Goal: Task Accomplishment & Management: Complete application form

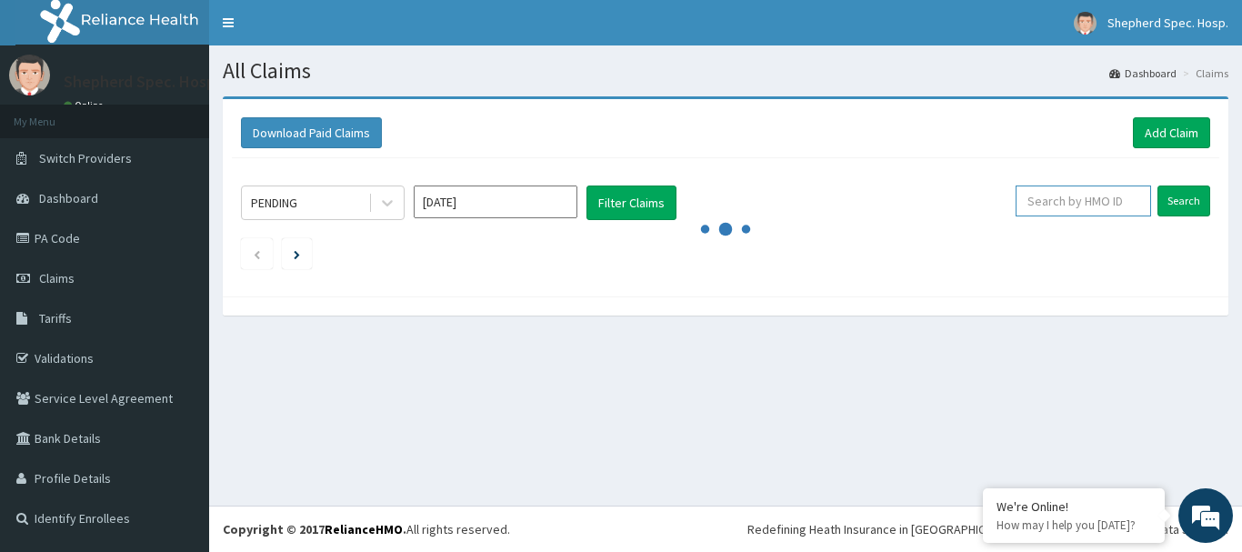
click at [1097, 196] on input "text" at bounding box center [1084, 201] width 136 height 31
paste input "Kenneth-Ndubueze Emmanuel ID: FBO/10024/B D:LYMPHOCYTOSIN ?CAUSE,RULE OUR HERMA…"
type input "Kenneth-Ndubueze Emmanuel ID: FBO/10024/B D:LYMPHOCYTOSIN ?CAUSE,RULE OUR HERMA…"
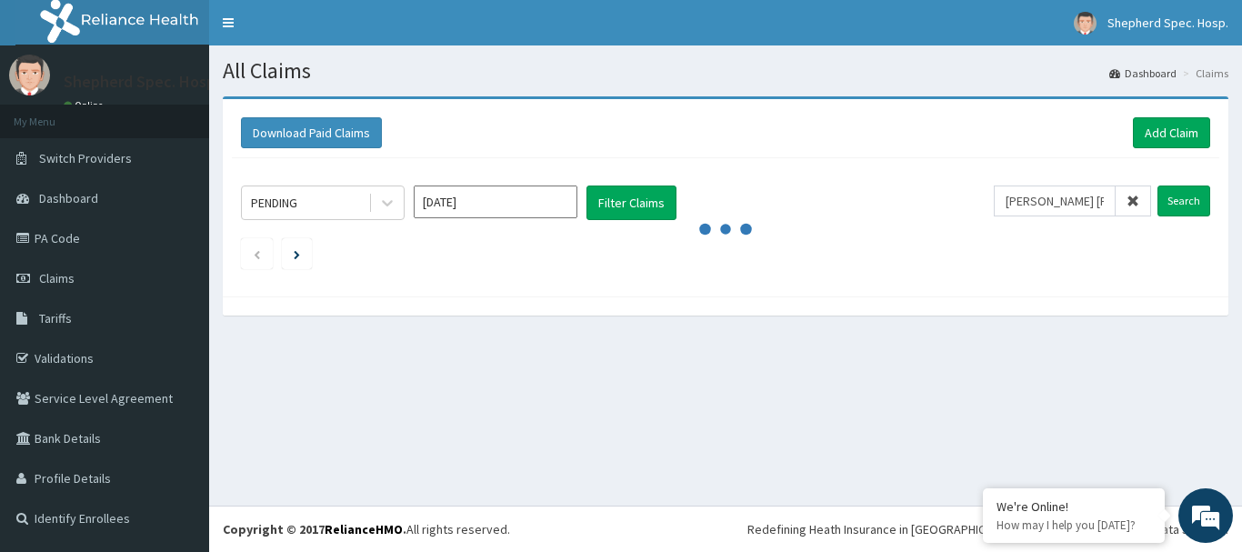
click at [1129, 198] on icon at bounding box center [1133, 201] width 13 height 13
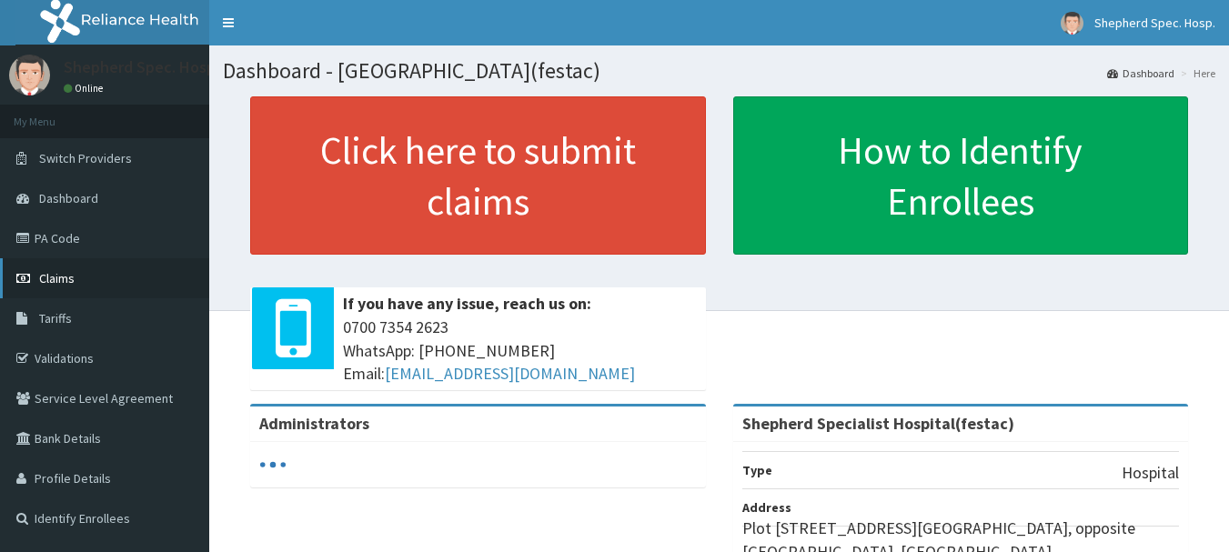
click at [69, 276] on span "Claims" at bounding box center [56, 278] width 35 height 16
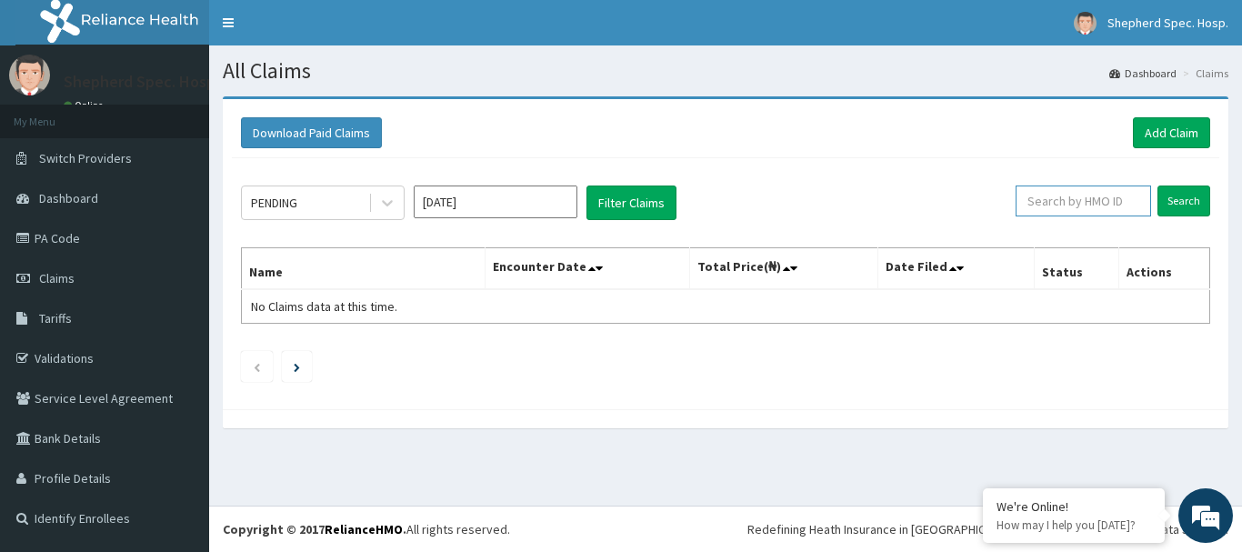
click at [1083, 198] on input "text" at bounding box center [1084, 201] width 136 height 31
paste input "GMT/10491/A"
type input "GMT/10491/A"
click at [1172, 203] on input "Search" at bounding box center [1184, 201] width 53 height 31
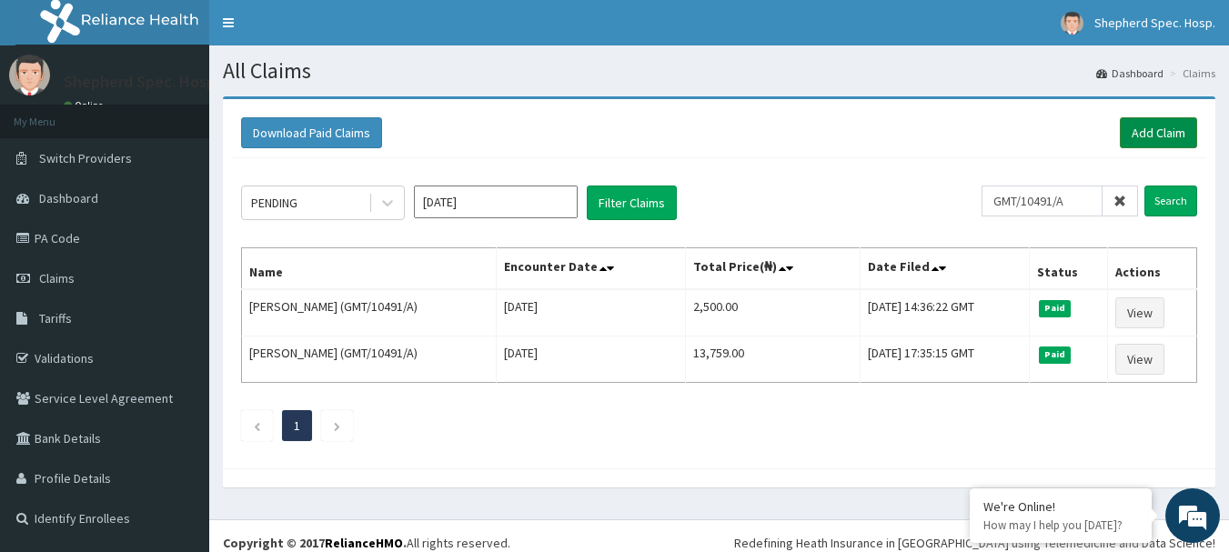
click at [1143, 138] on link "Add Claim" at bounding box center [1157, 132] width 77 height 31
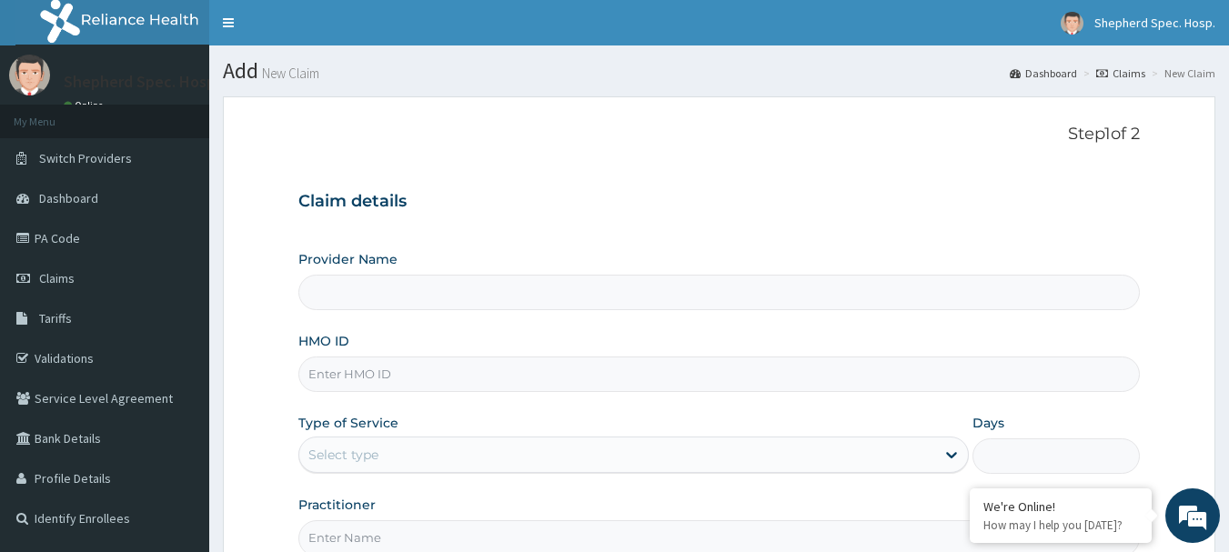
type input "Shepherd Specialist Hospital(festac)"
click at [396, 366] on input "HMO ID" at bounding box center [719, 373] width 842 height 35
paste input "GMT/10491/A"
type input "GMT/10491/A"
click at [665, 428] on div "Type of Service Select type" at bounding box center [633, 444] width 670 height 60
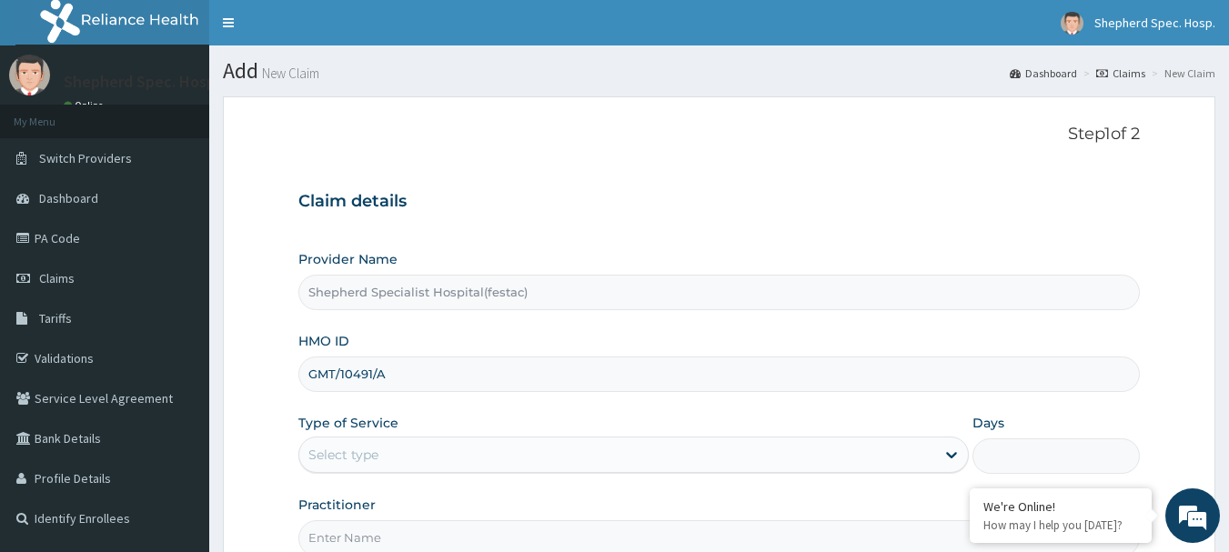
click at [646, 458] on div "Select type" at bounding box center [617, 454] width 636 height 29
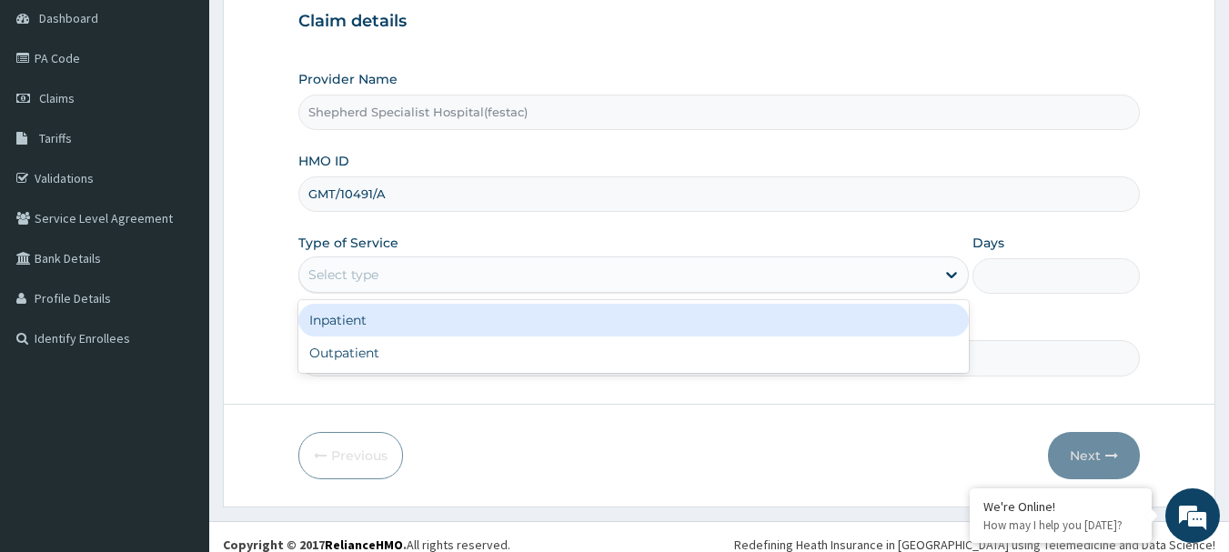
scroll to position [182, 0]
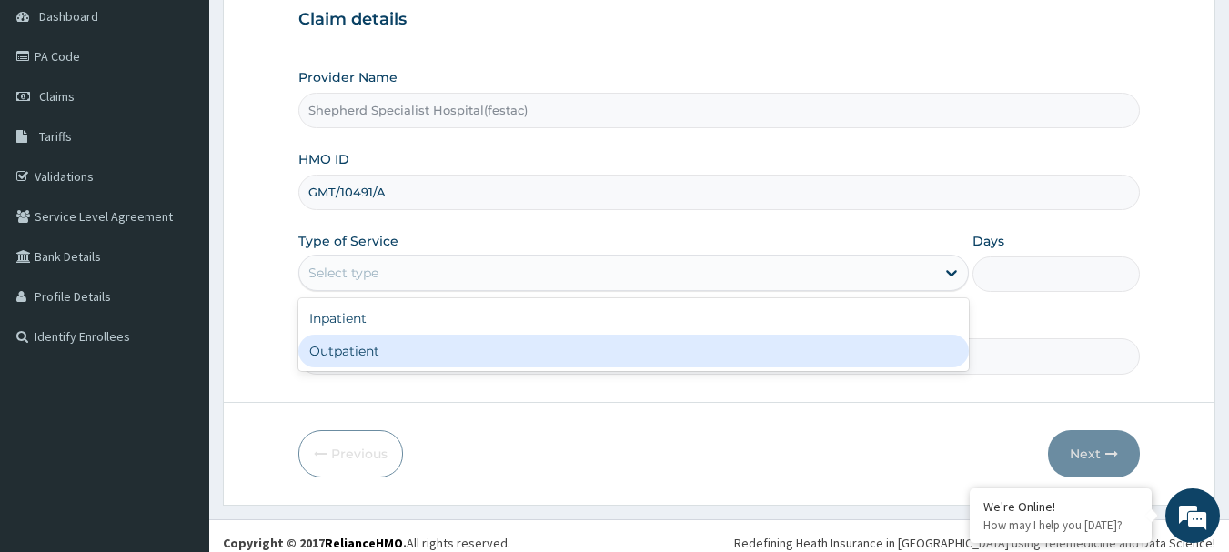
click at [425, 358] on div "Outpatient" at bounding box center [633, 351] width 670 height 33
type input "1"
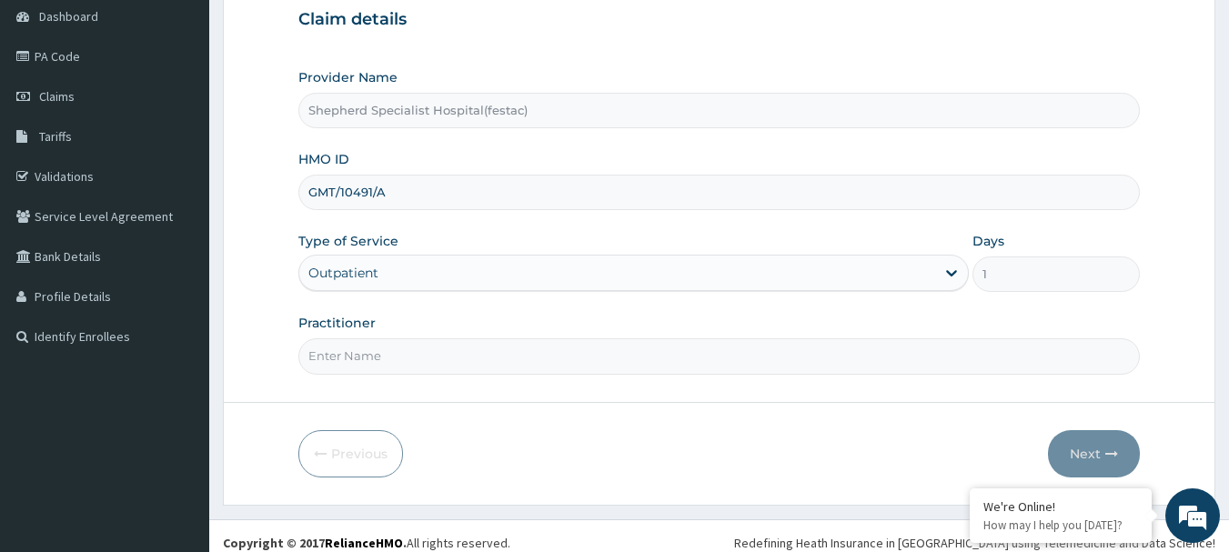
click at [416, 352] on input "Practitioner" at bounding box center [719, 355] width 842 height 35
type input "DR CHRIS"
click at [1110, 447] on icon "button" at bounding box center [1111, 453] width 13 height 13
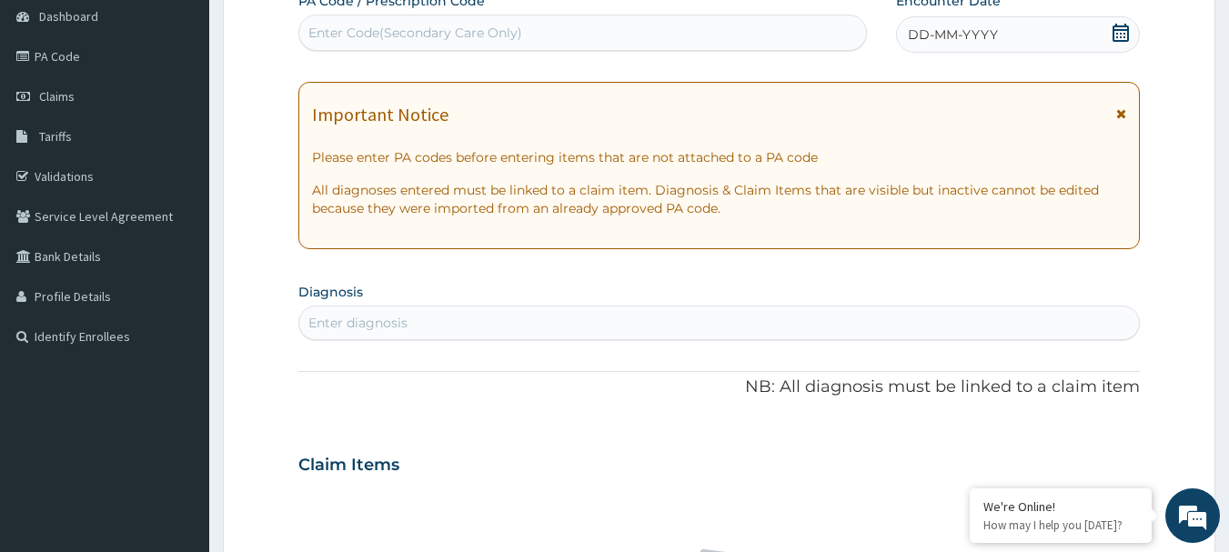
scroll to position [91, 0]
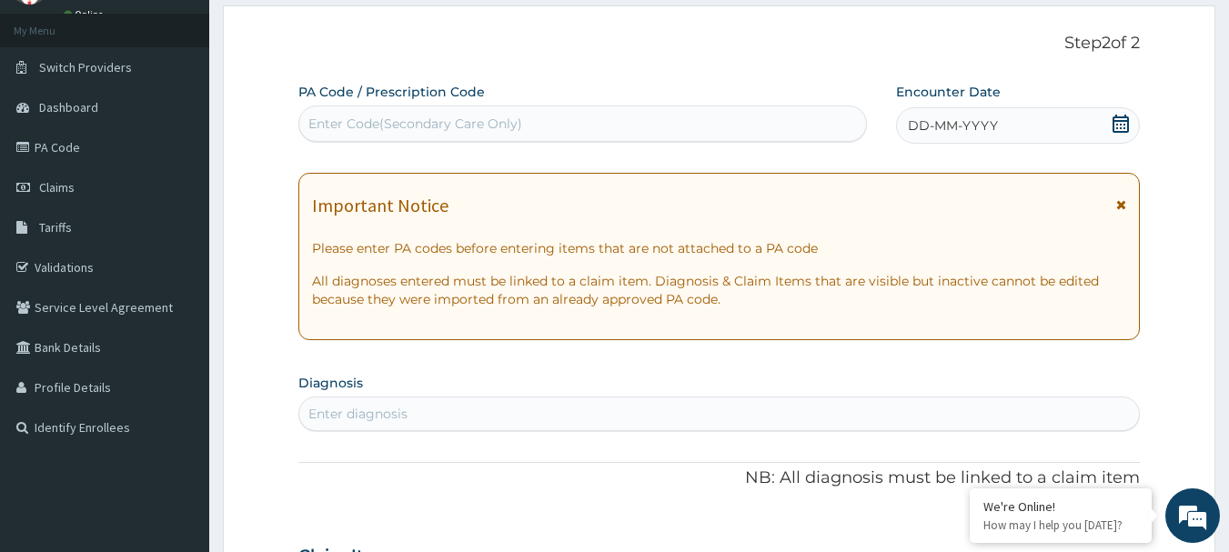
click at [1114, 121] on icon at bounding box center [1120, 124] width 16 height 18
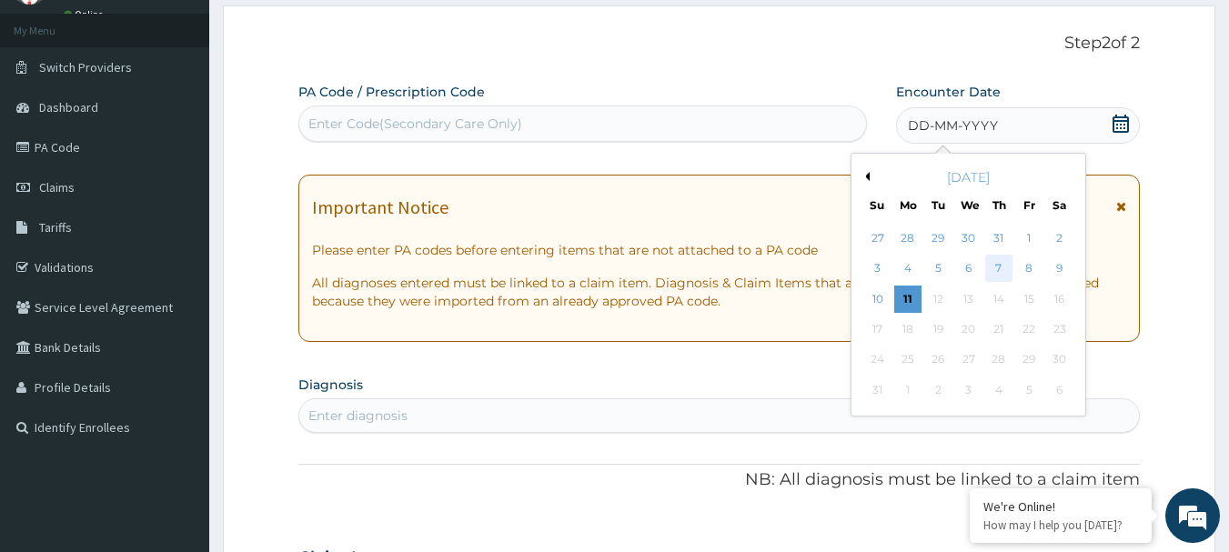
click at [995, 265] on div "7" at bounding box center [998, 269] width 27 height 27
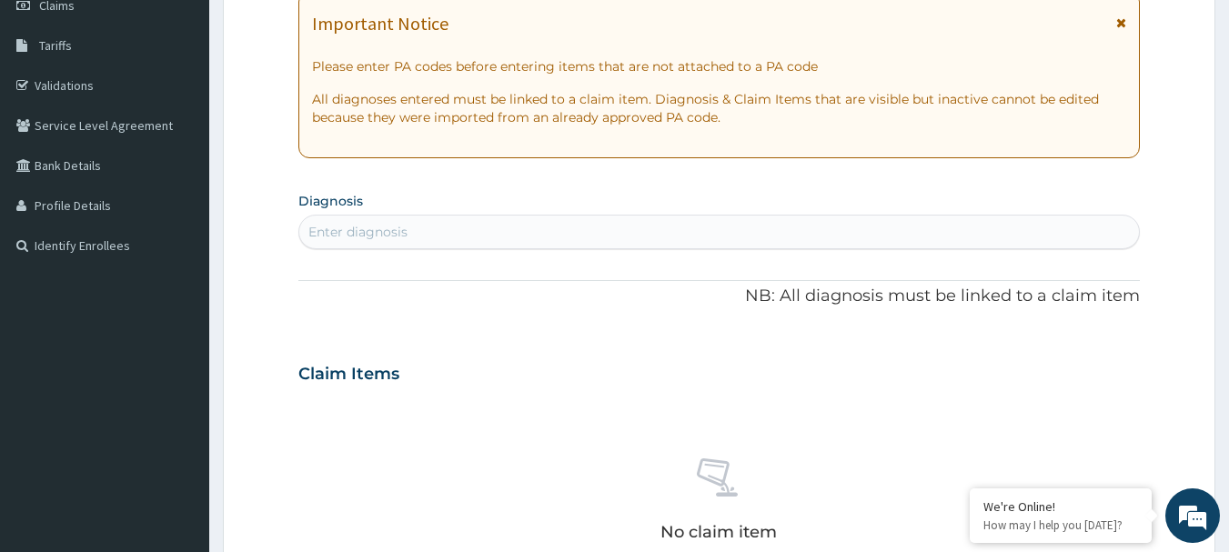
scroll to position [364, 0]
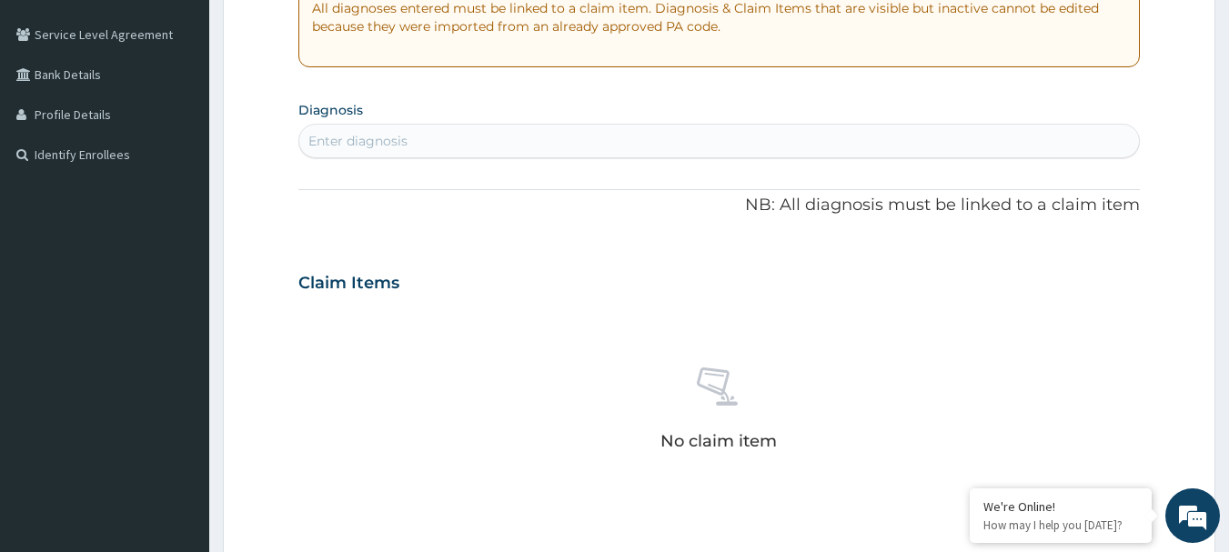
click at [572, 156] on div "Enter diagnosis" at bounding box center [719, 141] width 842 height 35
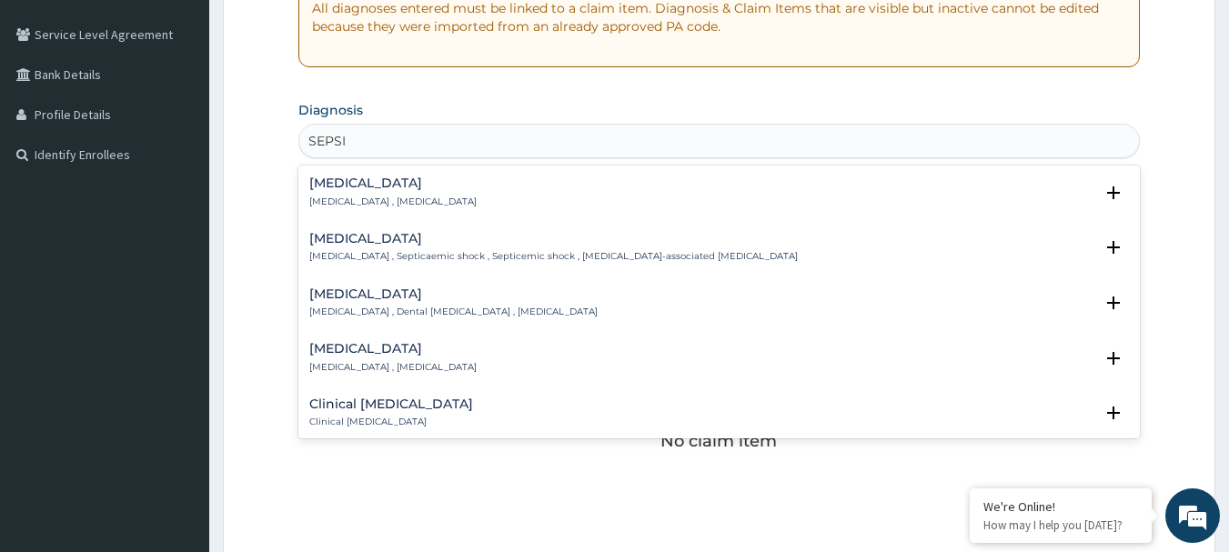
type input "SEPSIS"
click at [346, 188] on h4 "Sepsis" at bounding box center [392, 183] width 167 height 14
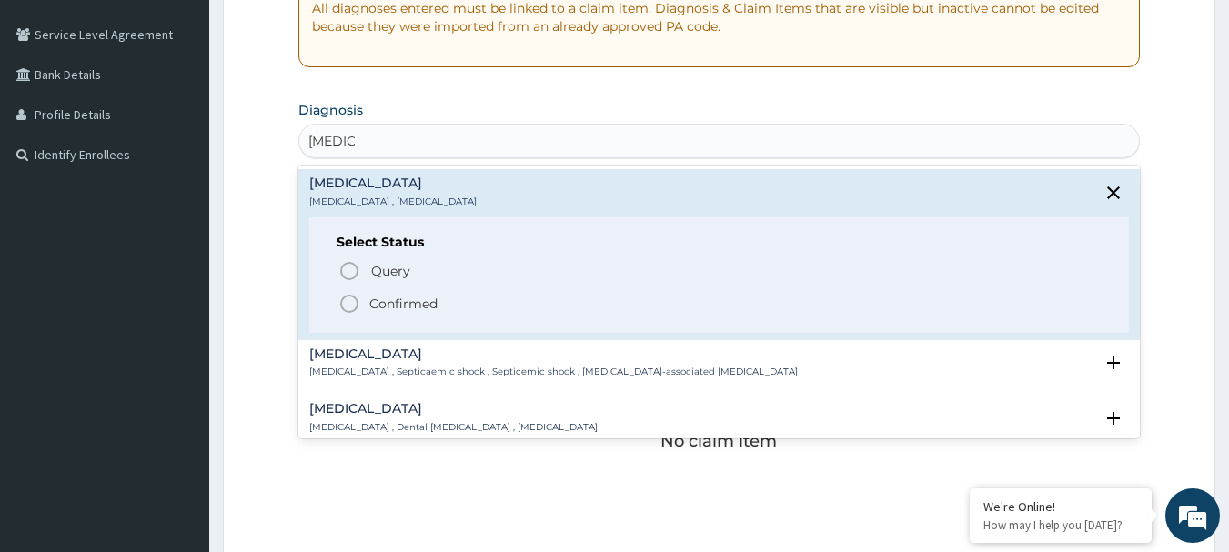
click at [349, 301] on icon "status option filled" at bounding box center [349, 304] width 22 height 22
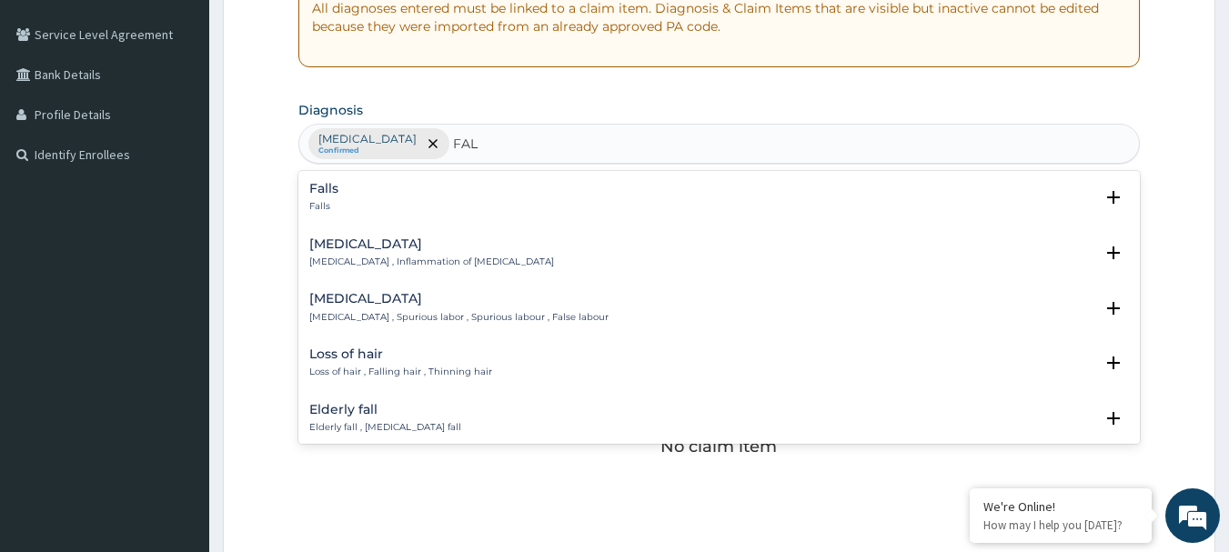
type input "FALC"
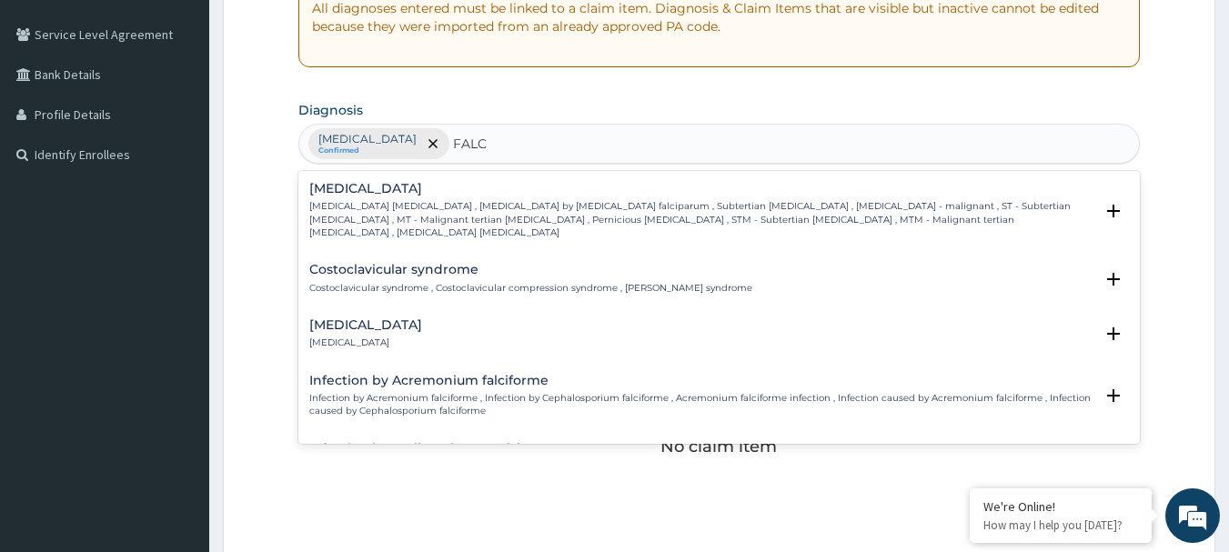
click at [413, 191] on h4 "Falciparum malaria" at bounding box center [701, 189] width 785 height 14
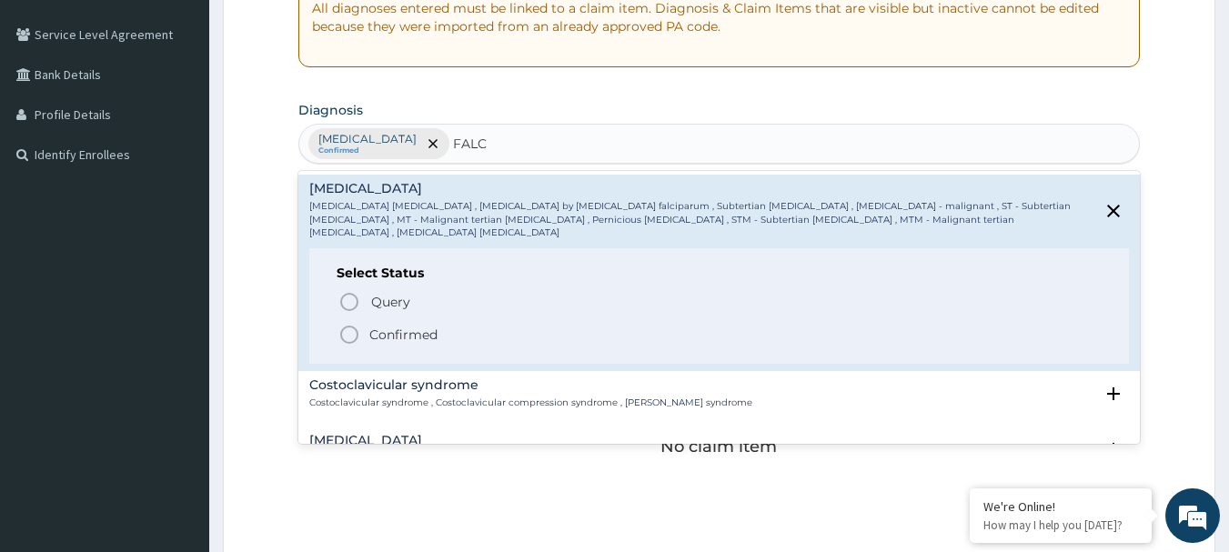
click at [345, 324] on icon "status option filled" at bounding box center [349, 335] width 22 height 22
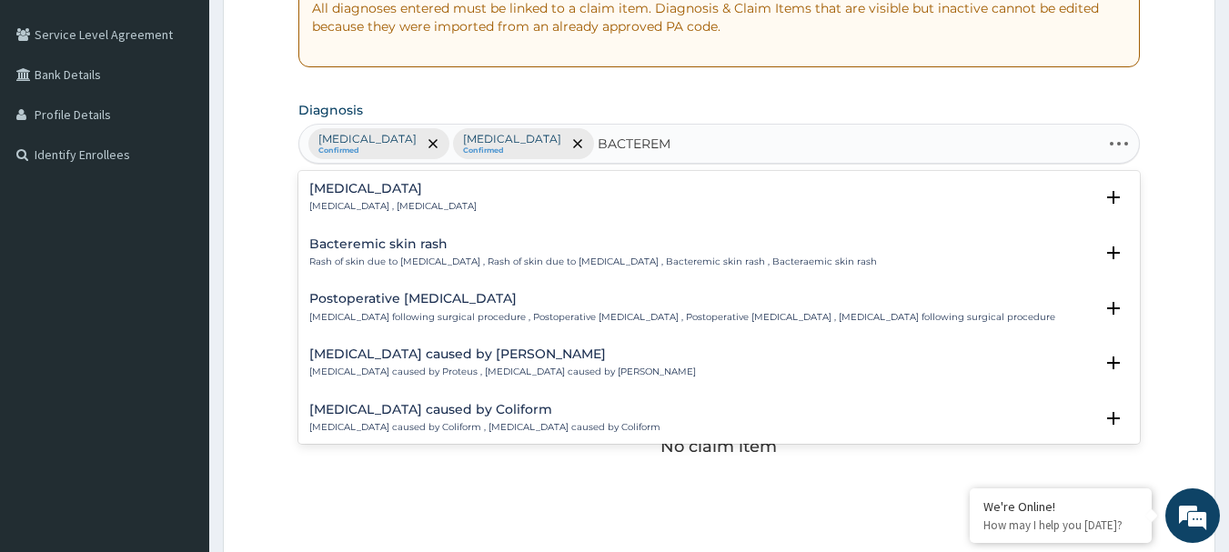
type input "BACTEREMI"
click at [387, 186] on h4 "Bacteremia" at bounding box center [392, 189] width 167 height 14
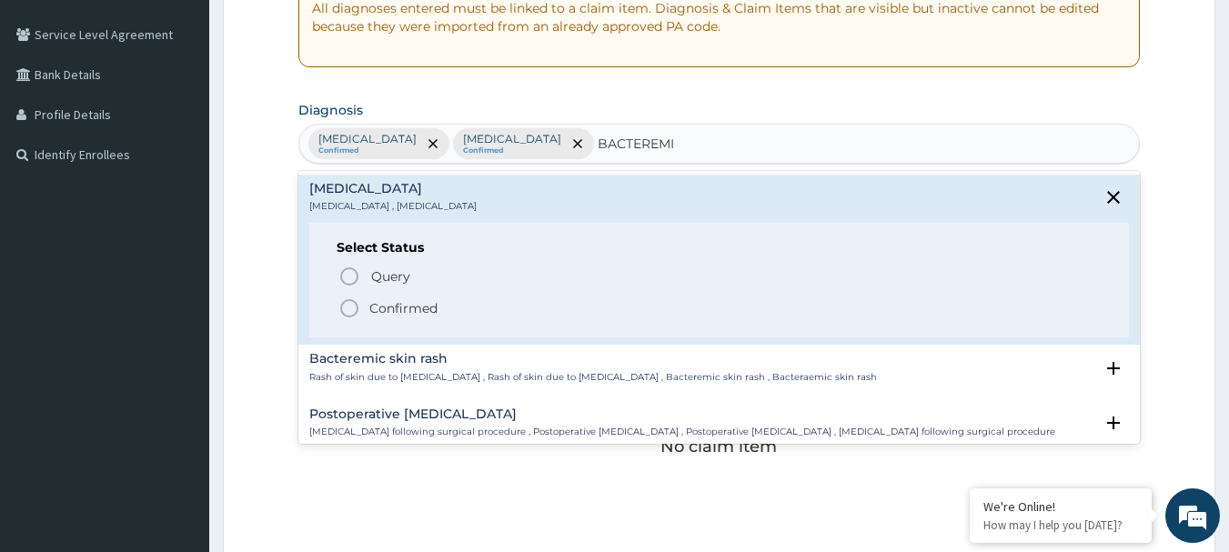
click at [350, 303] on icon "status option filled" at bounding box center [349, 308] width 22 height 22
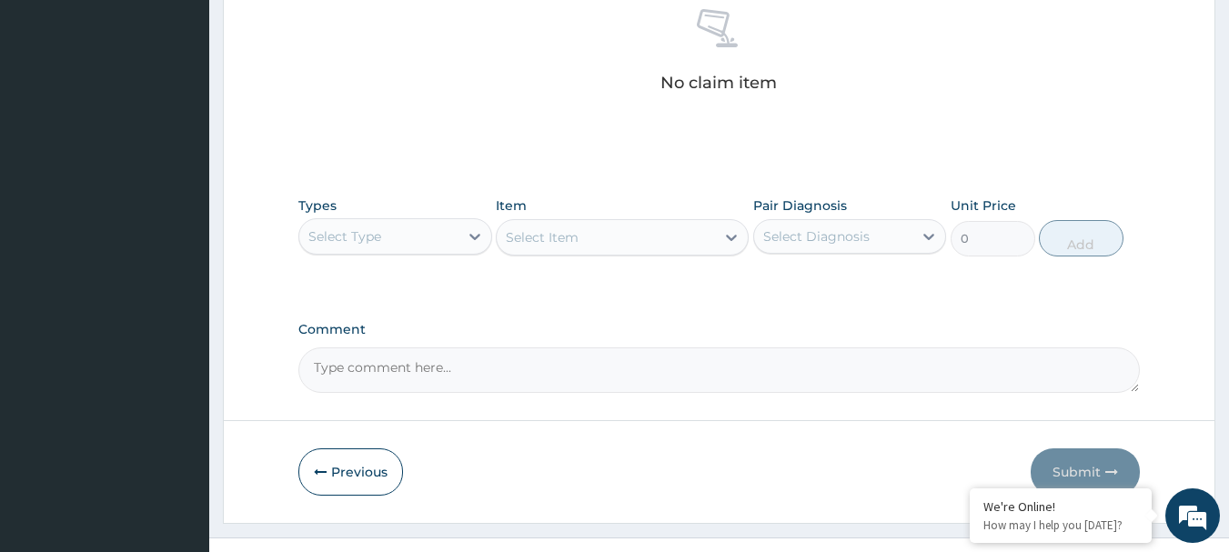
scroll to position [759, 0]
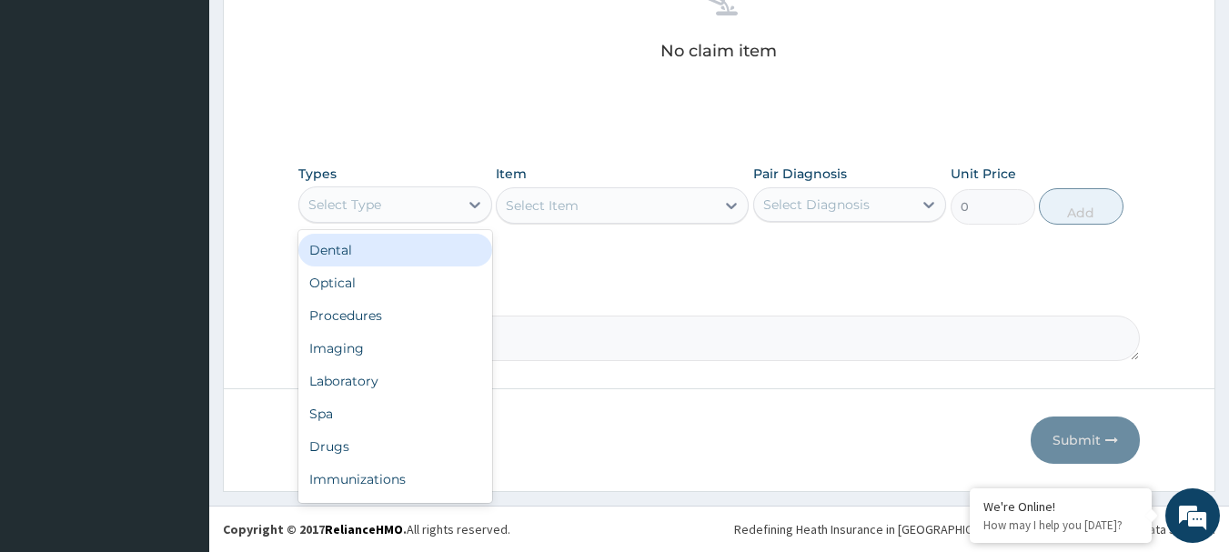
click at [397, 211] on div "Select Type" at bounding box center [378, 204] width 159 height 29
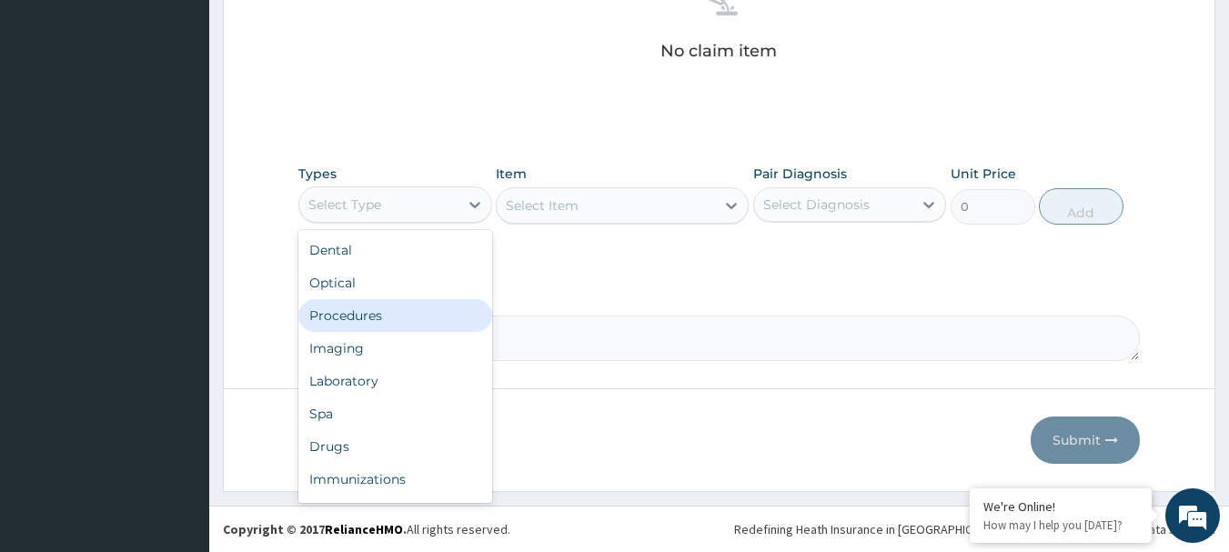
click at [372, 321] on div "Procedures" at bounding box center [395, 315] width 194 height 33
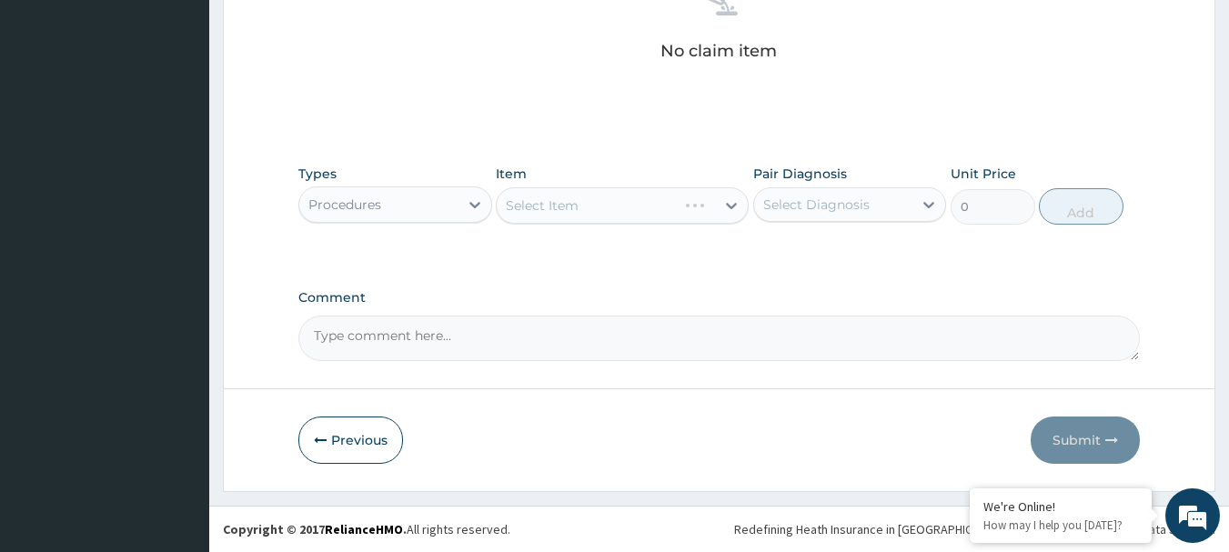
click at [576, 204] on div "Select Item" at bounding box center [622, 205] width 253 height 36
click at [576, 202] on div "Select Item" at bounding box center [622, 205] width 253 height 36
click at [576, 202] on div "Select Item" at bounding box center [542, 205] width 73 height 18
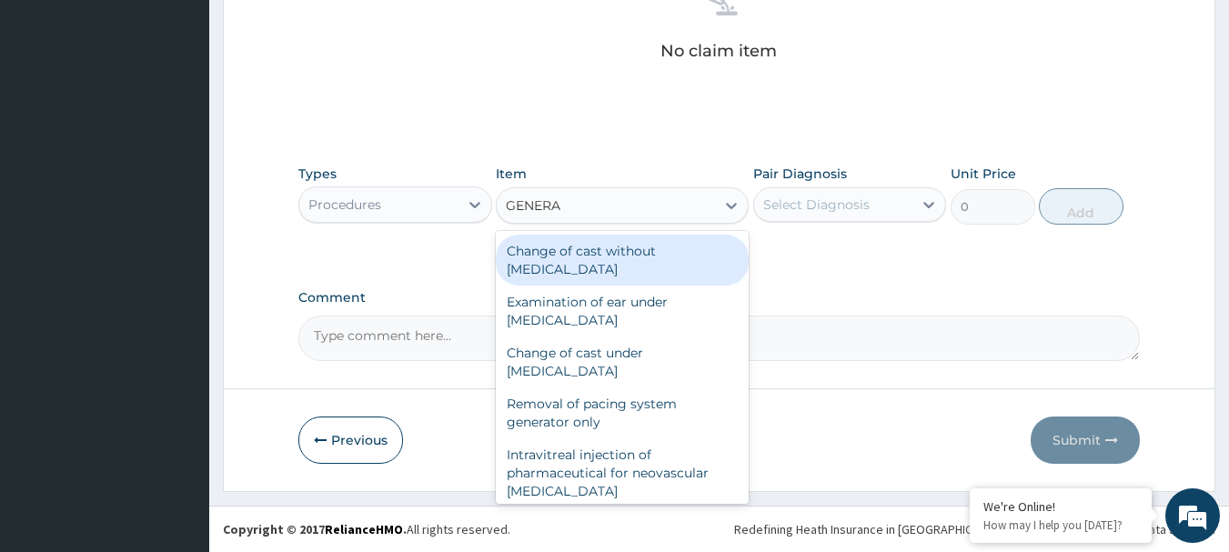
type input "GENERAL"
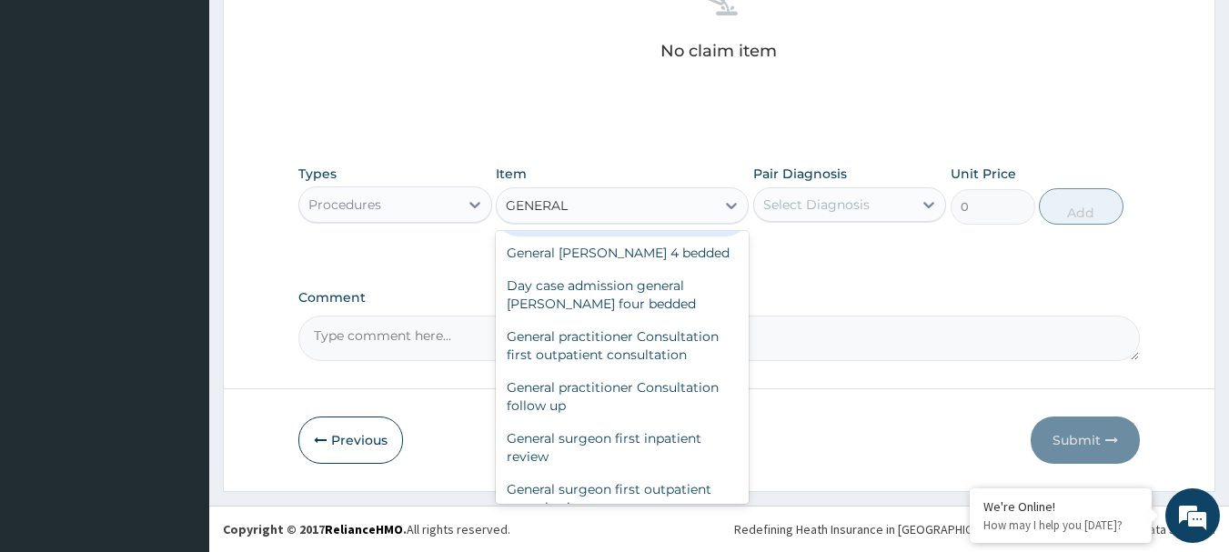
scroll to position [182, 0]
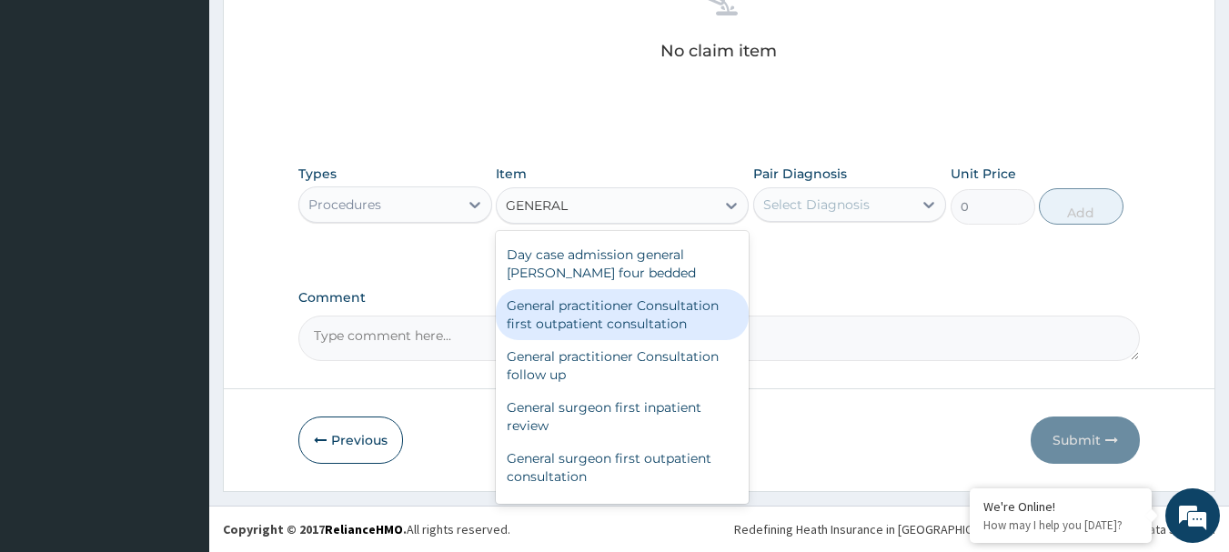
click at [638, 311] on div "General practitioner Consultation first outpatient consultation" at bounding box center [622, 314] width 253 height 51
type input "3600"
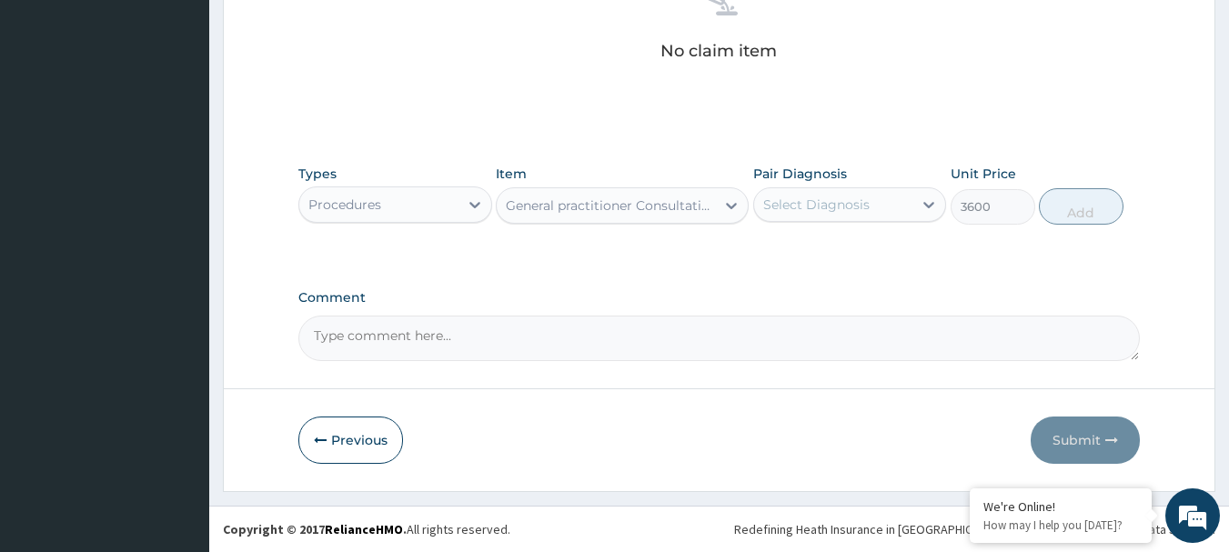
click at [798, 206] on div "Select Diagnosis" at bounding box center [816, 205] width 106 height 18
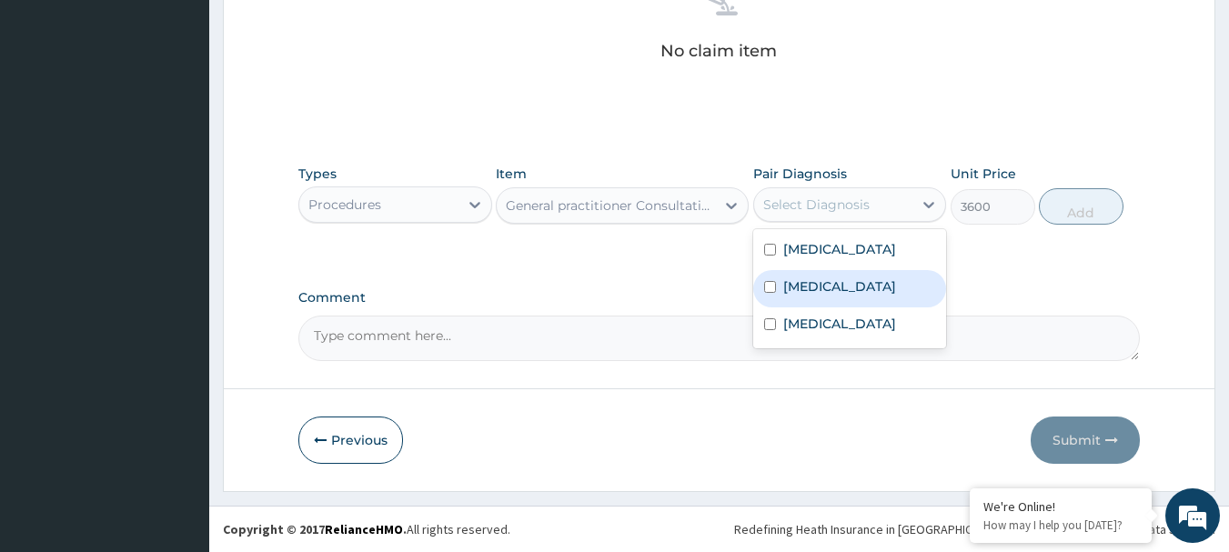
click at [808, 296] on div "Falciparum malaria" at bounding box center [850, 288] width 194 height 37
checkbox input "true"
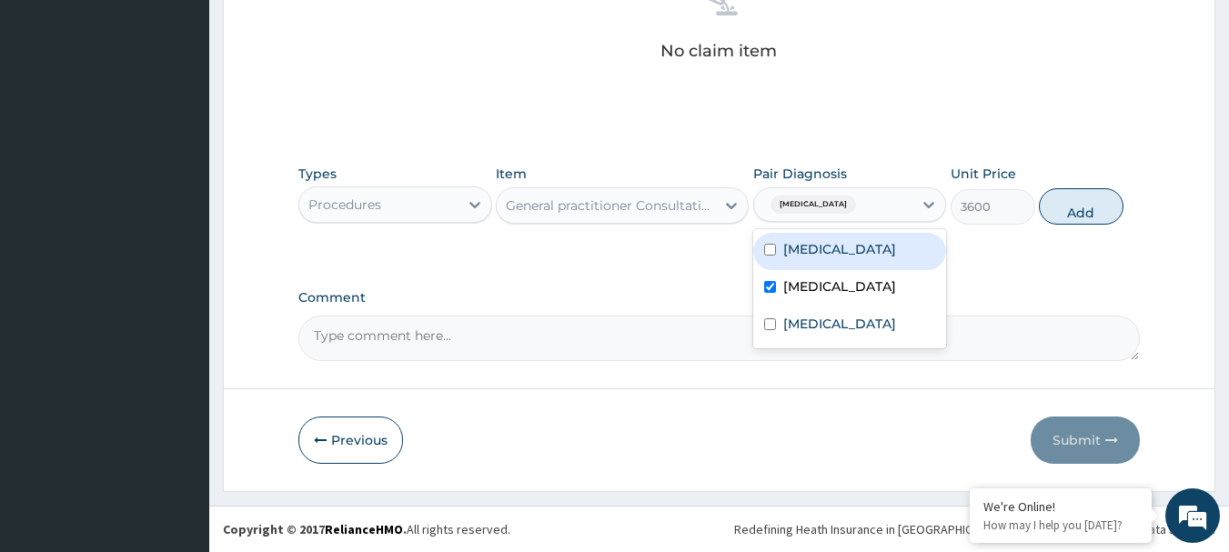
click at [810, 247] on label "Sepsis" at bounding box center [839, 249] width 113 height 18
checkbox input "true"
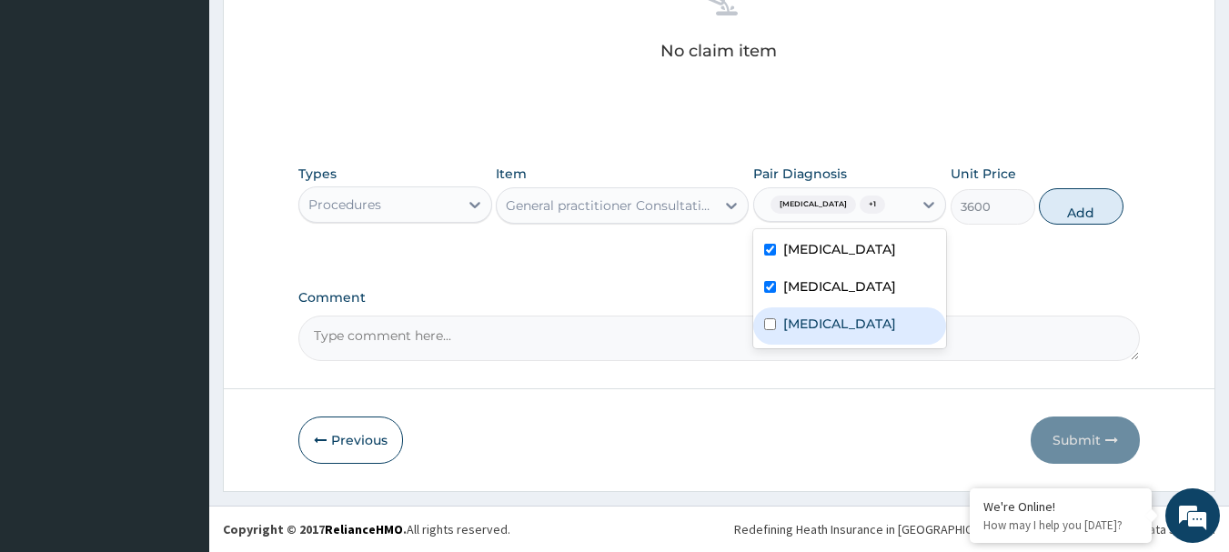
click at [818, 333] on div "Bacteremia" at bounding box center [850, 325] width 194 height 37
checkbox input "true"
click at [1069, 204] on button "Add" at bounding box center [1081, 206] width 85 height 36
type input "0"
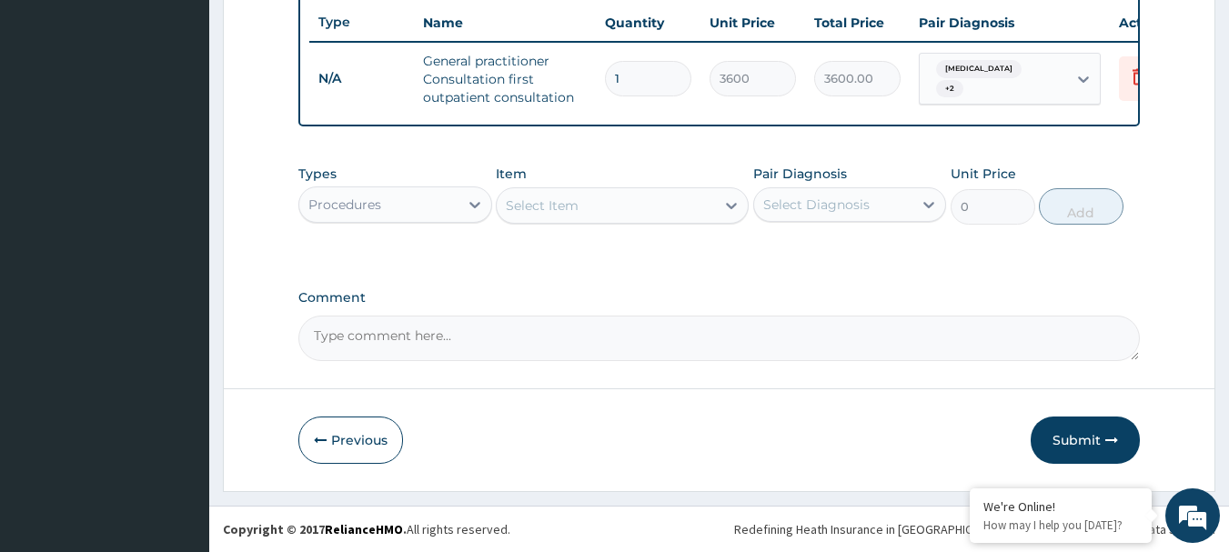
click at [451, 204] on div "Procedures" at bounding box center [378, 204] width 159 height 29
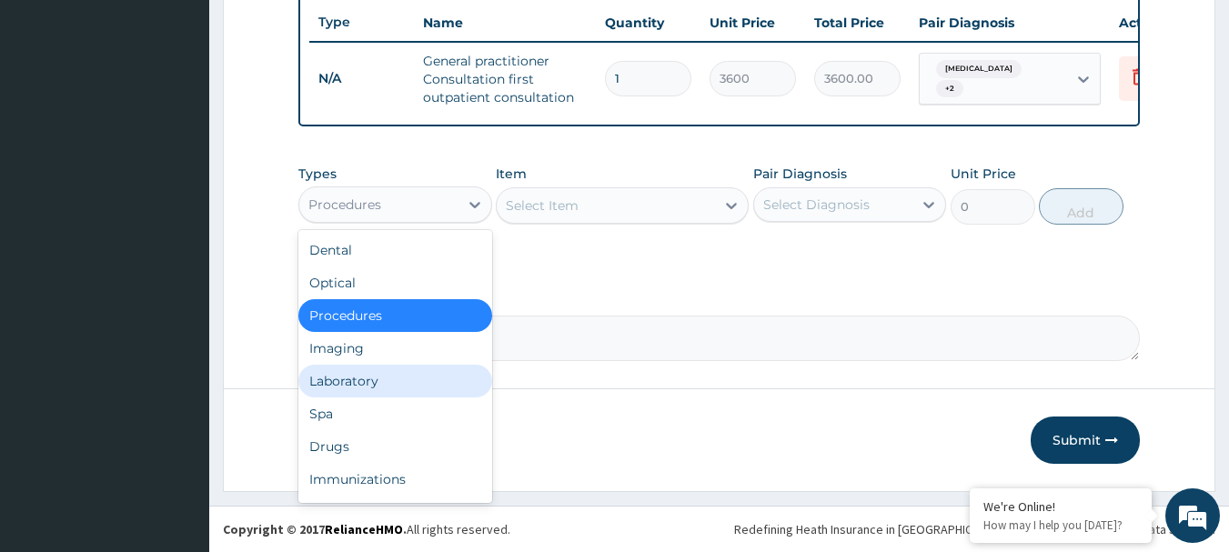
click at [345, 371] on div "Laboratory" at bounding box center [395, 381] width 194 height 33
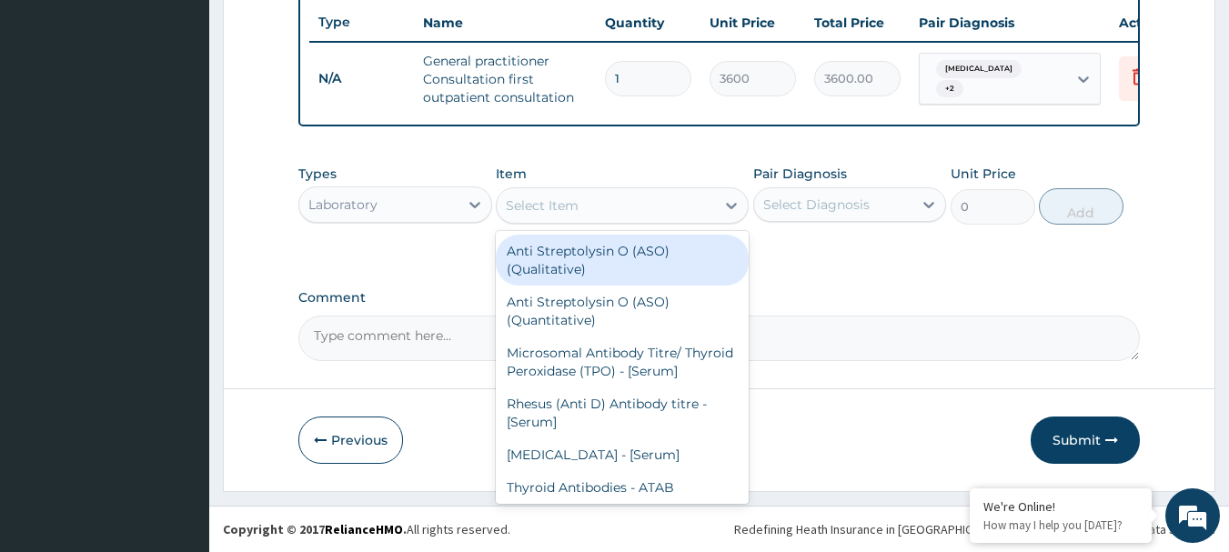
click at [599, 196] on div "Select Item" at bounding box center [606, 205] width 218 height 29
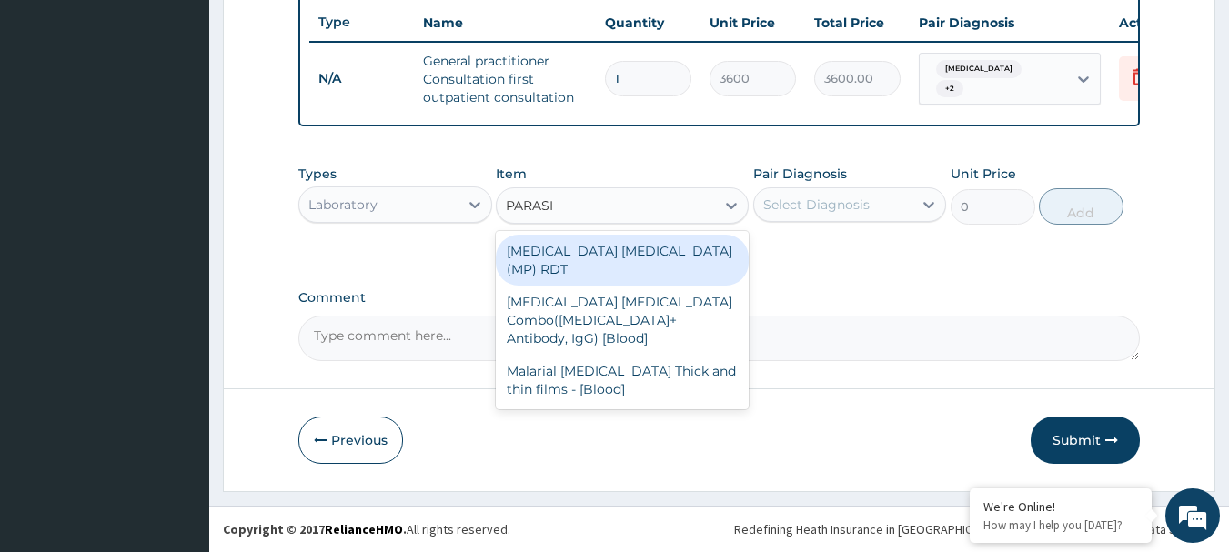
type input "PARASIT"
click at [608, 246] on div "MALARIA PARASITE (MP) RDT" at bounding box center [622, 260] width 253 height 51
type input "2100"
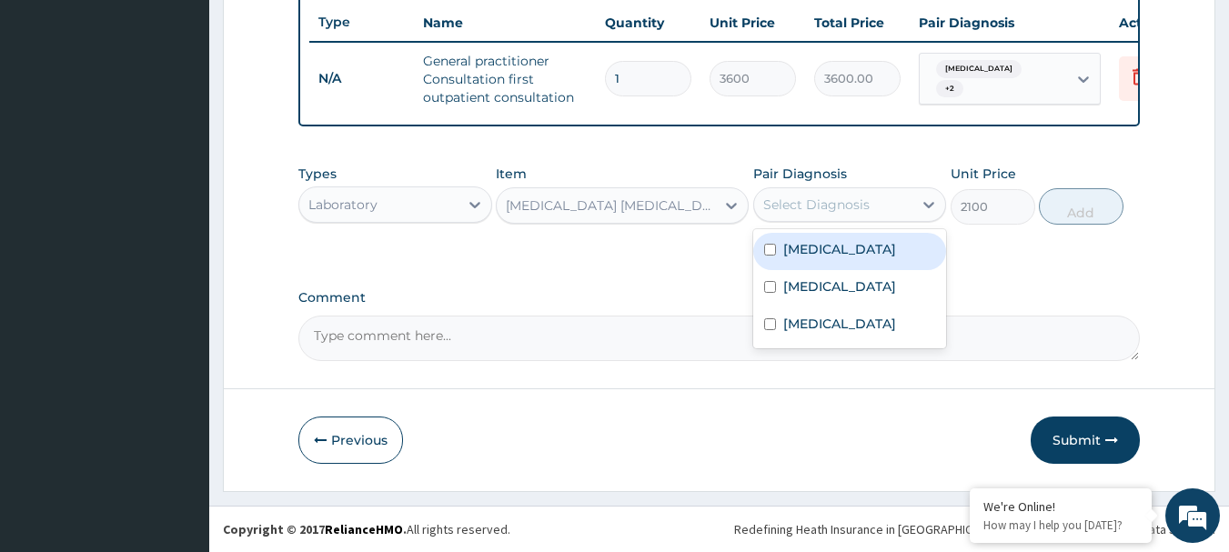
click at [793, 205] on div "Select Diagnosis" at bounding box center [816, 205] width 106 height 18
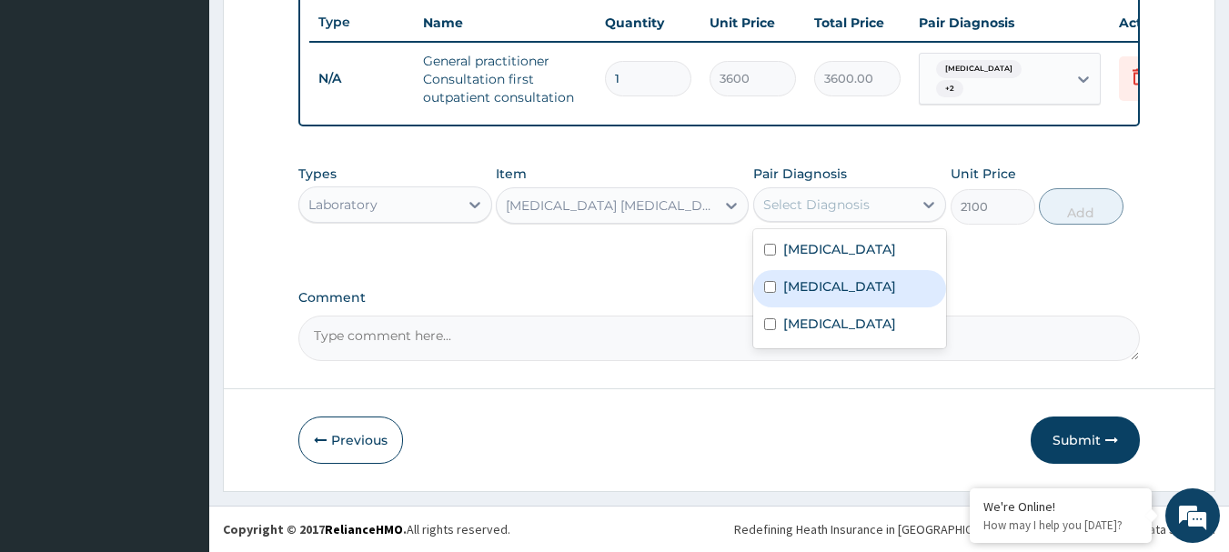
drag, startPoint x: 818, startPoint y: 299, endPoint x: 865, endPoint y: 277, distance: 51.3
click at [821, 299] on div "Falciparum malaria" at bounding box center [850, 288] width 194 height 37
checkbox input "true"
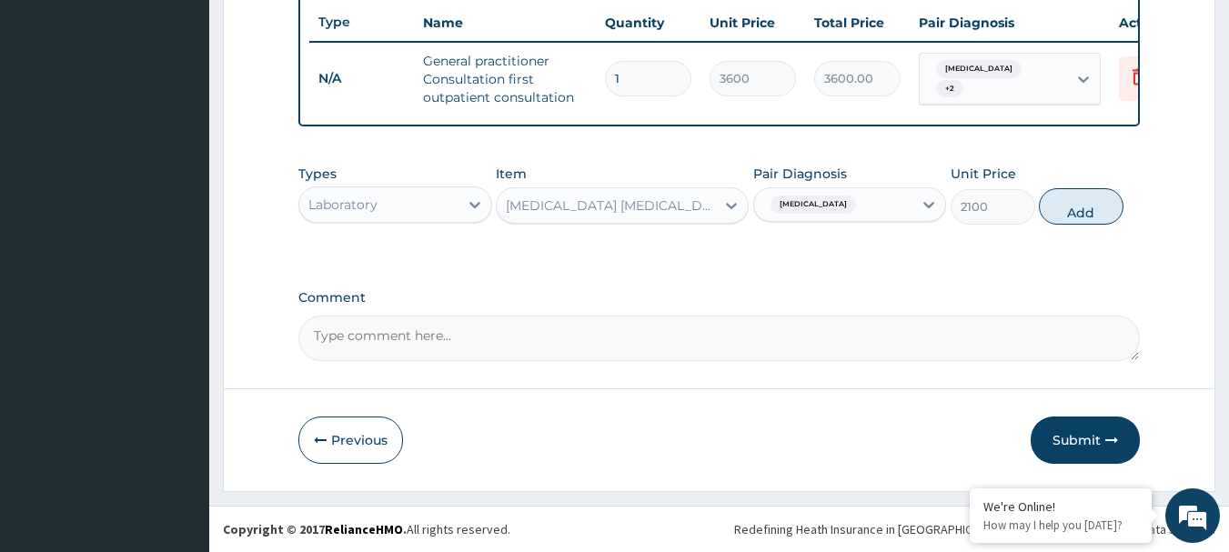
click at [1079, 210] on button "Add" at bounding box center [1081, 206] width 85 height 36
type input "0"
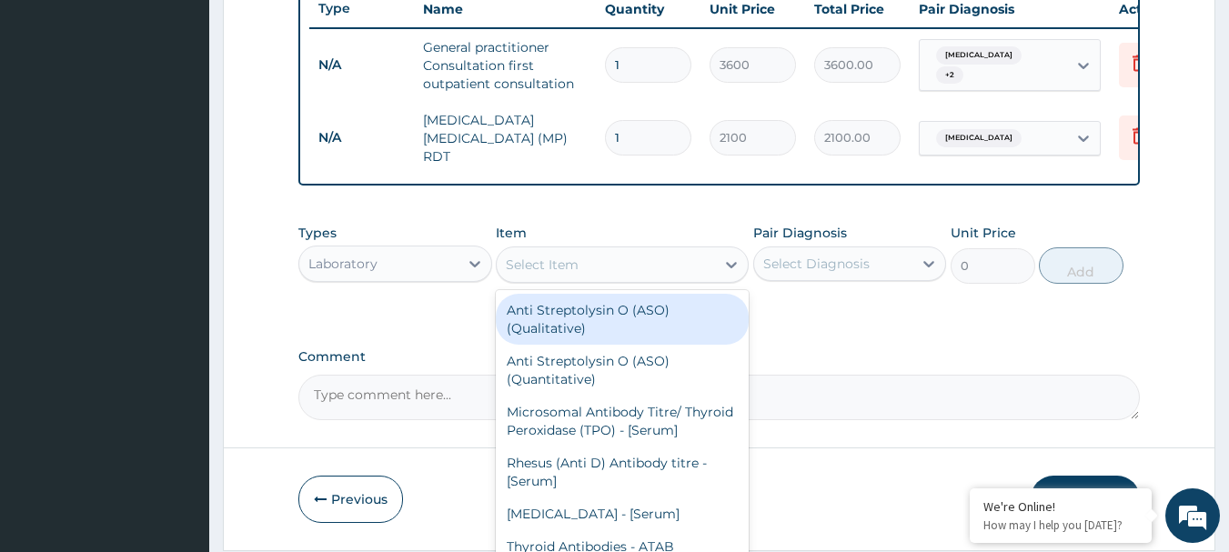
click at [607, 270] on div "Select Item" at bounding box center [606, 264] width 218 height 29
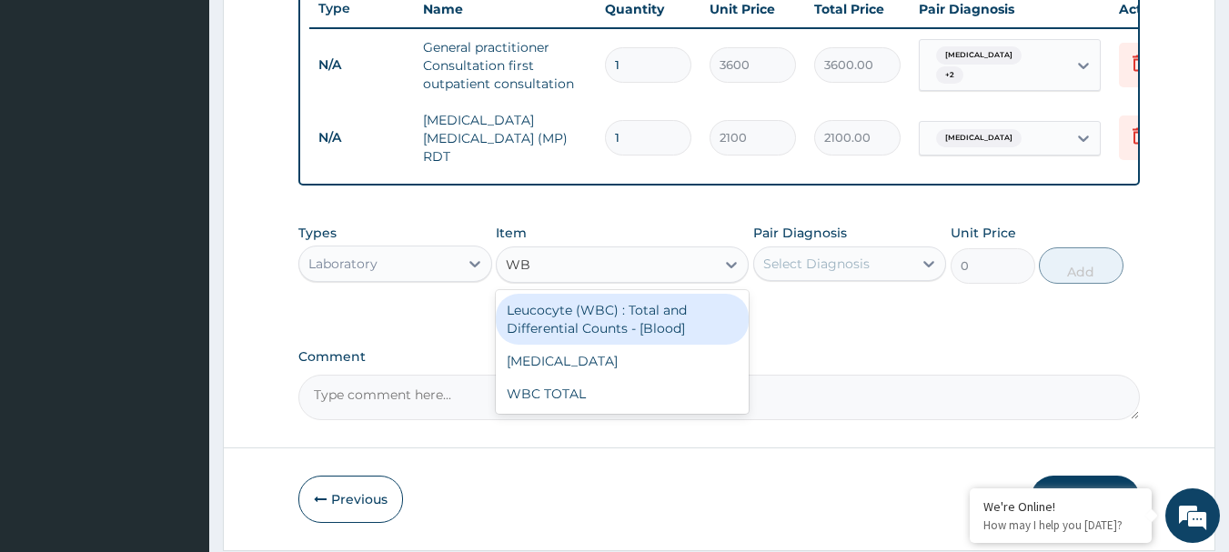
type input "WBC"
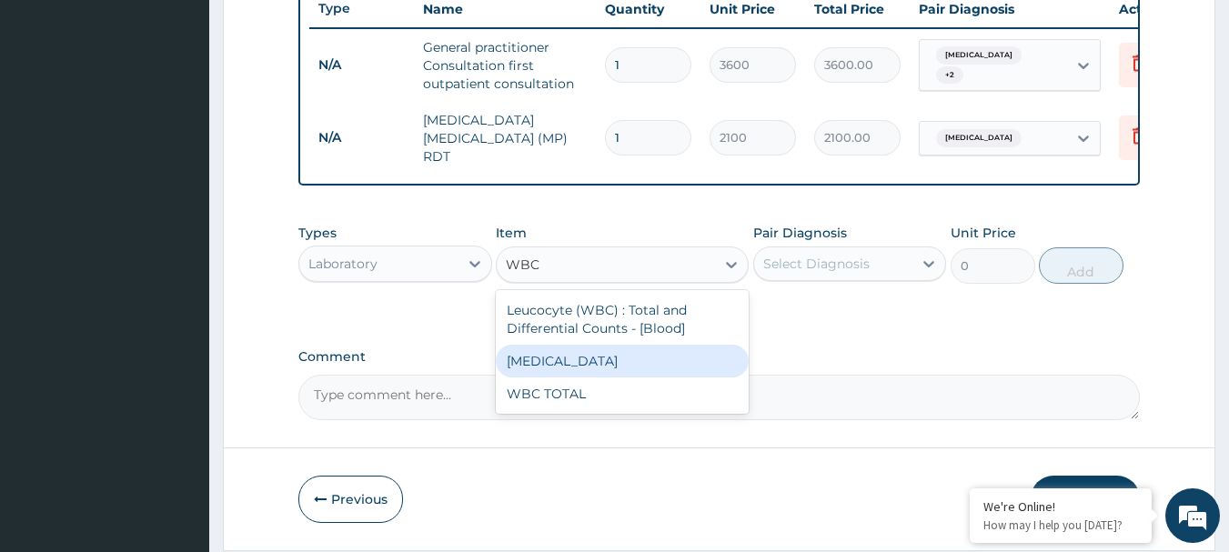
click at [710, 373] on div "WBC DIFFERENTIAL" at bounding box center [622, 361] width 253 height 33
type input "2100"
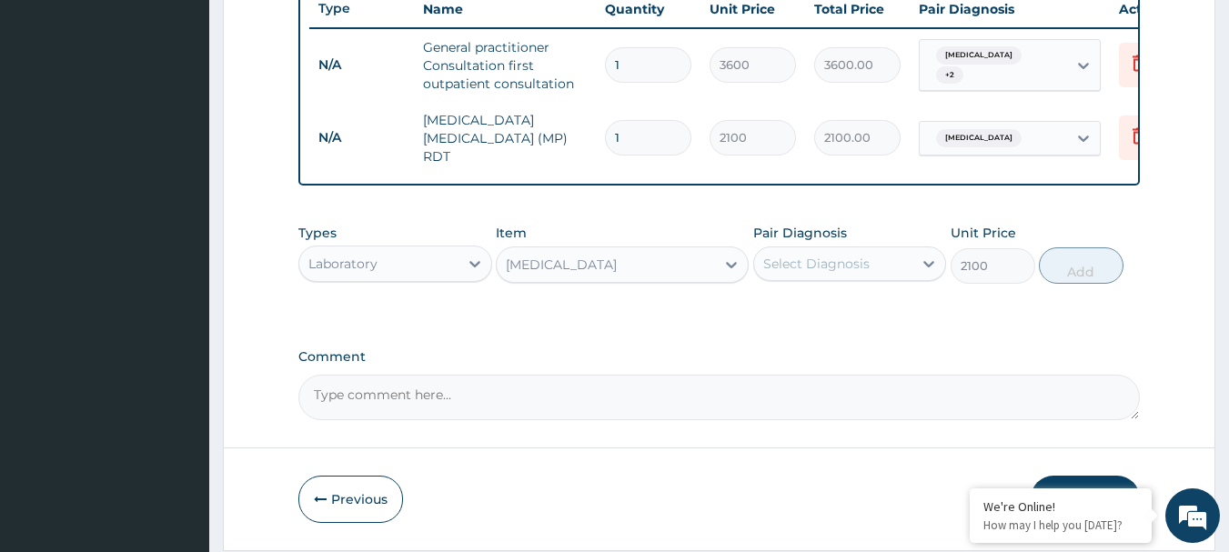
click at [847, 262] on div "Select Diagnosis" at bounding box center [816, 264] width 106 height 18
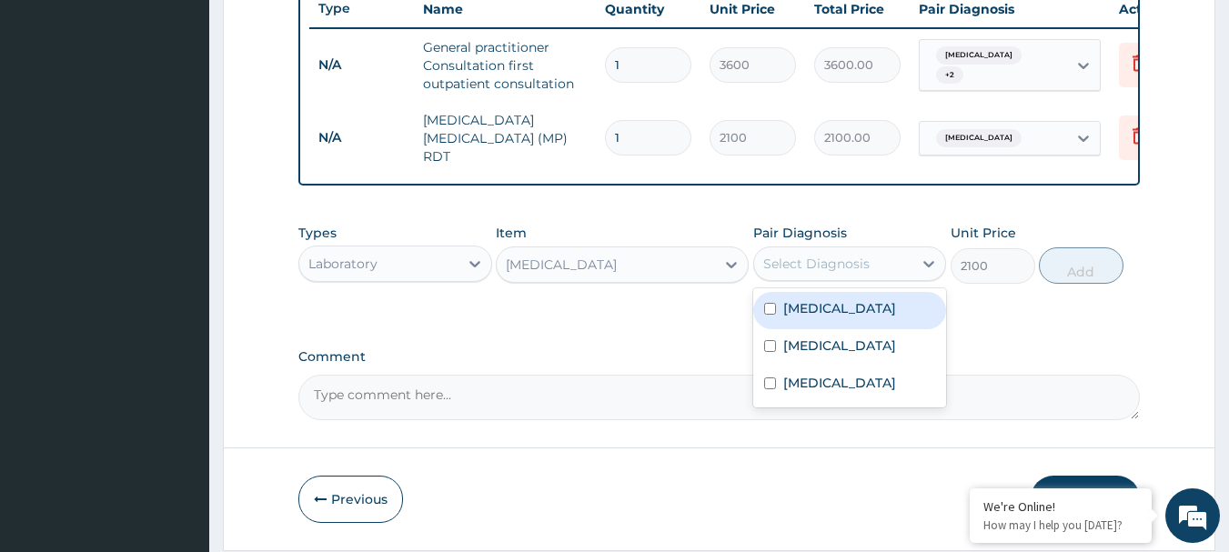
drag, startPoint x: 833, startPoint y: 318, endPoint x: 846, endPoint y: 309, distance: 15.6
click at [833, 317] on div "[MEDICAL_DATA]" at bounding box center [850, 310] width 194 height 37
checkbox input "true"
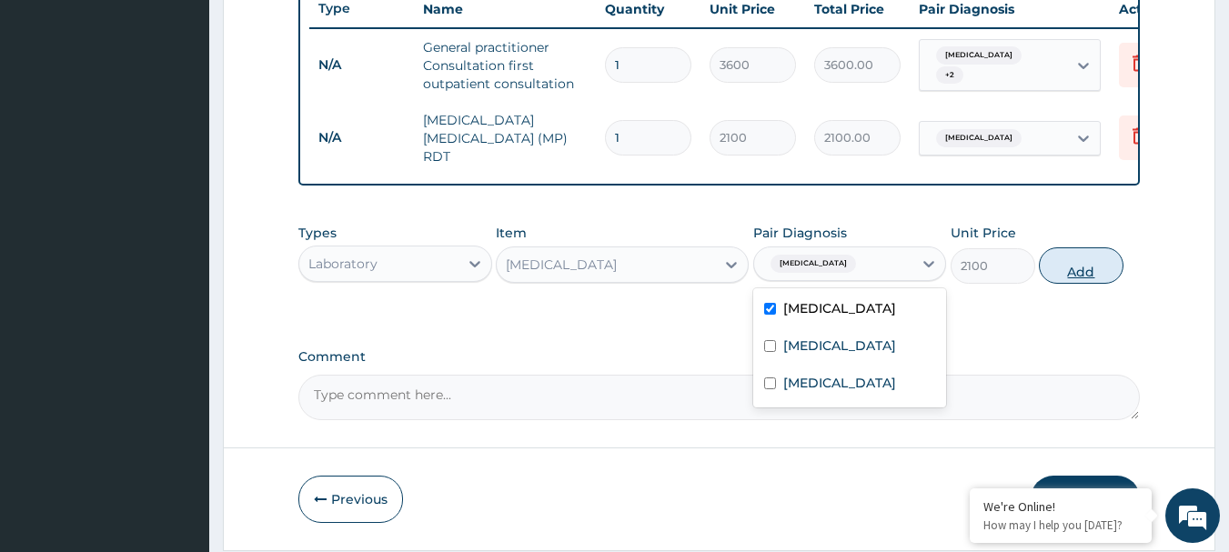
click at [1086, 272] on button "Add" at bounding box center [1081, 265] width 85 height 36
type input "0"
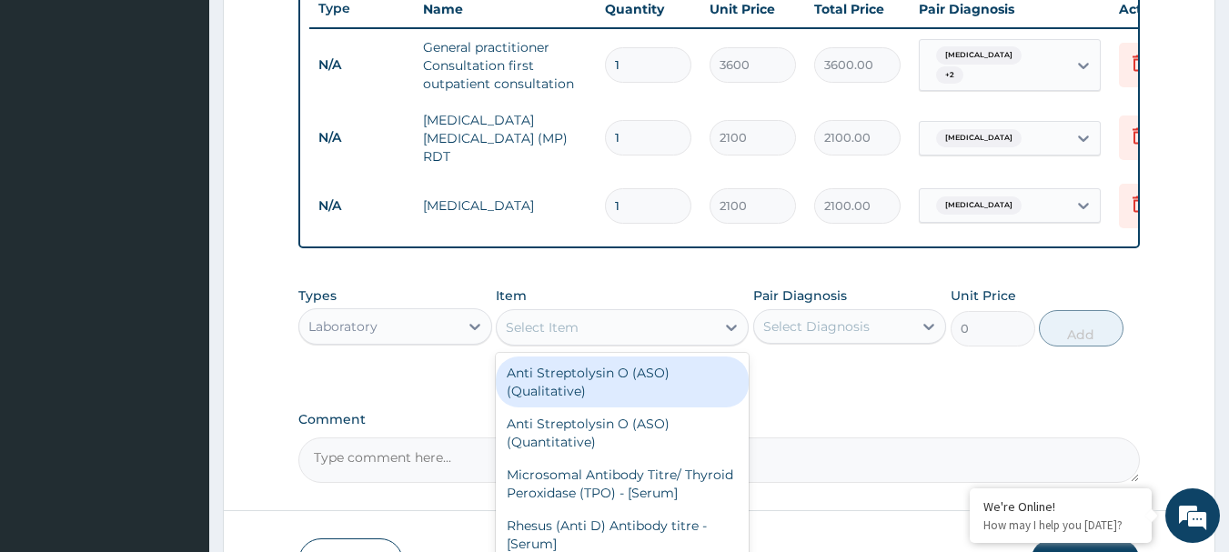
click at [619, 336] on div "Select Item" at bounding box center [606, 327] width 218 height 29
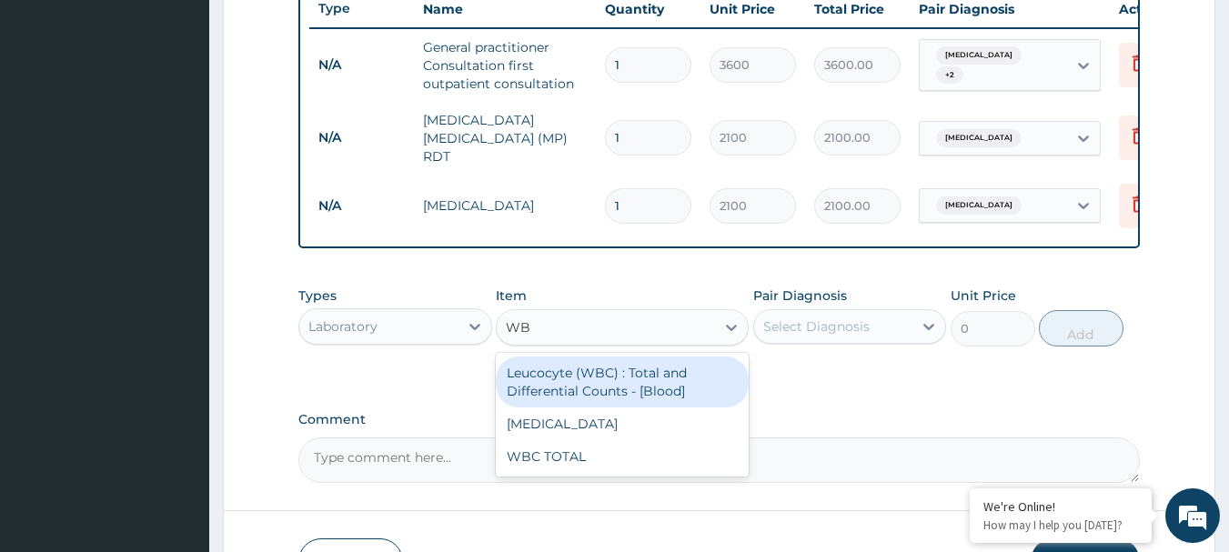
type input "WBC"
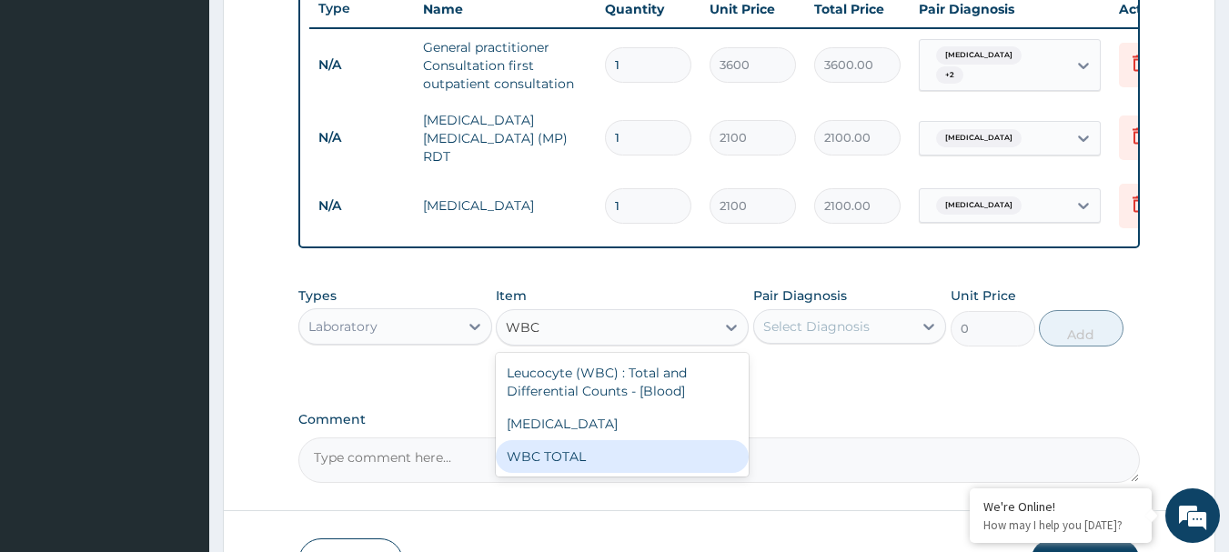
click at [561, 463] on div "WBC TOTAL" at bounding box center [622, 456] width 253 height 33
type input "2100"
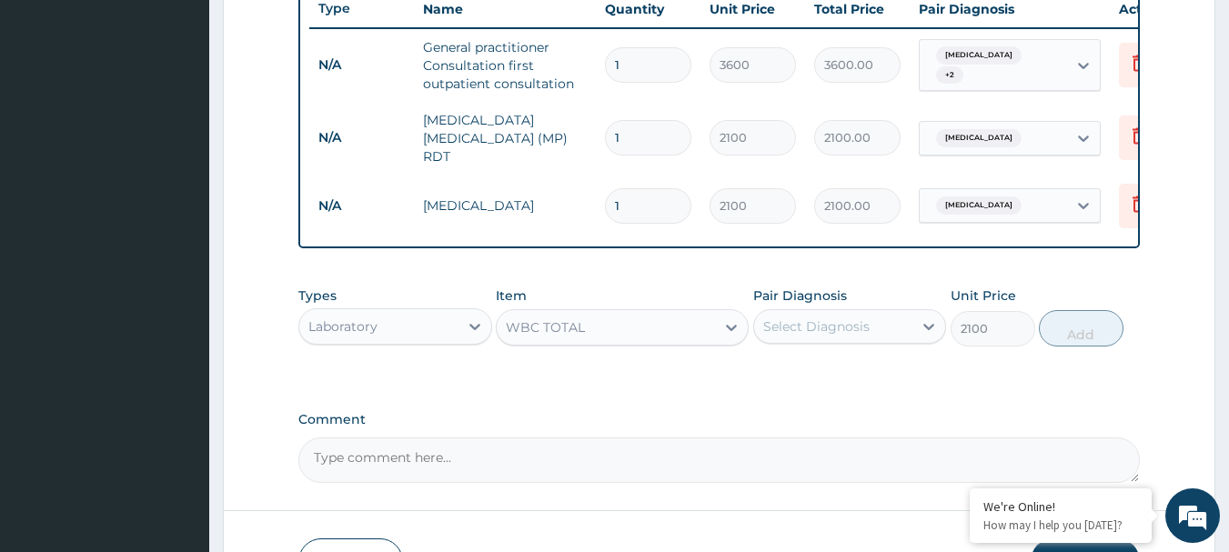
click at [852, 316] on div "Select Diagnosis" at bounding box center [833, 326] width 159 height 29
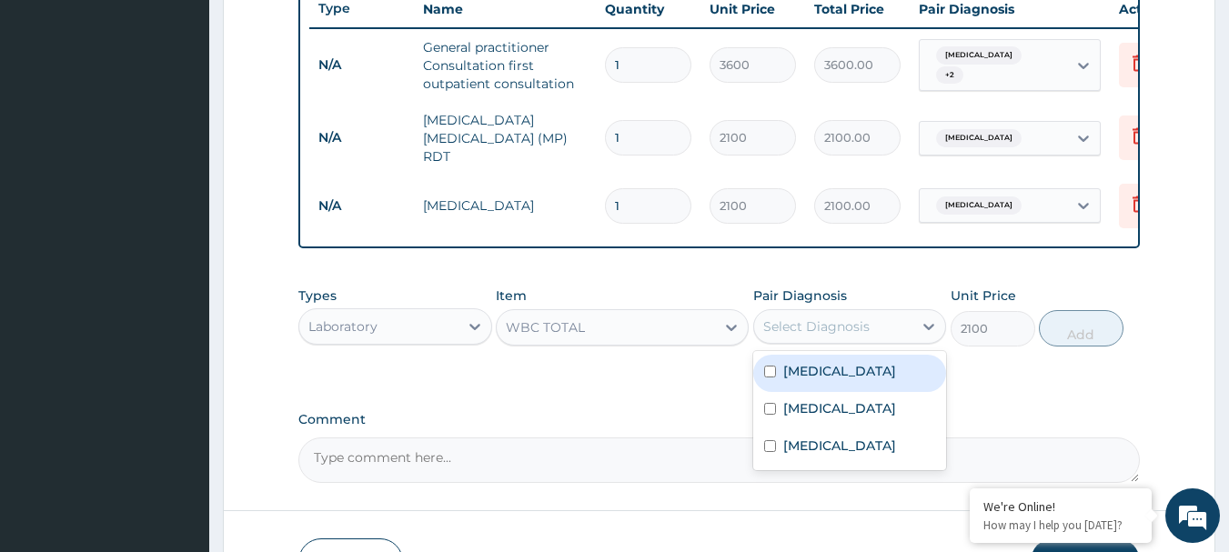
click at [817, 380] on label "[MEDICAL_DATA]" at bounding box center [839, 371] width 113 height 18
checkbox input "true"
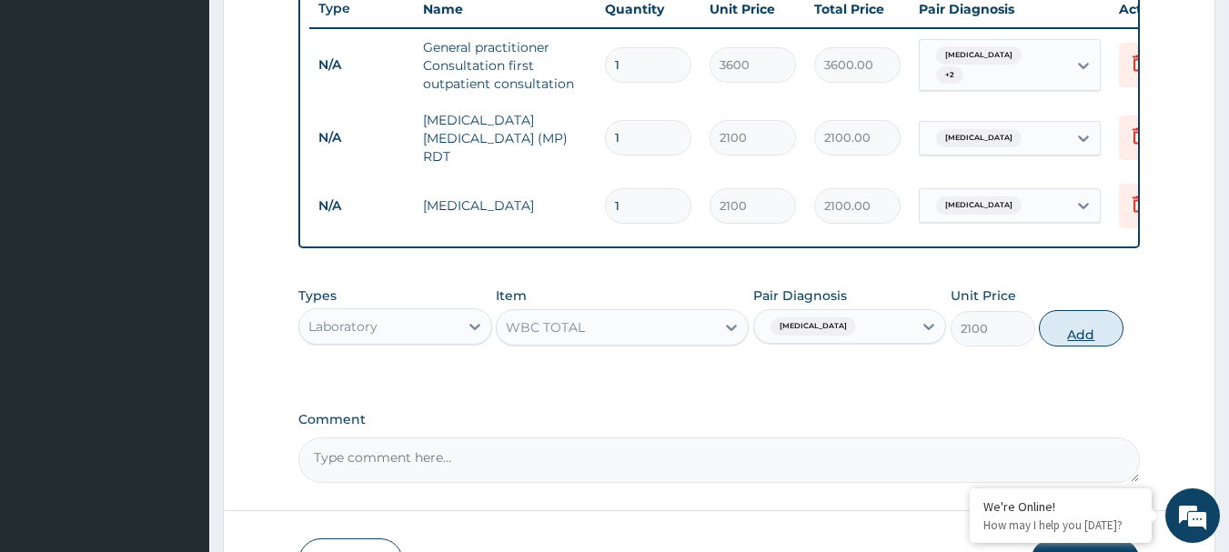
click at [1092, 346] on button "Add" at bounding box center [1081, 328] width 85 height 36
type input "0"
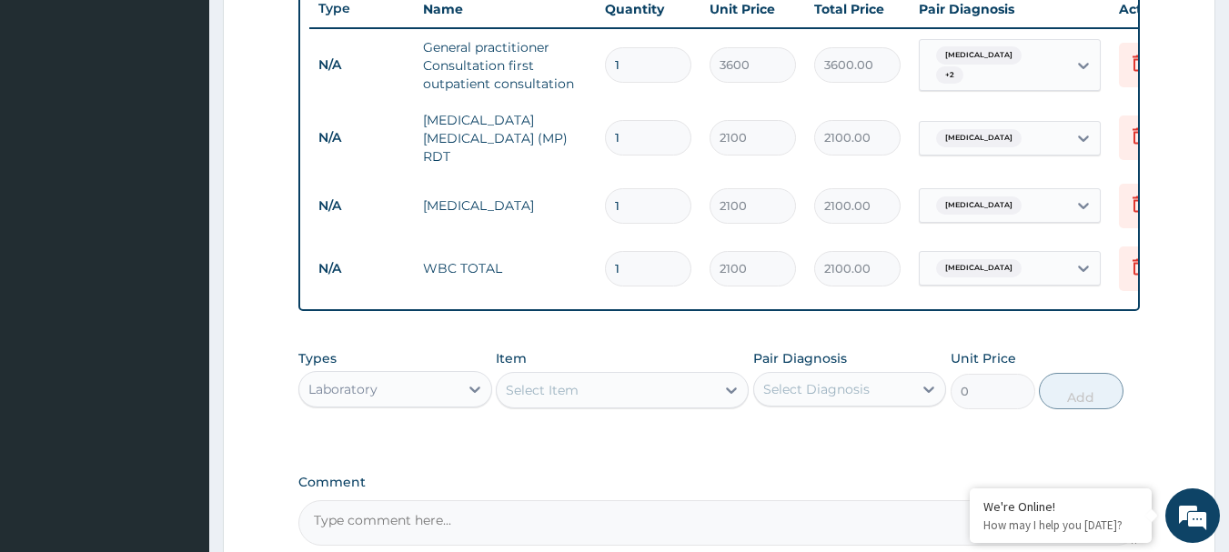
click at [353, 387] on div "Laboratory" at bounding box center [342, 389] width 69 height 18
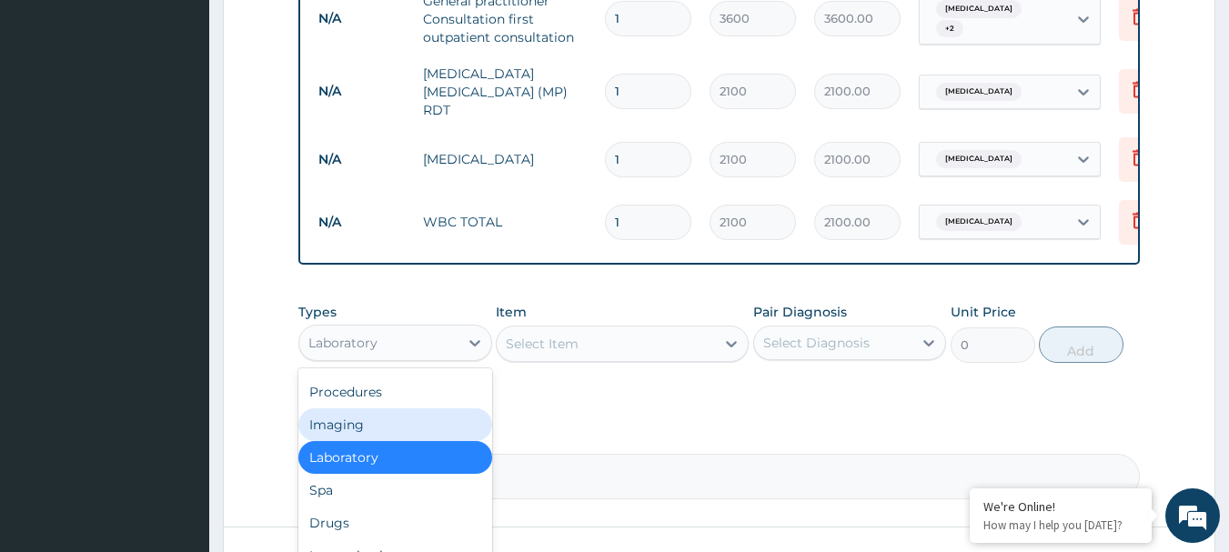
scroll to position [788, 0]
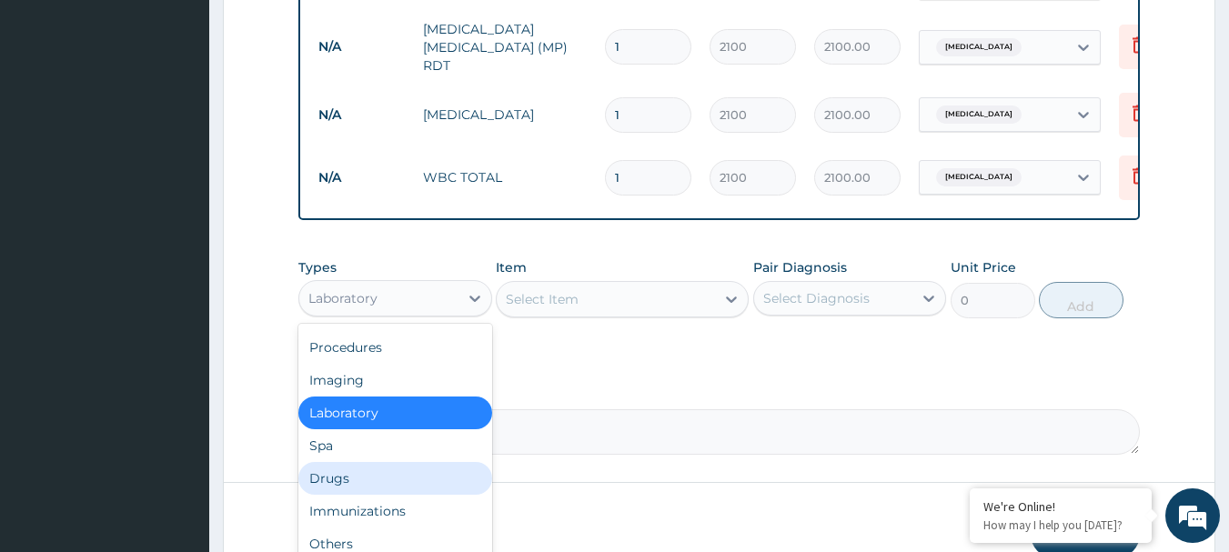
click at [387, 483] on div "Drugs" at bounding box center [395, 478] width 194 height 33
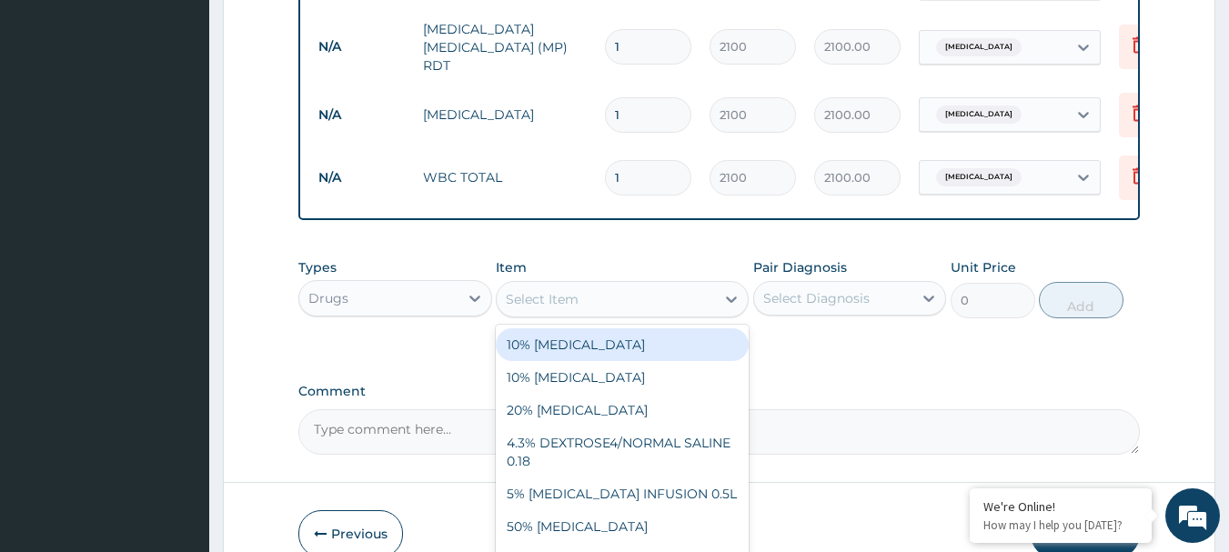
click at [641, 314] on div "Select Item" at bounding box center [606, 299] width 218 height 29
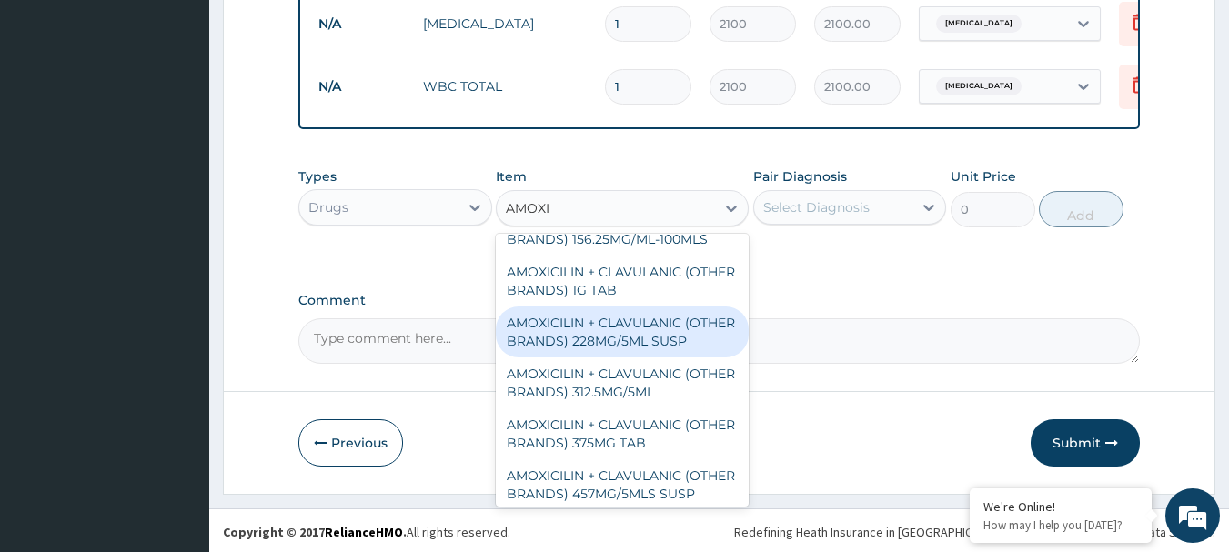
scroll to position [0, 0]
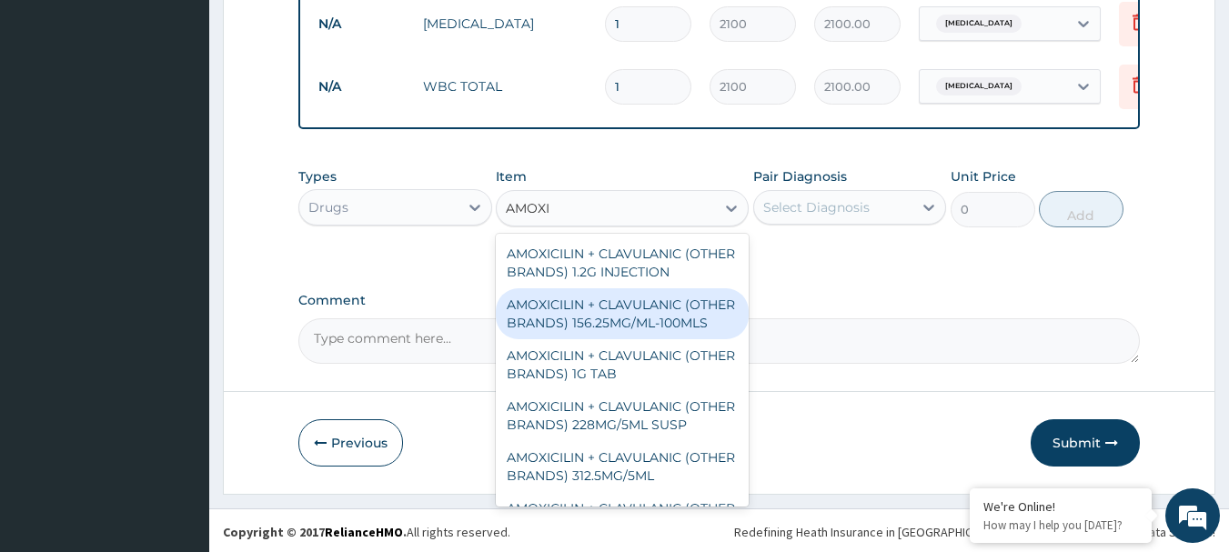
type input "AMOX"
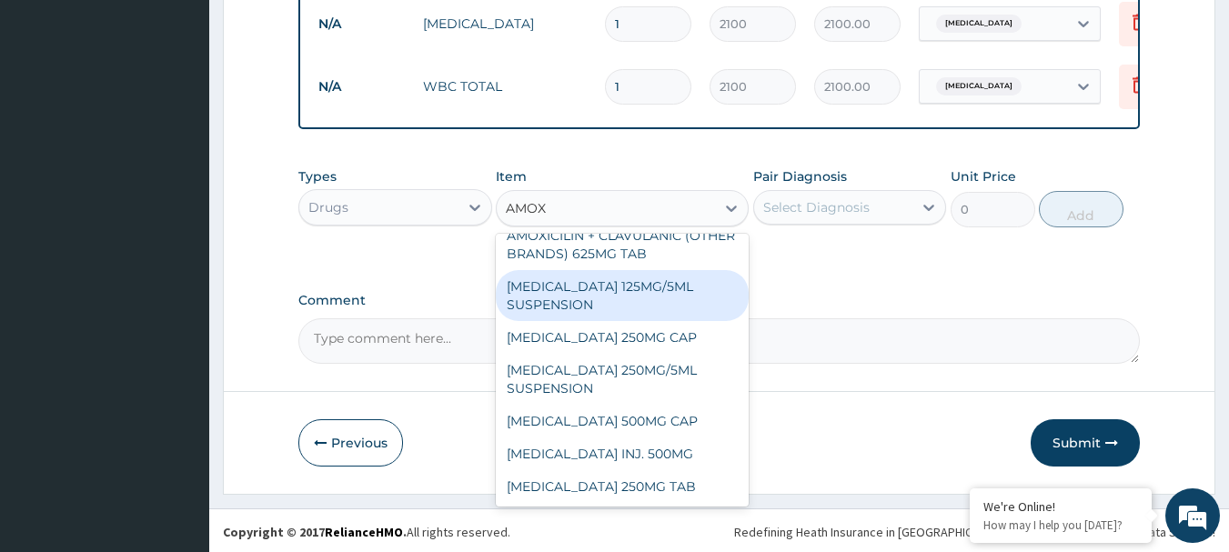
scroll to position [498, 0]
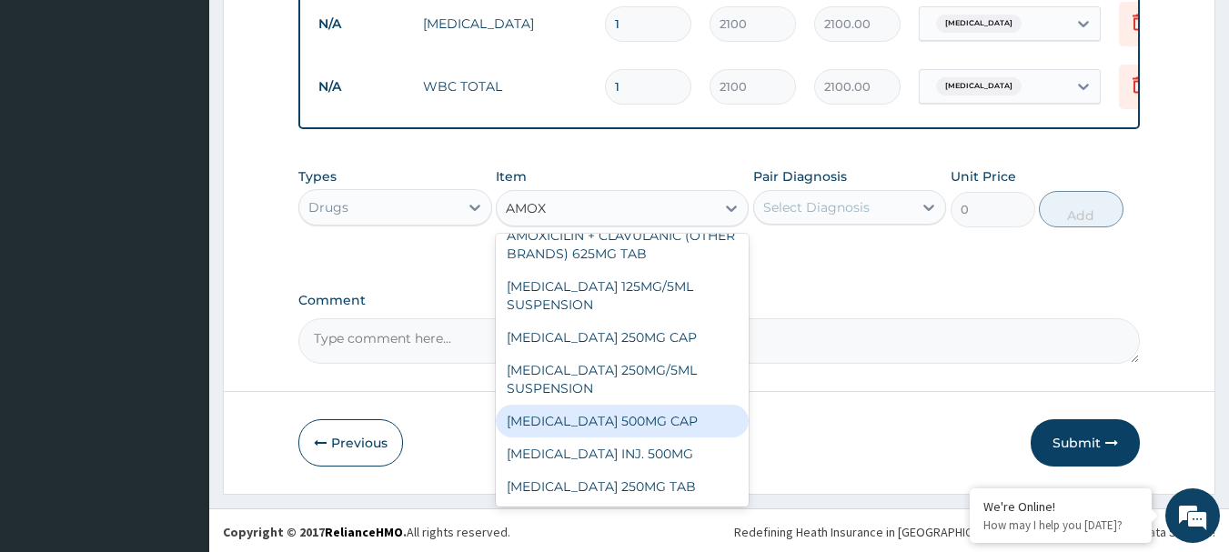
click at [657, 417] on div "[MEDICAL_DATA] 500MG CAP" at bounding box center [622, 421] width 253 height 33
type input "46.75"
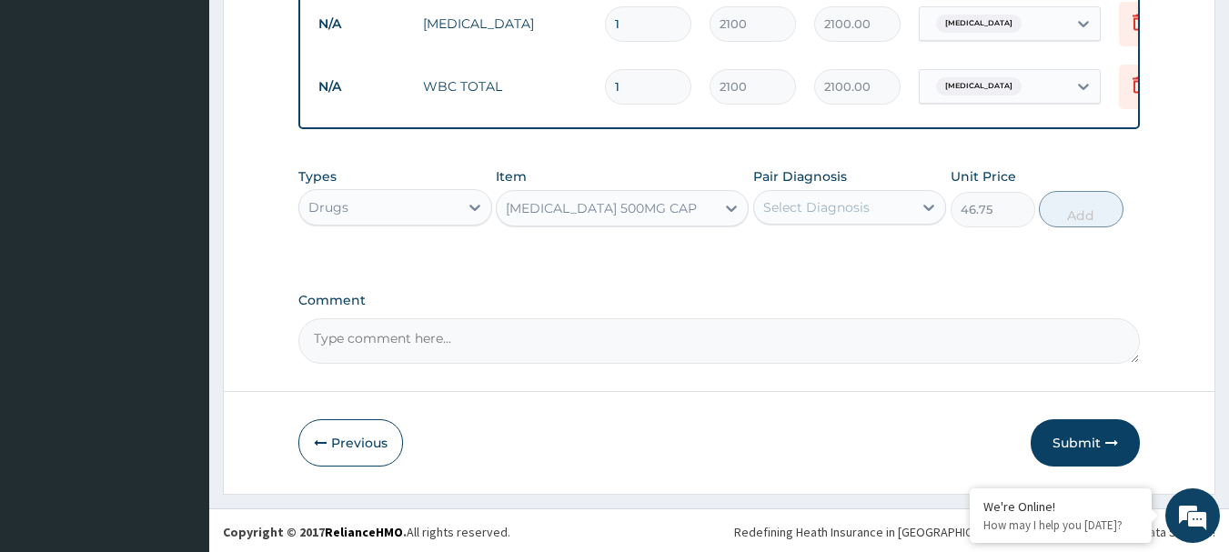
click at [827, 216] on div "Select Diagnosis" at bounding box center [816, 207] width 106 height 18
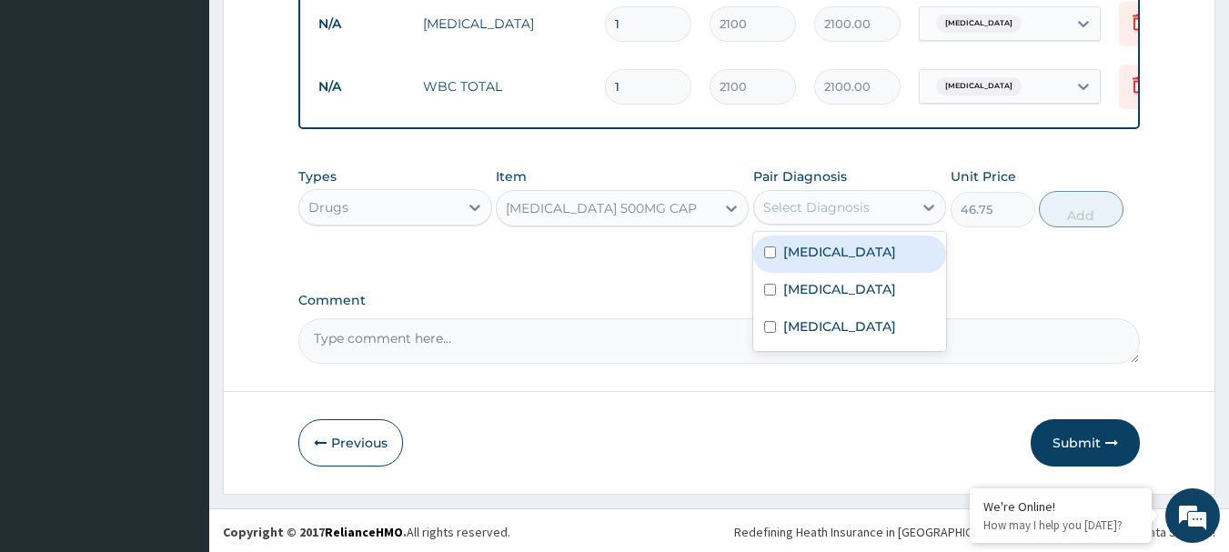
click at [788, 261] on label "[MEDICAL_DATA]" at bounding box center [839, 252] width 113 height 18
checkbox input "true"
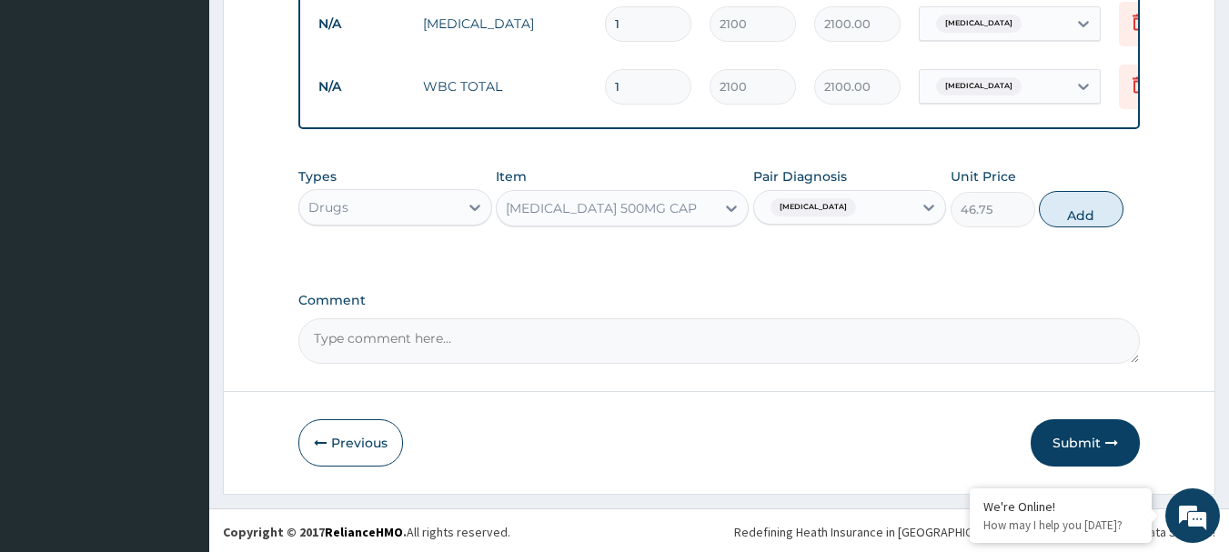
click at [844, 211] on div "[MEDICAL_DATA]" at bounding box center [833, 207] width 159 height 31
click at [840, 213] on div "[MEDICAL_DATA]" at bounding box center [833, 207] width 159 height 31
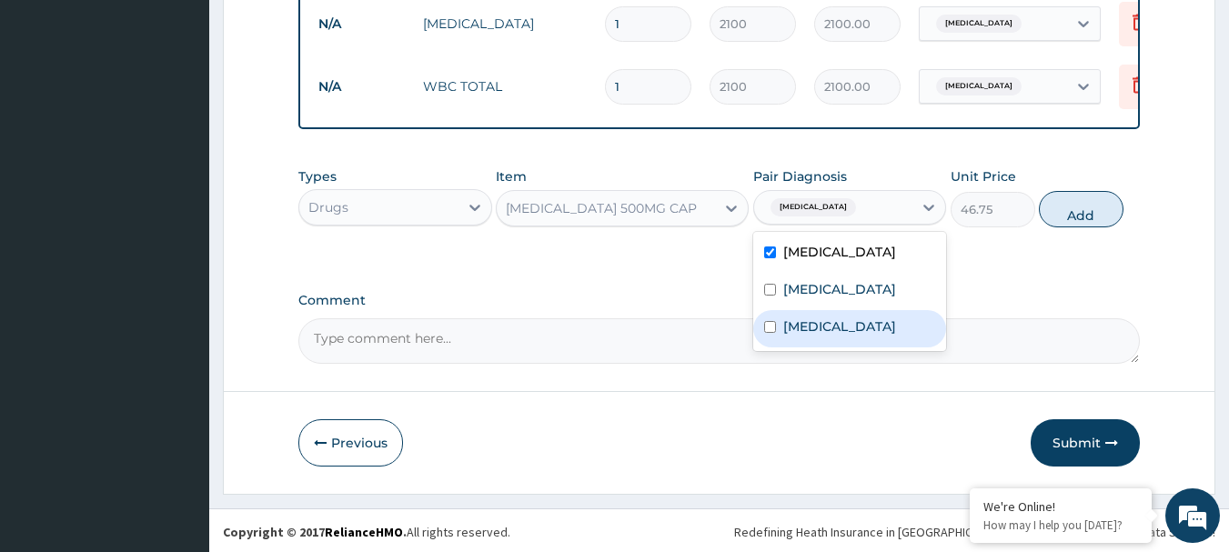
click at [830, 329] on label "Bacteremia" at bounding box center [839, 326] width 113 height 18
checkbox input "true"
click at [1090, 211] on button "Add" at bounding box center [1081, 209] width 85 height 36
type input "0"
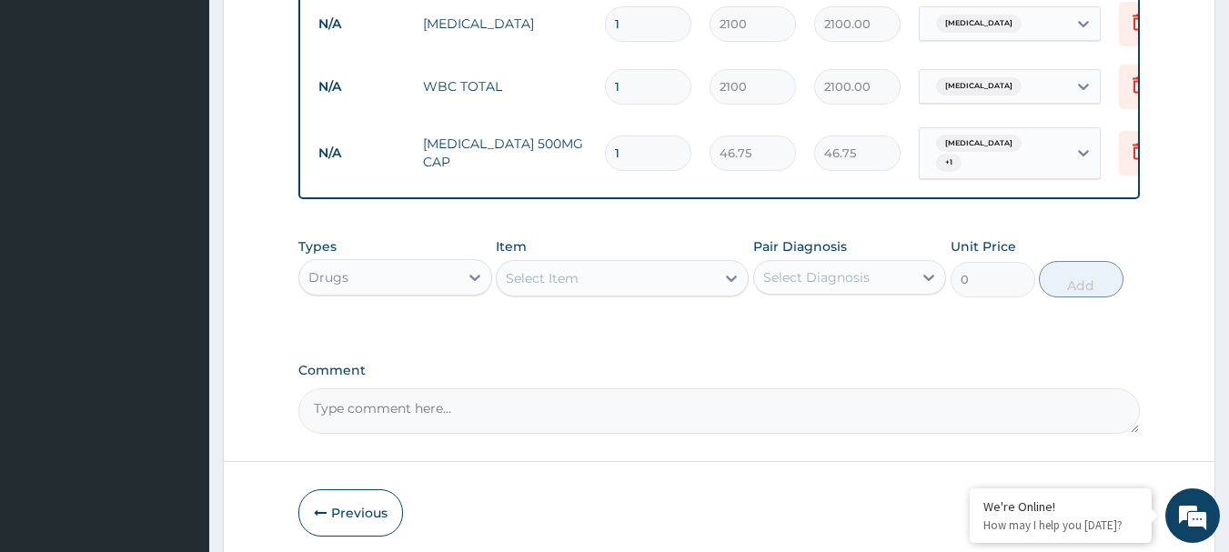
type input "15"
type input "701.25"
type input "15"
click at [544, 281] on div "Select Item" at bounding box center [542, 278] width 73 height 18
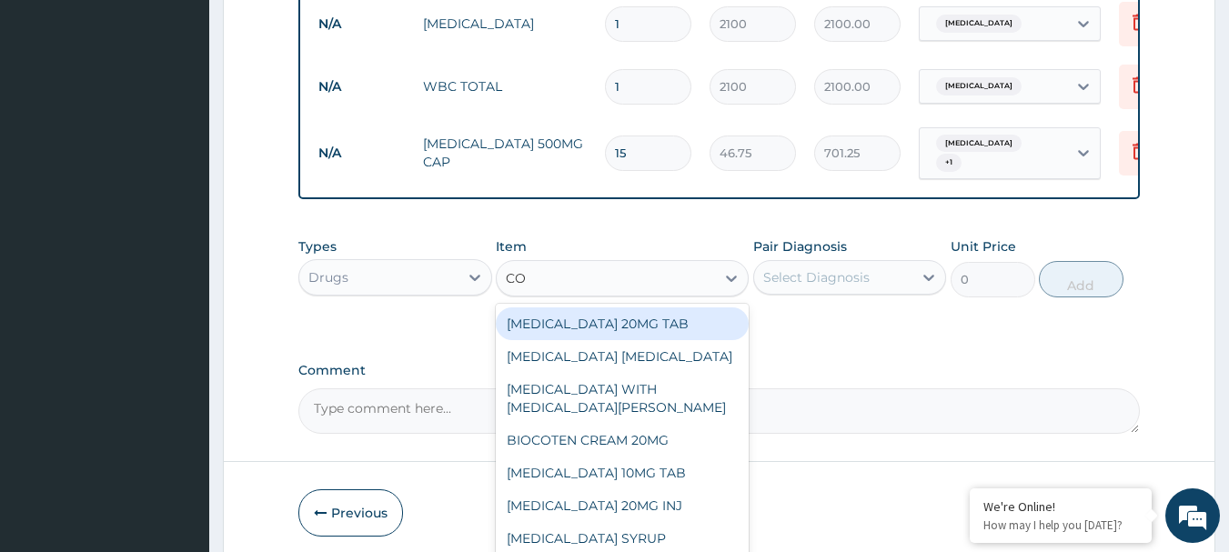
type input "COA"
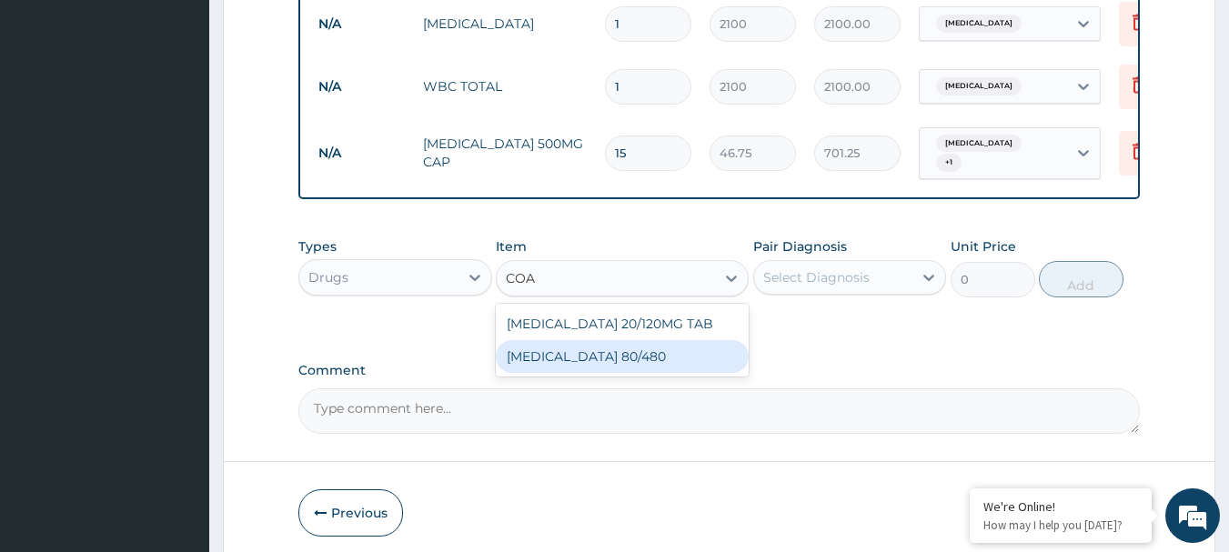
click at [571, 342] on div "[MEDICAL_DATA] 80/480" at bounding box center [622, 356] width 253 height 33
type input "119"
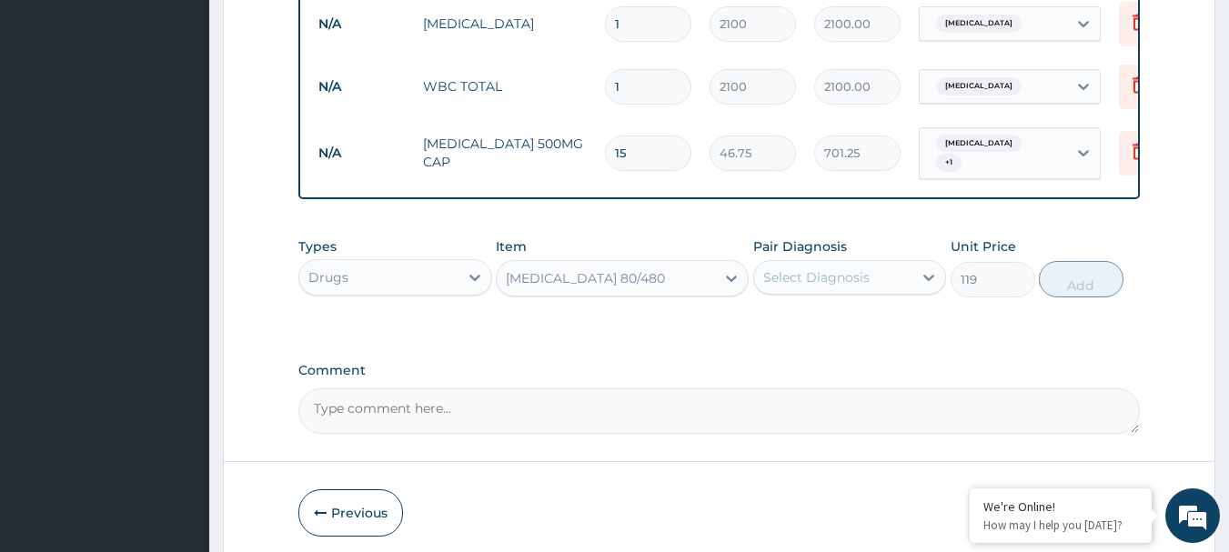
click at [826, 278] on div "Select Diagnosis" at bounding box center [816, 277] width 106 height 18
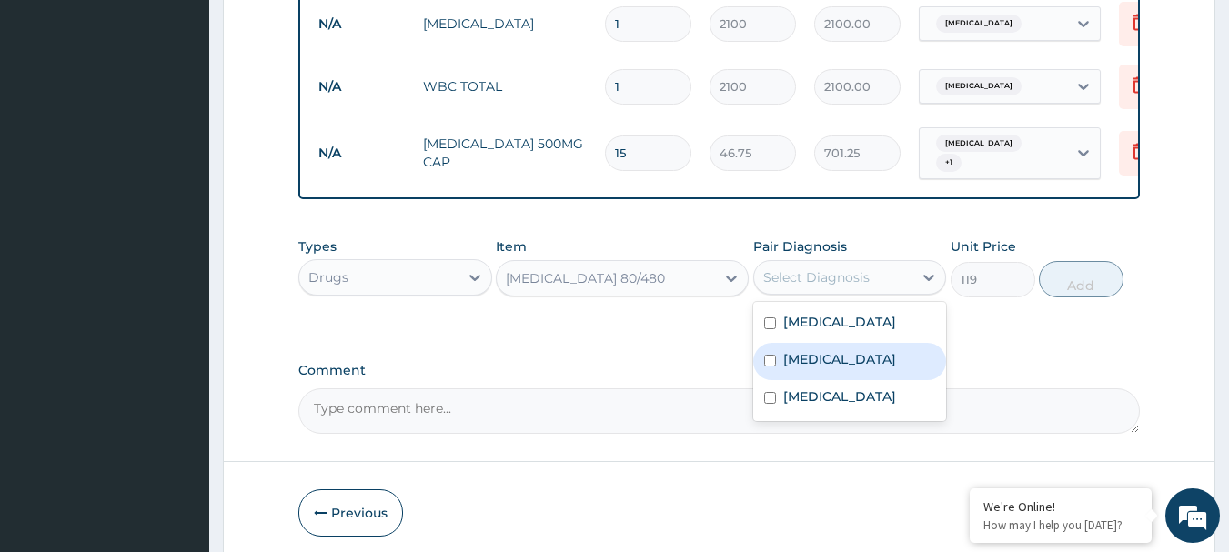
click at [796, 370] on div "[MEDICAL_DATA]" at bounding box center [850, 361] width 194 height 37
checkbox input "true"
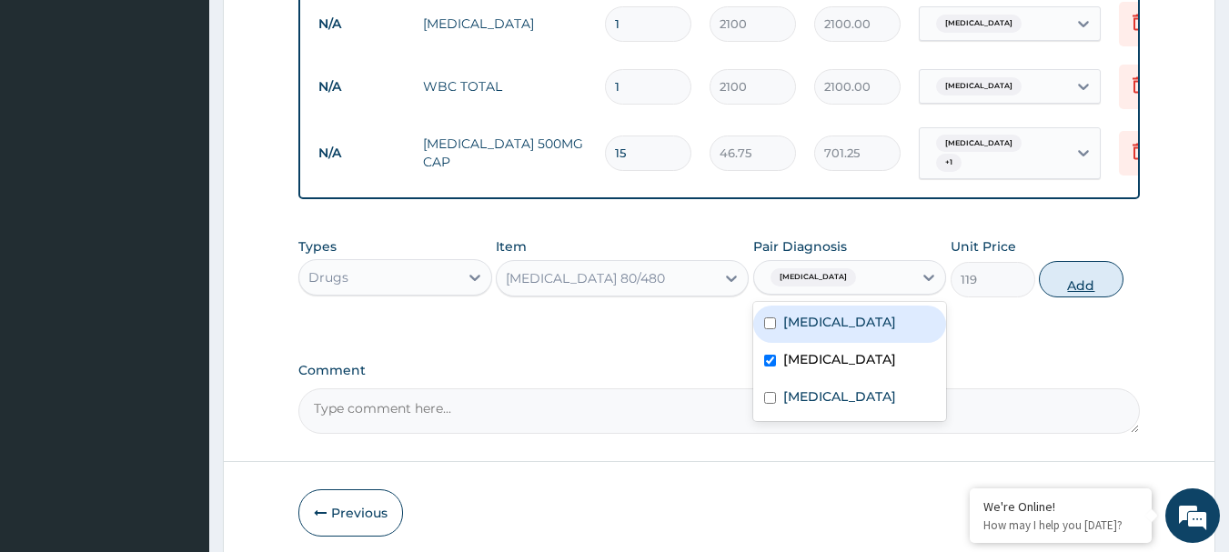
click at [1087, 282] on button "Add" at bounding box center [1081, 279] width 85 height 36
type input "0"
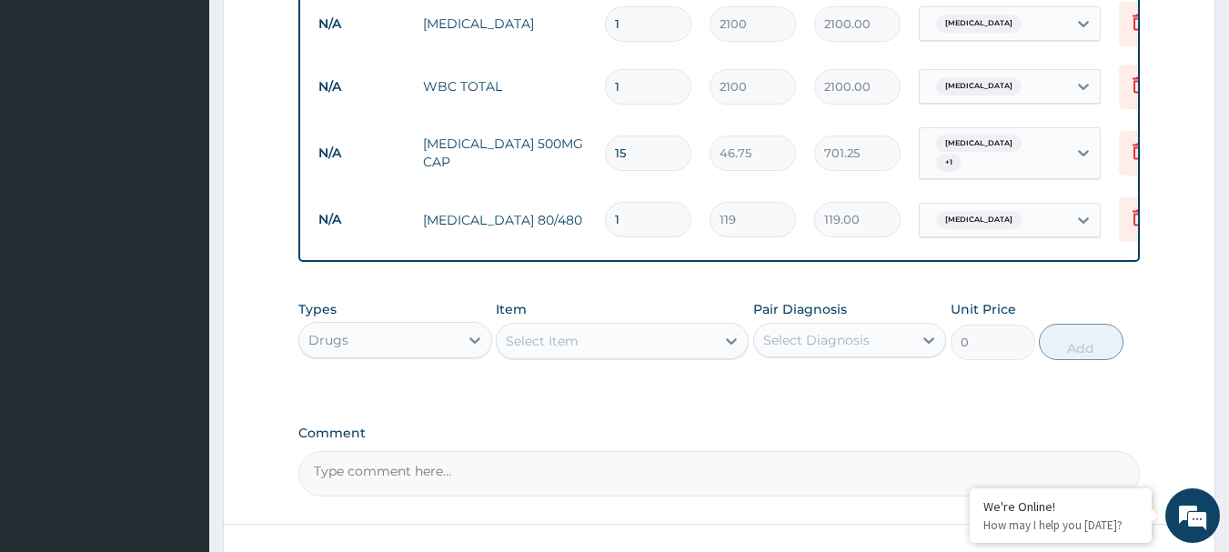
type input "0.00"
type input "6"
type input "714.00"
type input "6"
click at [578, 339] on div "Select Item" at bounding box center [606, 340] width 218 height 29
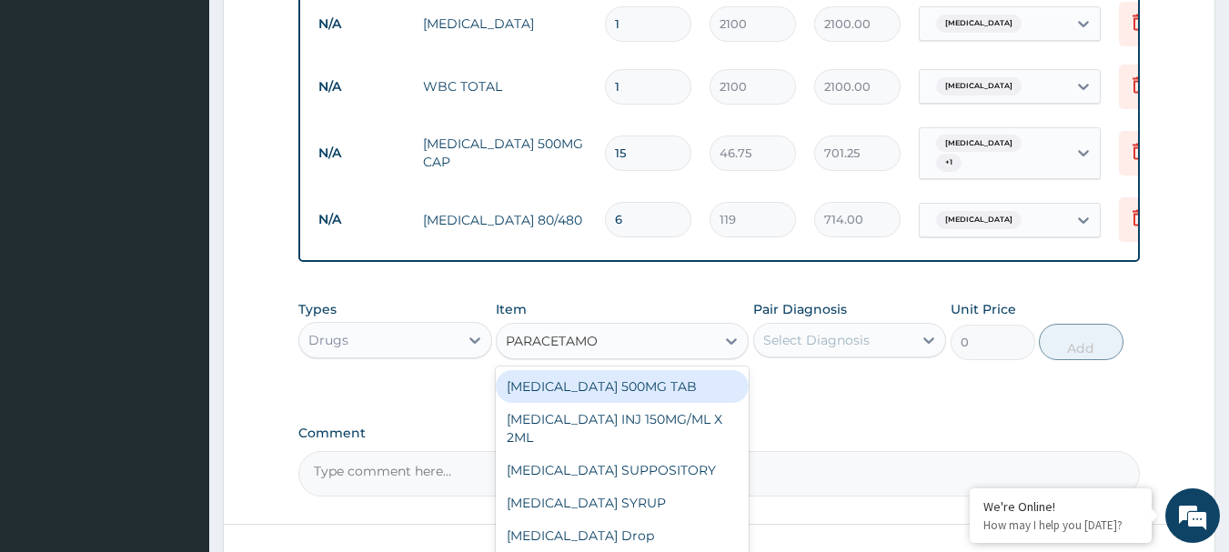
type input "PARACETAMOL"
click at [589, 384] on div "[MEDICAL_DATA] 500MG TAB" at bounding box center [622, 386] width 253 height 33
type input "34"
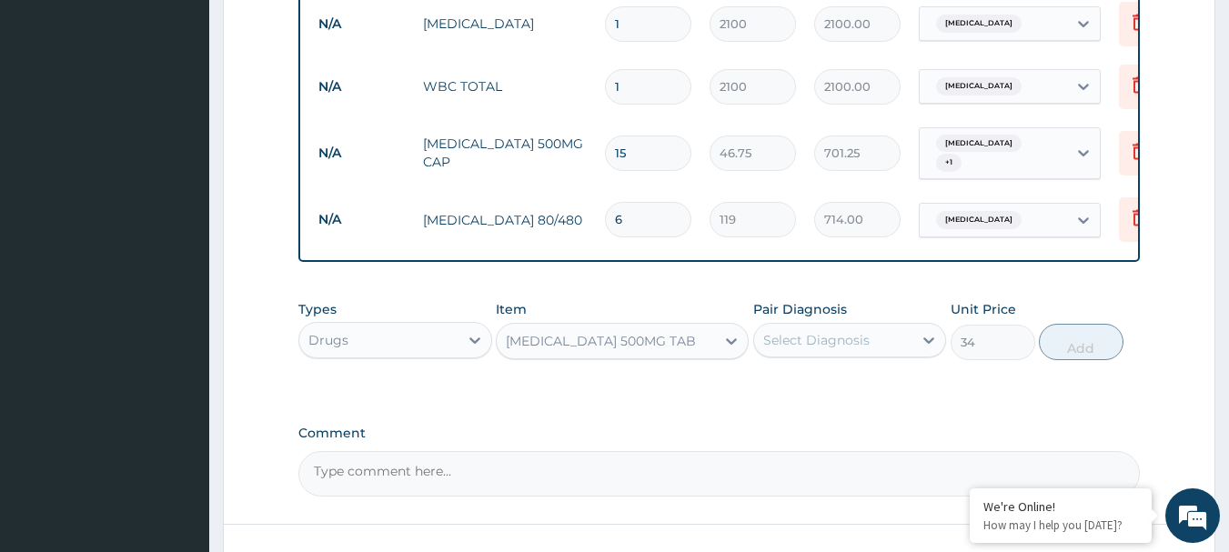
click at [853, 342] on div "Select Diagnosis" at bounding box center [816, 340] width 106 height 18
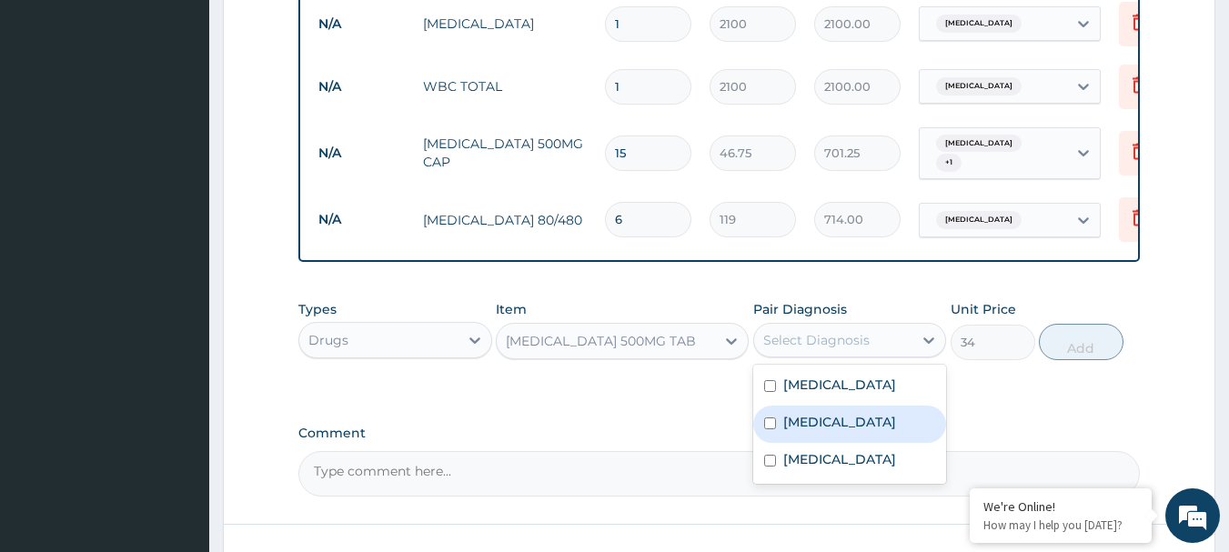
click at [795, 435] on div "[MEDICAL_DATA]" at bounding box center [850, 424] width 194 height 37
checkbox input "true"
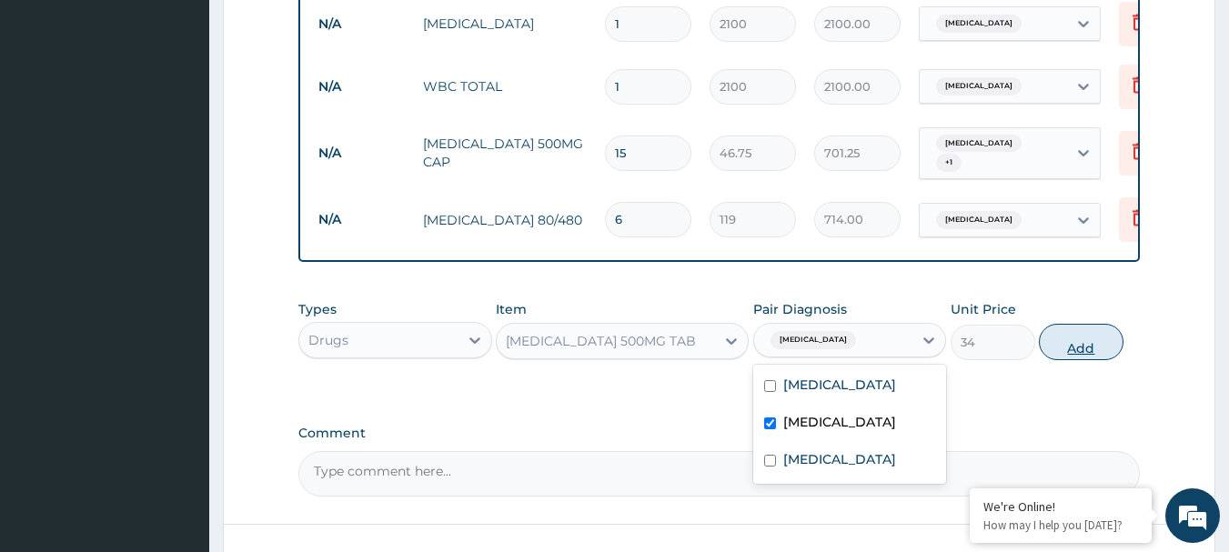
click at [1082, 352] on button "Add" at bounding box center [1081, 342] width 85 height 36
type input "0"
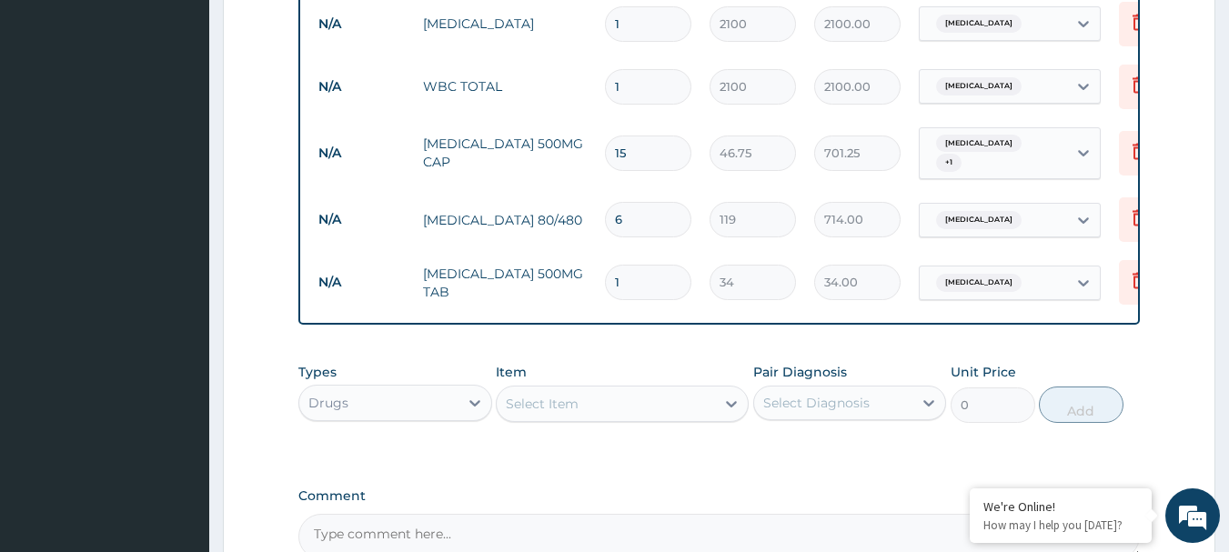
type input "18"
type input "612.00"
type input "18"
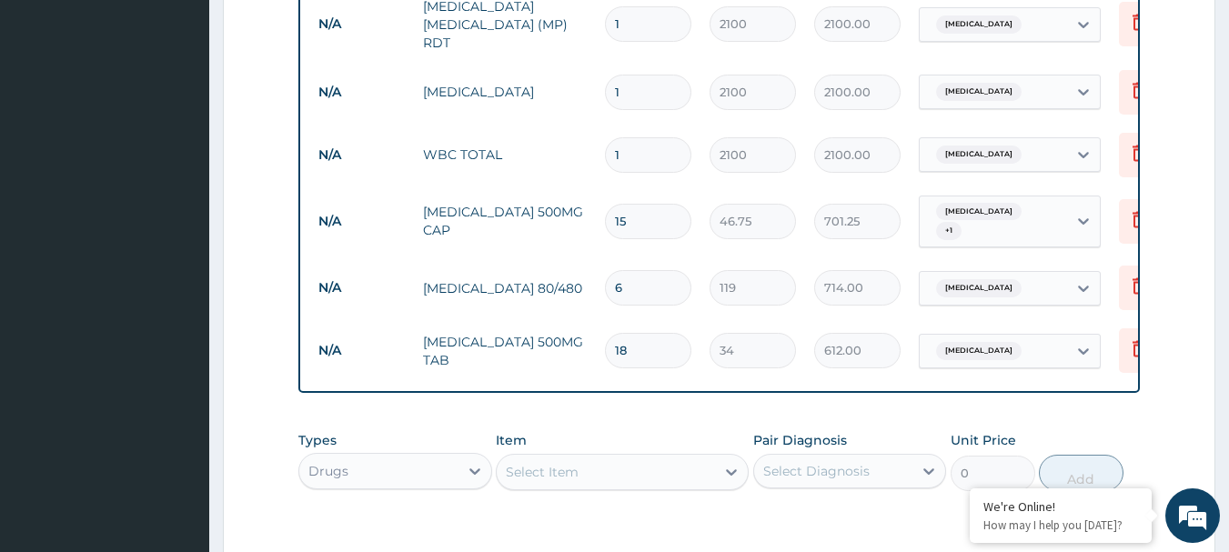
scroll to position [697, 0]
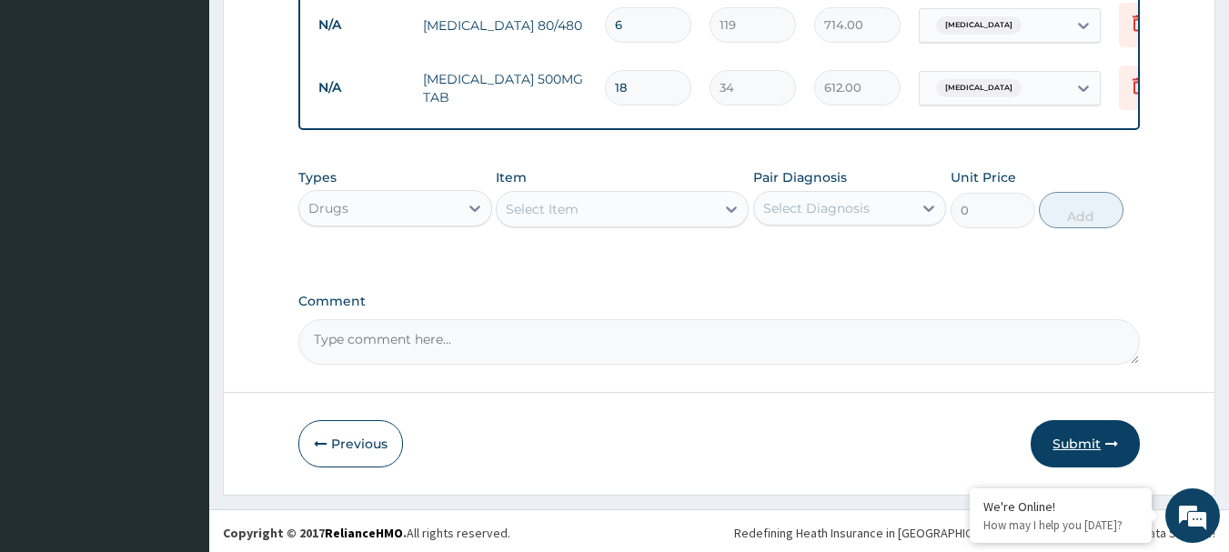
click at [1071, 420] on button "Submit" at bounding box center [1084, 443] width 109 height 47
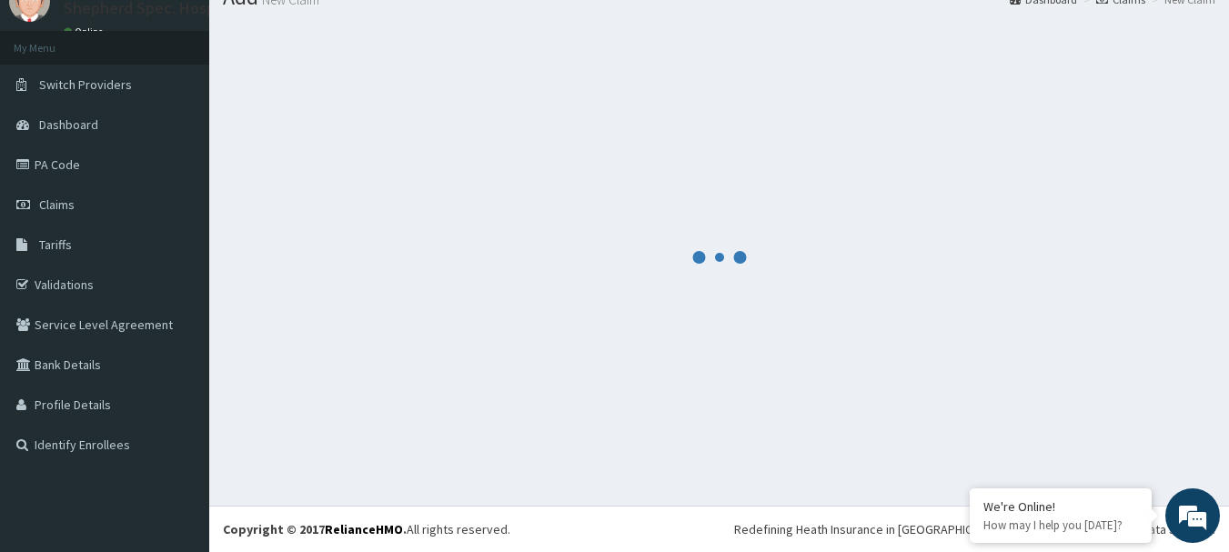
scroll to position [1073, 0]
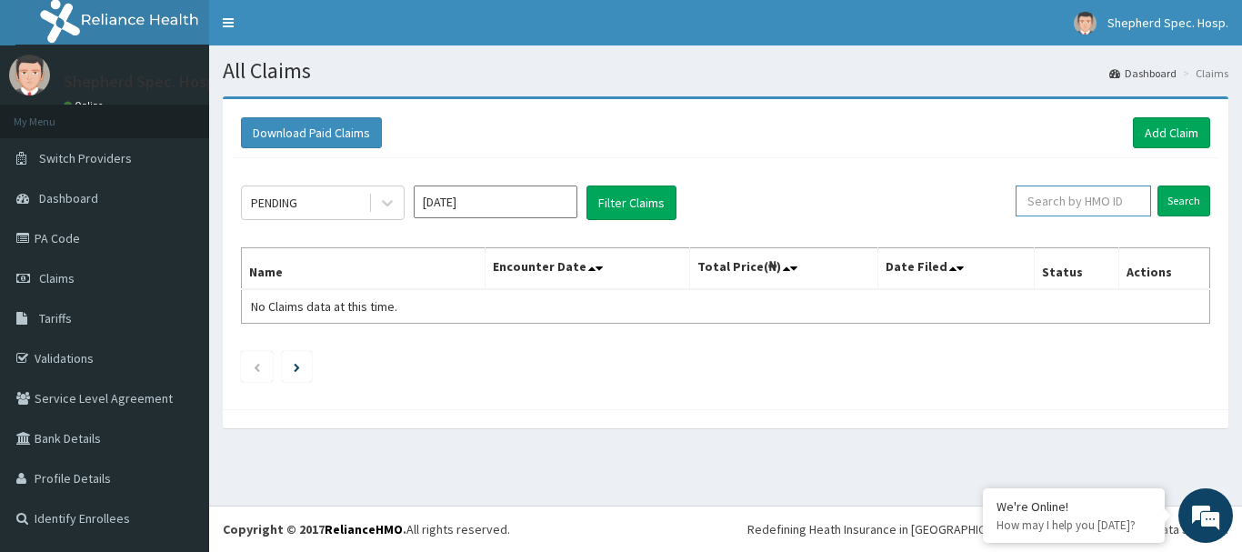
click at [1061, 198] on input "text" at bounding box center [1084, 201] width 136 height 31
type input "V"
paste input "GMT/10491/A"
type input "GMT/10491/C"
drag, startPoint x: 1100, startPoint y: 192, endPoint x: 963, endPoint y: 196, distance: 137.4
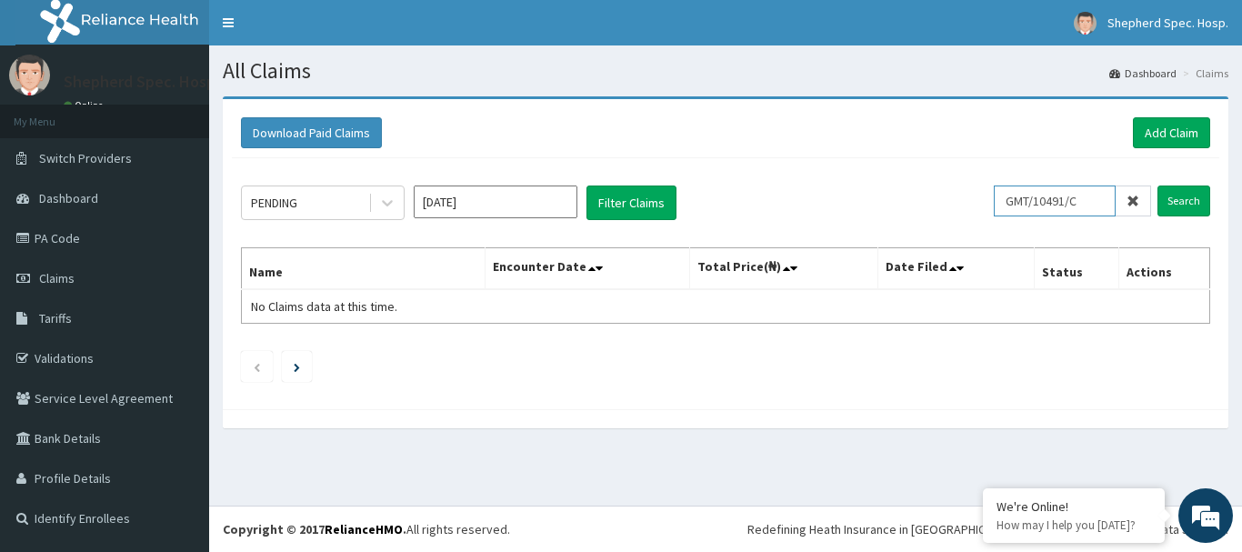
click at [963, 196] on div "PENDING [DATE] Filter Claims GMT/10491/C Search" at bounding box center [725, 203] width 969 height 35
paste input "GMT/10491/B"
type input "GMT/10491/B"
click at [1195, 131] on link "Add Claim" at bounding box center [1171, 132] width 77 height 31
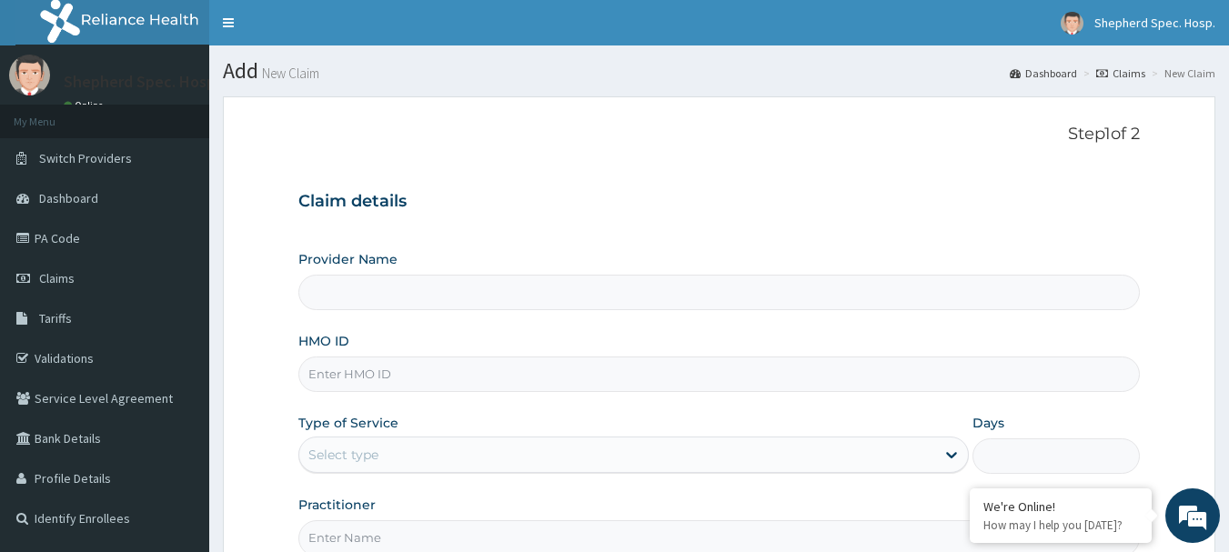
type input "Shepherd Specialist Hospital(festac)"
click at [503, 367] on input "HMO ID" at bounding box center [719, 373] width 842 height 35
paste input "GMT/10491/B"
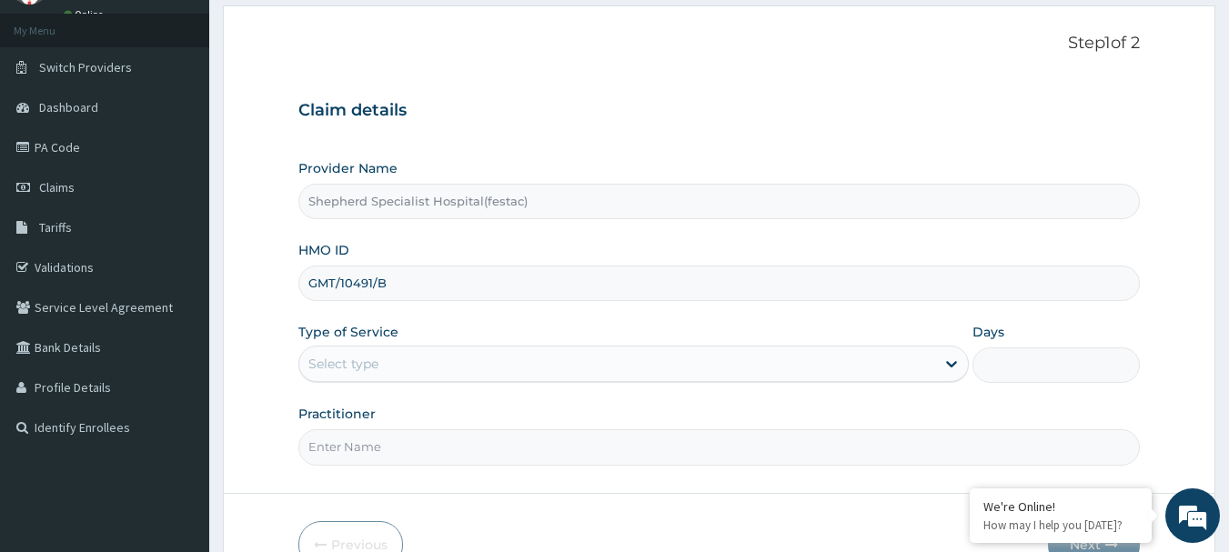
type input "GMT/10491/B"
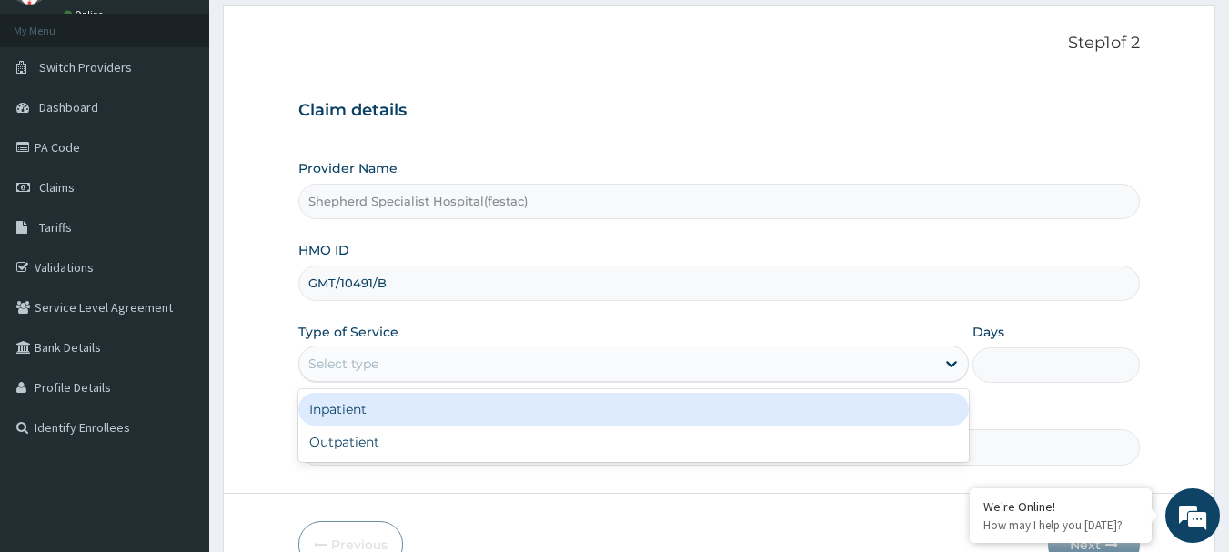
click at [478, 346] on div "Select type" at bounding box center [633, 364] width 670 height 36
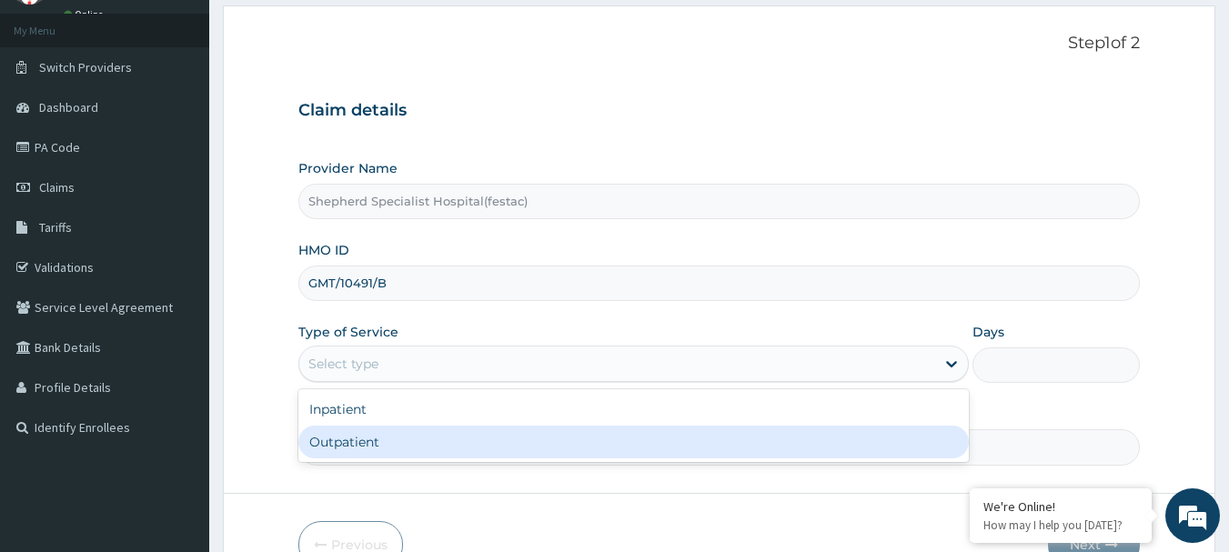
click at [452, 436] on div "Outpatient" at bounding box center [633, 442] width 670 height 33
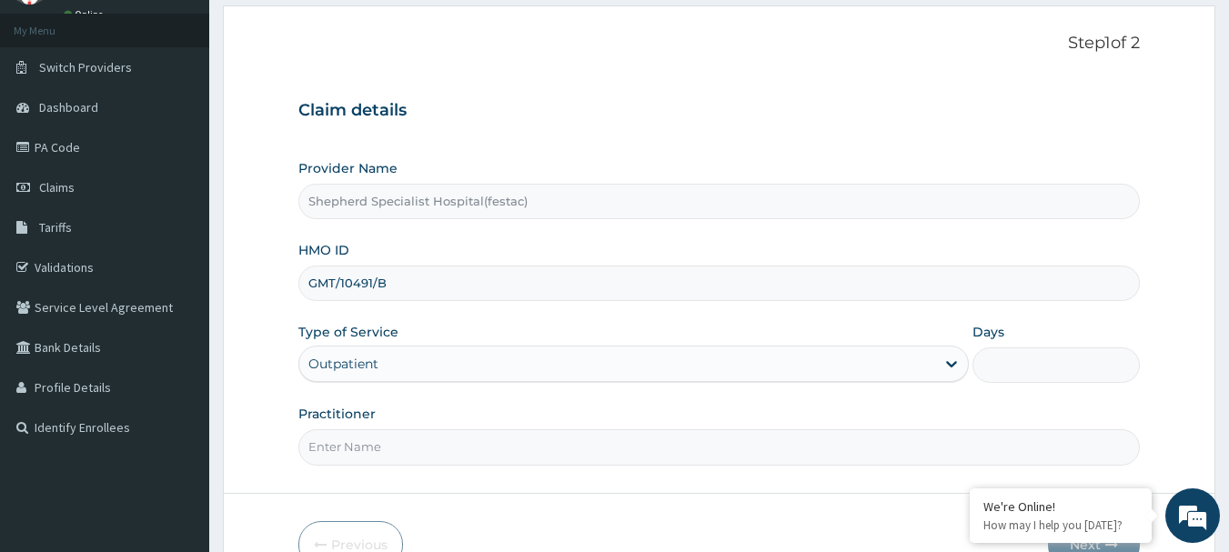
type input "1"
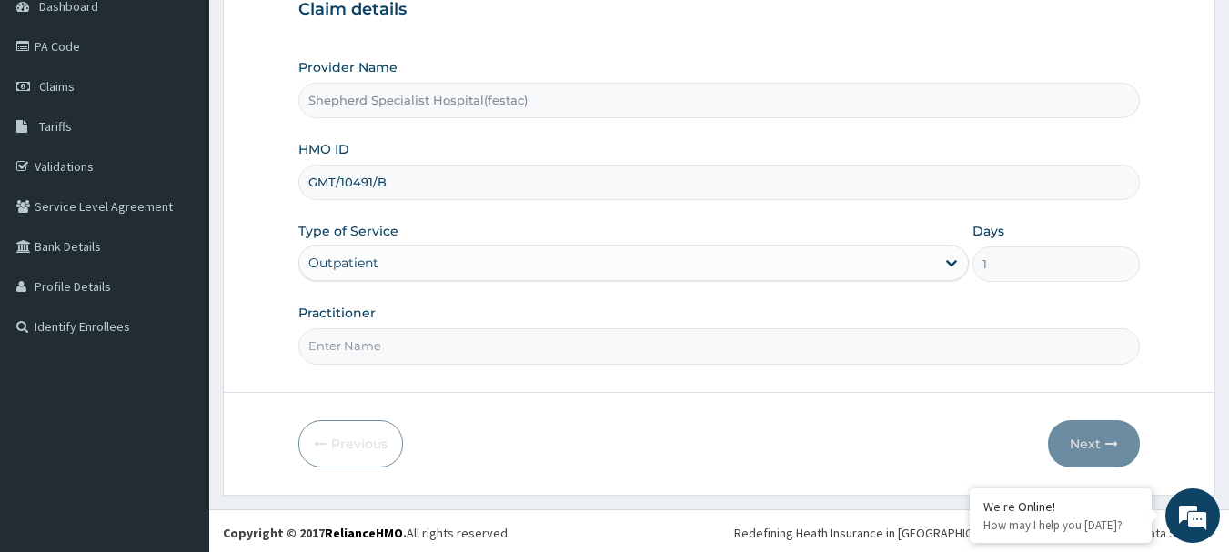
scroll to position [196, 0]
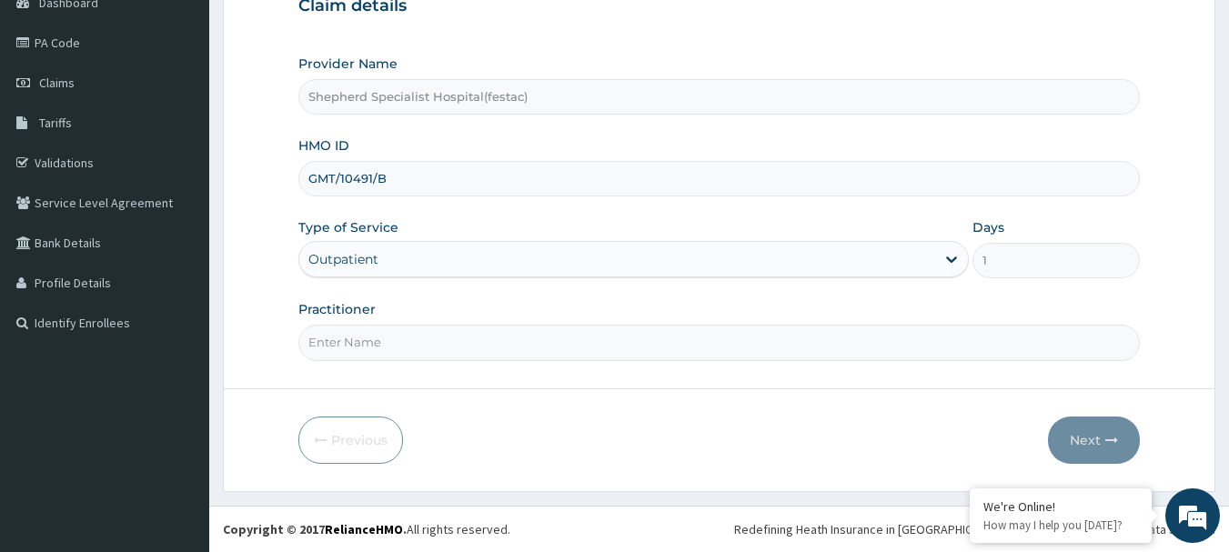
click at [496, 348] on input "Practitioner" at bounding box center [719, 342] width 842 height 35
type input "DR CHRIS"
click at [1122, 444] on button "Next" at bounding box center [1094, 440] width 92 height 47
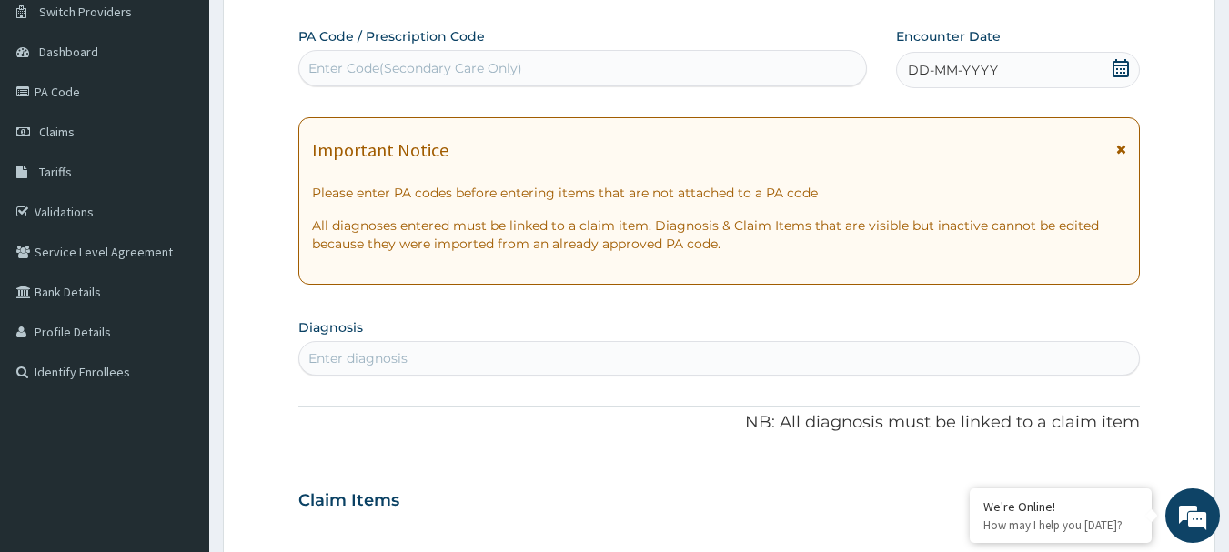
scroll to position [105, 0]
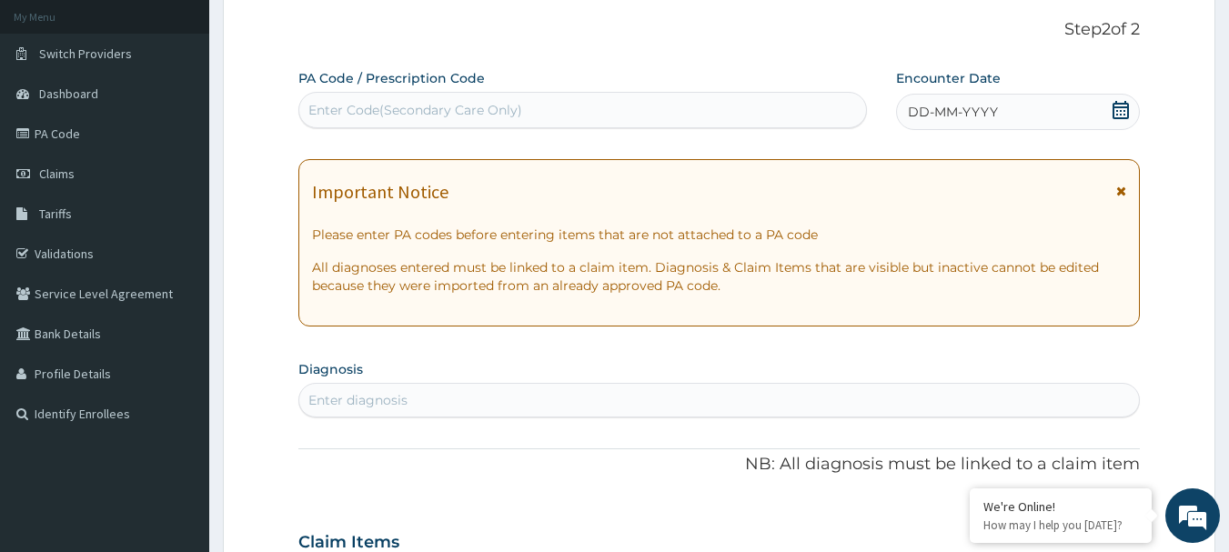
click at [1129, 107] on icon at bounding box center [1120, 110] width 18 height 18
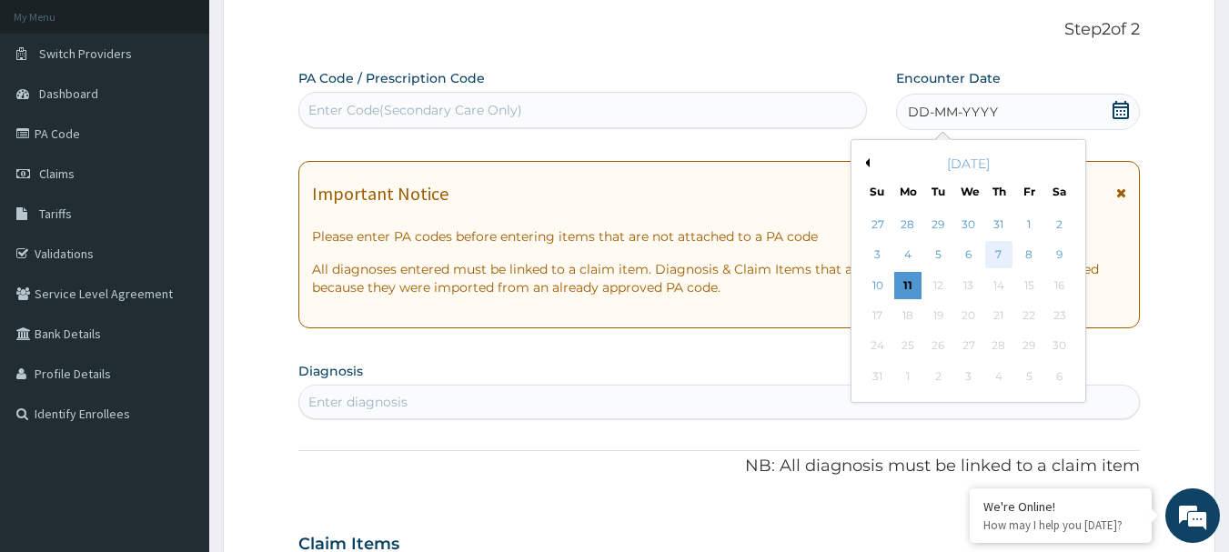
click at [996, 254] on div "7" at bounding box center [998, 255] width 27 height 27
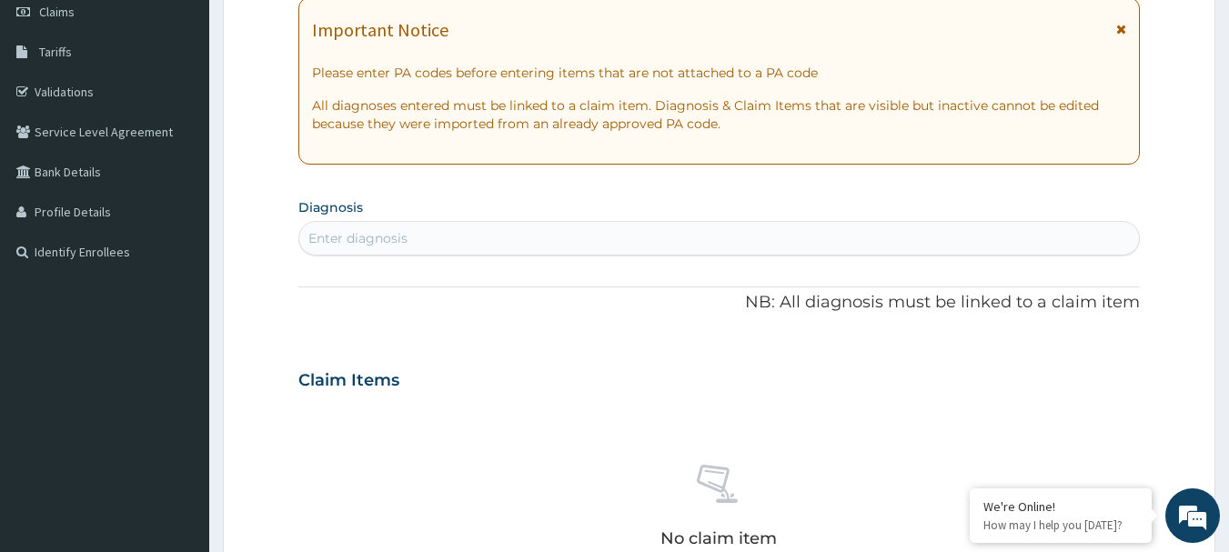
scroll to position [286, 0]
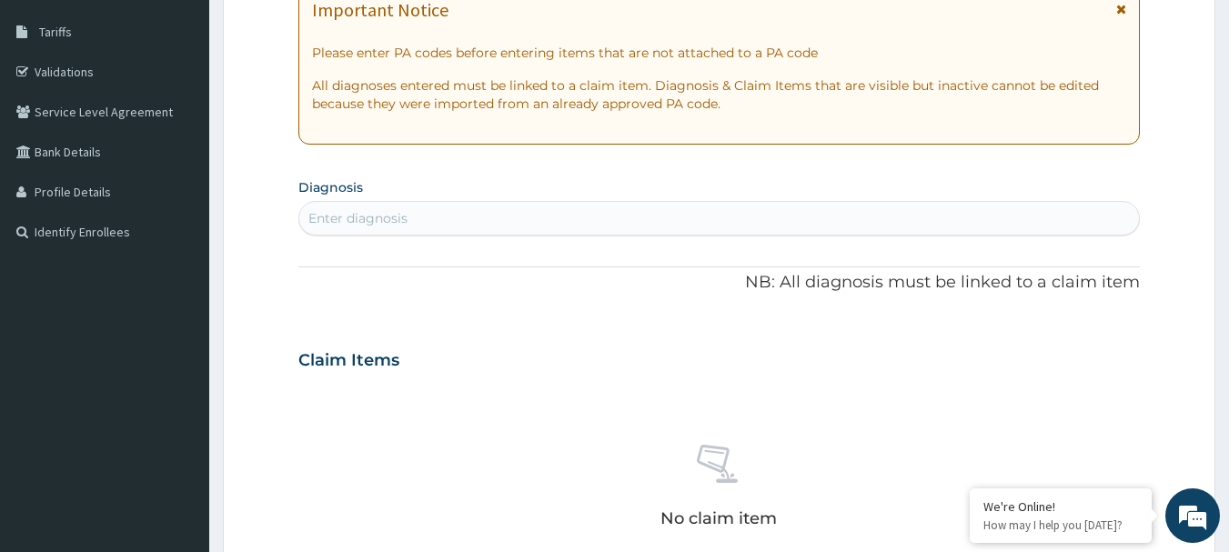
click at [506, 209] on div "Enter diagnosis" at bounding box center [719, 218] width 840 height 29
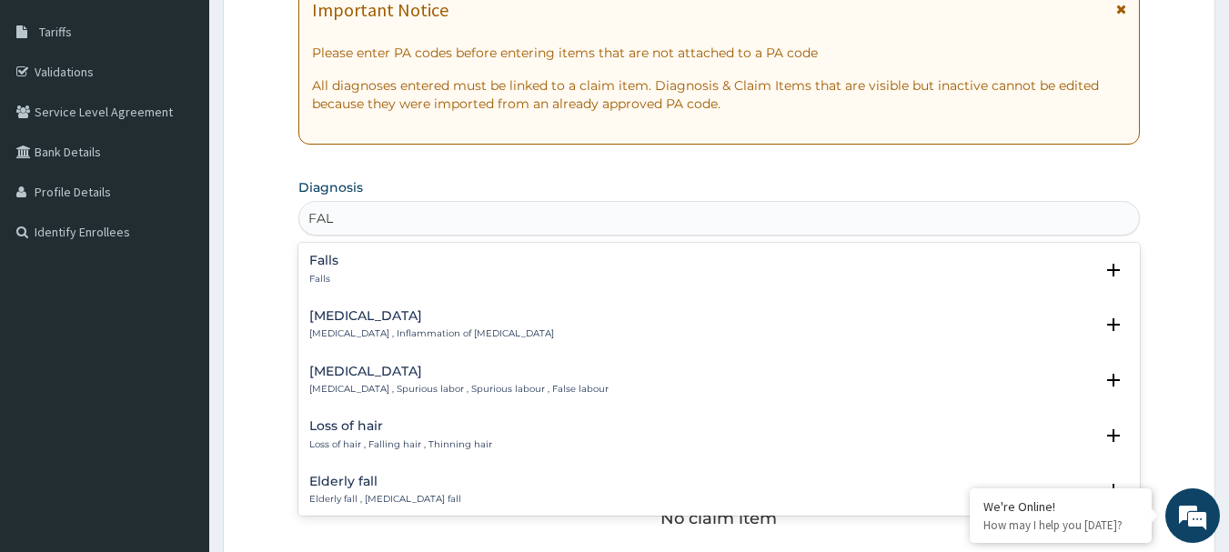
type input "FAL"
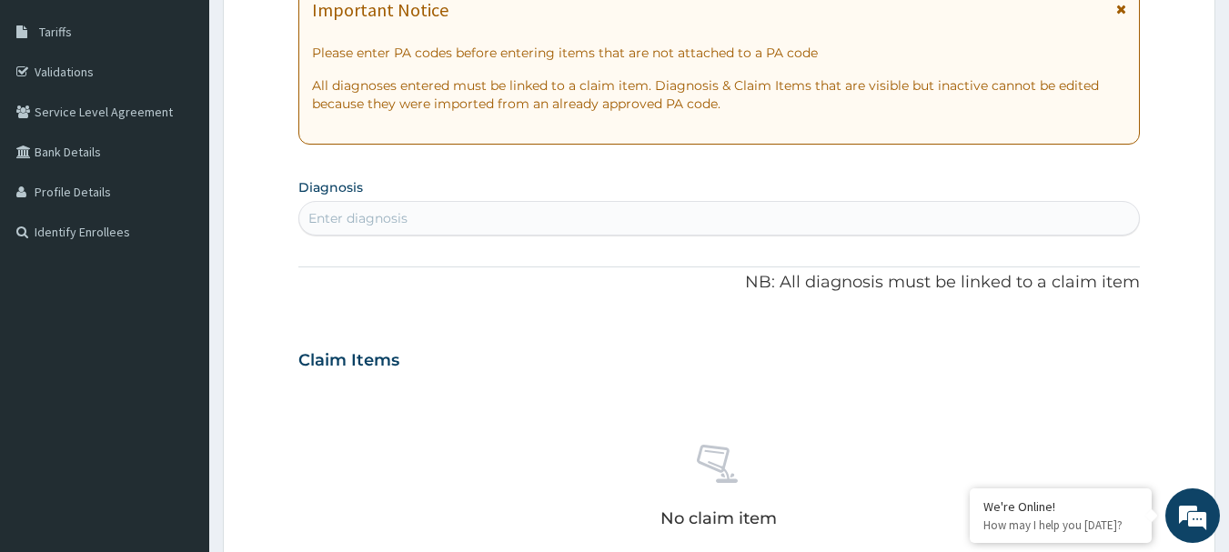
click at [354, 218] on div "Enter diagnosis" at bounding box center [357, 218] width 99 height 18
click at [342, 219] on div "Enter diagnosis" at bounding box center [357, 218] width 99 height 18
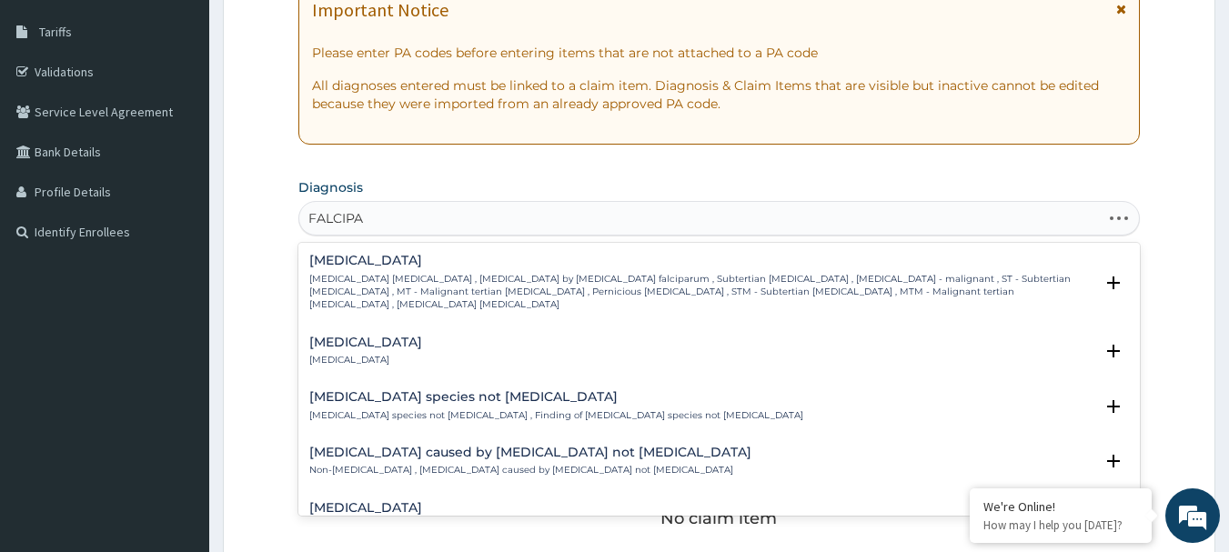
type input "FALCIPAR"
click at [344, 256] on h4 "Falciparum malaria" at bounding box center [701, 261] width 785 height 14
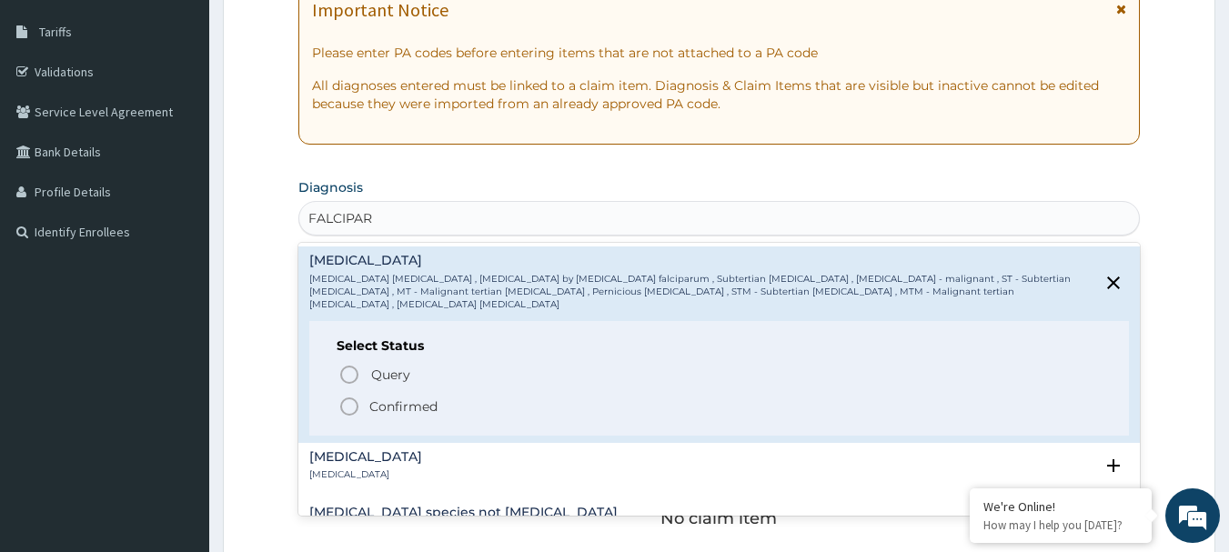
click at [355, 396] on icon "status option filled" at bounding box center [349, 407] width 22 height 22
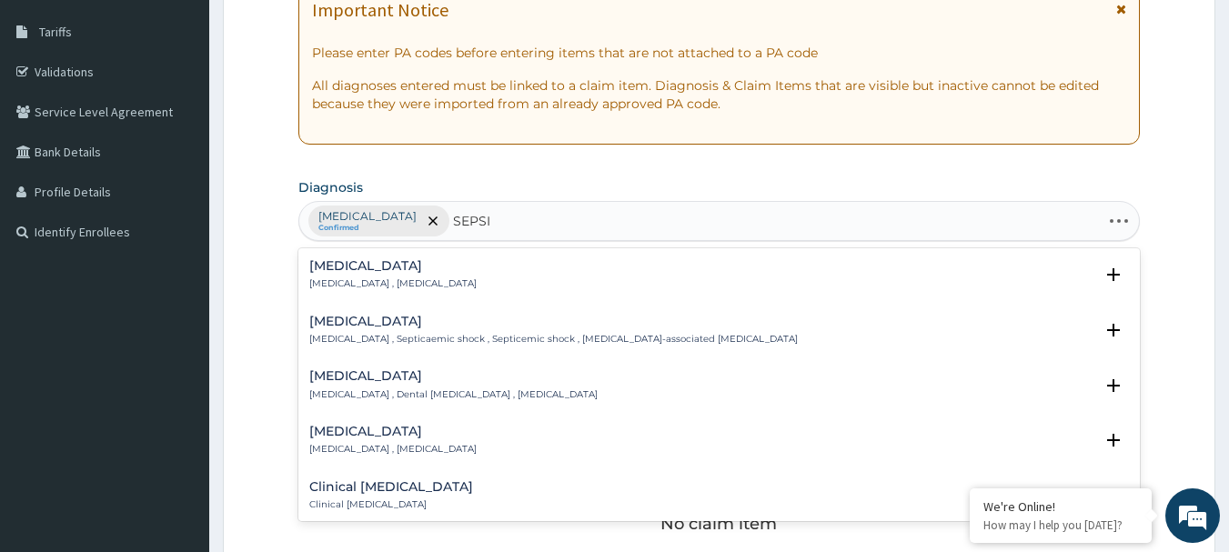
type input "SEPSIS"
click at [328, 262] on h4 "Sepsis" at bounding box center [392, 266] width 167 height 14
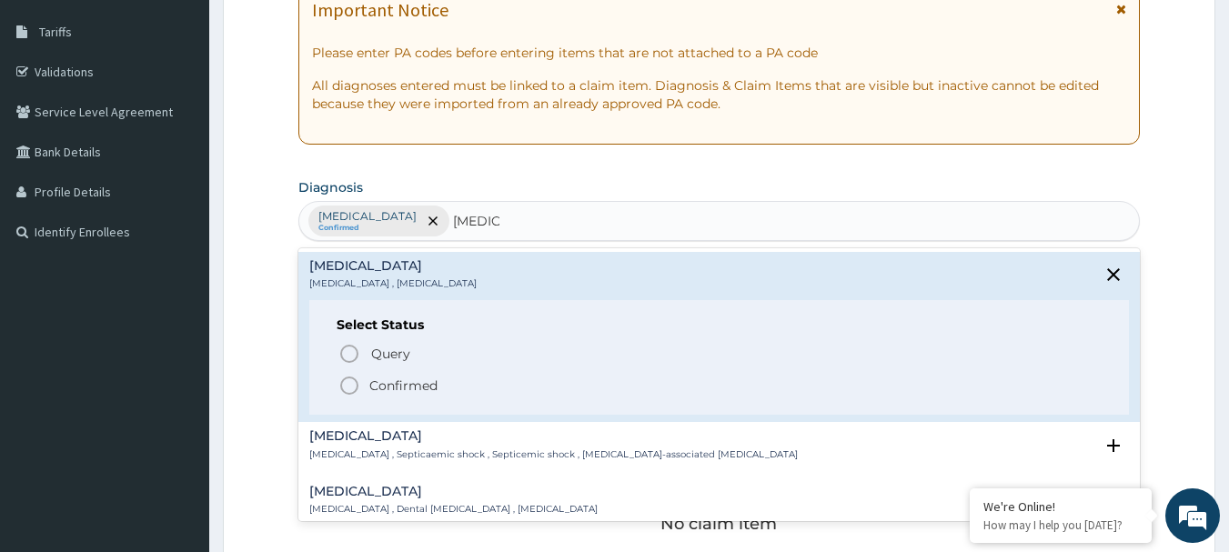
click at [359, 383] on icon "status option filled" at bounding box center [349, 386] width 22 height 22
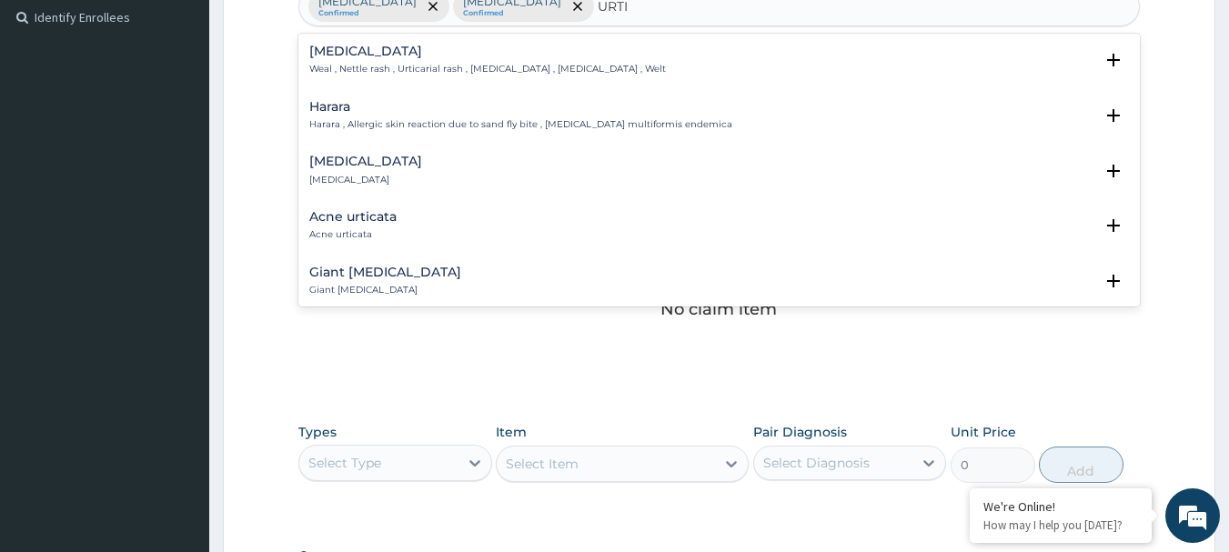
scroll to position [468, 0]
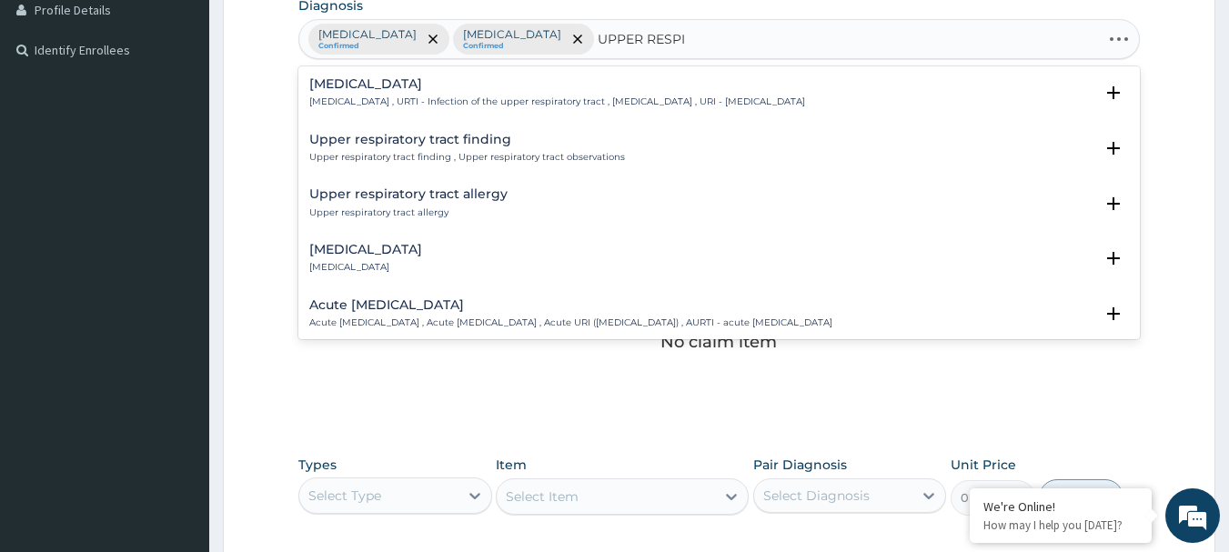
type input "UPPER RESPIR"
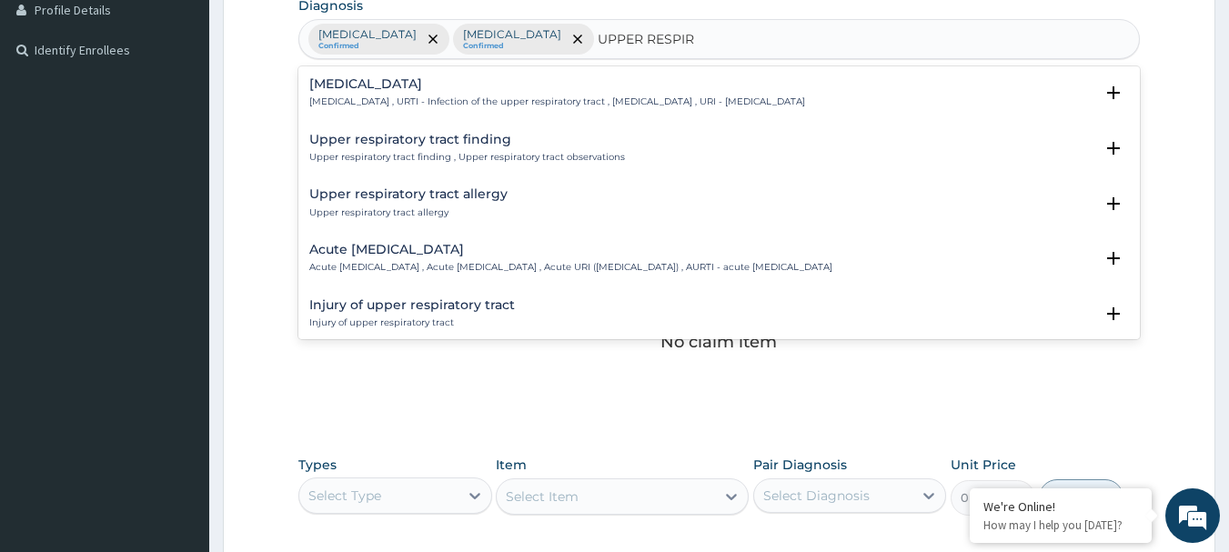
click at [468, 95] on div "Upper respiratory infection Upper respiratory infection , URTI - Infection of t…" at bounding box center [557, 93] width 496 height 32
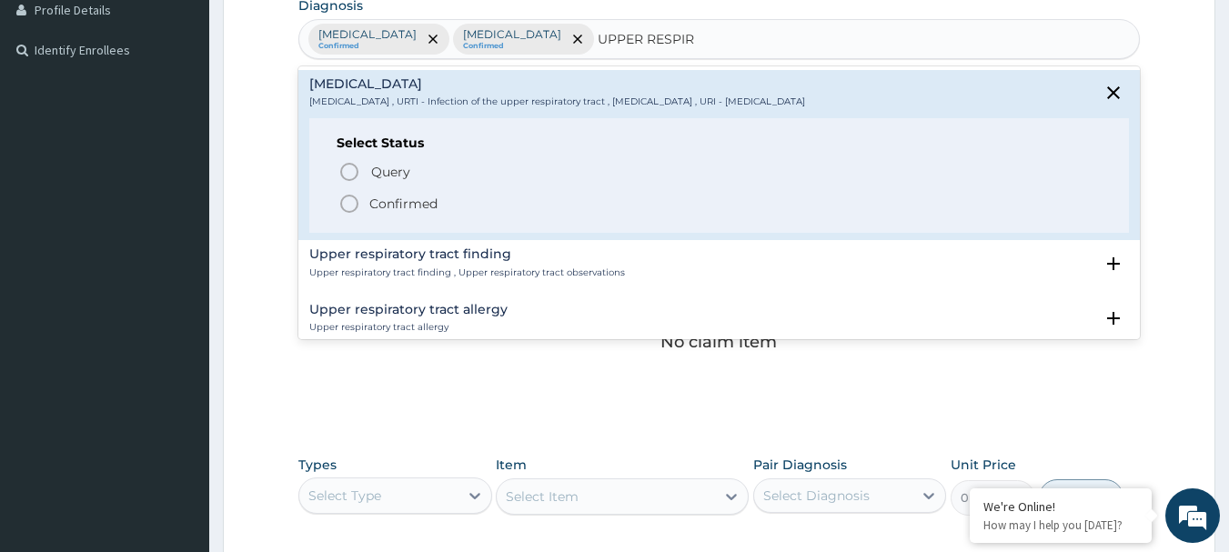
click at [359, 211] on icon "status option filled" at bounding box center [349, 204] width 22 height 22
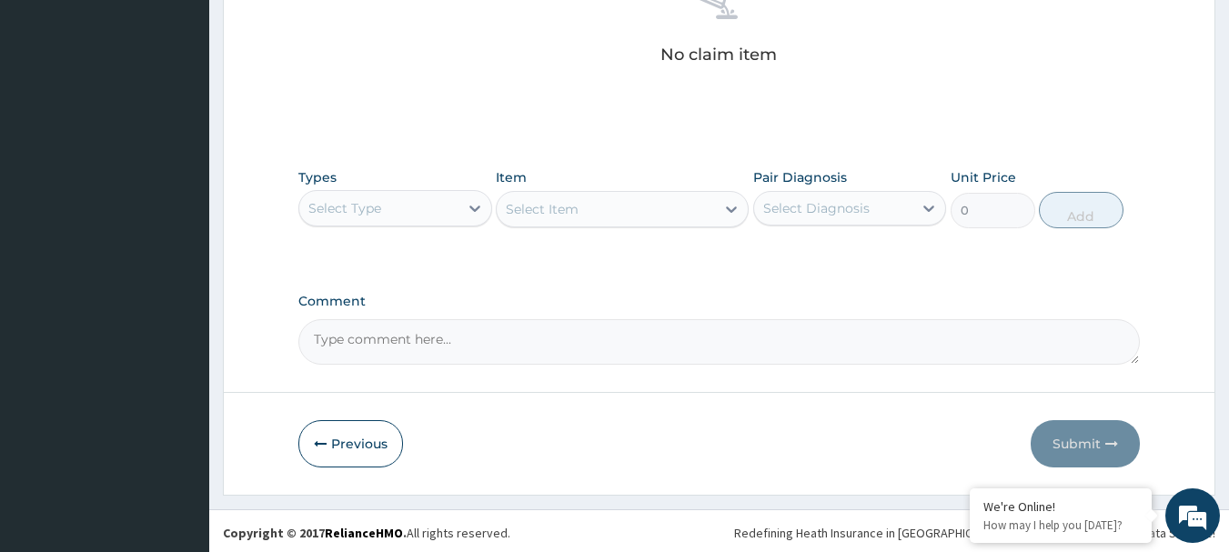
scroll to position [759, 0]
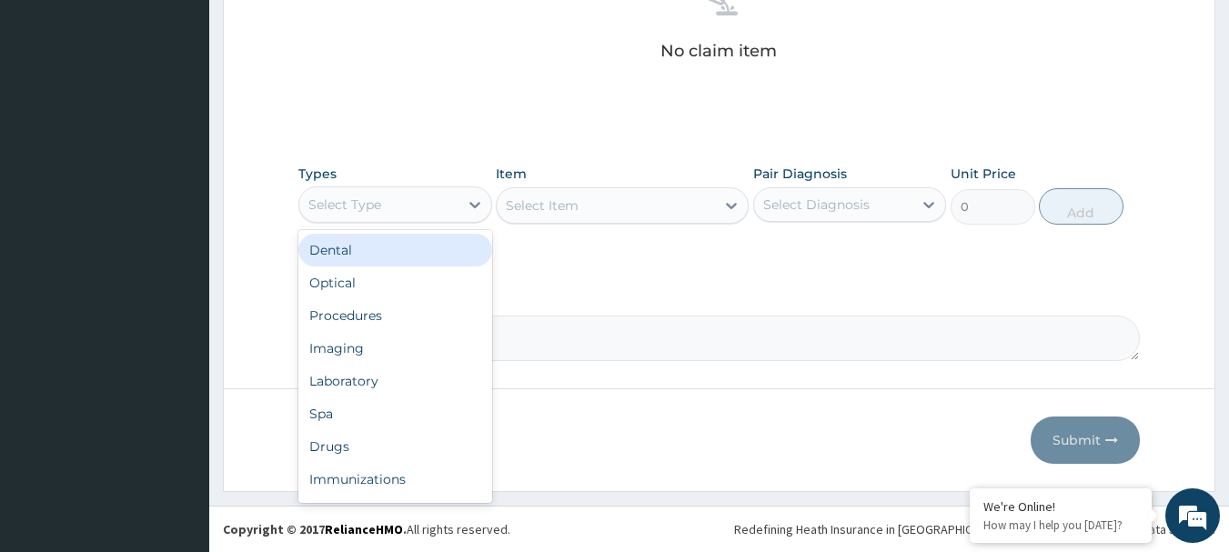
click at [415, 204] on div "Select Type" at bounding box center [378, 204] width 159 height 29
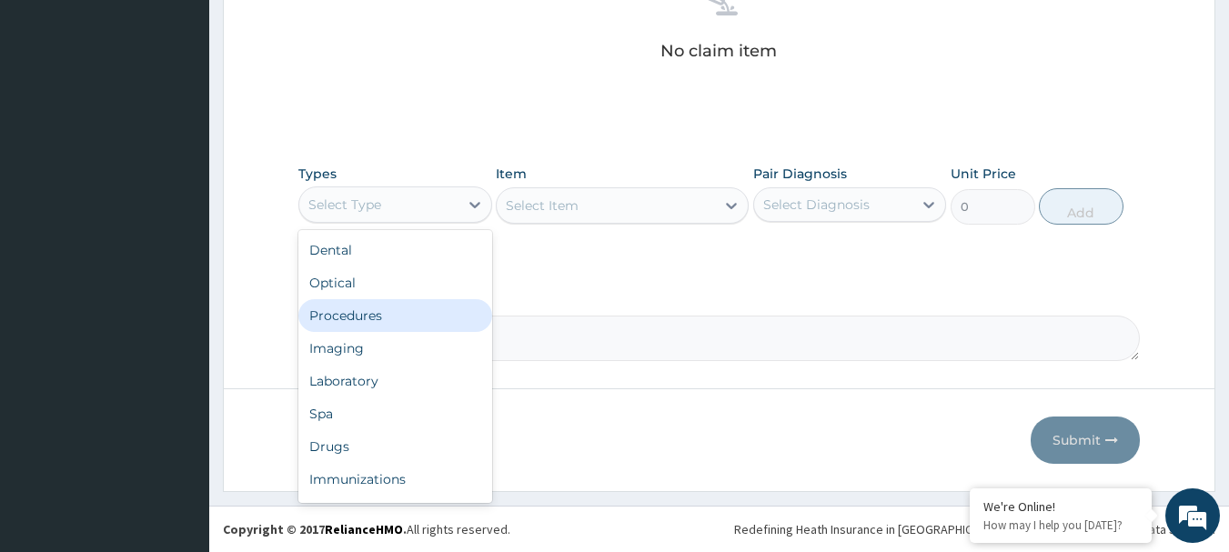
click at [385, 316] on div "Procedures" at bounding box center [395, 315] width 194 height 33
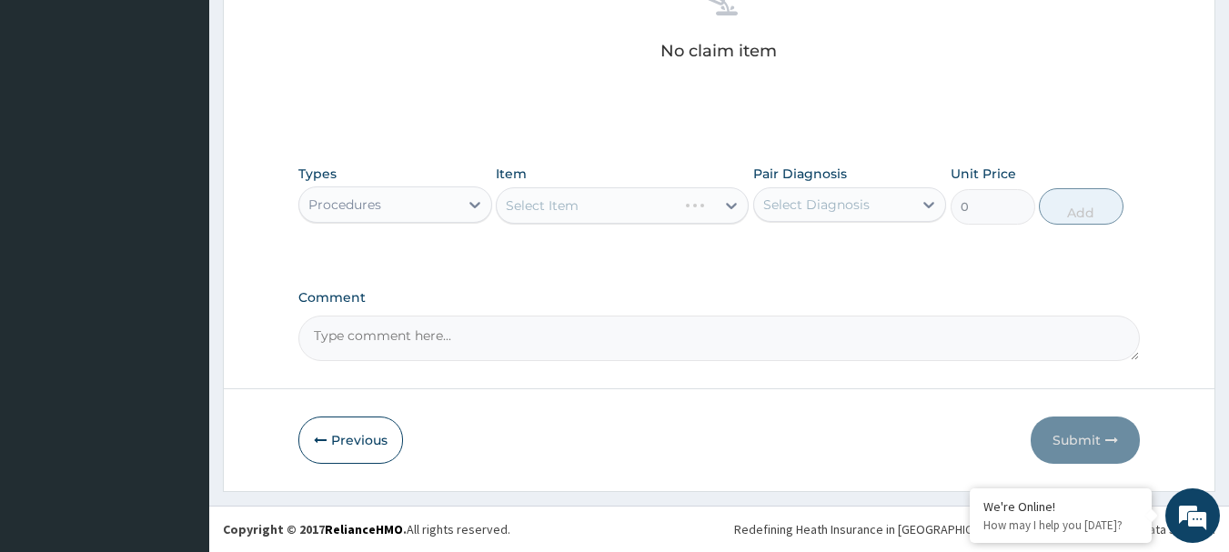
click at [557, 197] on div "Select Item" at bounding box center [622, 205] width 253 height 36
click at [557, 210] on div "Select Item" at bounding box center [622, 205] width 253 height 36
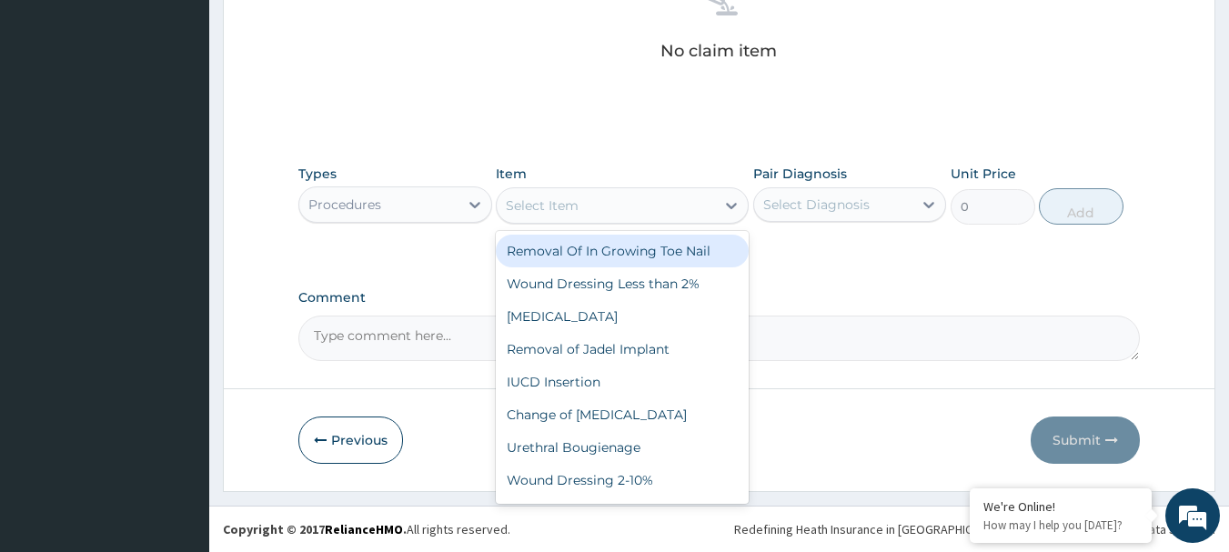
click at [557, 210] on div "Select Item" at bounding box center [542, 205] width 73 height 18
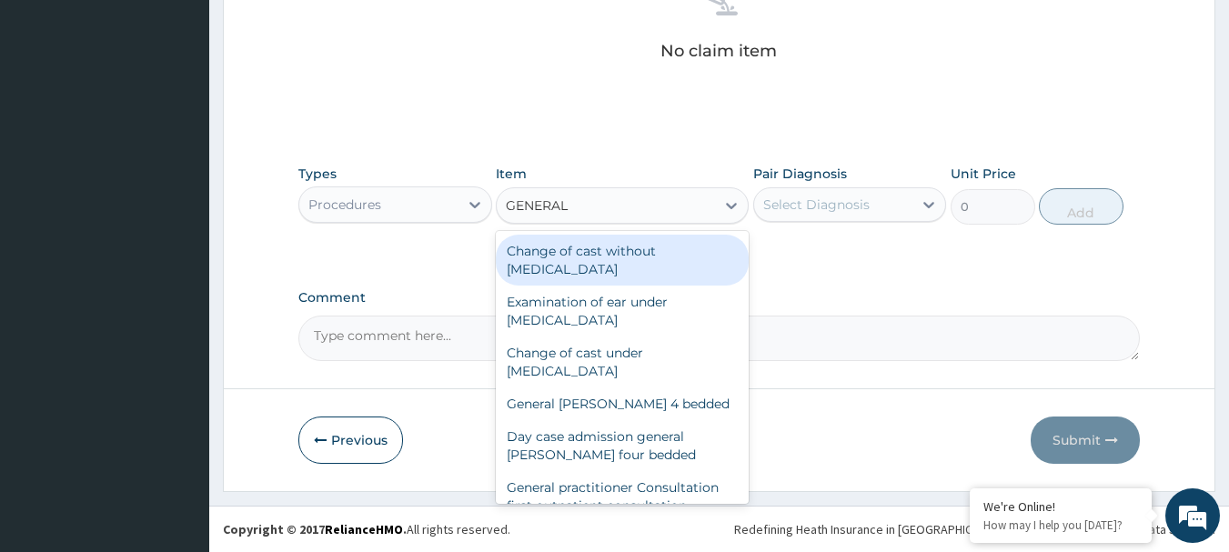
type input "GENERAL"
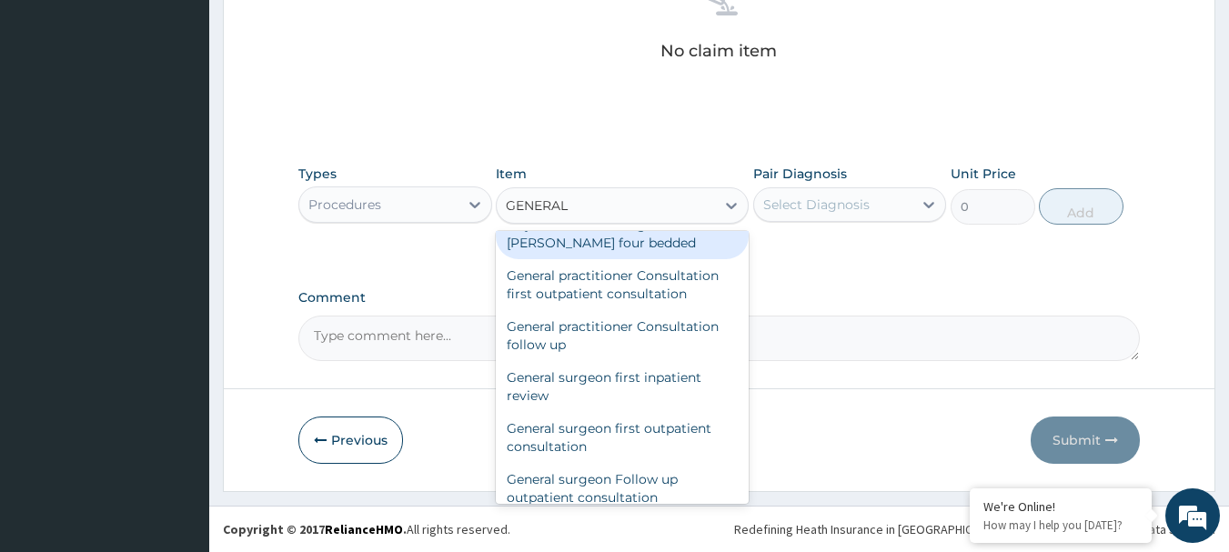
scroll to position [182, 0]
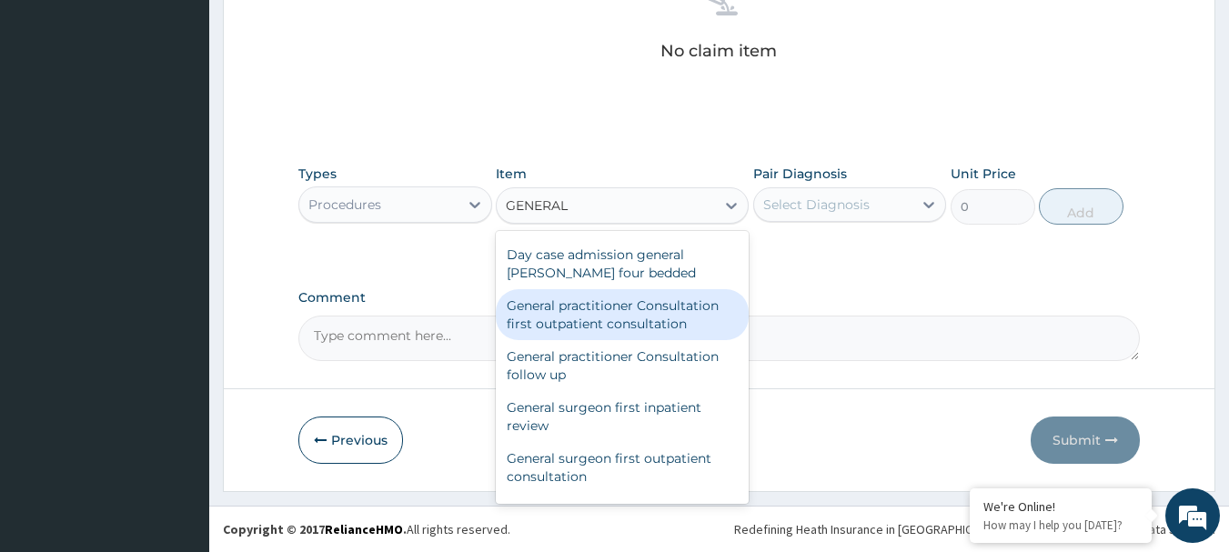
click at [597, 313] on div "General practitioner Consultation first outpatient consultation" at bounding box center [622, 314] width 253 height 51
type input "3600"
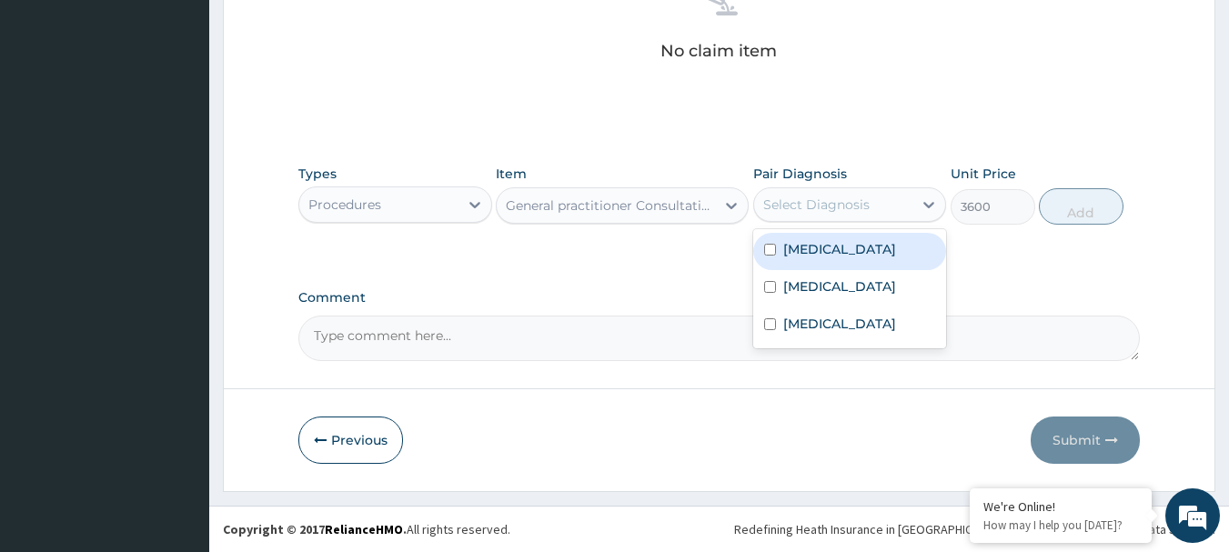
click at [837, 215] on div "Select Diagnosis" at bounding box center [833, 204] width 159 height 29
click at [808, 256] on label "[MEDICAL_DATA]" at bounding box center [839, 249] width 113 height 18
checkbox input "true"
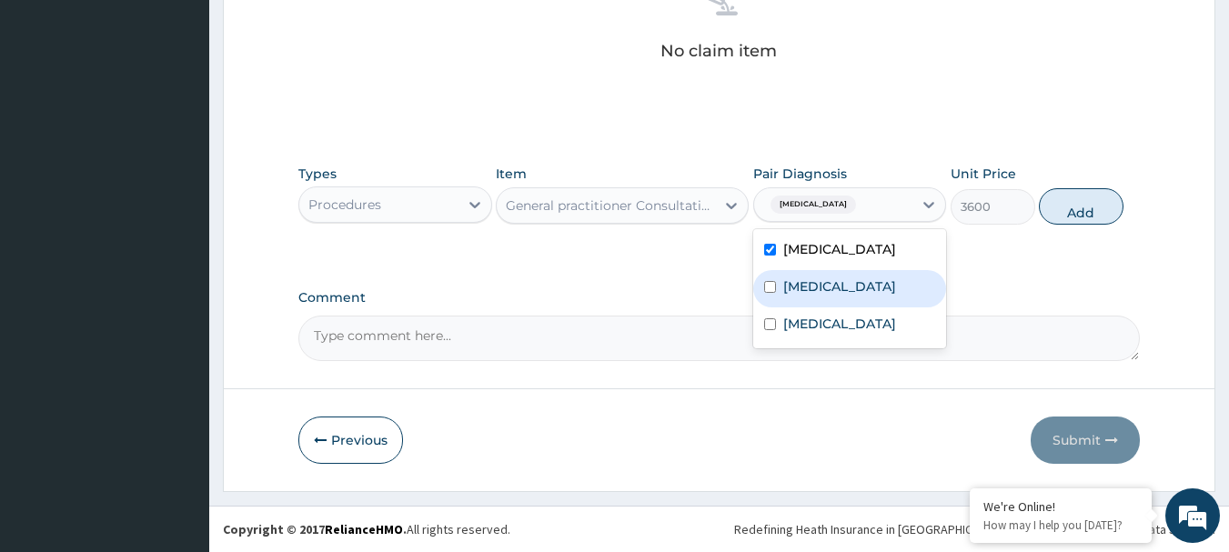
click at [808, 277] on label "[MEDICAL_DATA]" at bounding box center [839, 286] width 113 height 18
checkbox input "true"
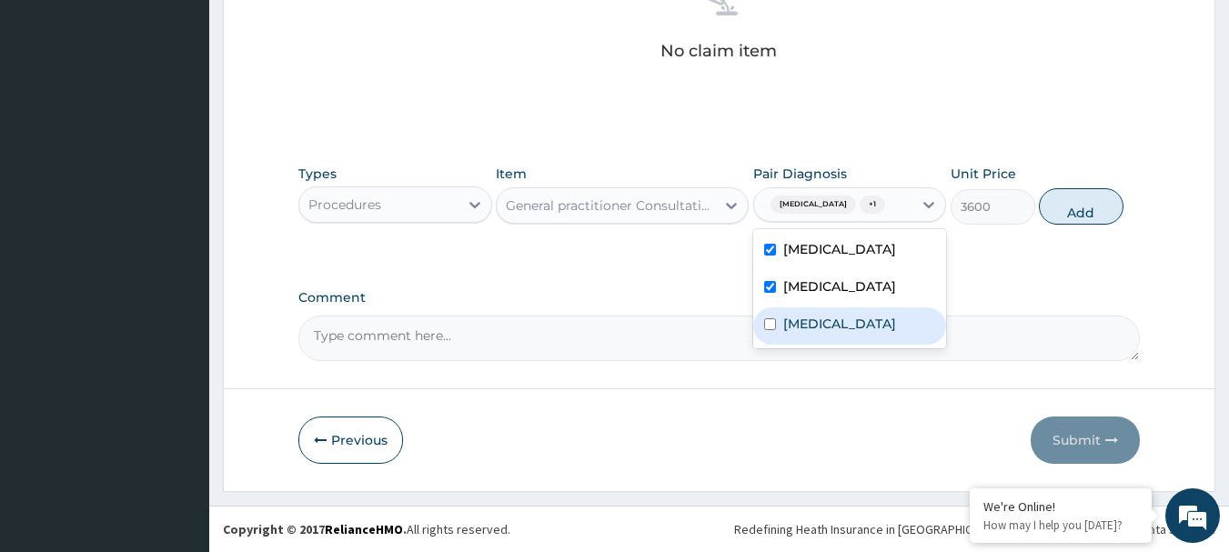
drag, startPoint x: 806, startPoint y: 329, endPoint x: 838, endPoint y: 306, distance: 39.1
click at [815, 322] on label "[MEDICAL_DATA]" at bounding box center [839, 324] width 113 height 18
checkbox input "true"
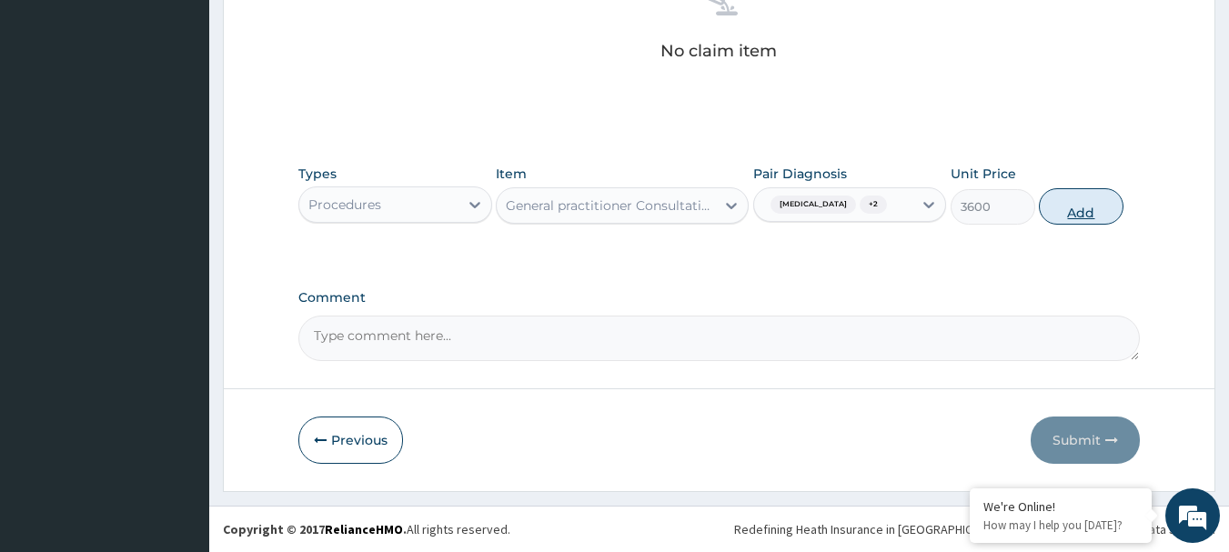
click at [1095, 210] on button "Add" at bounding box center [1081, 206] width 85 height 36
type input "0"
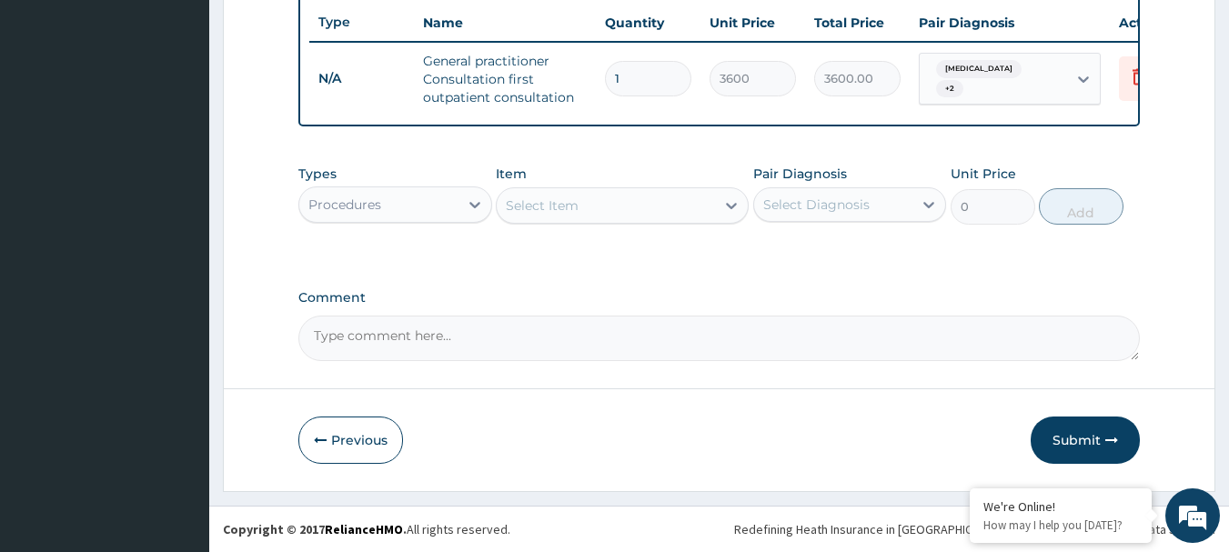
click at [384, 207] on div "Procedures" at bounding box center [378, 204] width 159 height 29
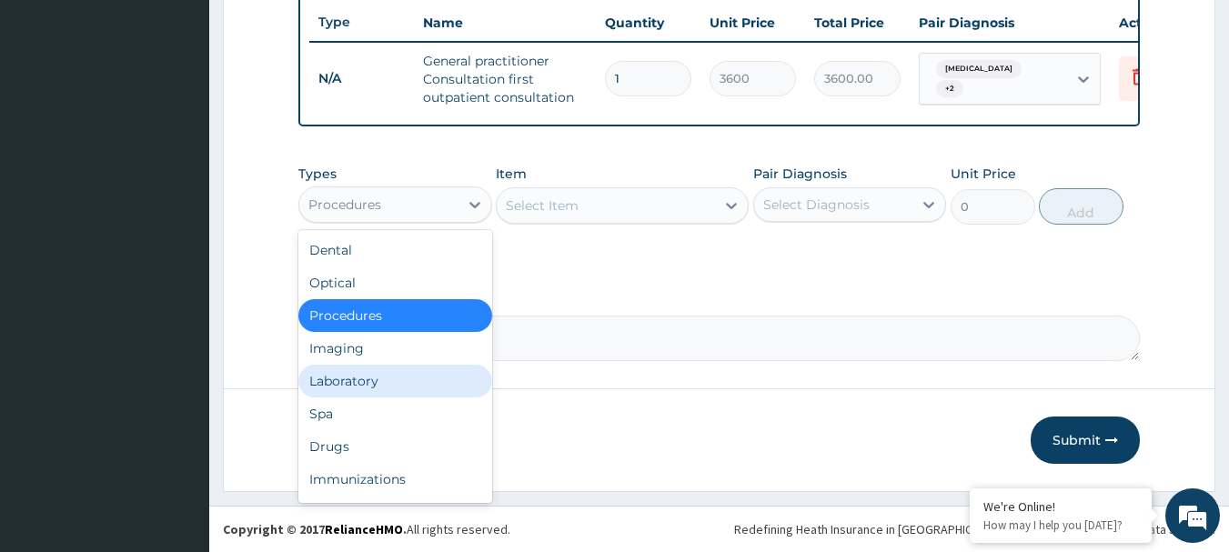
click at [348, 381] on div "Laboratory" at bounding box center [395, 381] width 194 height 33
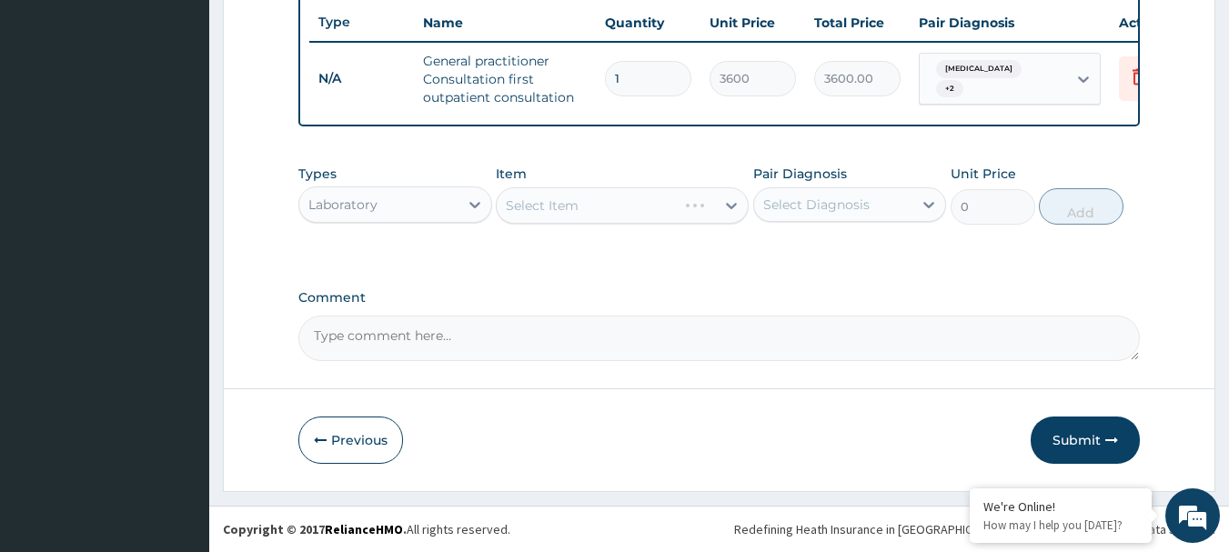
click at [607, 206] on div "Select Item" at bounding box center [622, 205] width 253 height 36
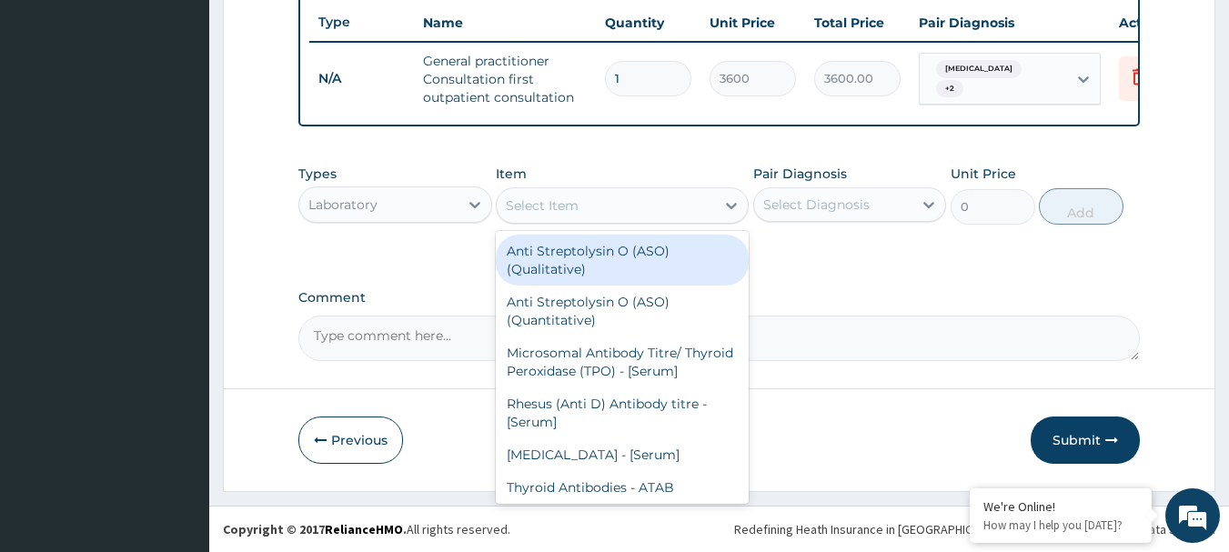
click at [552, 213] on div "Select Item" at bounding box center [542, 205] width 73 height 18
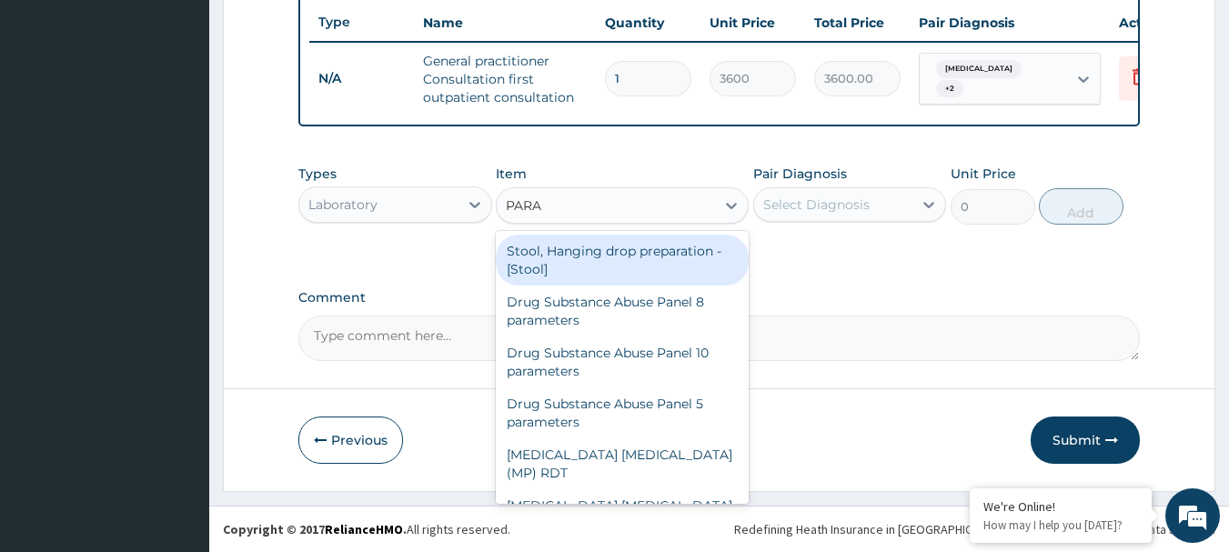
type input "PARAS"
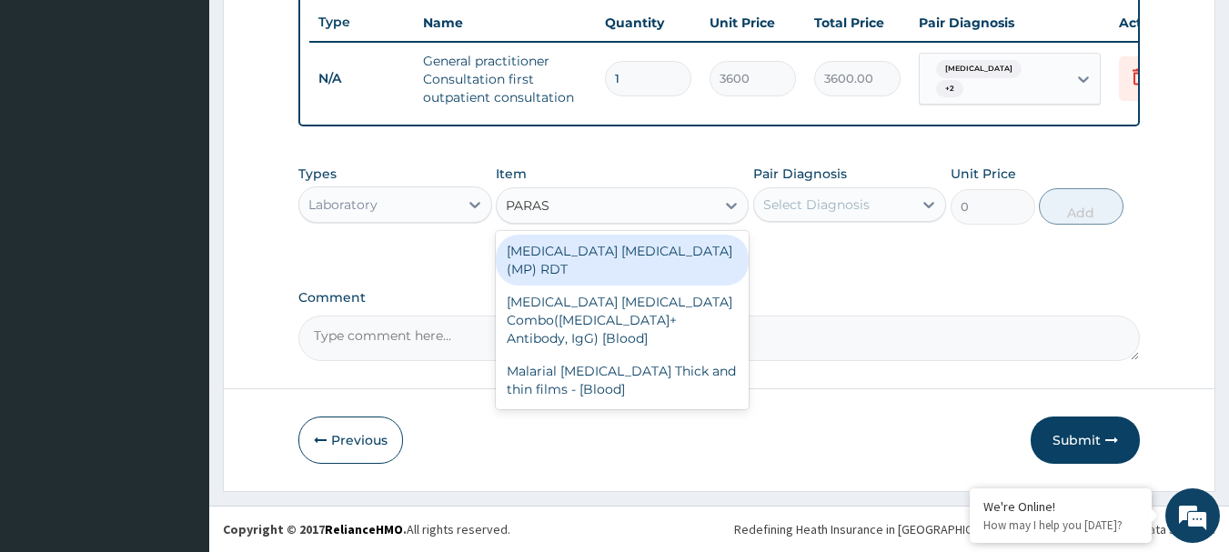
click at [574, 254] on div "[MEDICAL_DATA] [MEDICAL_DATA] (MP) RDT" at bounding box center [622, 260] width 253 height 51
type input "2100"
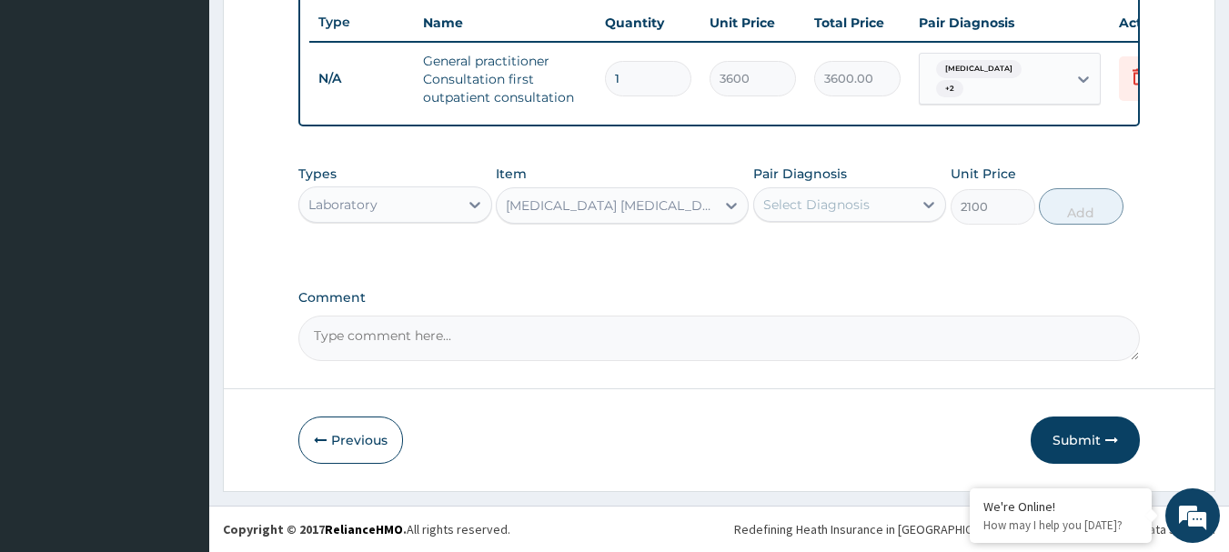
click at [853, 218] on div "Select Diagnosis" at bounding box center [833, 204] width 159 height 29
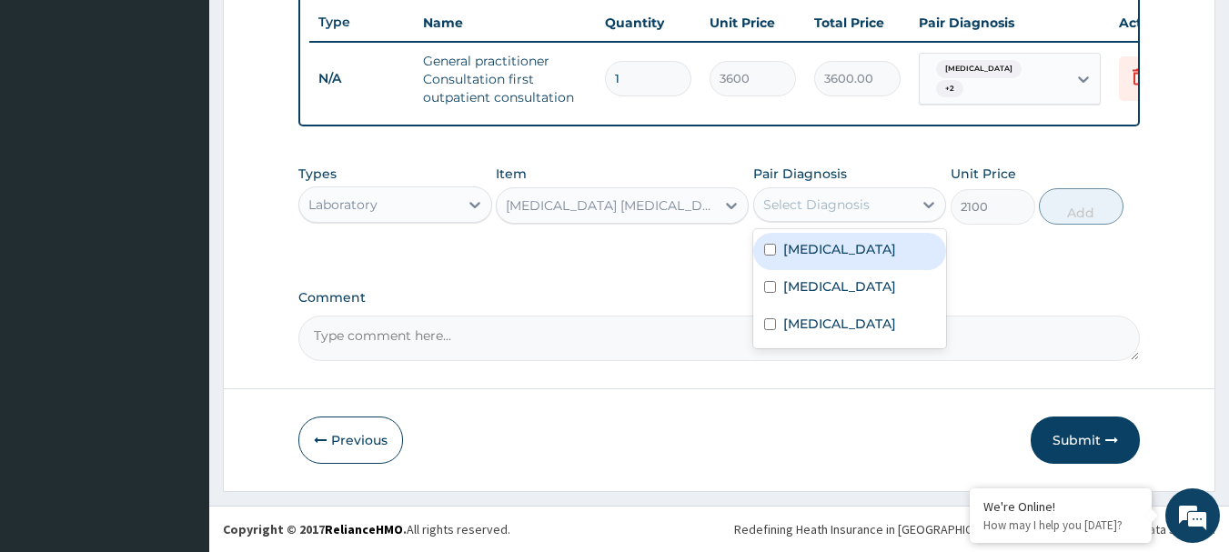
click at [771, 250] on input "checkbox" at bounding box center [770, 250] width 12 height 12
checkbox input "true"
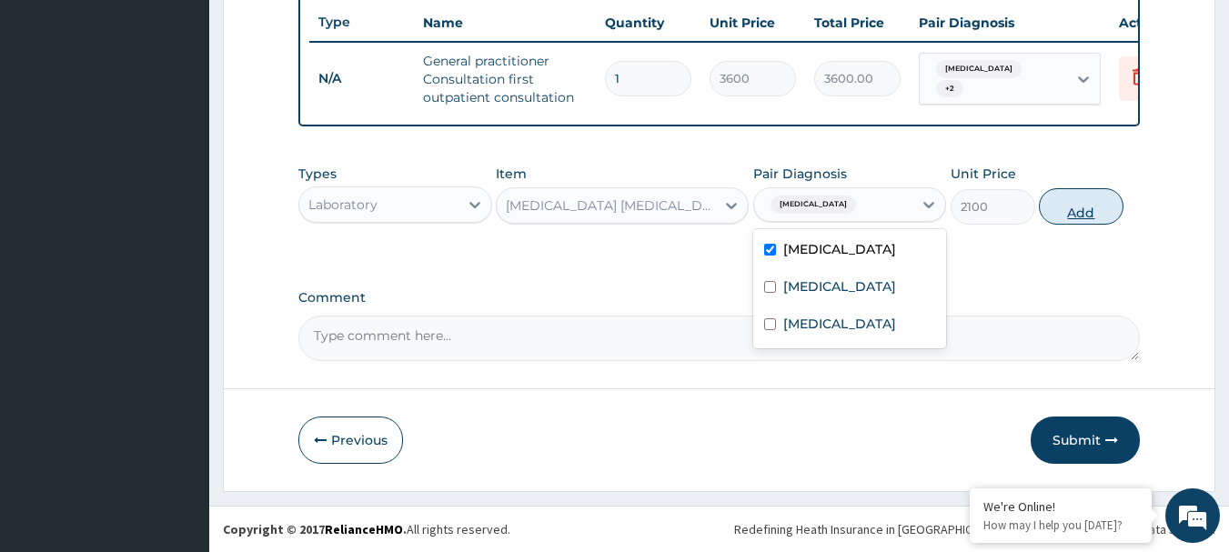
click at [1094, 200] on button "Add" at bounding box center [1081, 206] width 85 height 36
type input "0"
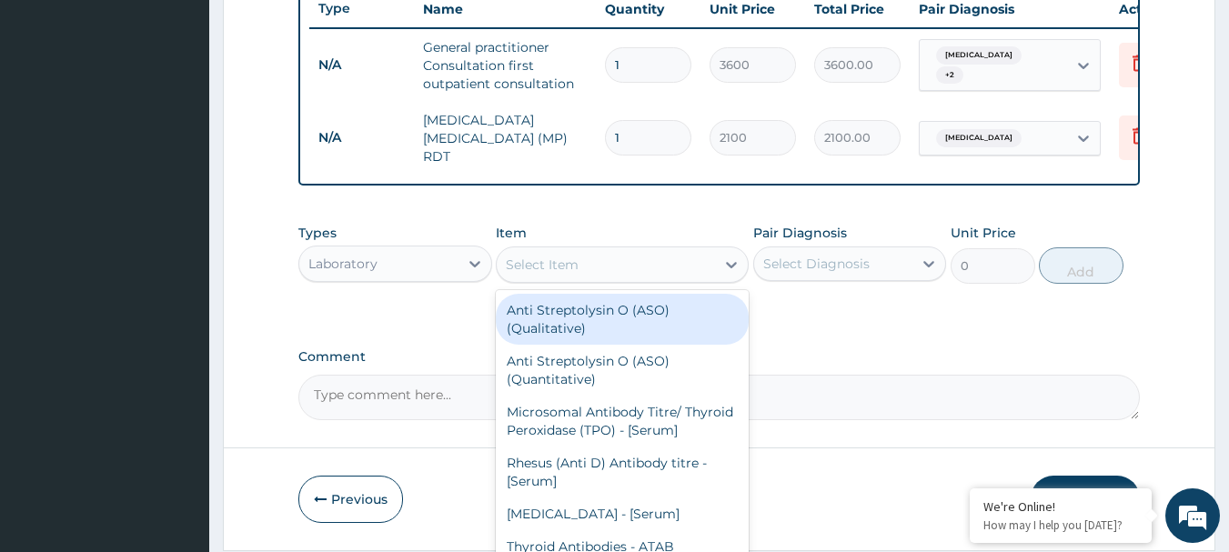
click at [523, 256] on div "Select Item" at bounding box center [606, 264] width 218 height 29
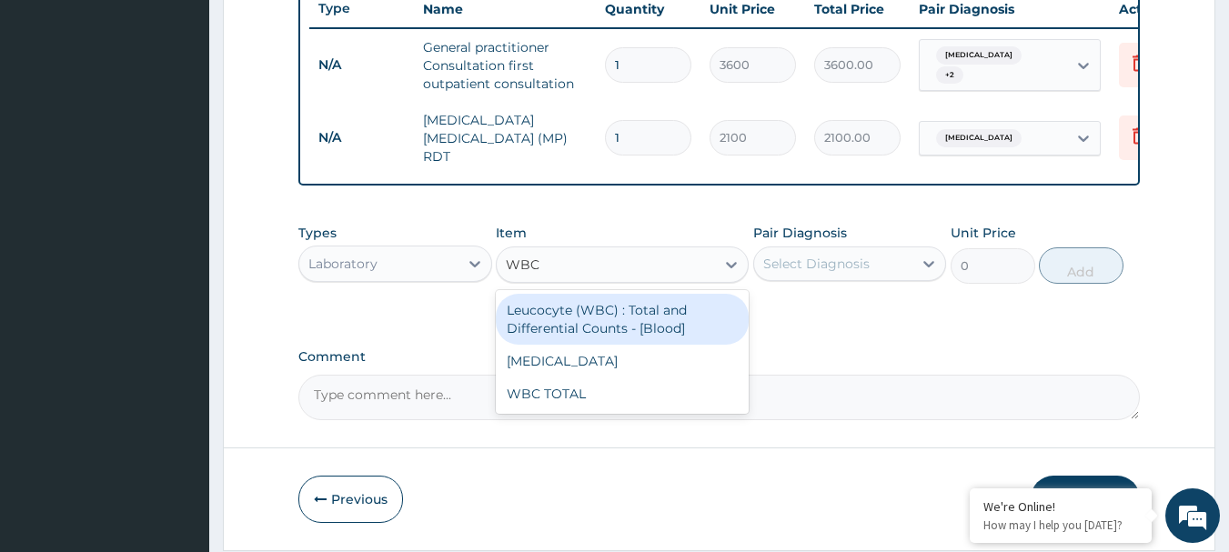
type input "WBC"
click at [661, 243] on div "Item option MALARIA PARASITE (MP) RDT, selected. option Leucocyte (WBC) : Total…" at bounding box center [622, 254] width 253 height 60
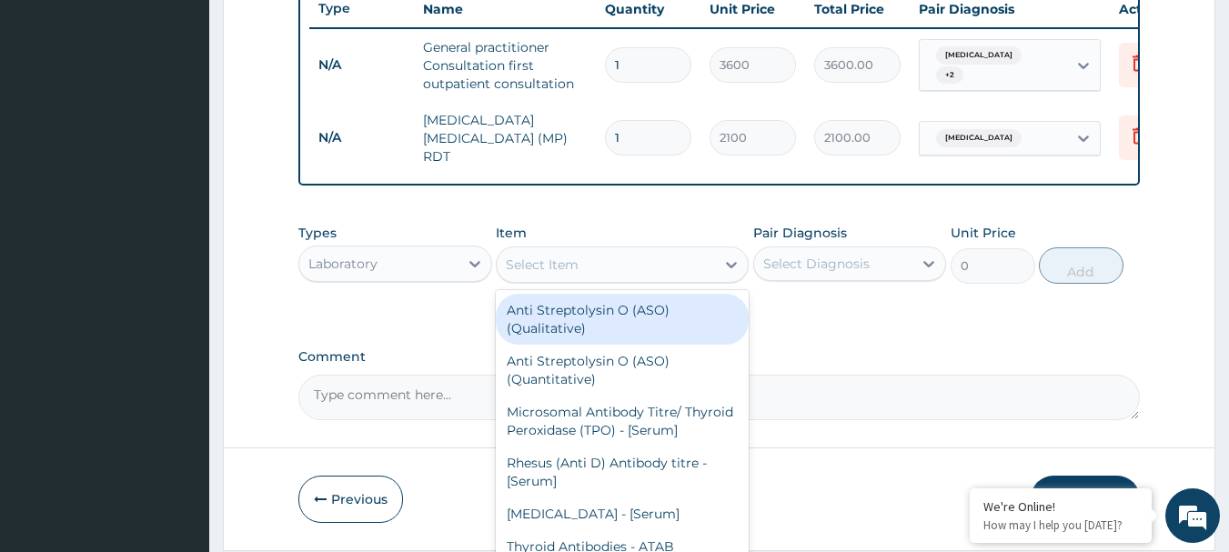
click at [686, 269] on div "Select Item" at bounding box center [606, 264] width 218 height 29
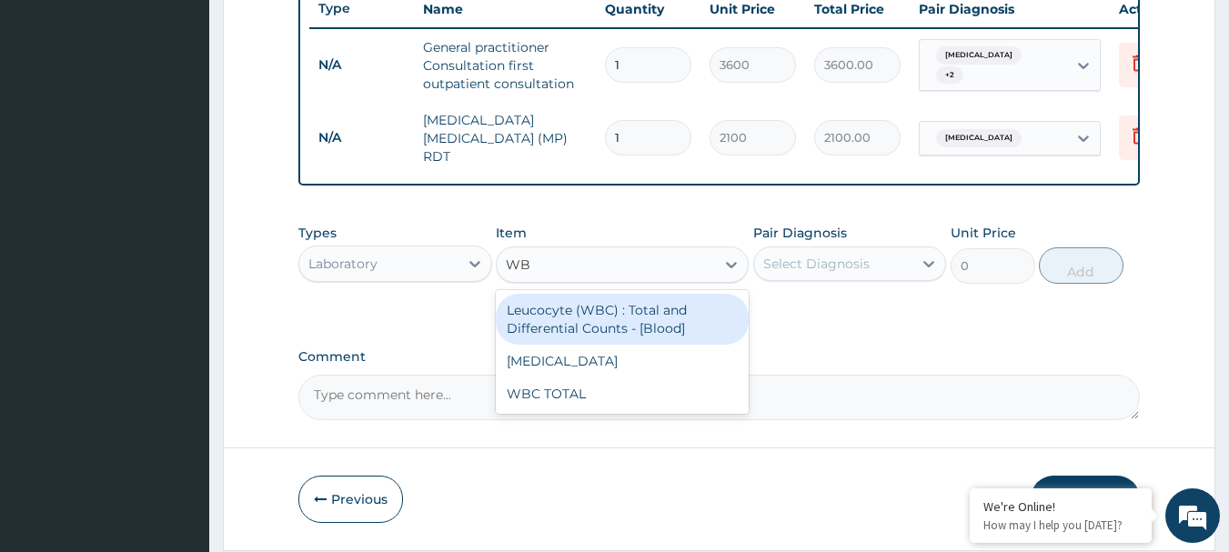
type input "WBC"
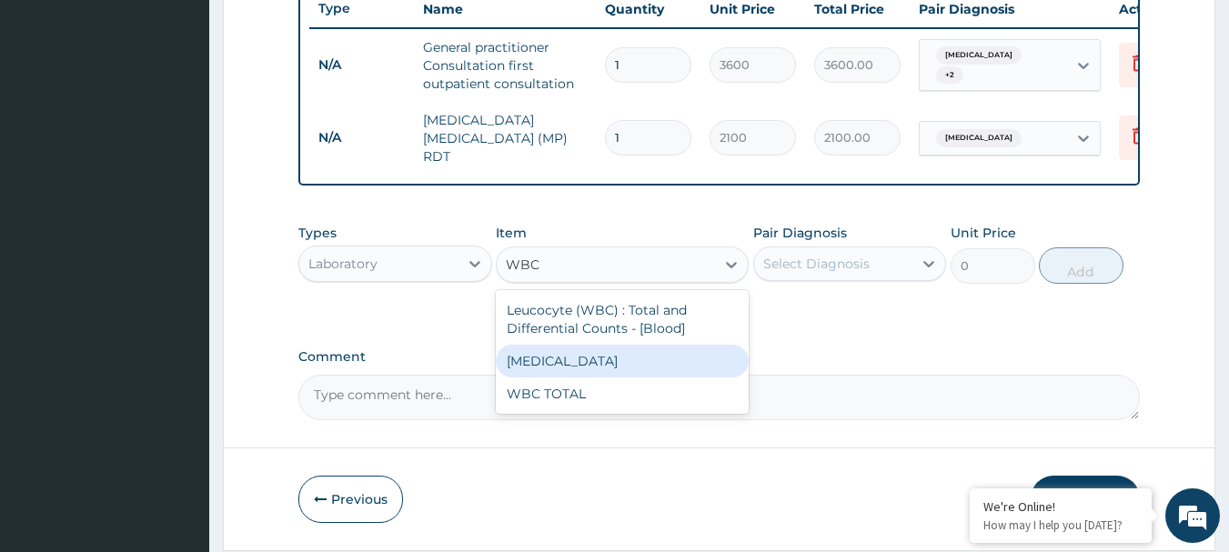
drag, startPoint x: 654, startPoint y: 368, endPoint x: 690, endPoint y: 343, distance: 44.4
click at [656, 366] on div "[MEDICAL_DATA]" at bounding box center [622, 361] width 253 height 33
type input "2100"
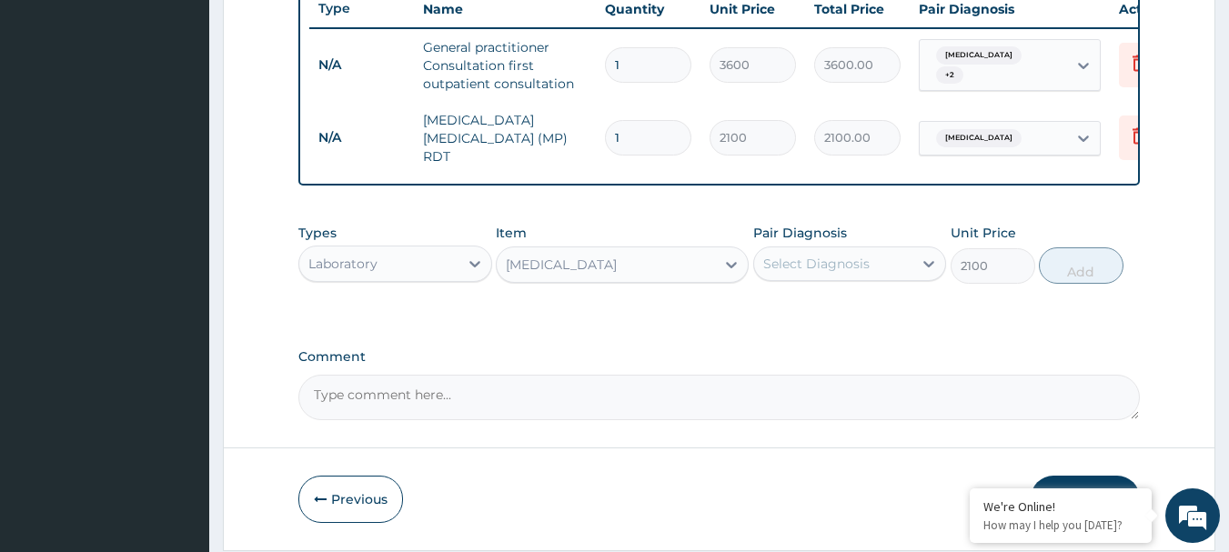
click at [855, 256] on div "Select Diagnosis" at bounding box center [833, 263] width 159 height 29
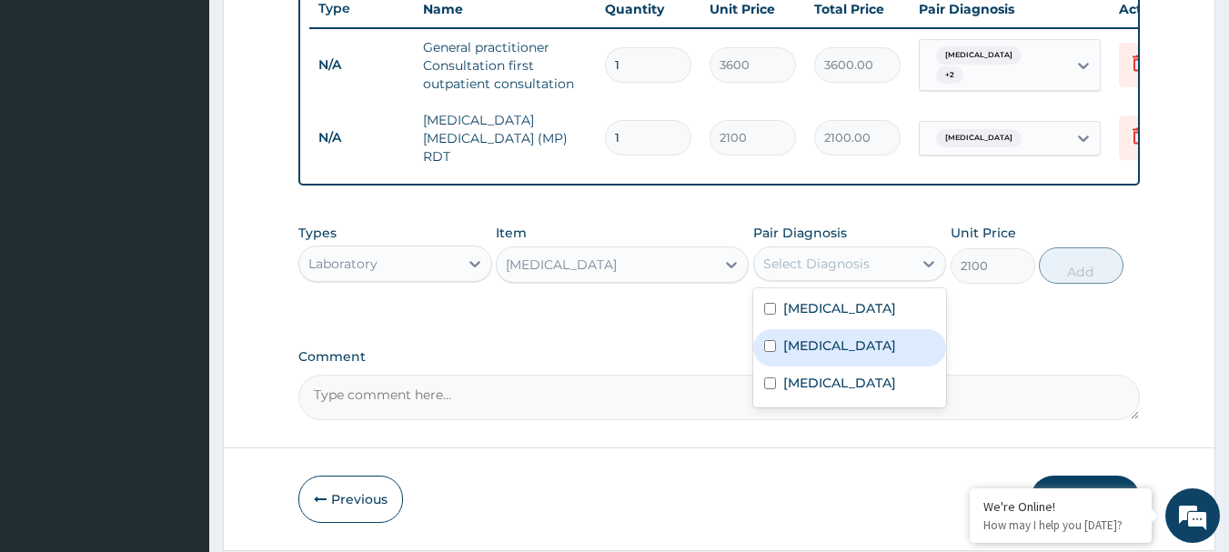
click at [822, 366] on div "[MEDICAL_DATA]" at bounding box center [850, 347] width 194 height 37
checkbox input "true"
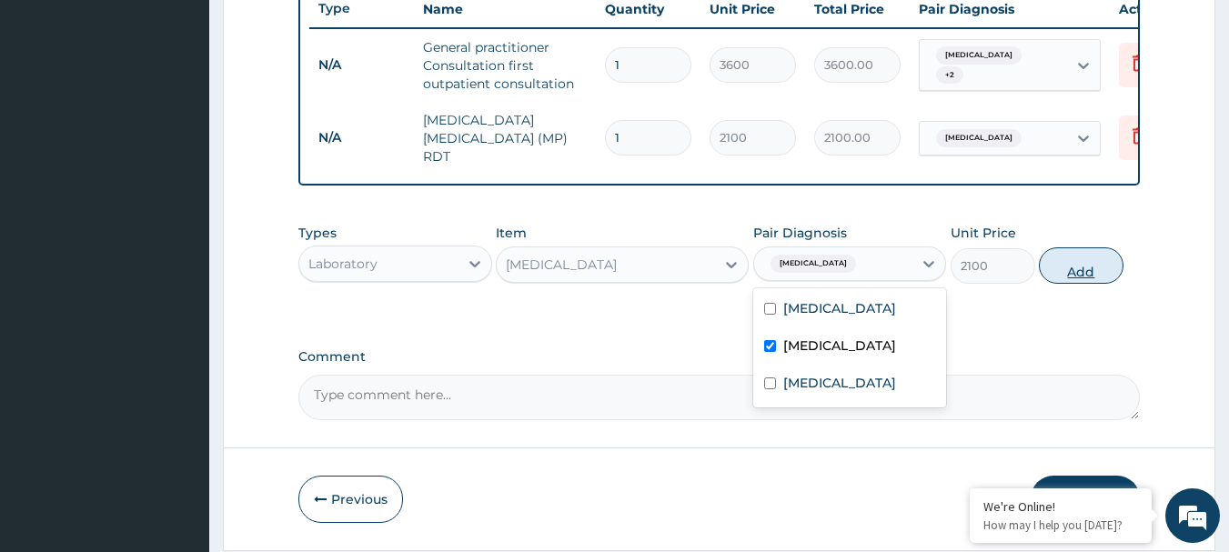
click at [1089, 276] on button "Add" at bounding box center [1081, 265] width 85 height 36
type input "0"
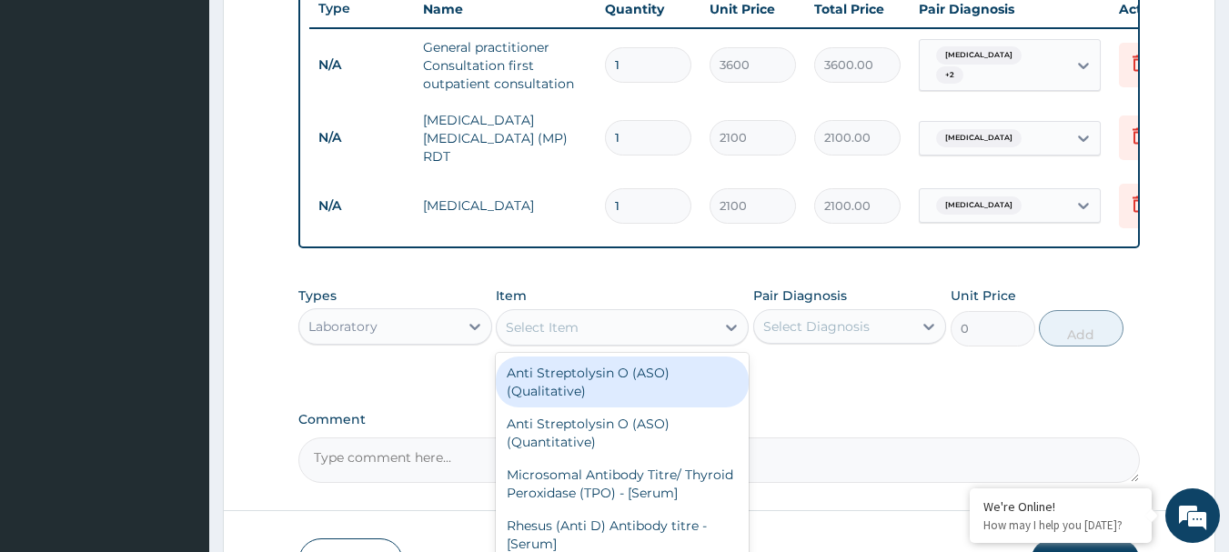
click at [577, 330] on div "Select Item" at bounding box center [542, 327] width 73 height 18
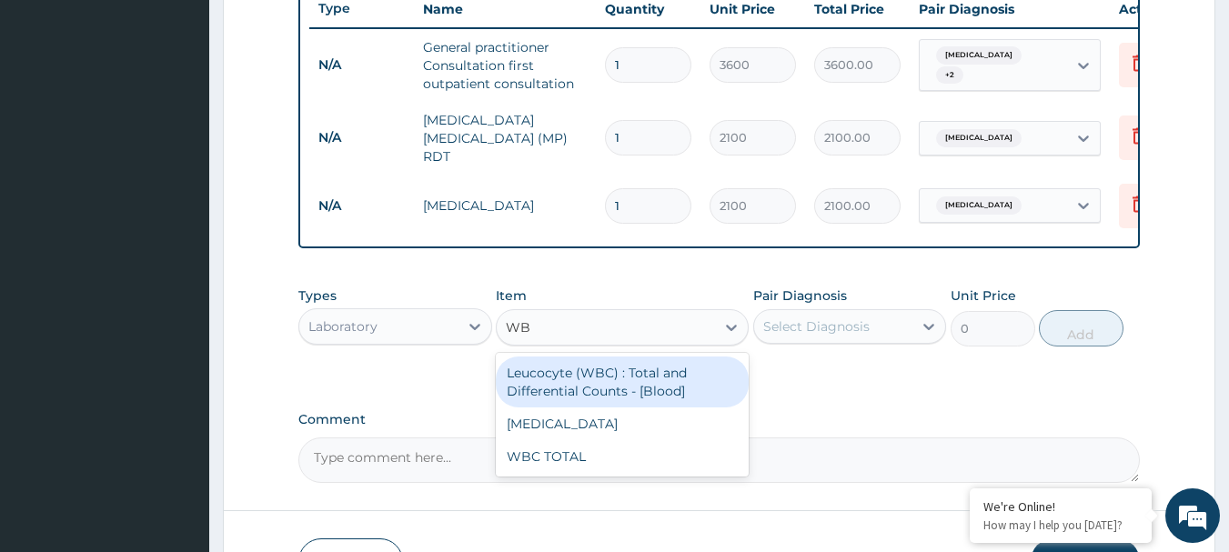
type input "WBC"
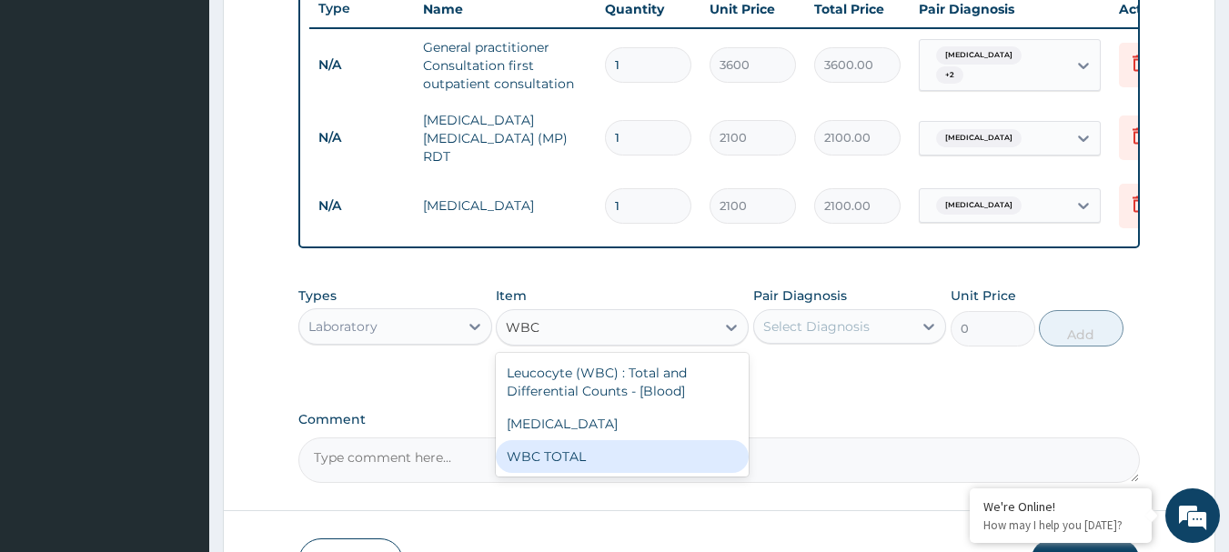
click at [621, 461] on div "WBC TOTAL" at bounding box center [622, 456] width 253 height 33
type input "2100"
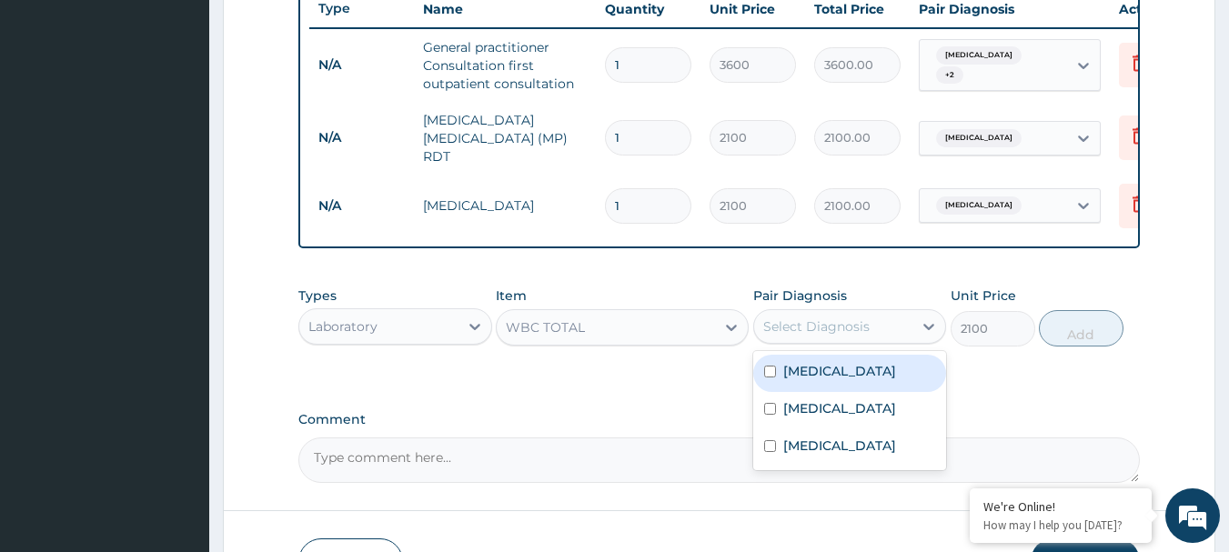
click at [812, 329] on div "Select Diagnosis" at bounding box center [816, 326] width 106 height 18
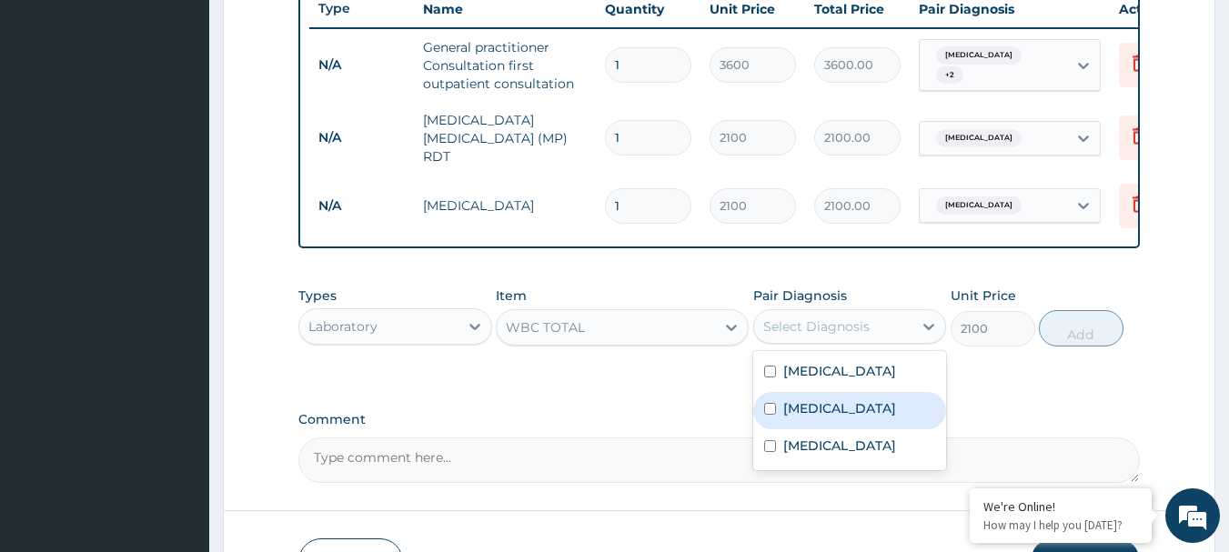
click at [809, 429] on div "[MEDICAL_DATA]" at bounding box center [850, 410] width 194 height 37
checkbox input "true"
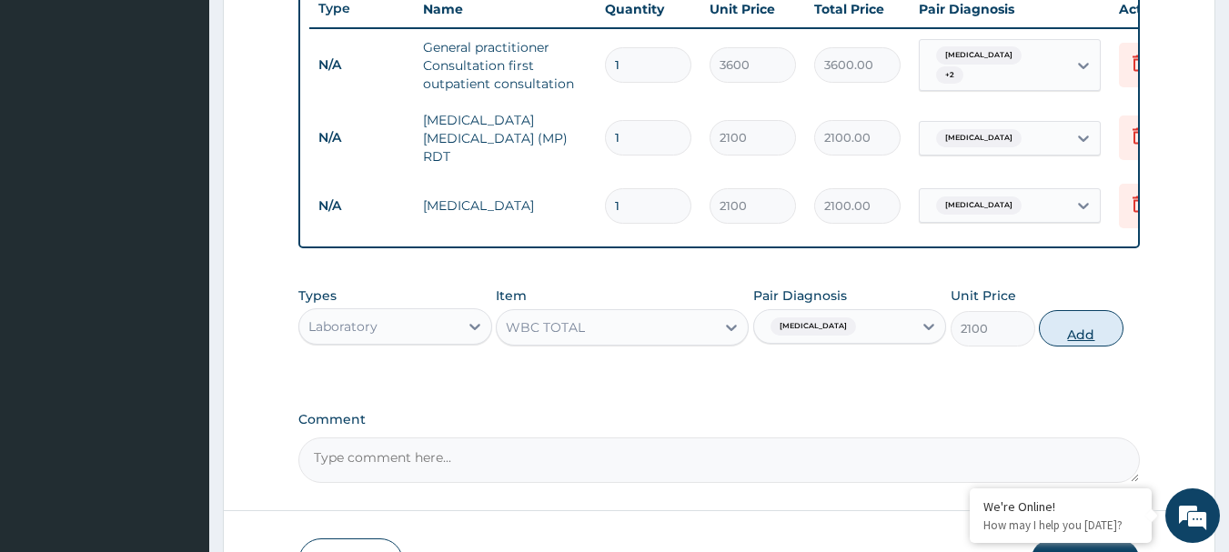
click at [1072, 328] on button "Add" at bounding box center [1081, 328] width 85 height 36
type input "0"
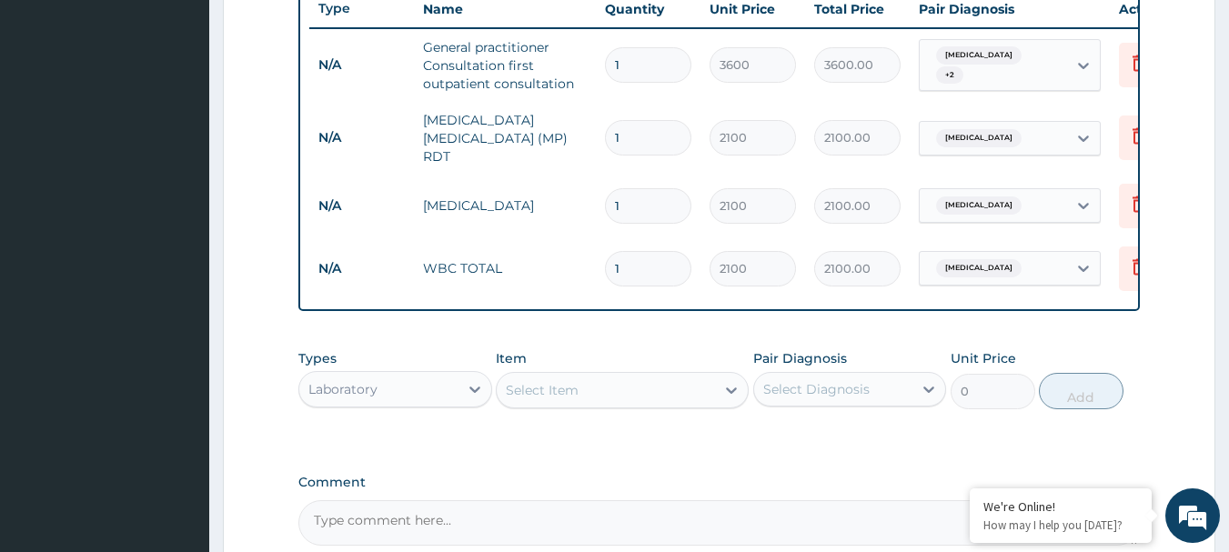
click at [517, 408] on div "Select Item" at bounding box center [622, 390] width 253 height 36
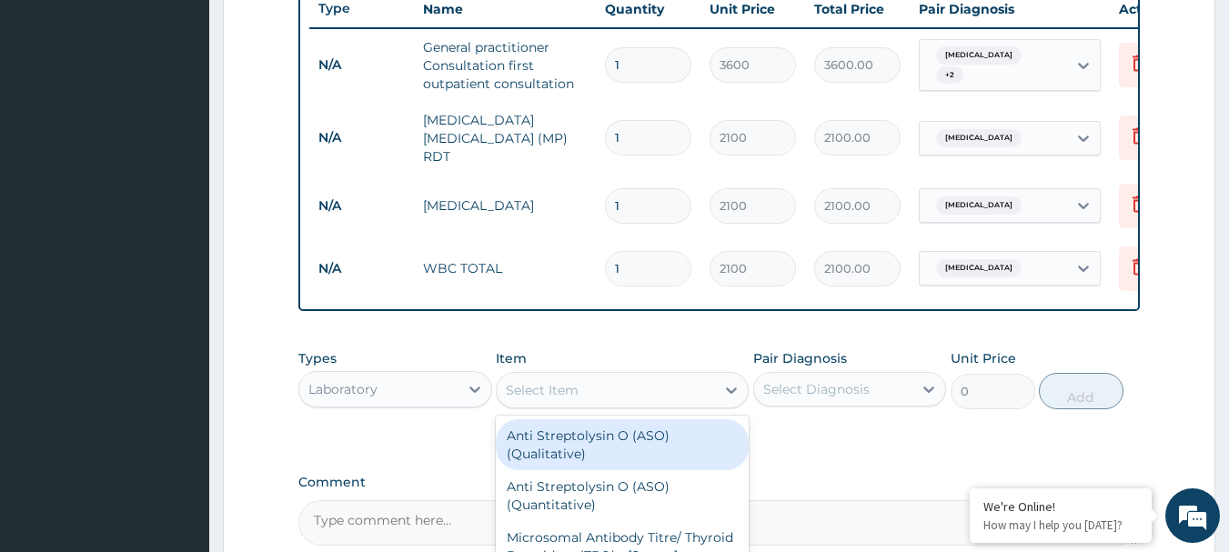
click at [408, 378] on div "Laboratory" at bounding box center [378, 389] width 159 height 29
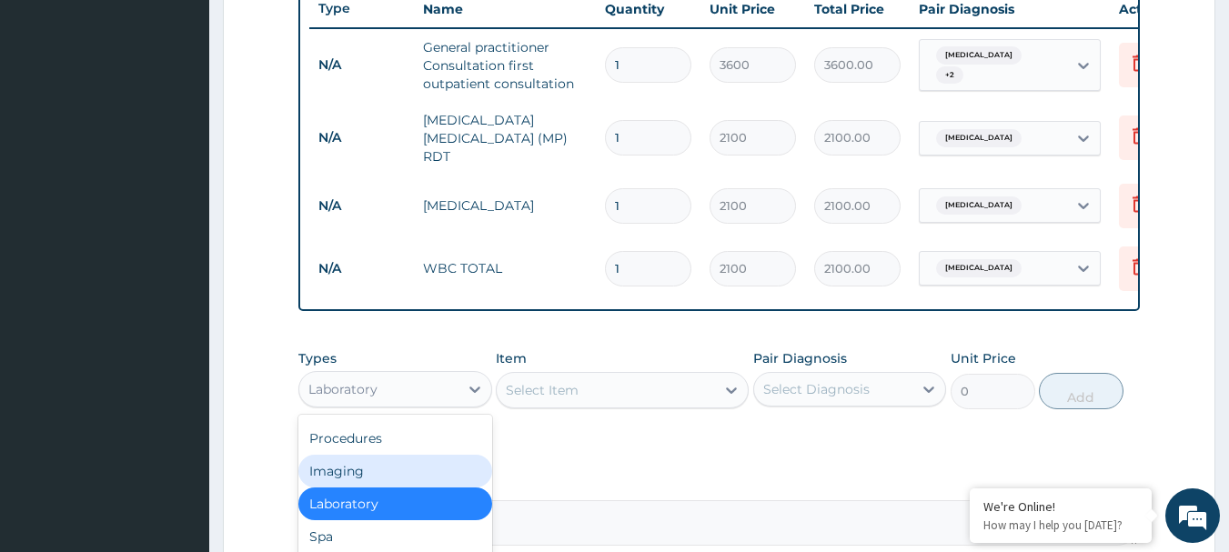
scroll to position [788, 0]
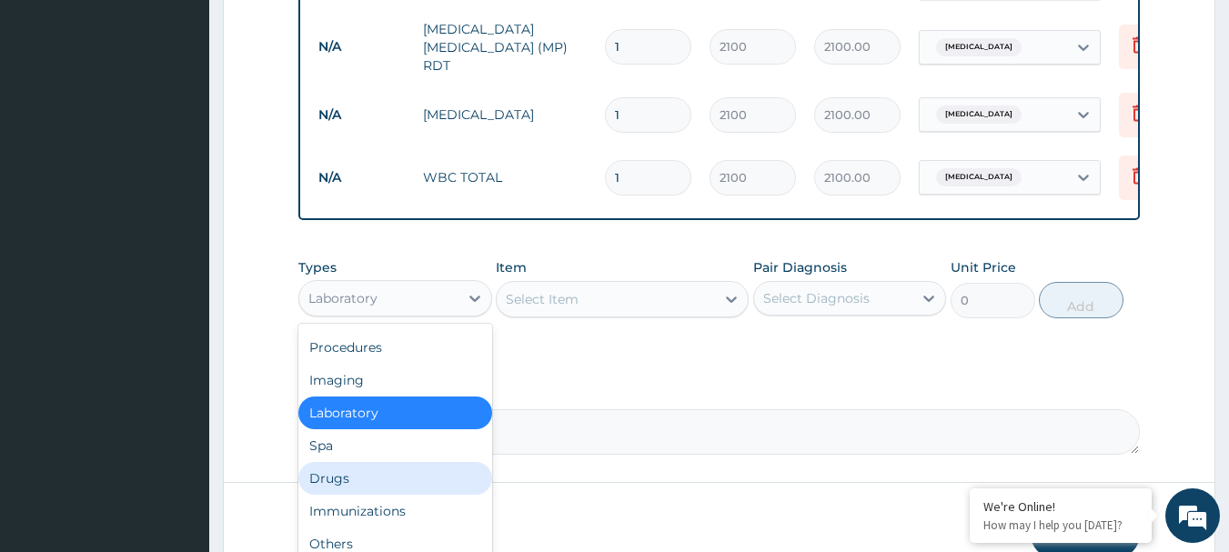
click at [365, 470] on div "Drugs" at bounding box center [395, 478] width 194 height 33
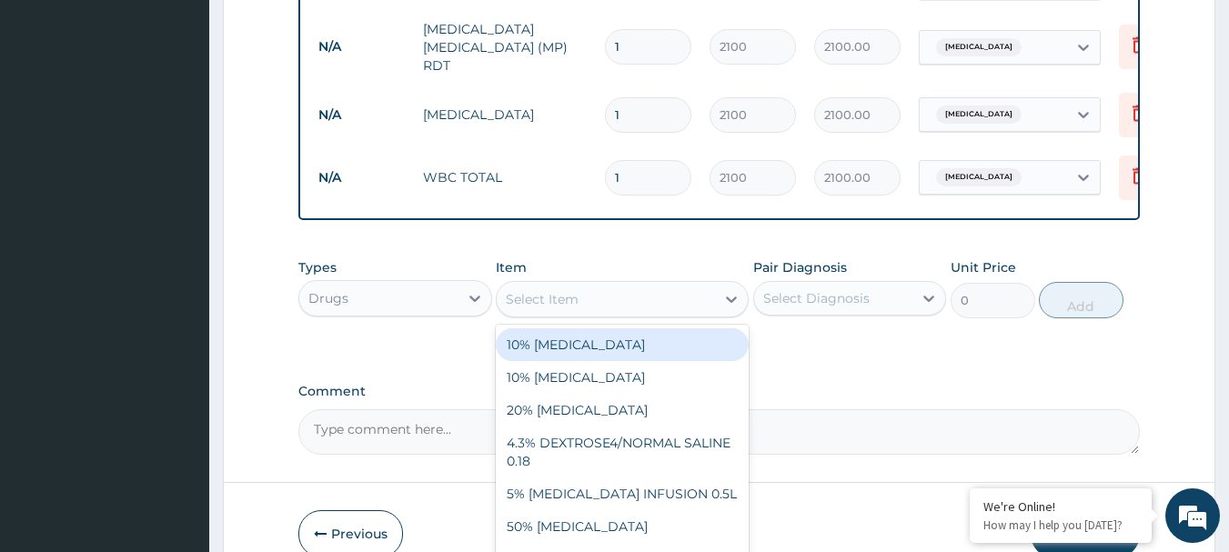
click at [618, 303] on div "Select Item" at bounding box center [606, 299] width 218 height 29
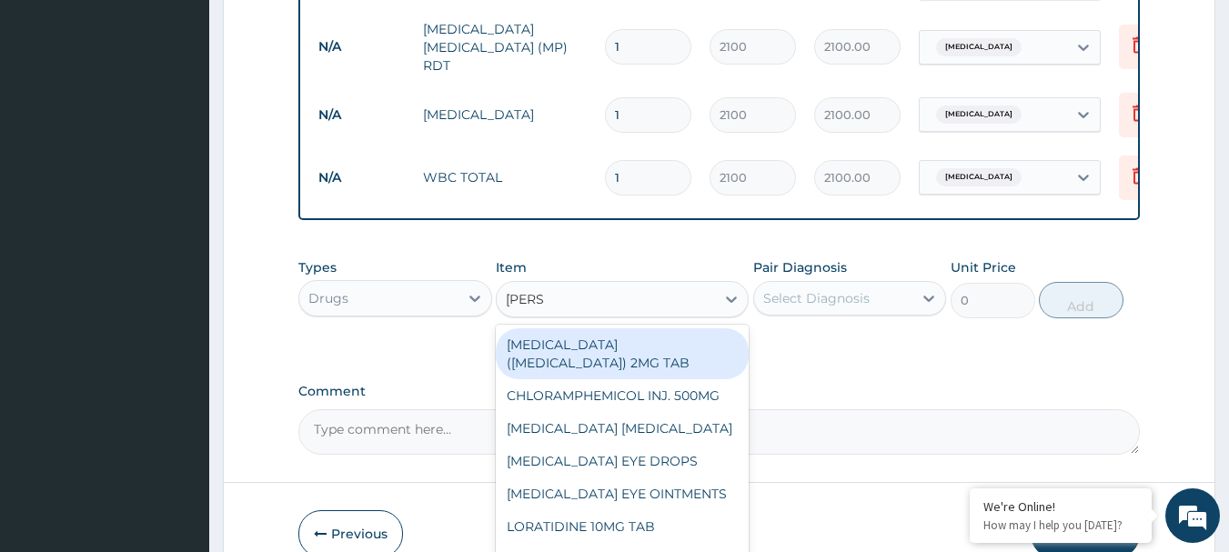
type input "LORAT"
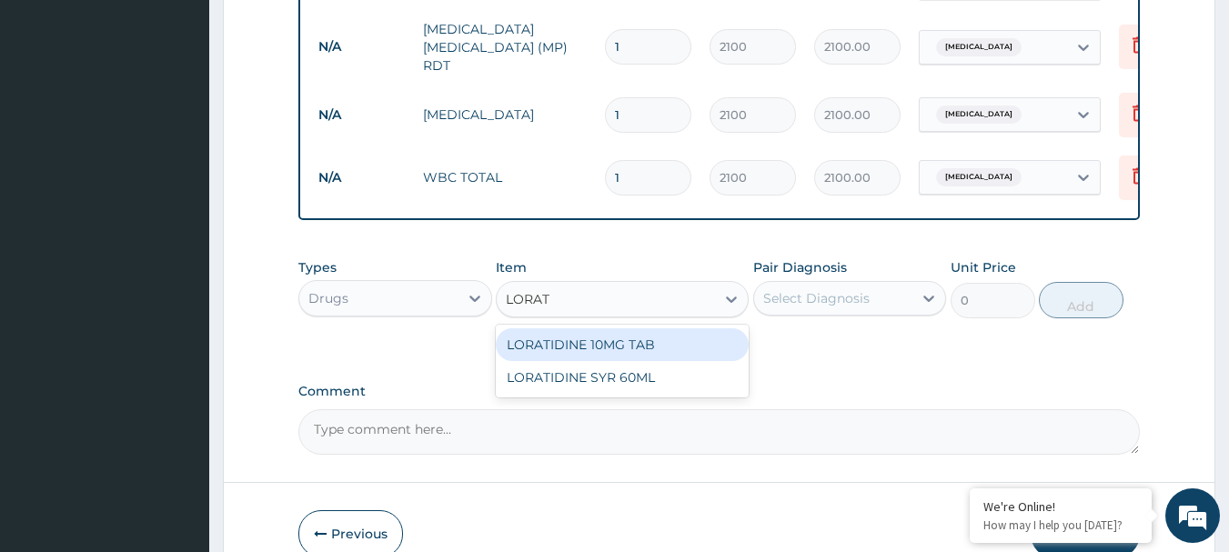
click at [608, 344] on div "LORATIDINE 10MG TAB" at bounding box center [622, 344] width 253 height 33
type input "55.25"
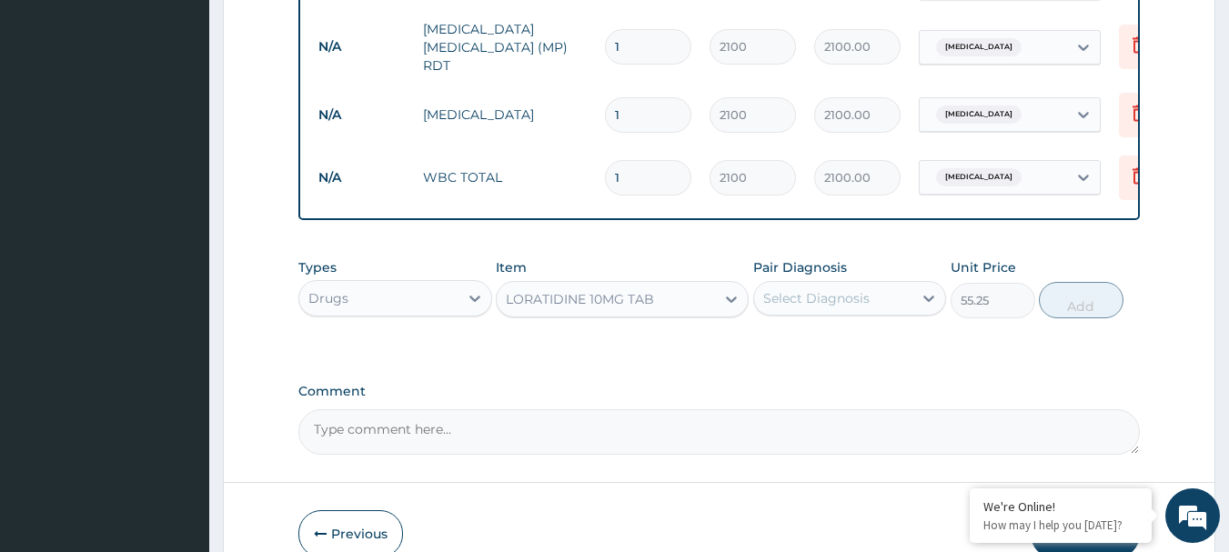
click at [789, 326] on div "Types Drugs Item option LORATIDINE 10MG TAB, selected. Select is focused ,type …" at bounding box center [719, 288] width 842 height 78
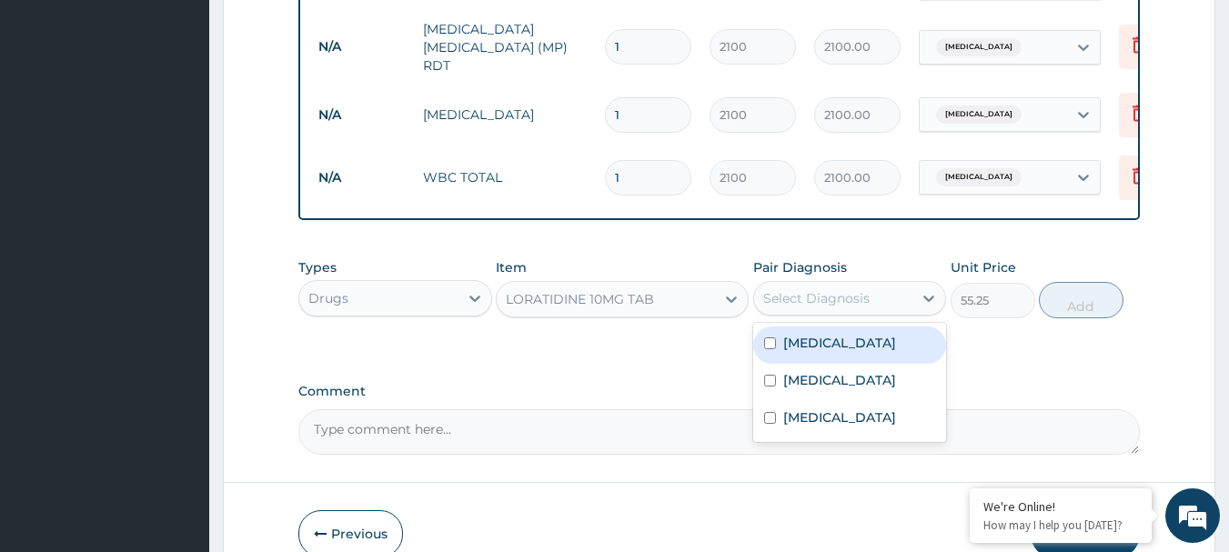
click at [789, 313] on div "Select Diagnosis" at bounding box center [833, 298] width 159 height 29
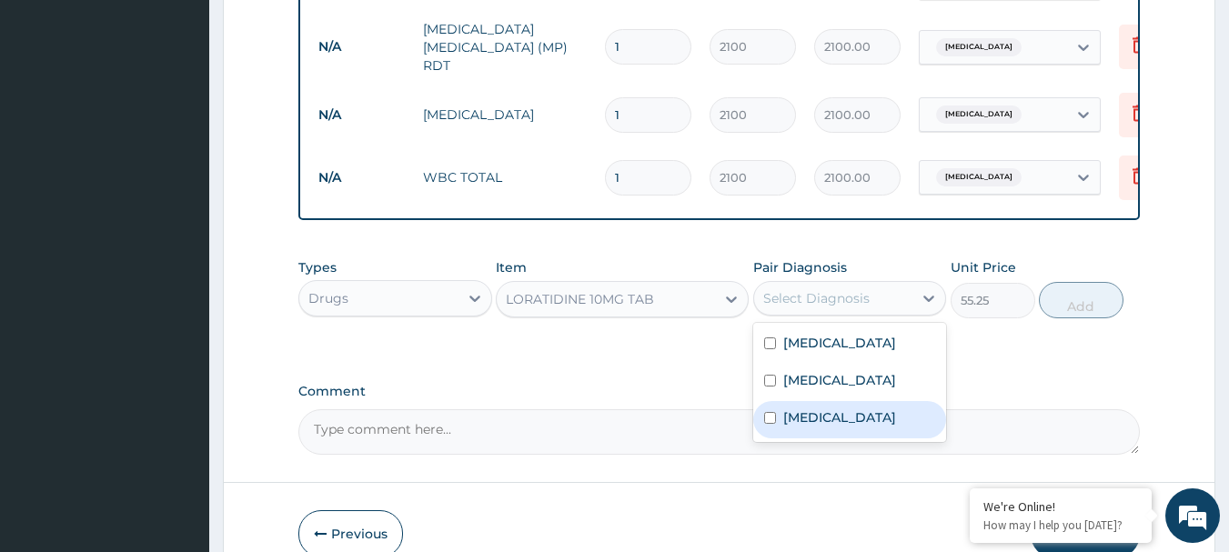
click at [803, 410] on div "[MEDICAL_DATA]" at bounding box center [850, 419] width 194 height 37
checkbox input "true"
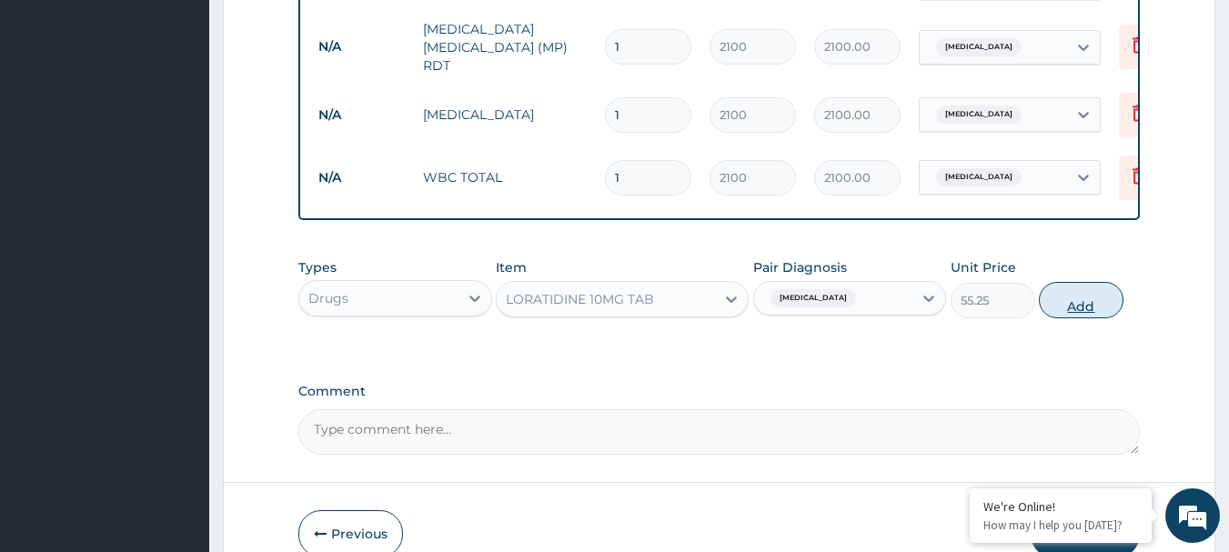
click at [1070, 318] on button "Add" at bounding box center [1081, 300] width 85 height 36
type input "0"
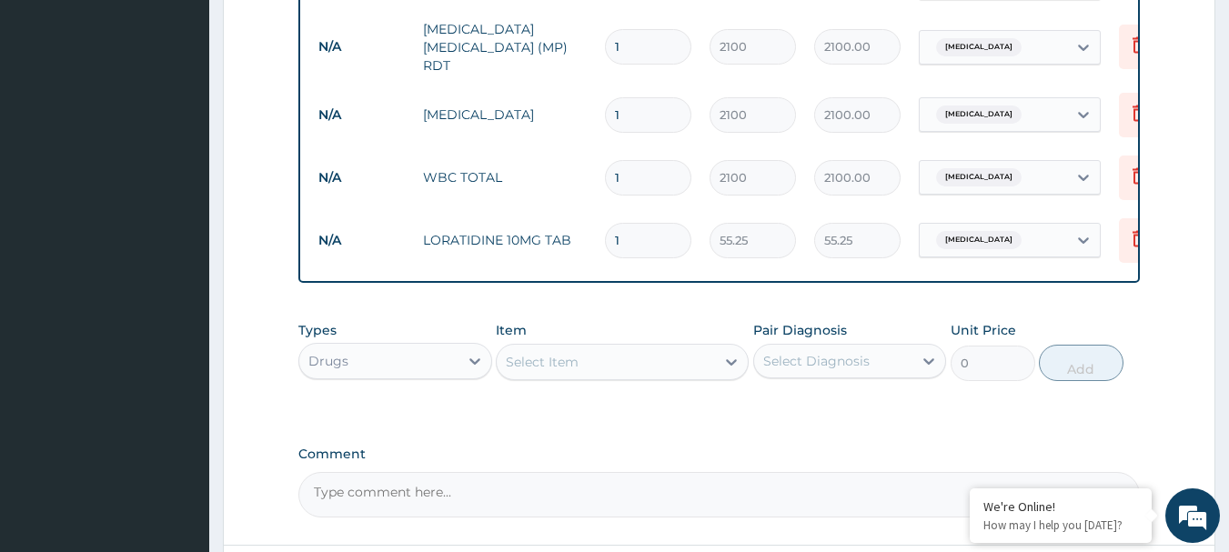
type input "0.00"
type input "4"
type input "221.00"
type input "4"
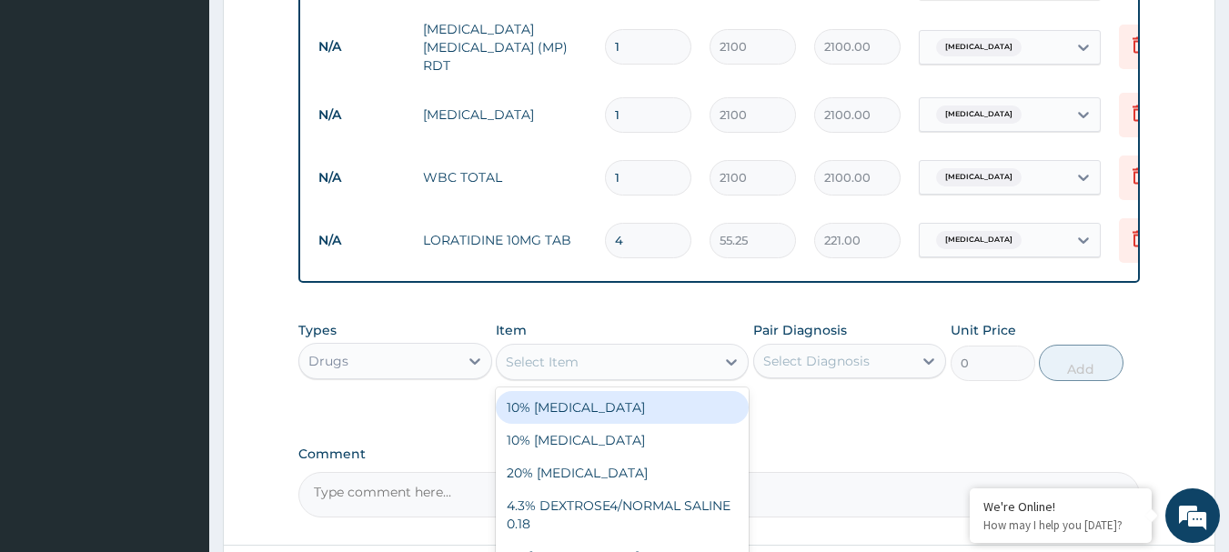
click at [584, 364] on div "Select Item" at bounding box center [606, 361] width 218 height 29
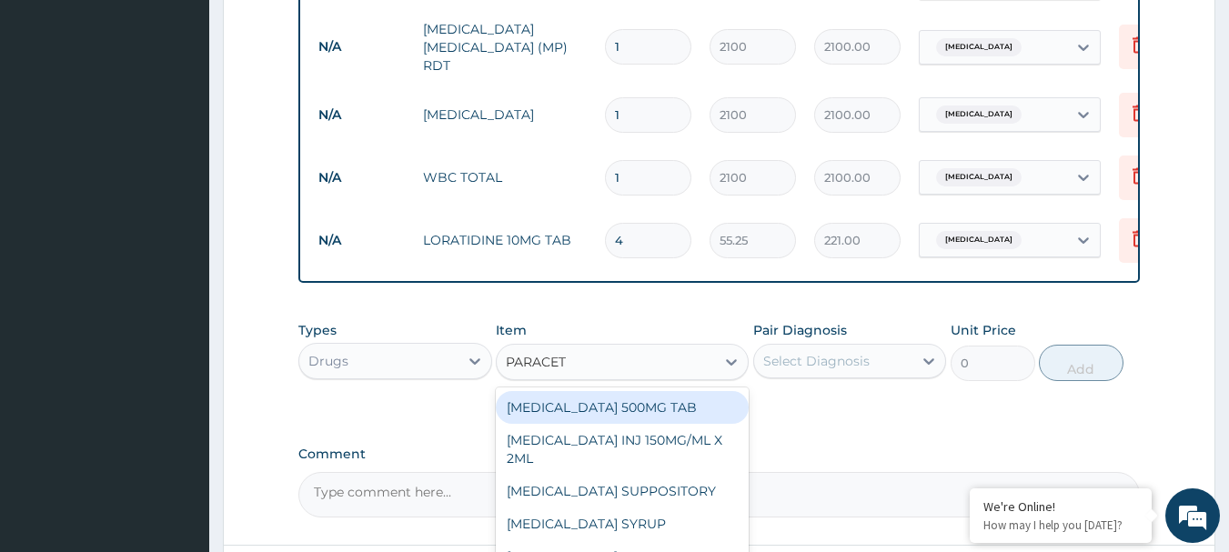
type input "PARACETA"
click at [600, 404] on div "[MEDICAL_DATA] 500MG TAB" at bounding box center [622, 407] width 253 height 33
type input "34"
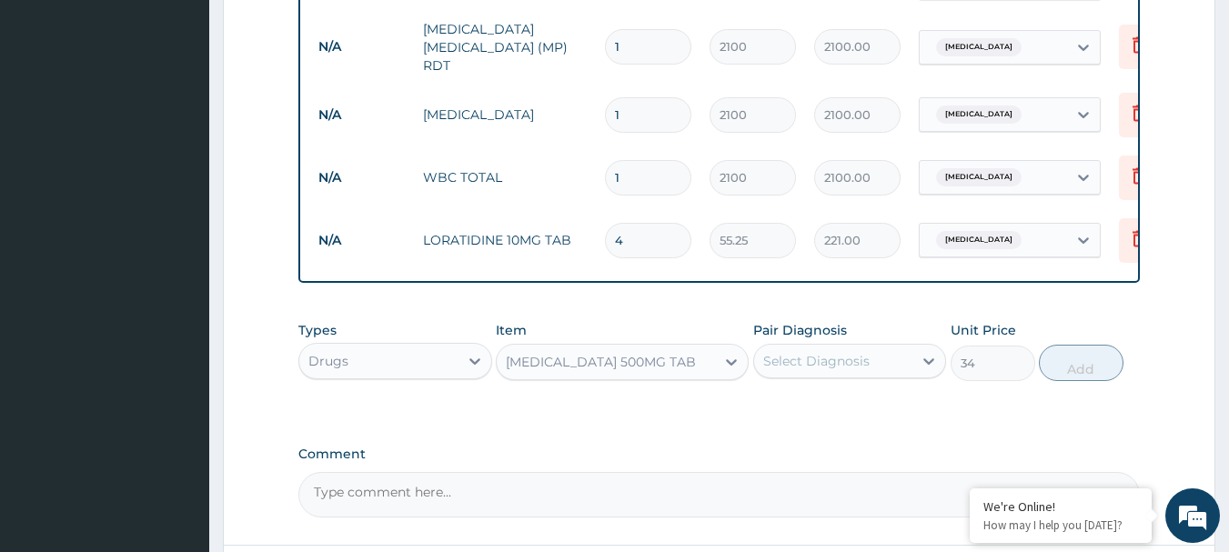
click at [851, 366] on div "Select Diagnosis" at bounding box center [816, 361] width 106 height 18
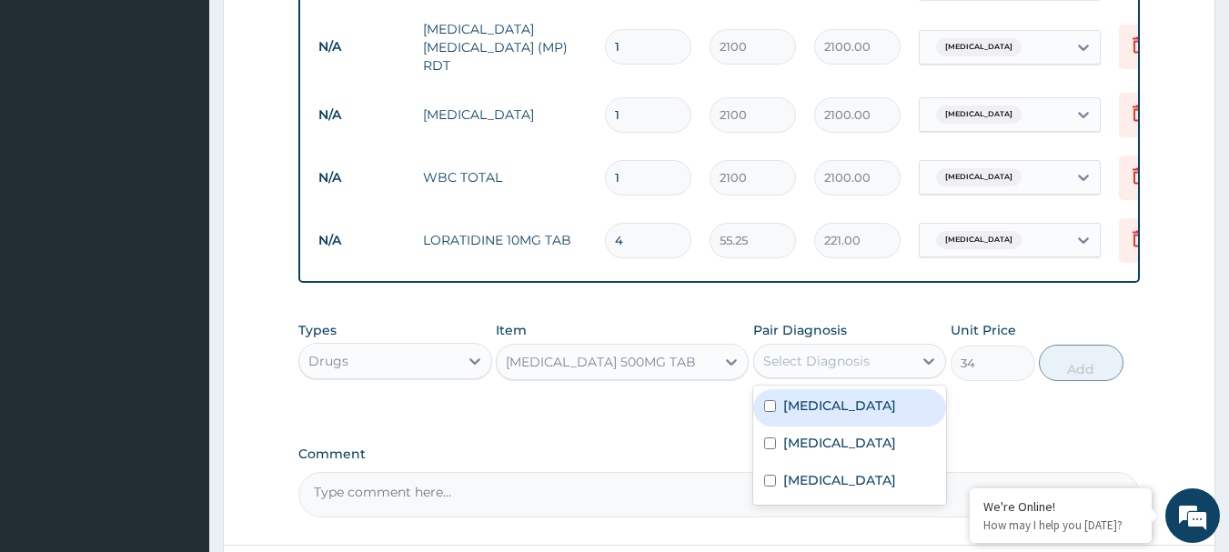
click at [825, 403] on label "[MEDICAL_DATA]" at bounding box center [839, 406] width 113 height 18
checkbox input "true"
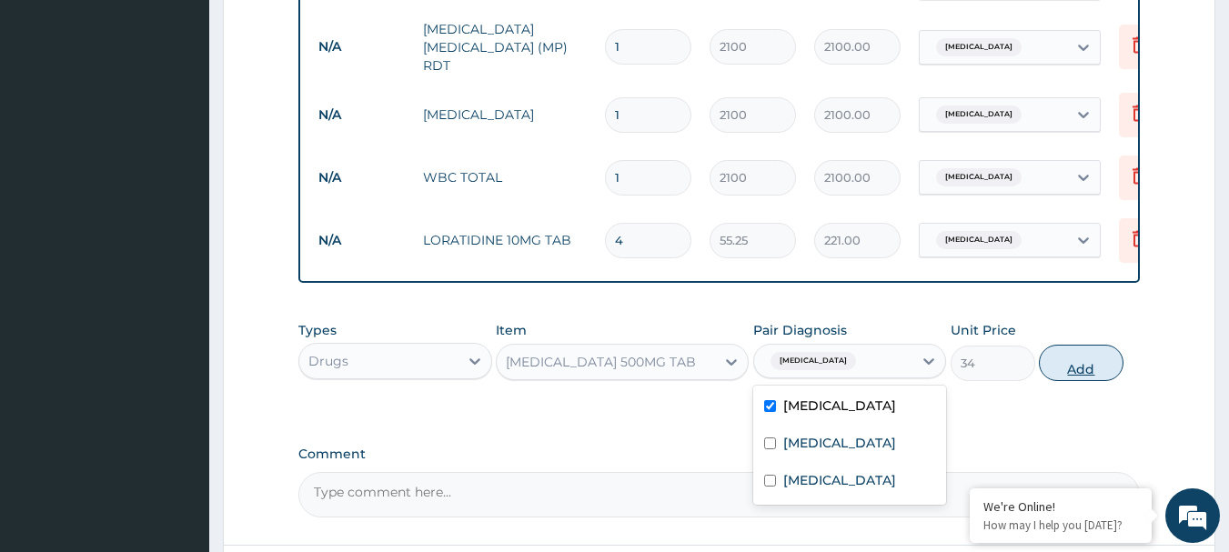
click at [1103, 367] on button "Add" at bounding box center [1081, 363] width 85 height 36
type input "0"
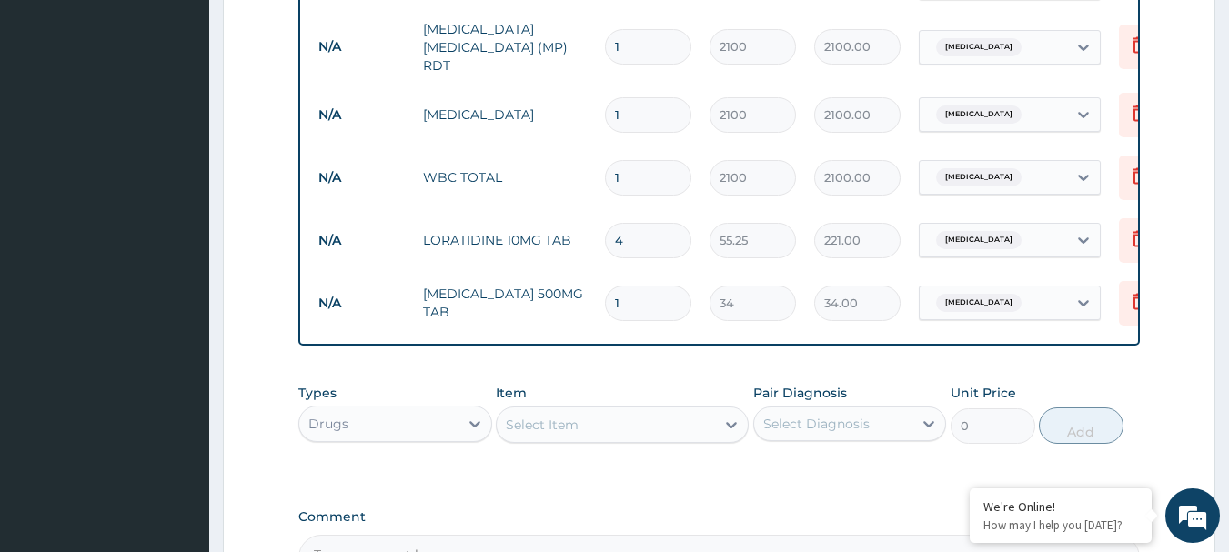
type input "18"
type input "612.00"
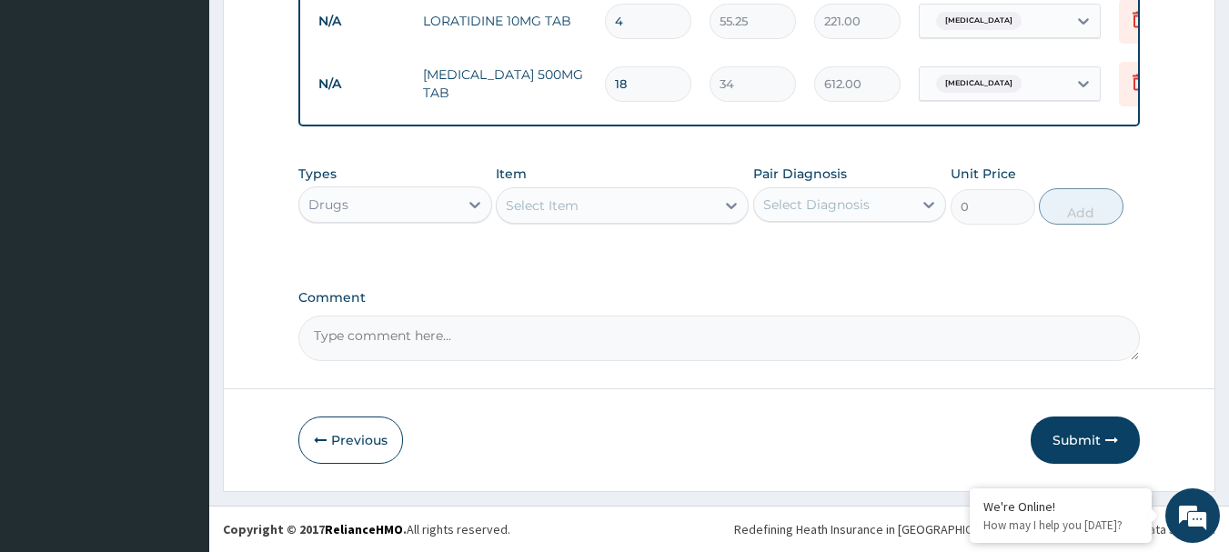
type input "18"
click at [618, 205] on div "Select Item" at bounding box center [606, 205] width 218 height 29
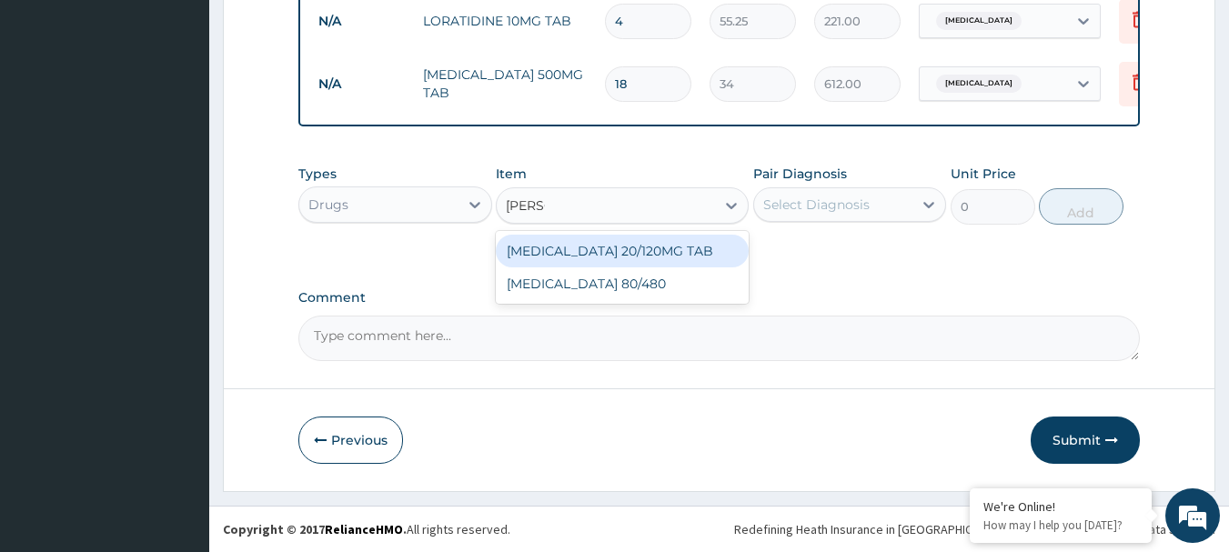
type input "COART"
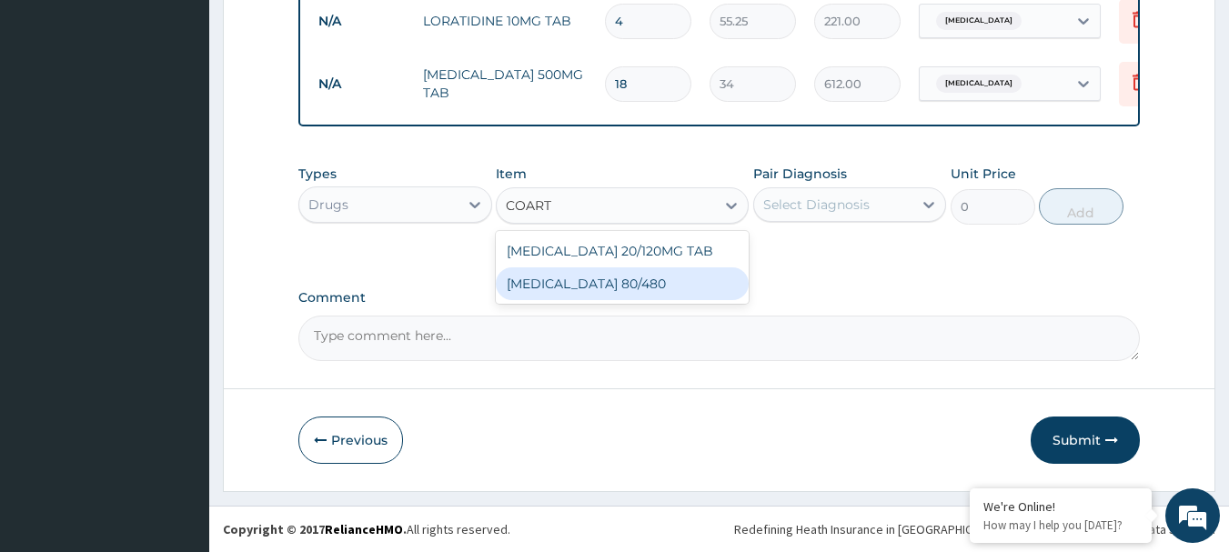
click at [590, 282] on div "[MEDICAL_DATA] 80/480" at bounding box center [622, 283] width 253 height 33
type input "119"
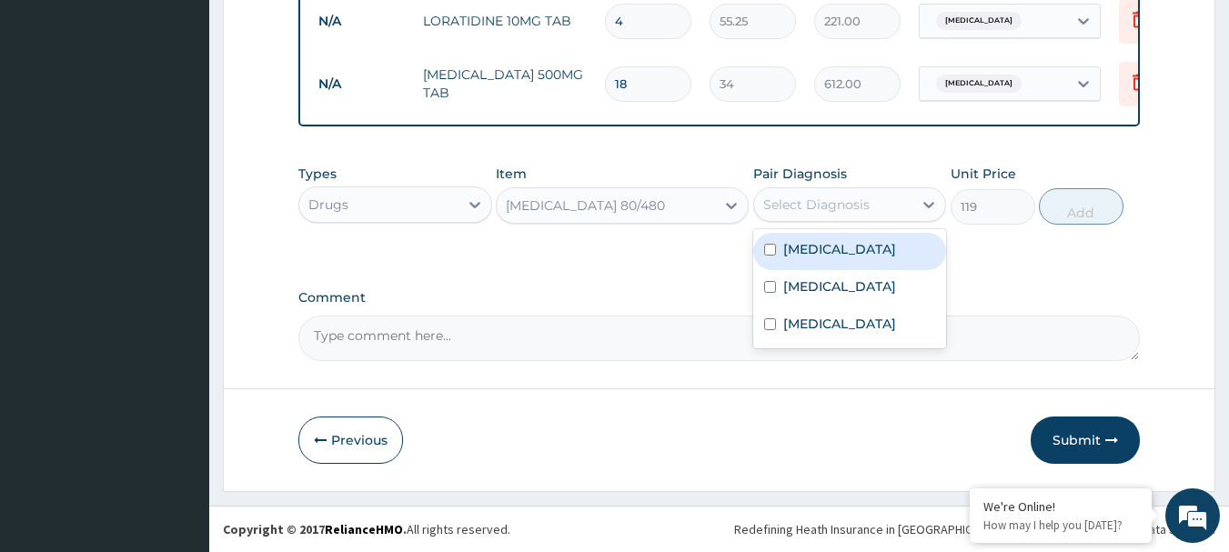
click at [882, 195] on div "Select Diagnosis" at bounding box center [833, 204] width 159 height 29
click at [837, 251] on label "[MEDICAL_DATA]" at bounding box center [839, 249] width 113 height 18
checkbox input "true"
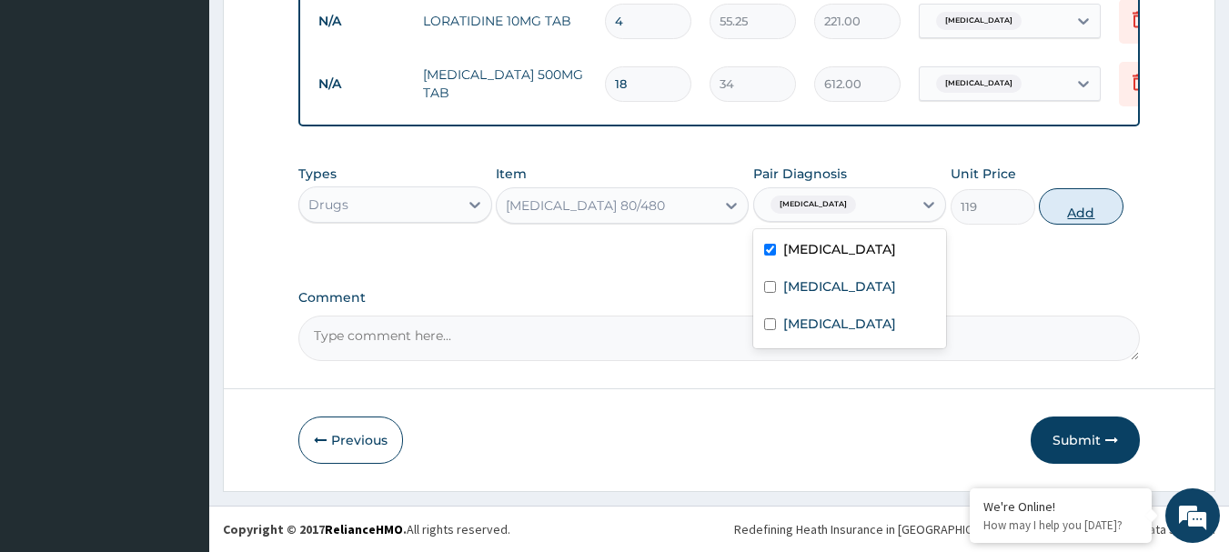
click at [1098, 218] on button "Add" at bounding box center [1081, 206] width 85 height 36
type input "0"
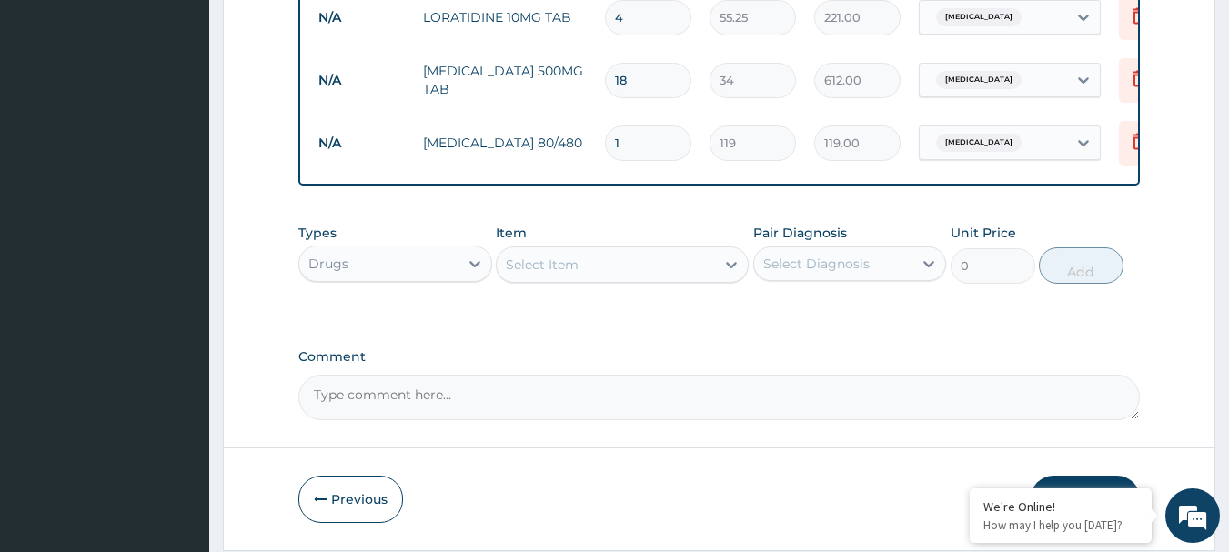
type input "0.00"
type input "6"
type input "714.00"
type input "6"
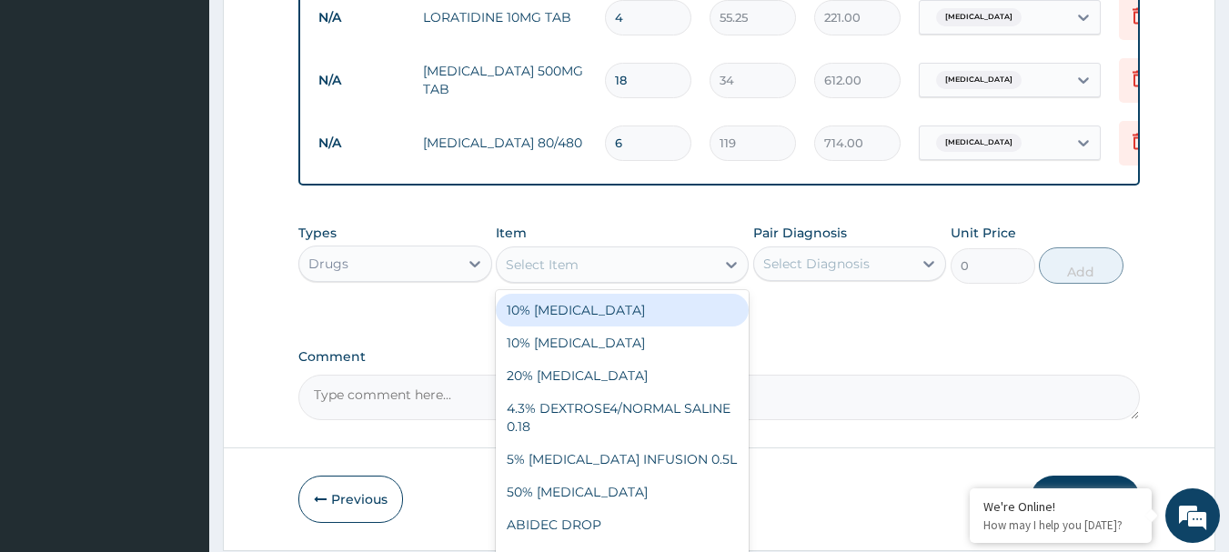
click at [642, 266] on div "Select Item" at bounding box center [606, 264] width 218 height 29
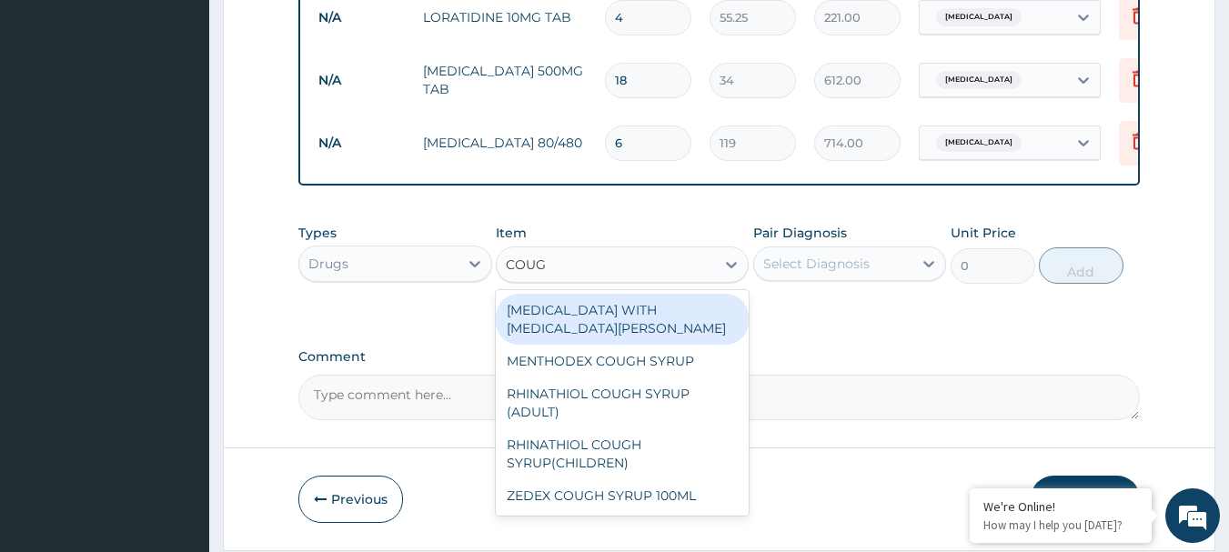
type input "COUGH"
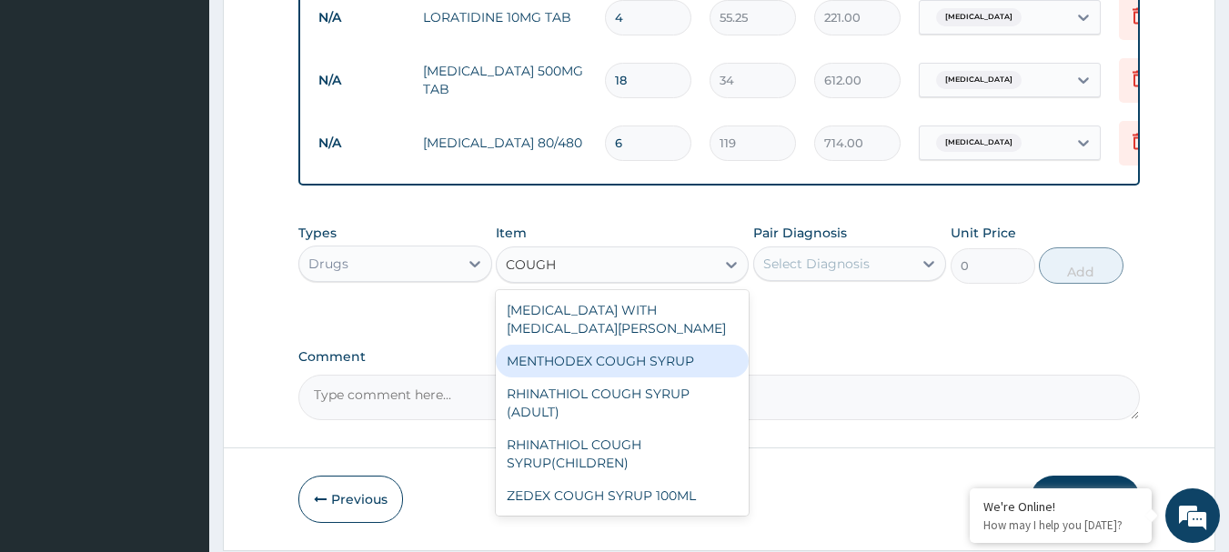
click at [671, 371] on div "MENTHODEX COUGH SYRUP" at bounding box center [622, 361] width 253 height 33
type input "1105"
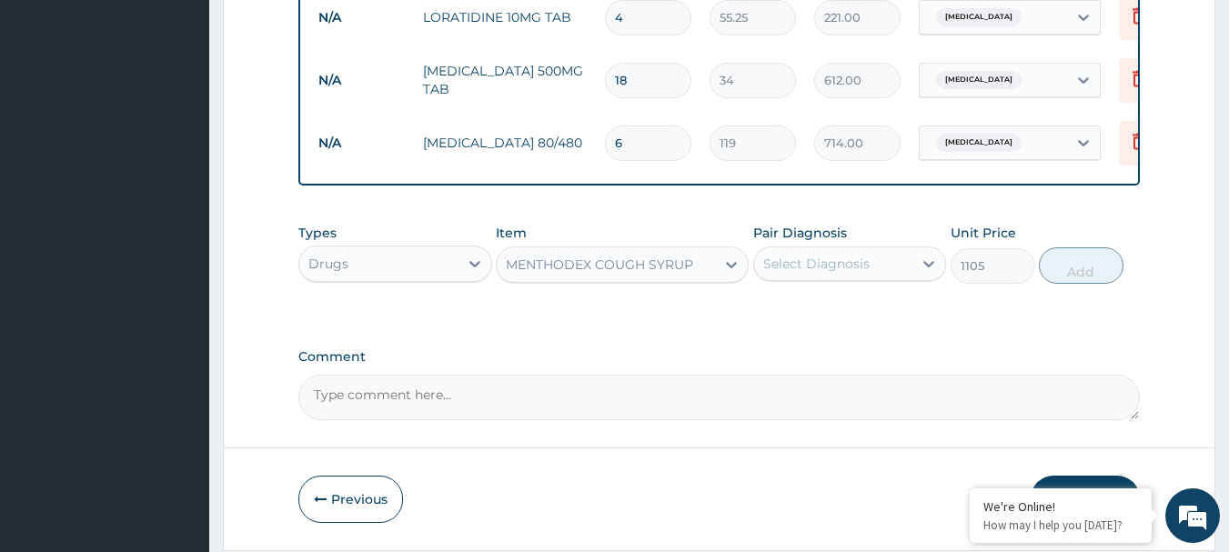
click at [625, 257] on div "MENTHODEX COUGH SYRUP" at bounding box center [606, 264] width 218 height 29
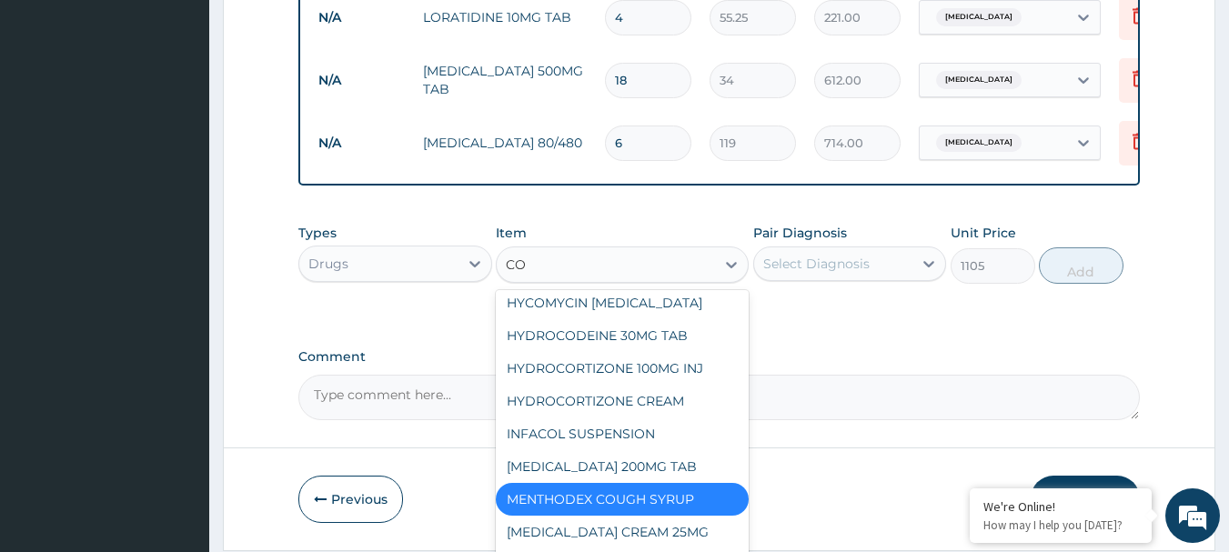
scroll to position [0, 0]
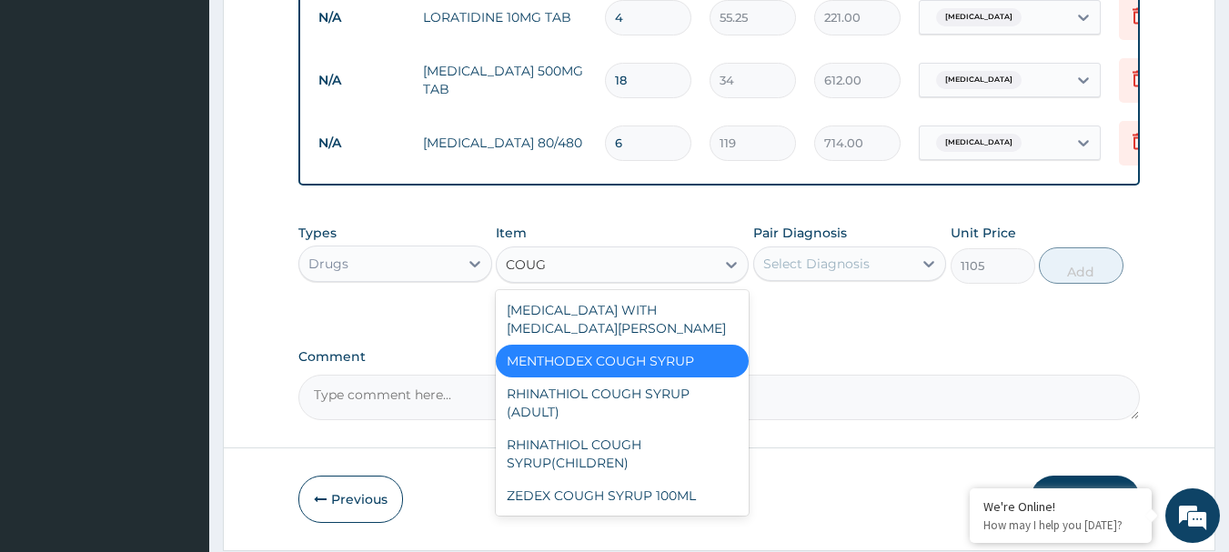
type input "COUGH"
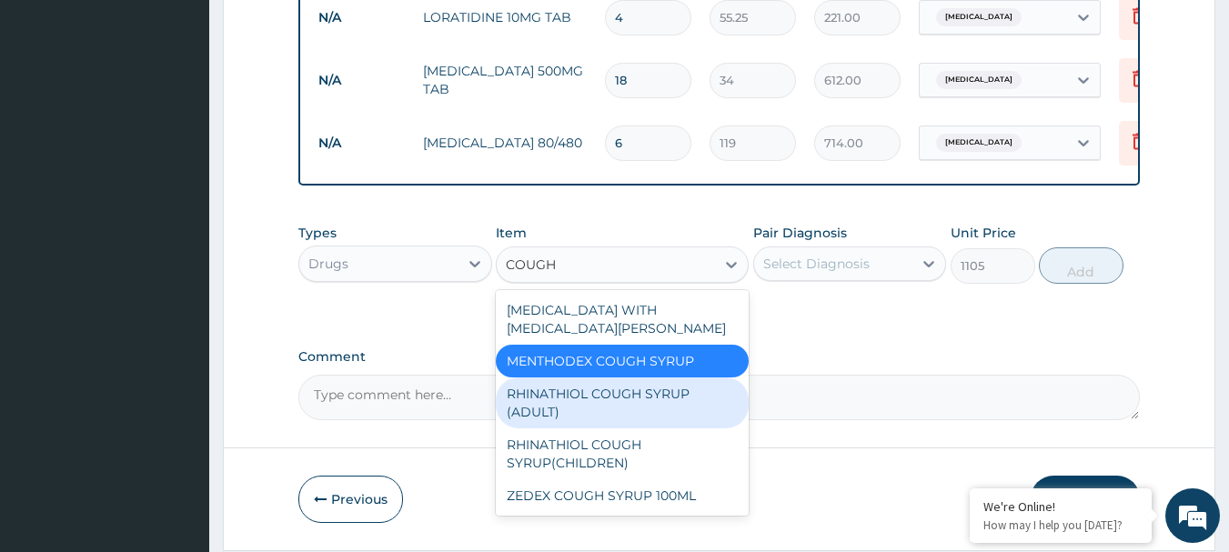
click at [634, 418] on div "RHINATHIOL COUGH SYRUP (ADULT)" at bounding box center [622, 402] width 253 height 51
type input "1530"
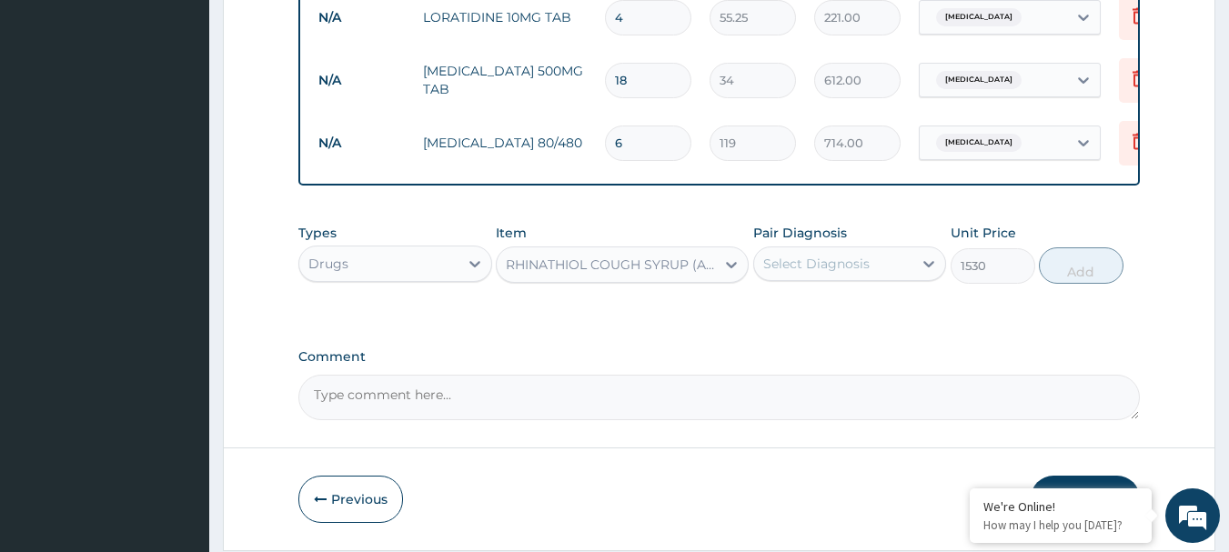
click at [596, 261] on div "RHINATHIOL COUGH SYRUP (ADULT)" at bounding box center [611, 265] width 211 height 18
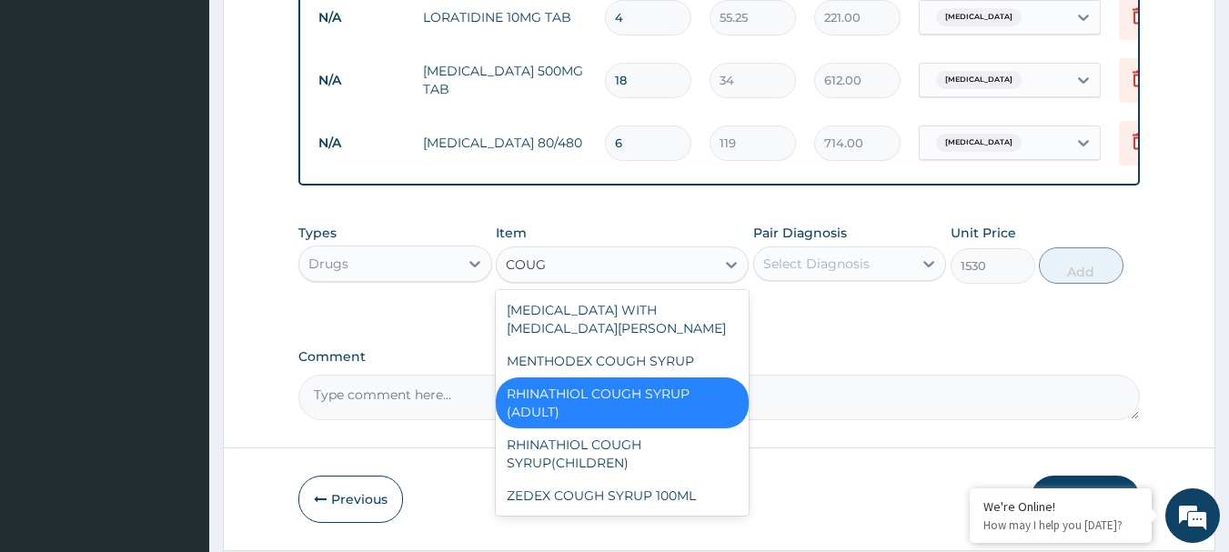
type input "COUGH"
click at [548, 508] on div "ZEDEX COUGH SYRUP 100ML" at bounding box center [622, 495] width 253 height 33
type input "748"
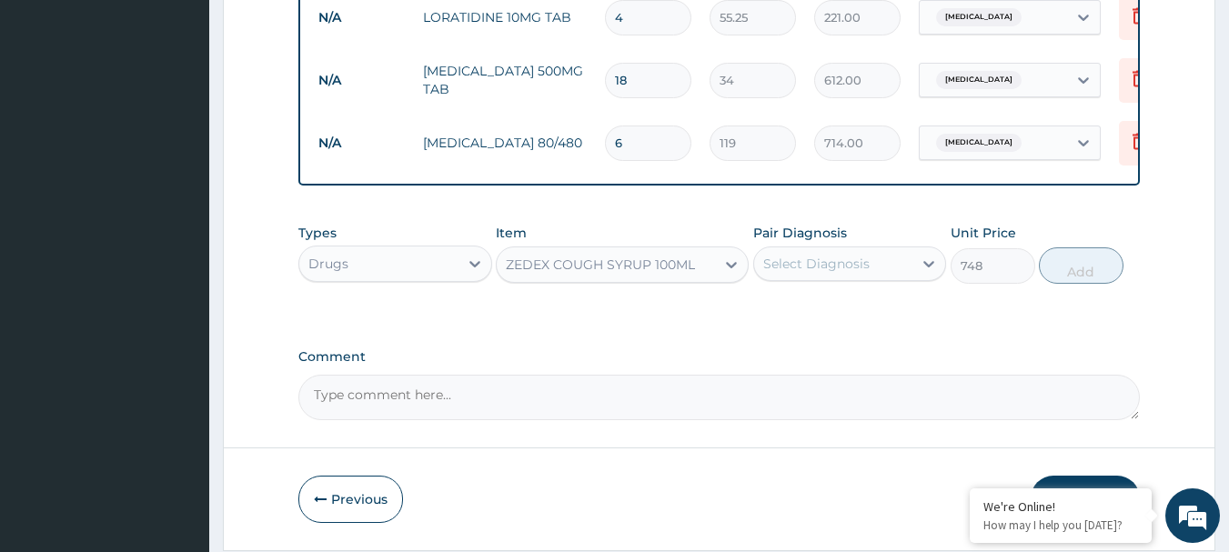
click at [570, 259] on div "ZEDEX COUGH SYRUP 100ML" at bounding box center [600, 265] width 189 height 18
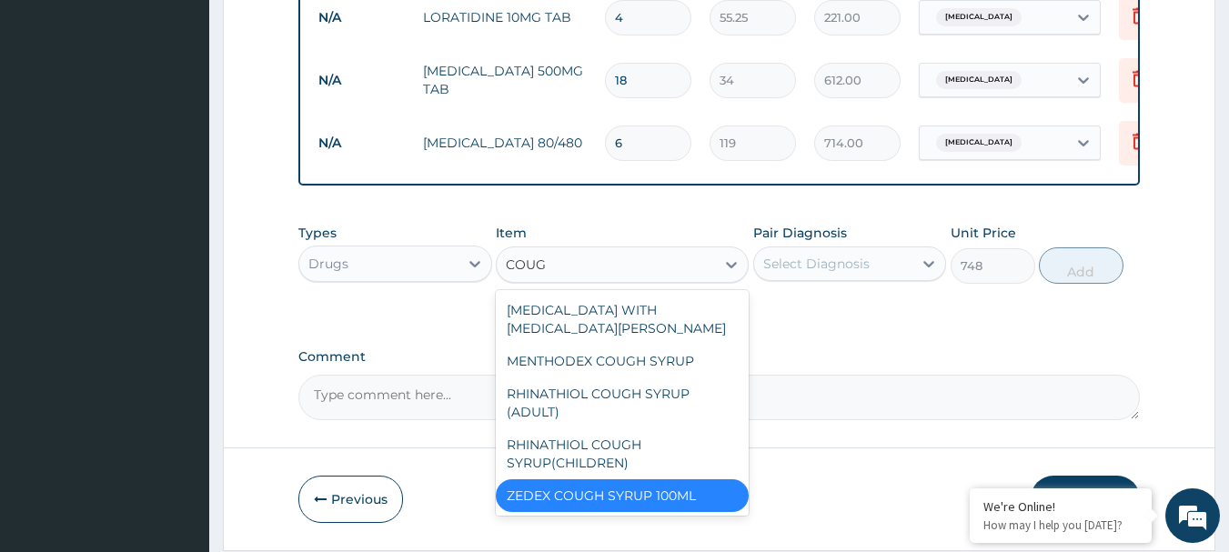
type input "COUGH"
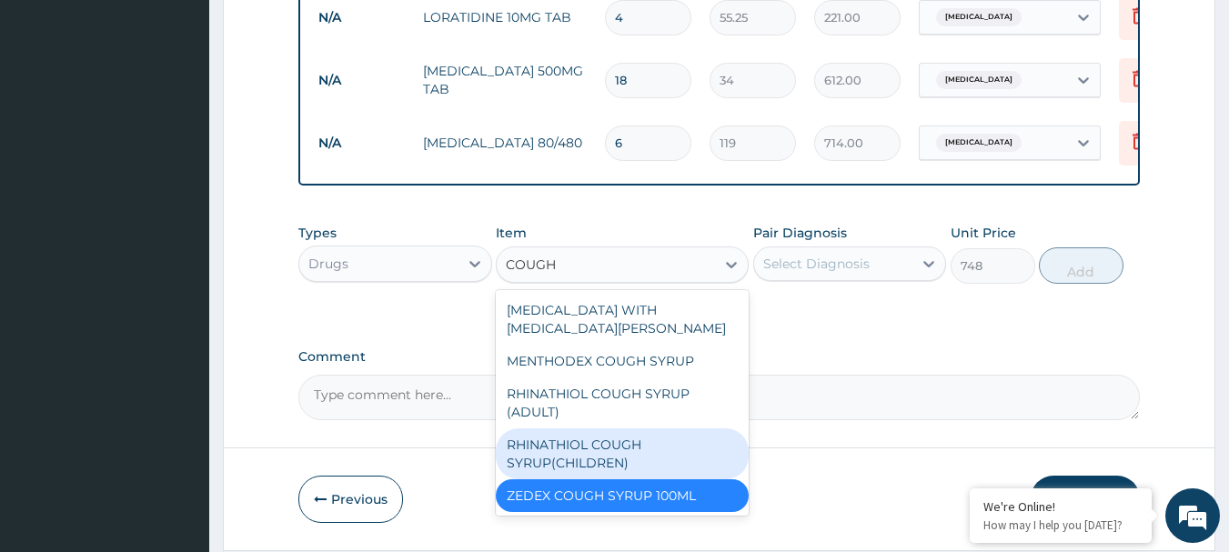
click at [597, 458] on div "RHINATHIOL COUGH SYRUP(CHILDREN)" at bounding box center [622, 453] width 253 height 51
type input "1530"
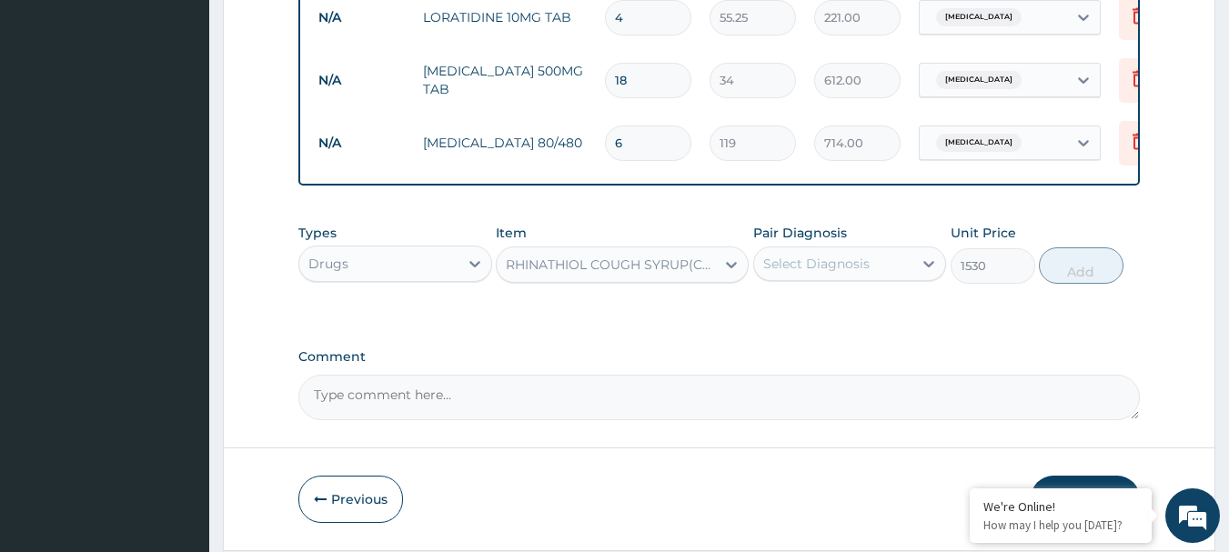
click at [854, 278] on div "Select Diagnosis" at bounding box center [833, 263] width 159 height 29
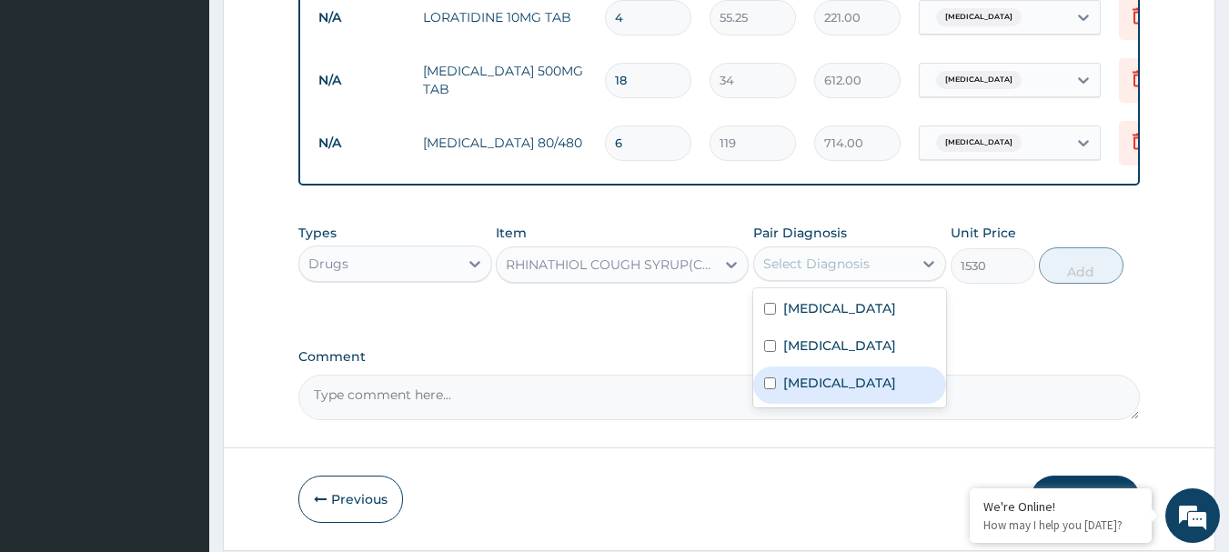
click at [833, 387] on label "[MEDICAL_DATA]" at bounding box center [839, 383] width 113 height 18
checkbox input "true"
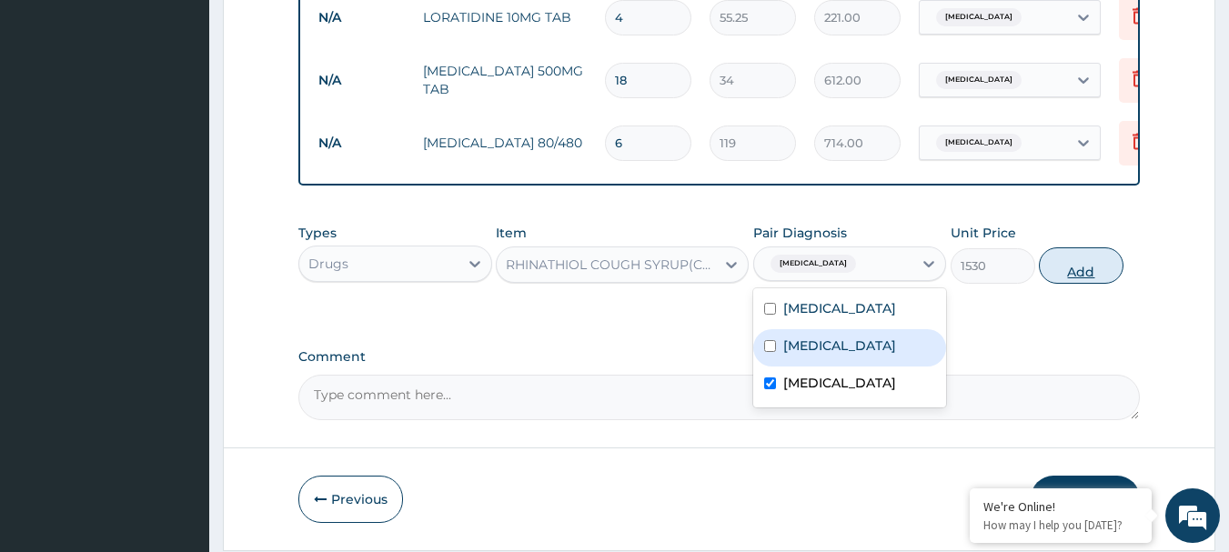
click at [1069, 261] on button "Add" at bounding box center [1081, 265] width 85 height 36
type input "0"
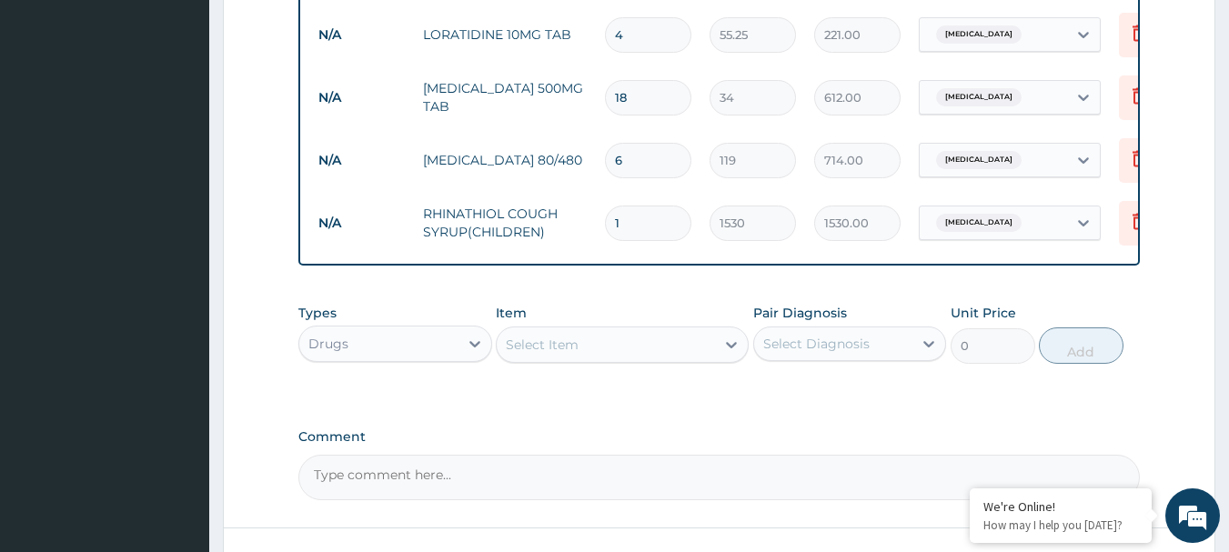
scroll to position [1010, 0]
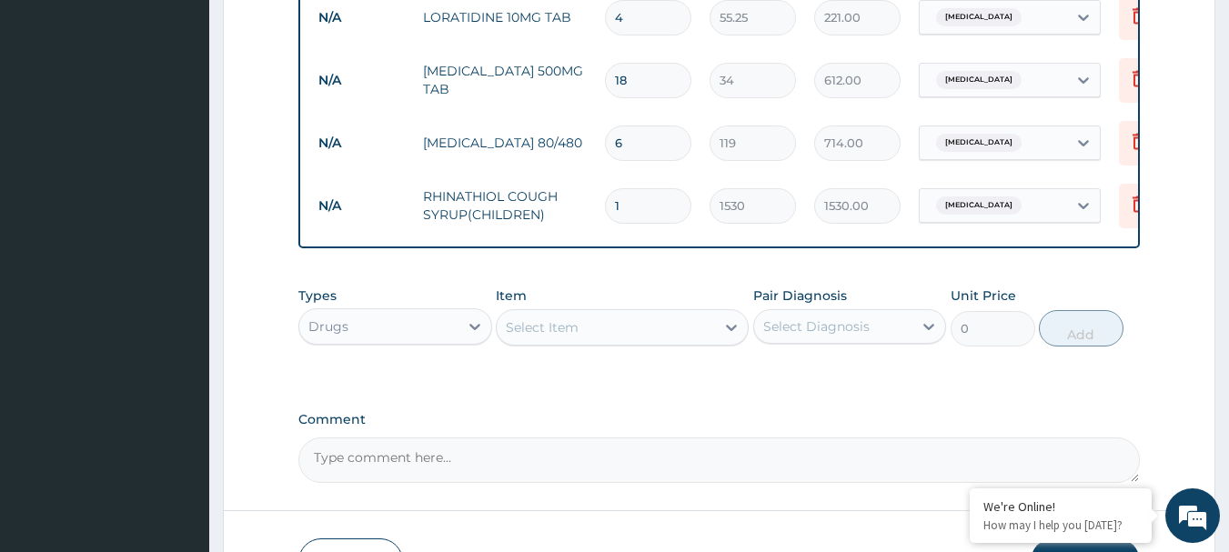
click at [395, 352] on div "Types Drugs Item Select Item Pair Diagnosis Select Diagnosis Unit Price 0 Add" at bounding box center [719, 316] width 842 height 78
drag, startPoint x: 387, startPoint y: 323, endPoint x: 387, endPoint y: 351, distance: 28.2
click at [387, 328] on div "Drugs" at bounding box center [378, 326] width 159 height 29
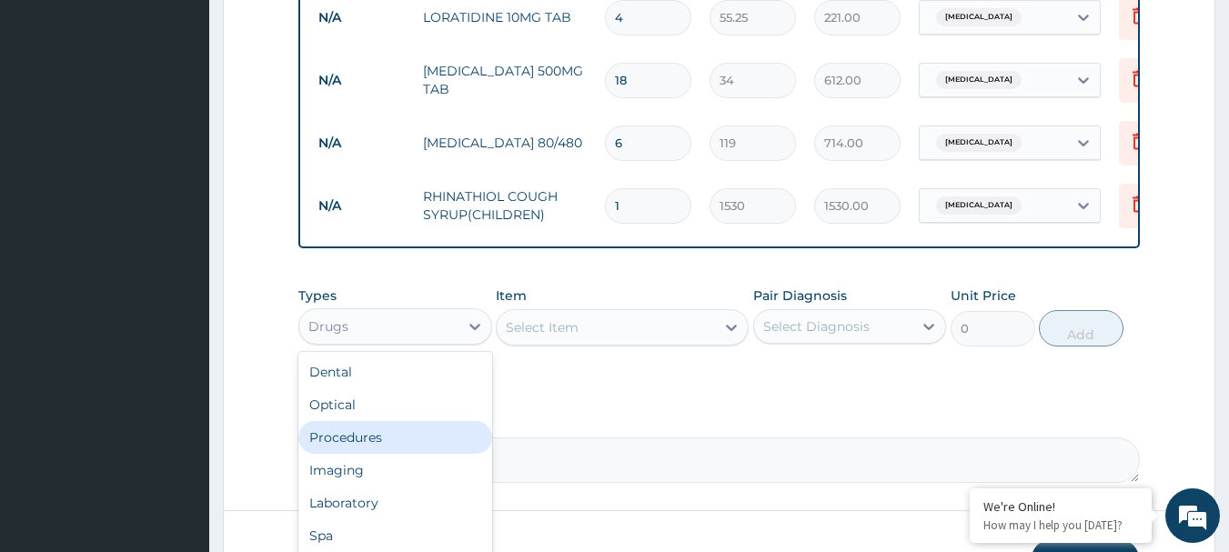
click at [356, 440] on div "Procedures" at bounding box center [395, 437] width 194 height 33
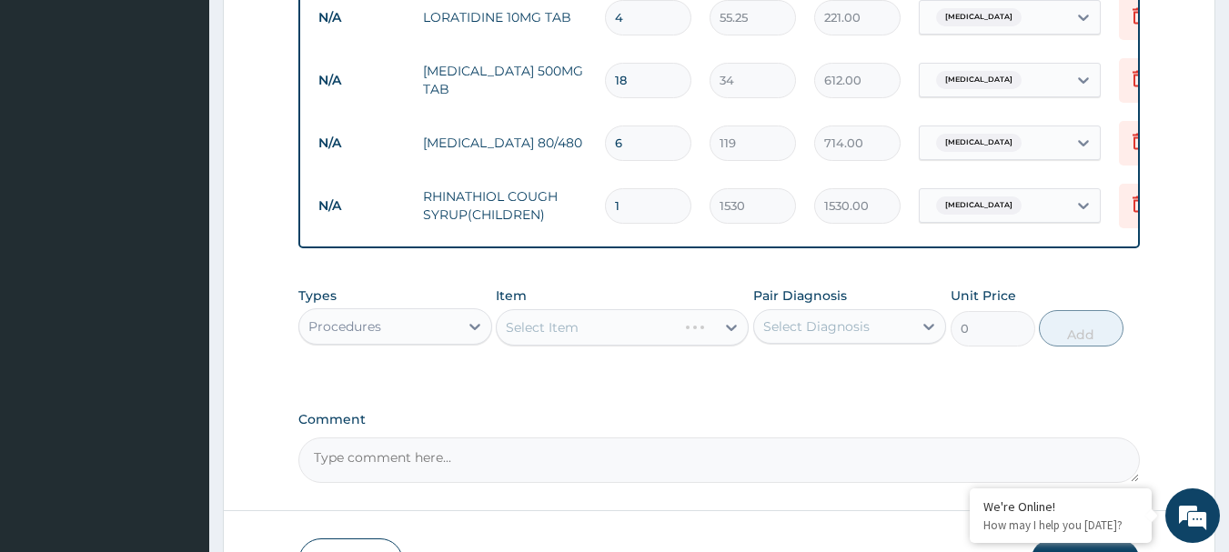
click at [595, 325] on div "Select Item" at bounding box center [622, 327] width 253 height 36
click at [596, 325] on div "Select Item" at bounding box center [622, 327] width 253 height 36
click at [596, 325] on div "Select Item" at bounding box center [606, 327] width 218 height 29
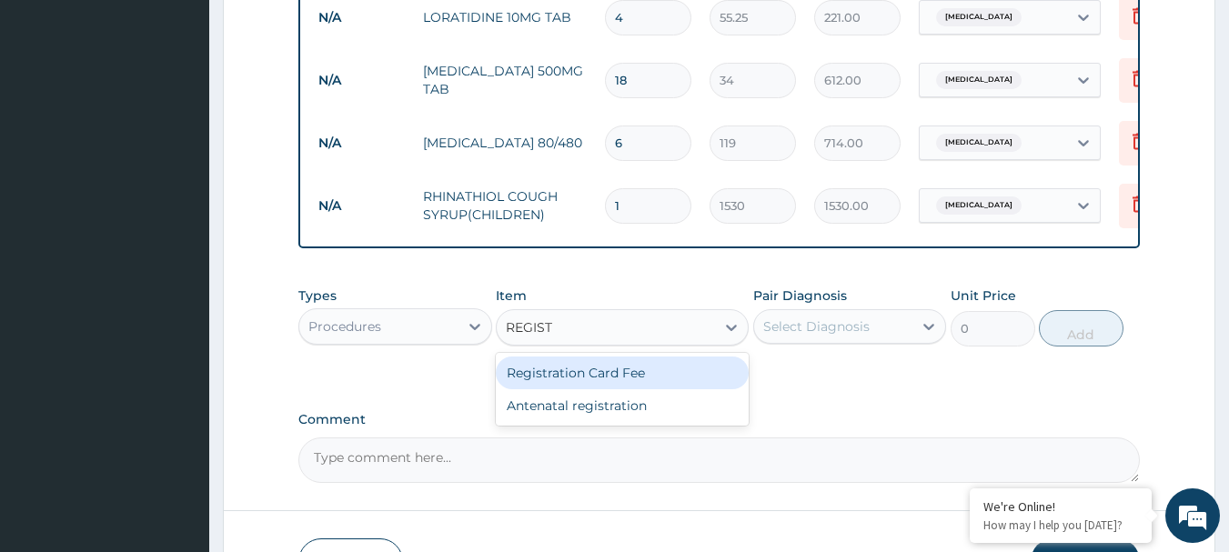
type input "REGISTR"
click at [594, 375] on div "Registration Card Fee" at bounding box center [622, 372] width 253 height 33
type input "2900"
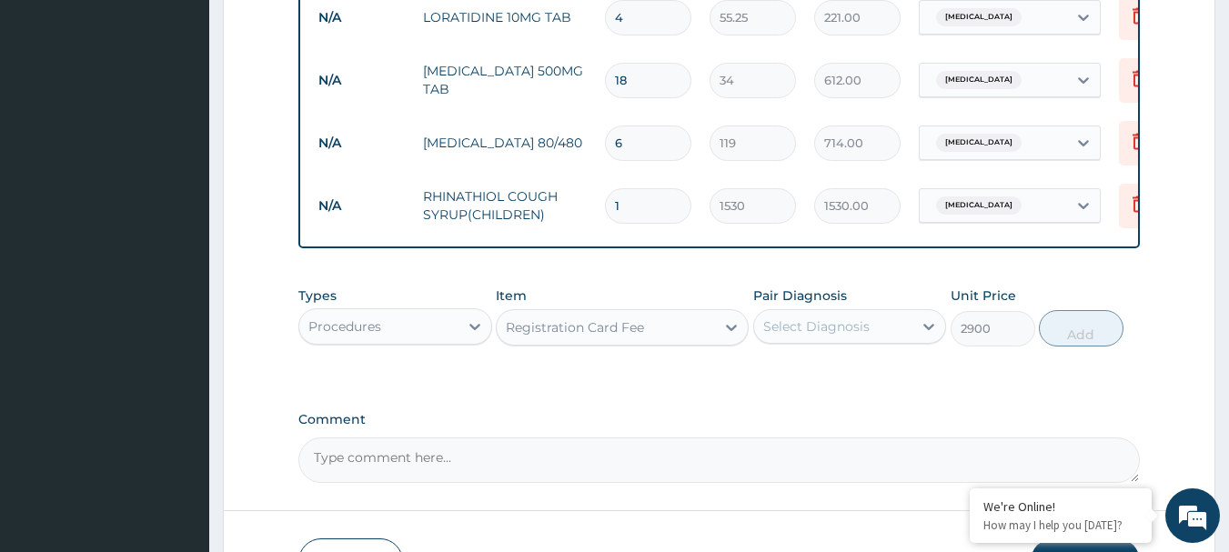
scroll to position [1101, 0]
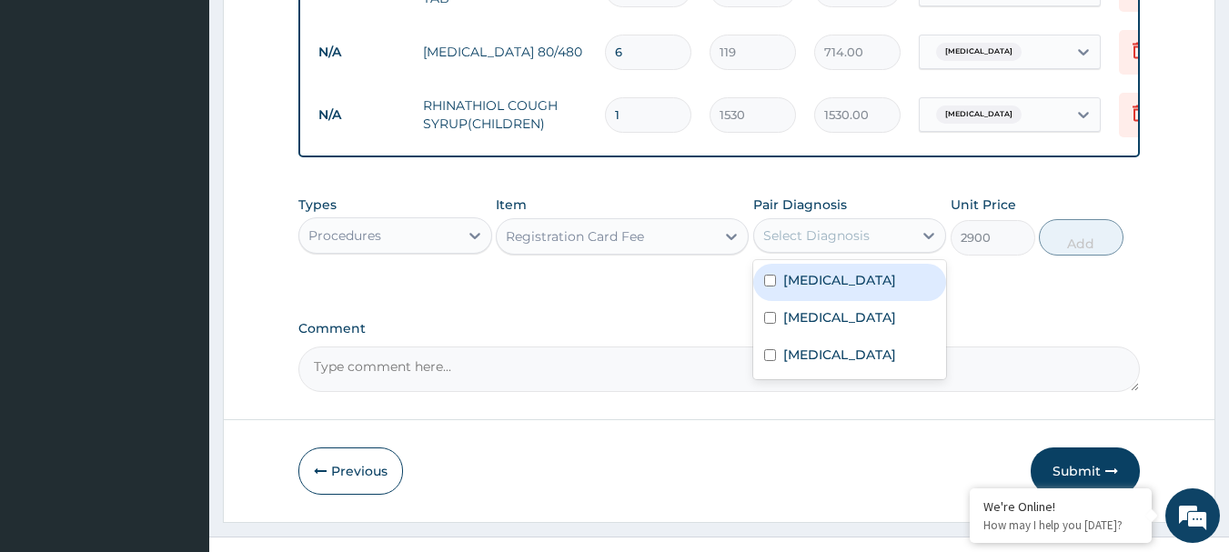
click at [805, 223] on div "Select Diagnosis" at bounding box center [850, 235] width 194 height 35
click at [830, 301] on div "[MEDICAL_DATA]" at bounding box center [850, 282] width 194 height 37
checkbox input "true"
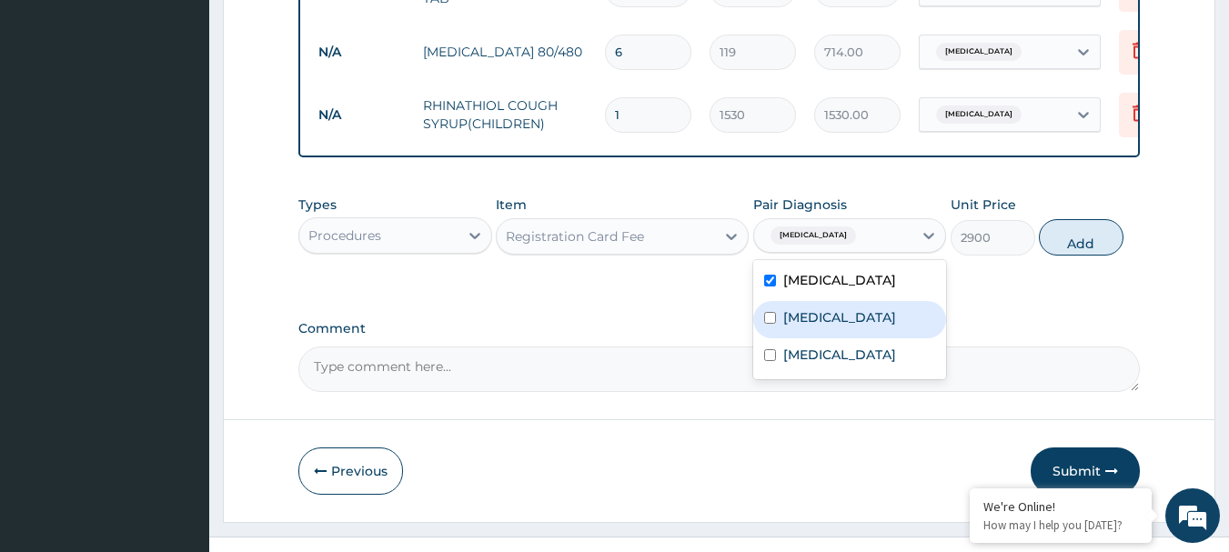
click at [830, 317] on div "[MEDICAL_DATA]" at bounding box center [850, 319] width 194 height 37
checkbox input "true"
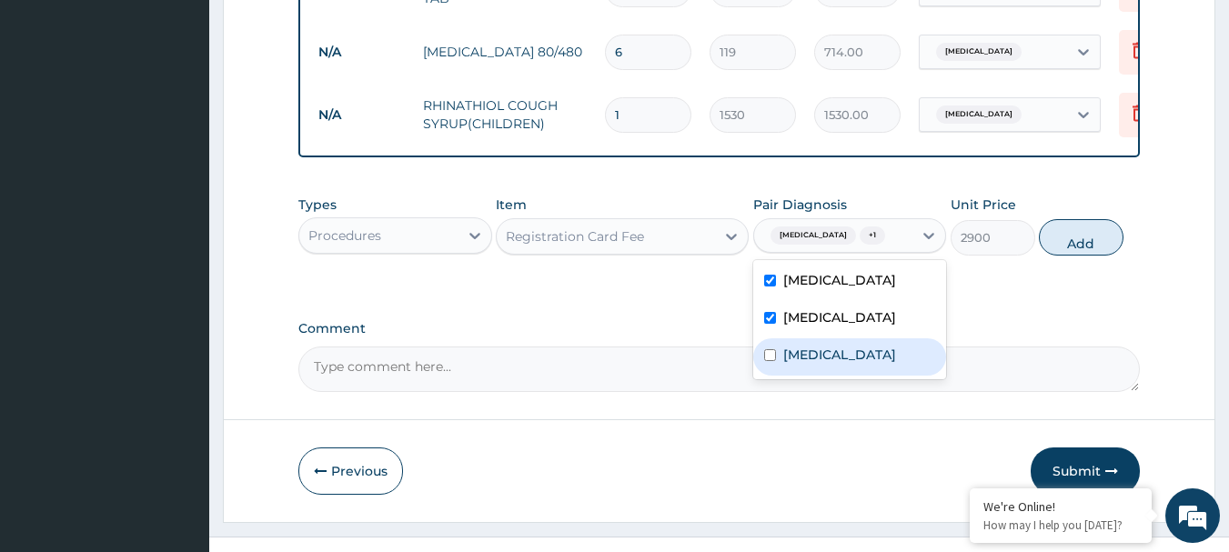
click at [843, 364] on label "[MEDICAL_DATA]" at bounding box center [839, 355] width 113 height 18
checkbox input "true"
click at [1081, 248] on button "Add" at bounding box center [1081, 237] width 85 height 36
type input "0"
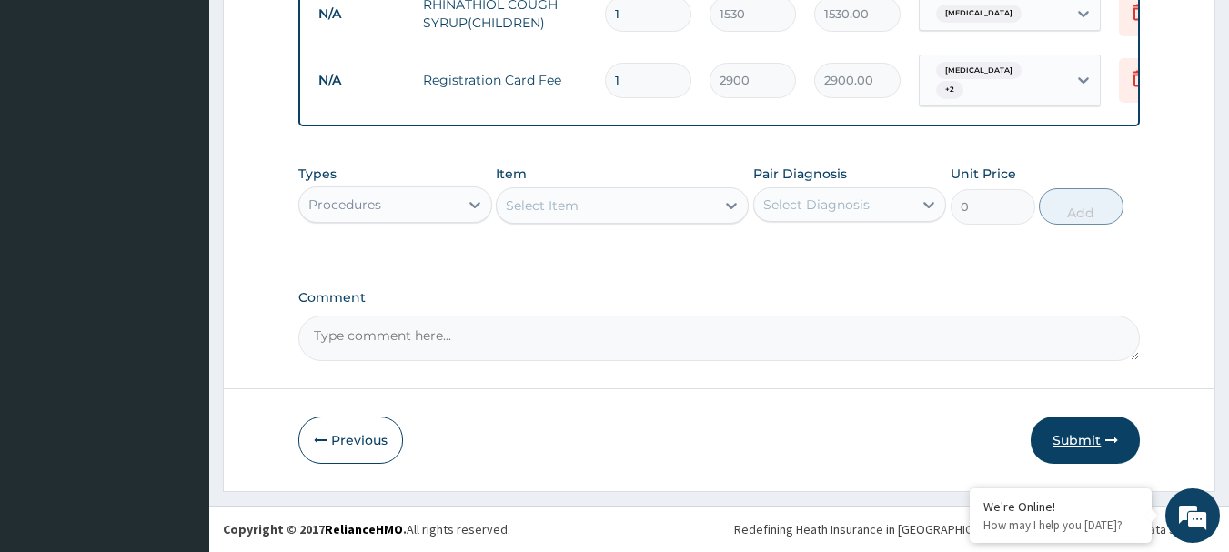
click at [1101, 432] on button "Submit" at bounding box center [1084, 440] width 109 height 47
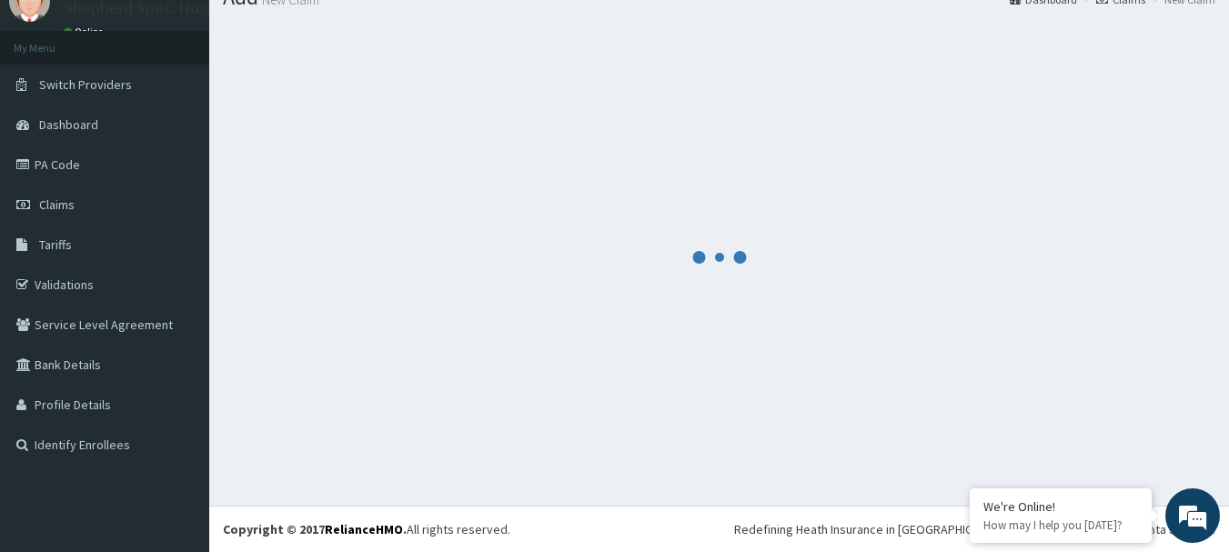
scroll to position [74, 0]
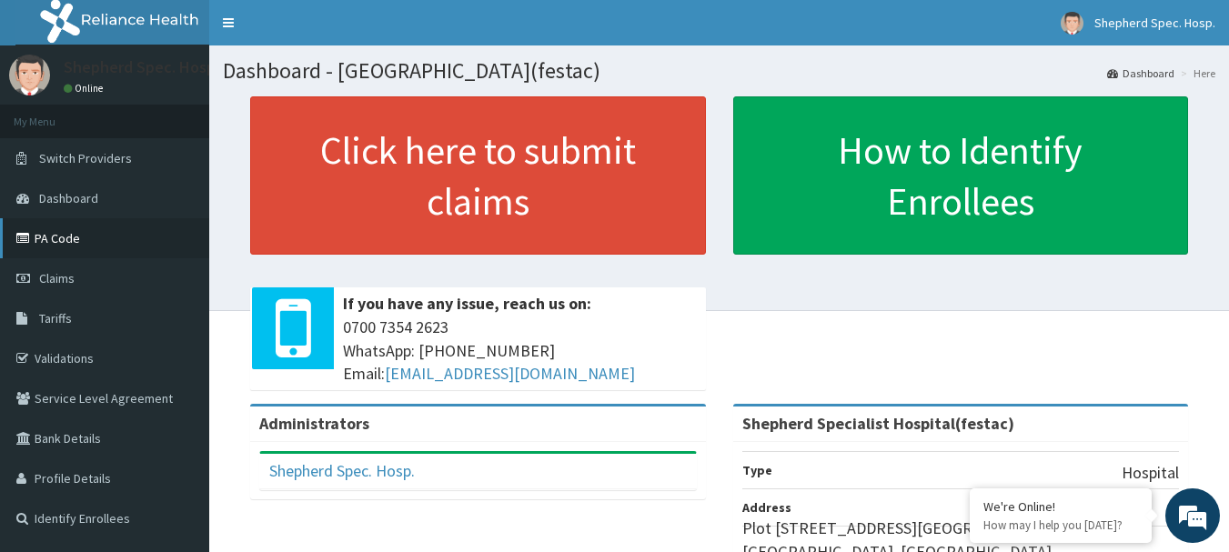
click at [52, 239] on link "PA Code" at bounding box center [104, 238] width 209 height 40
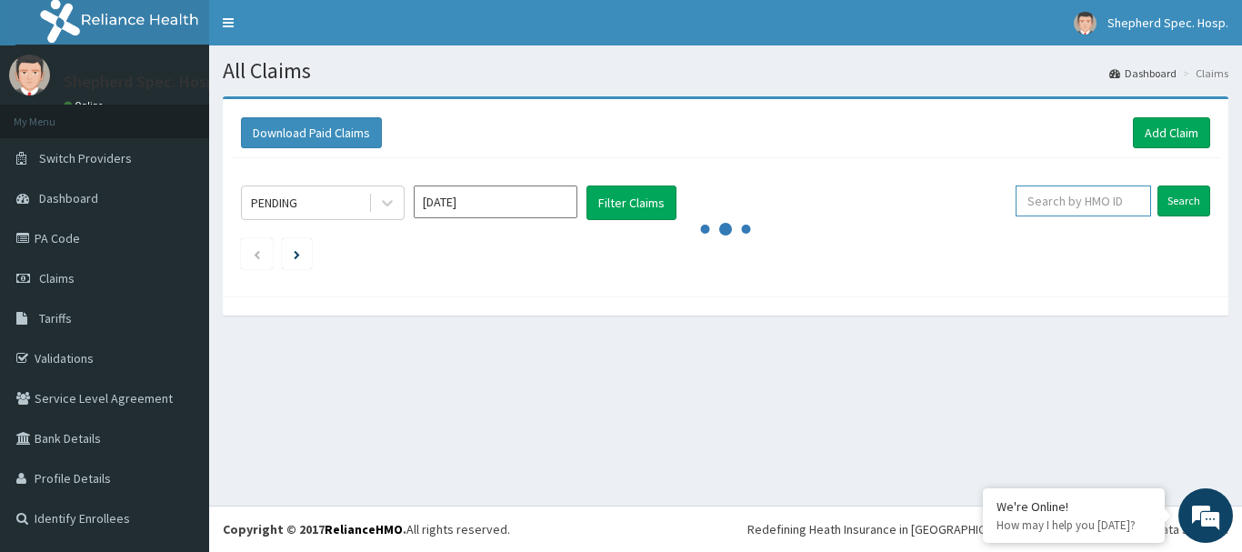
click at [1087, 208] on input "text" at bounding box center [1084, 201] width 136 height 31
paste input "BLK/10001/A"
type input "BLK/10001/A"
click at [1178, 206] on input "Search" at bounding box center [1184, 201] width 53 height 31
click at [1091, 197] on input "BLK/10001/A" at bounding box center [1055, 201] width 122 height 31
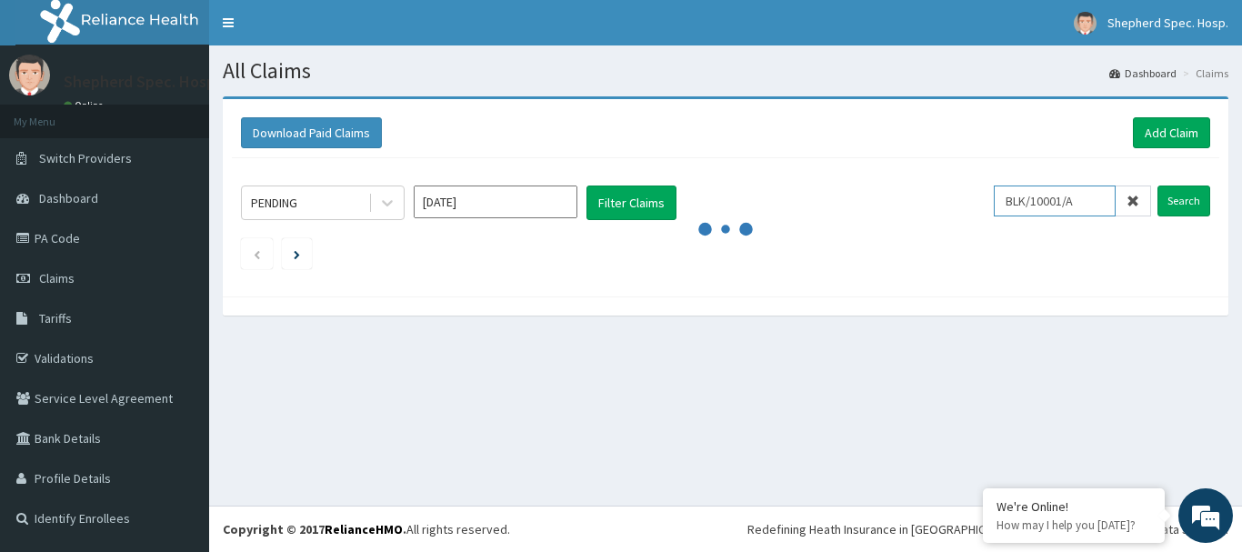
click at [1091, 197] on input "BLK/10001/A" at bounding box center [1055, 201] width 122 height 31
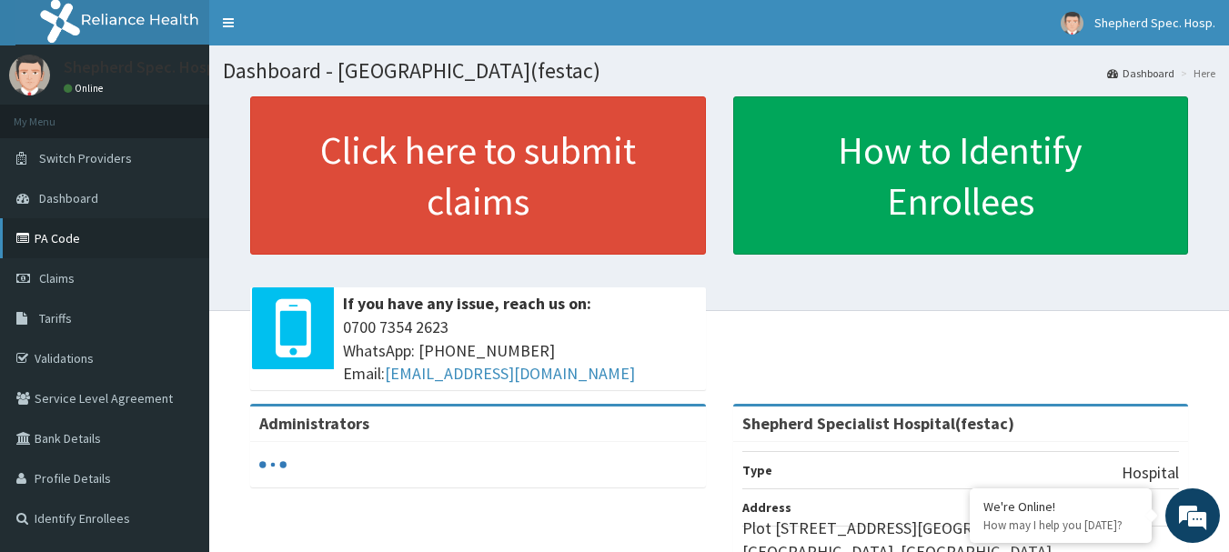
click at [75, 235] on link "PA Code" at bounding box center [104, 238] width 209 height 40
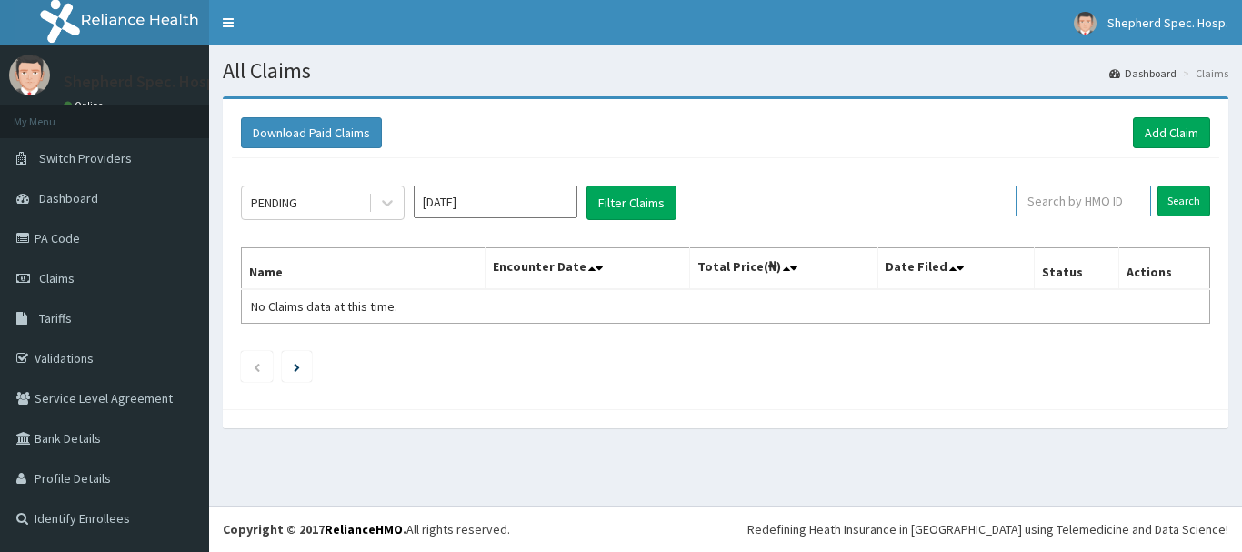
click at [1071, 203] on input "text" at bounding box center [1084, 201] width 136 height 31
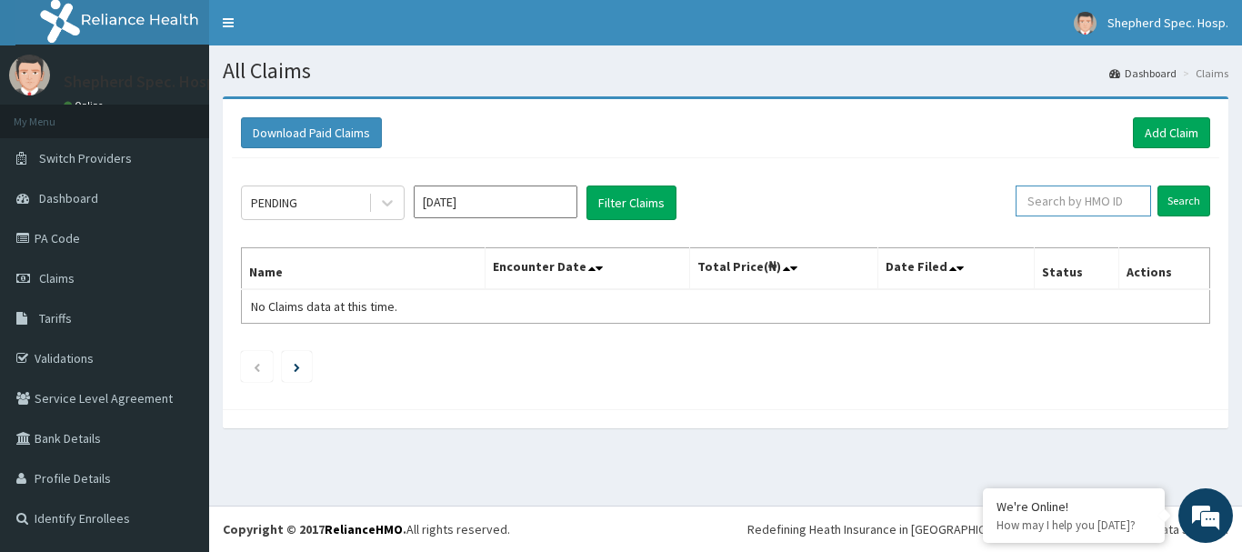
paste input "BLK/10001/A"
type input "BLK/10001/A"
click at [1180, 201] on input "Search" at bounding box center [1184, 201] width 53 height 31
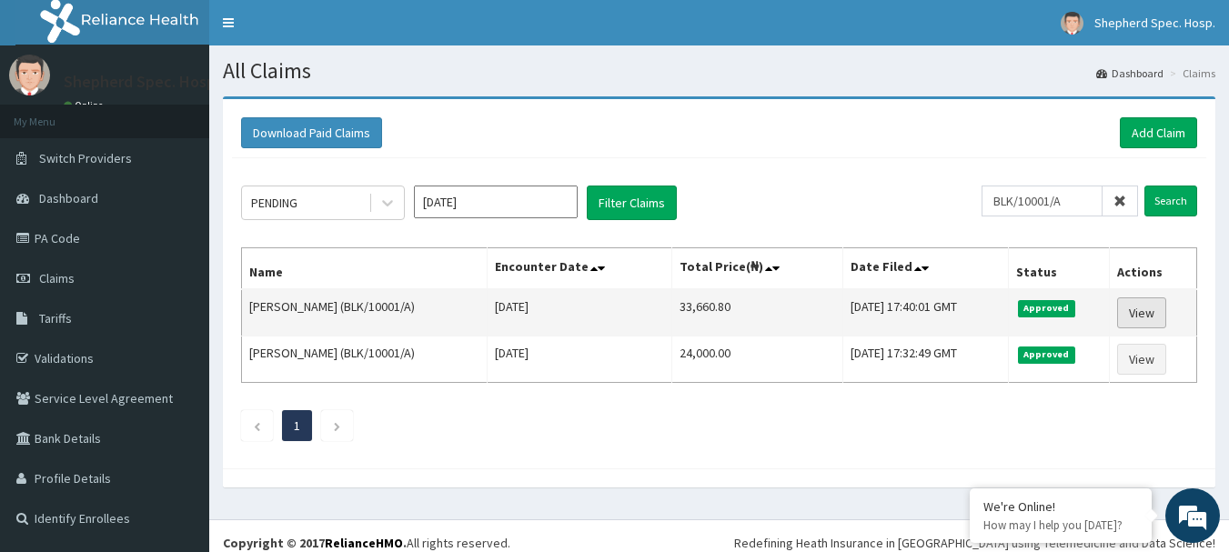
click at [1149, 317] on link "View" at bounding box center [1141, 312] width 49 height 31
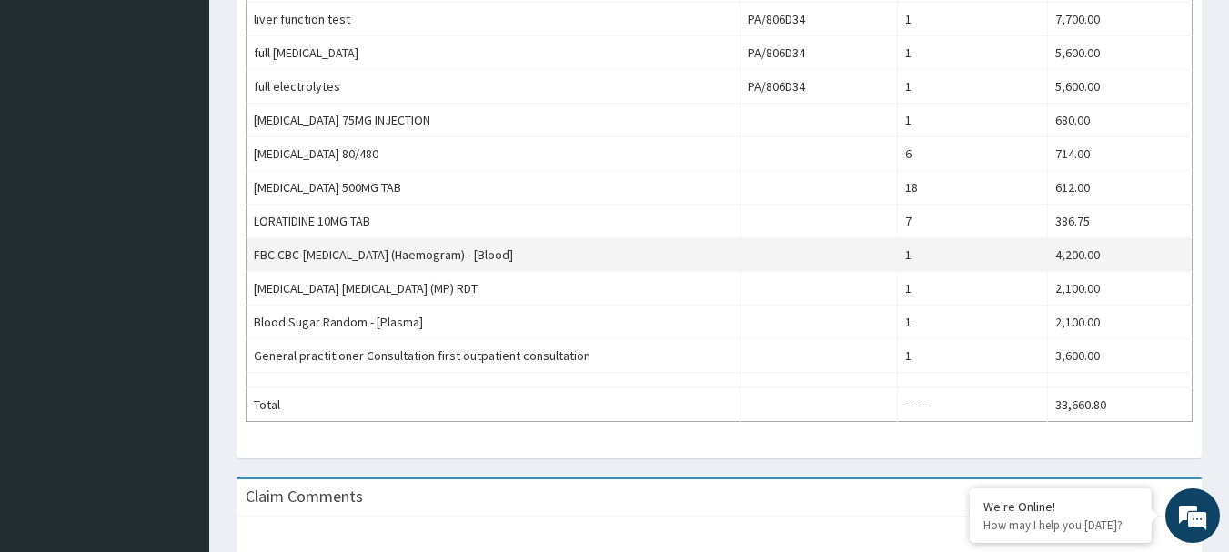
scroll to position [818, 0]
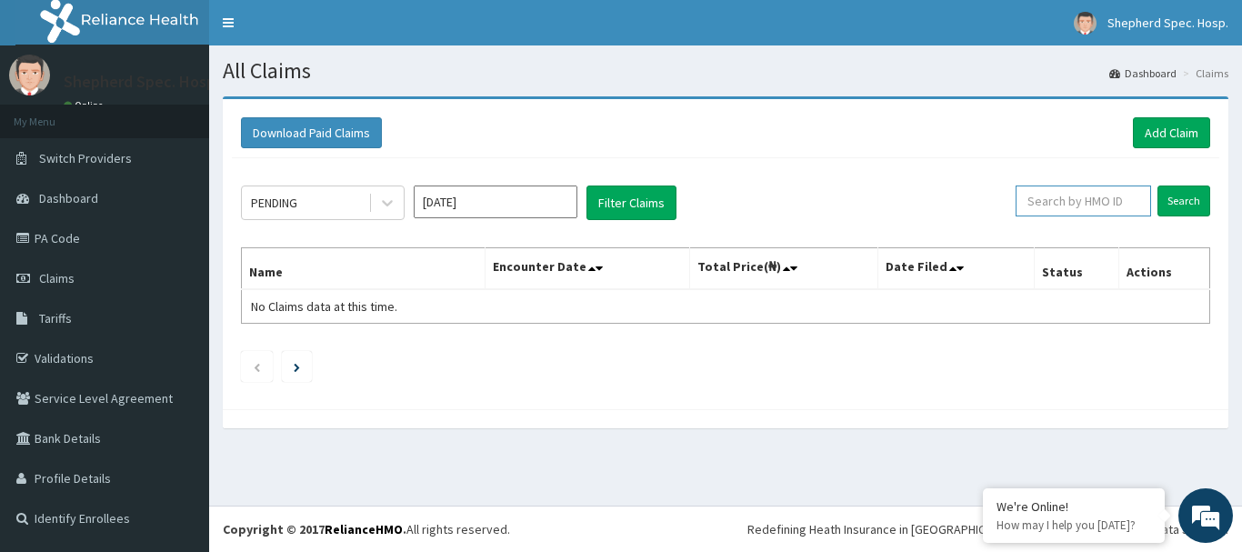
click at [1126, 202] on input "text" at bounding box center [1084, 201] width 136 height 31
paste input "VTL/10416/A"
type input "VTL/10416/A"
click at [1196, 208] on input "Search" at bounding box center [1184, 201] width 53 height 31
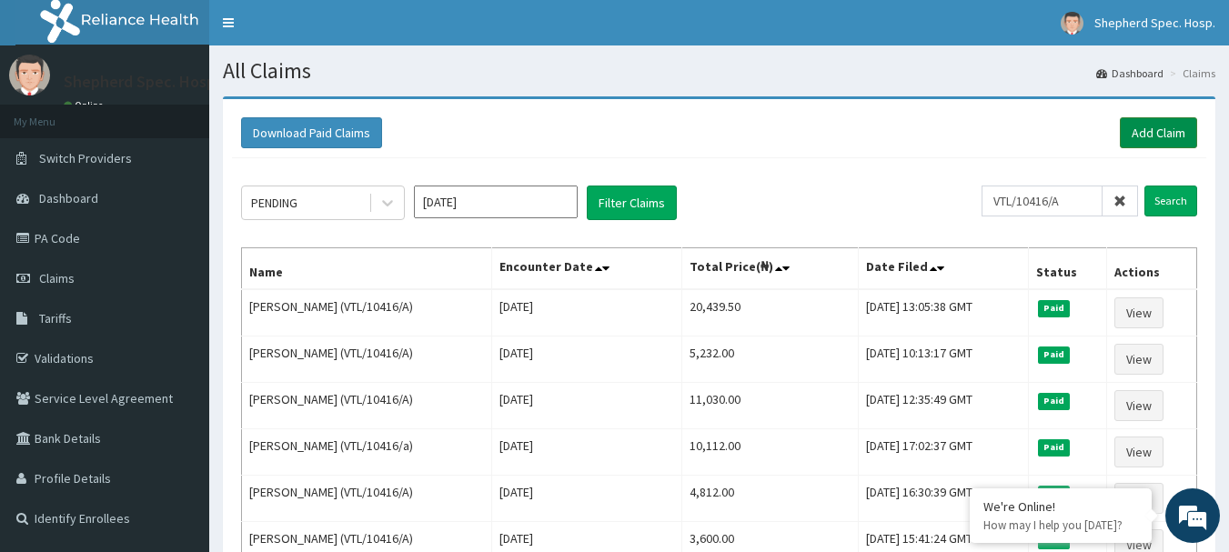
click at [1166, 119] on link "Add Claim" at bounding box center [1157, 132] width 77 height 31
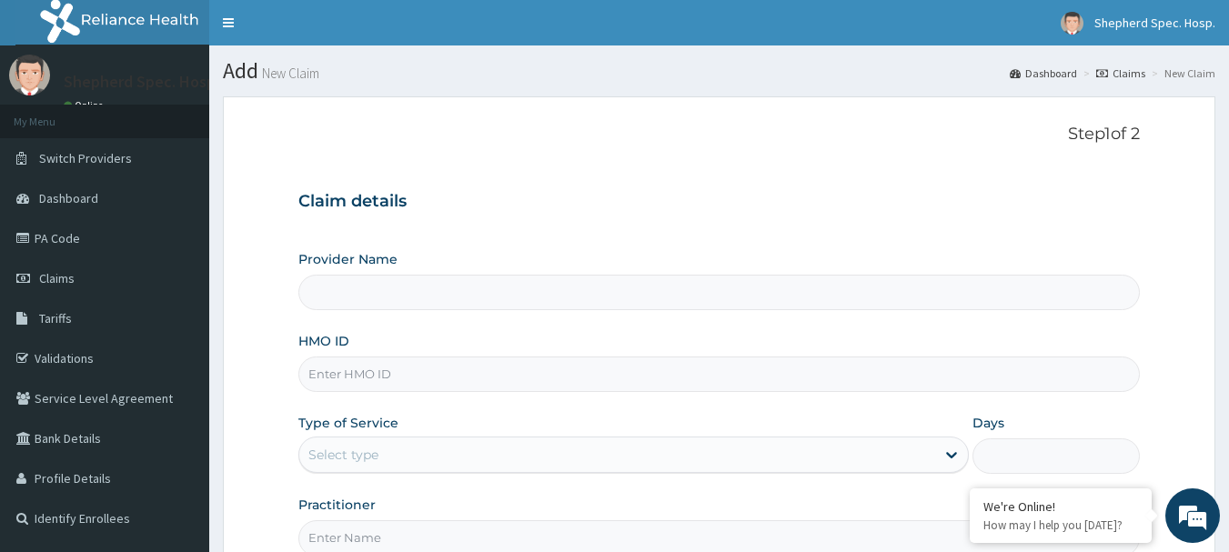
click at [475, 375] on input "HMO ID" at bounding box center [719, 373] width 842 height 35
paste input "VTL/10416/A"
type input "VTL/10416/A"
type input "Shepherd Specialist Hospital(festac)"
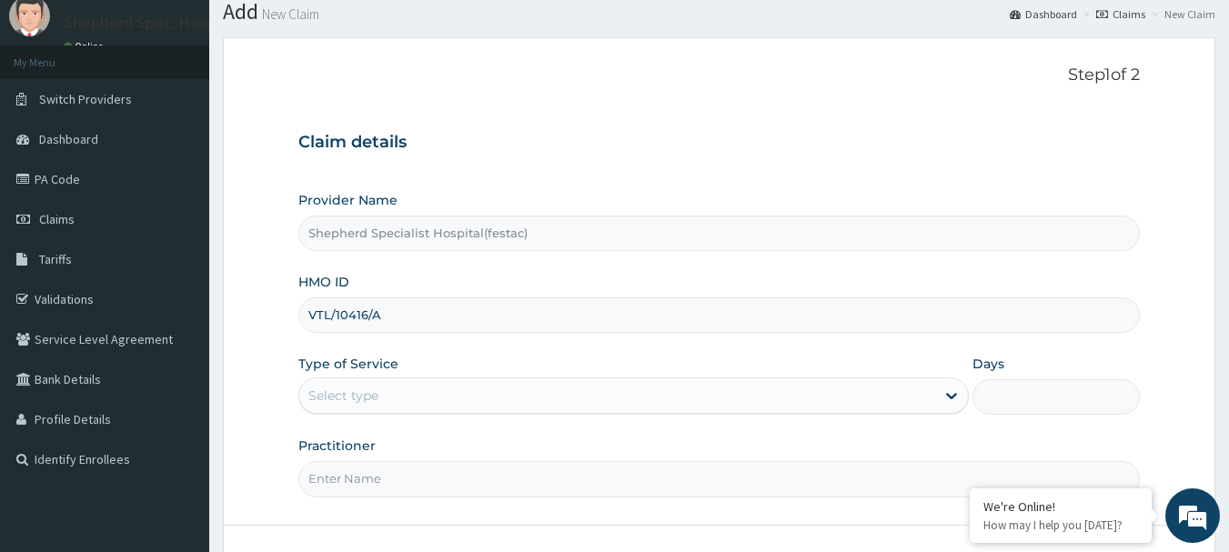
scroll to position [91, 0]
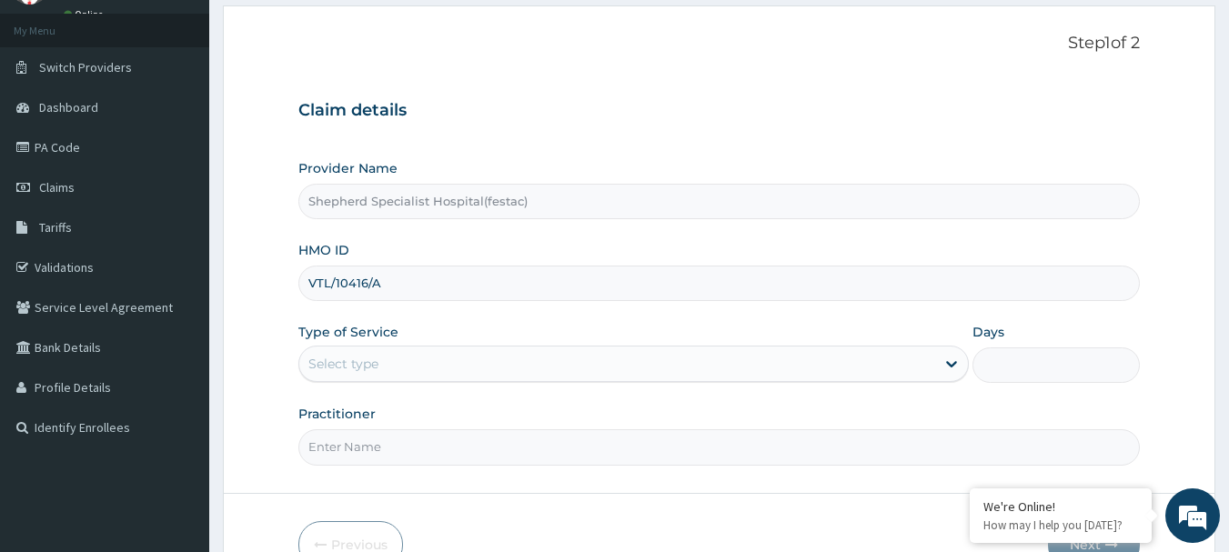
type input "VTL/10416/A"
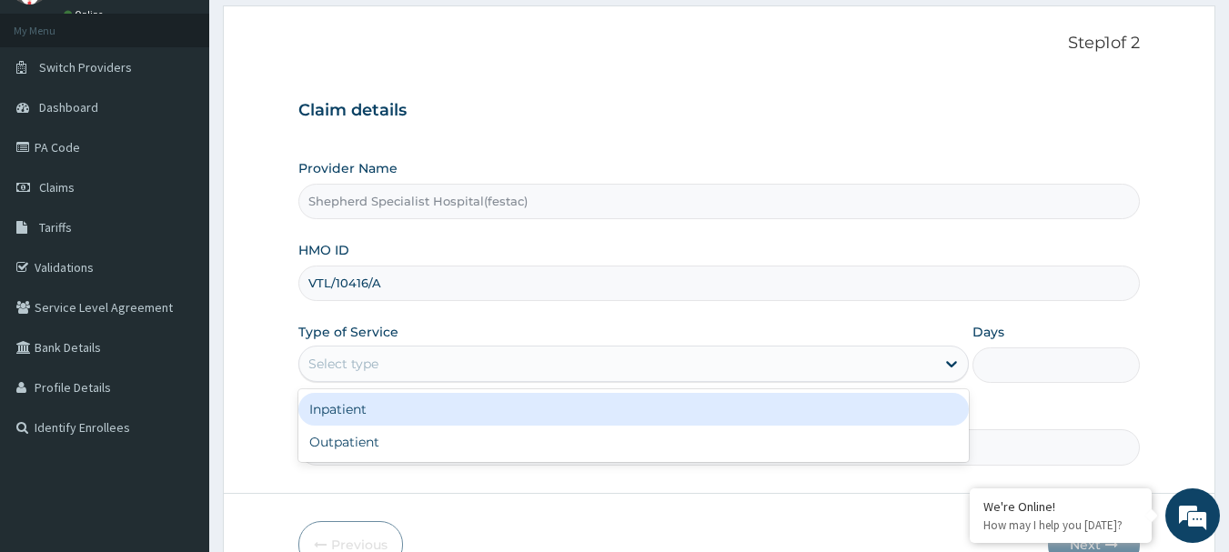
click at [437, 377] on div "Select type" at bounding box center [617, 363] width 636 height 29
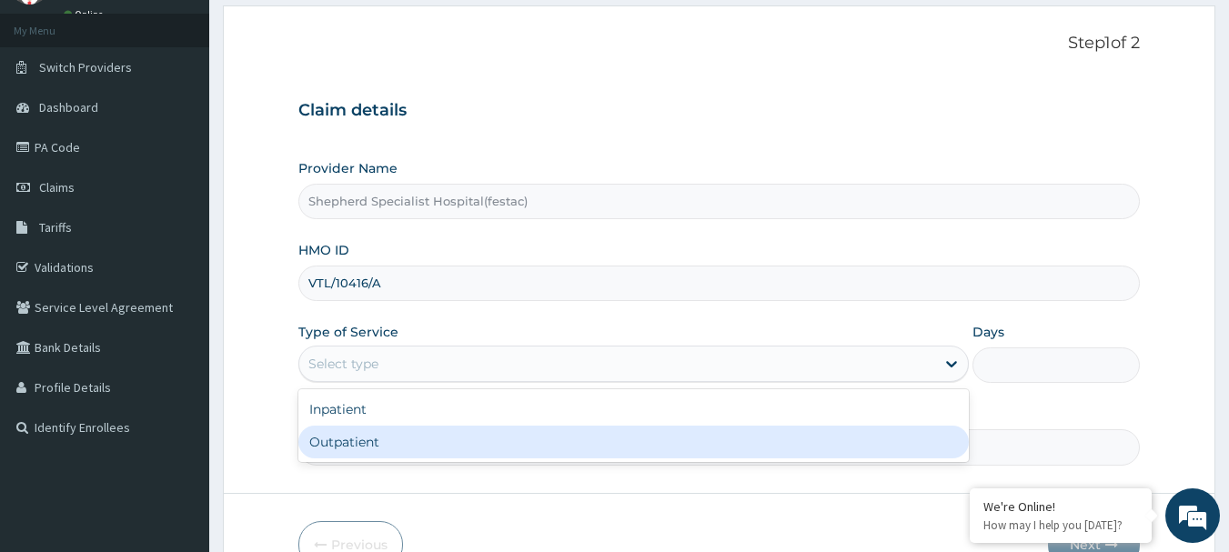
click at [393, 428] on div "Outpatient" at bounding box center [633, 442] width 670 height 33
type input "1"
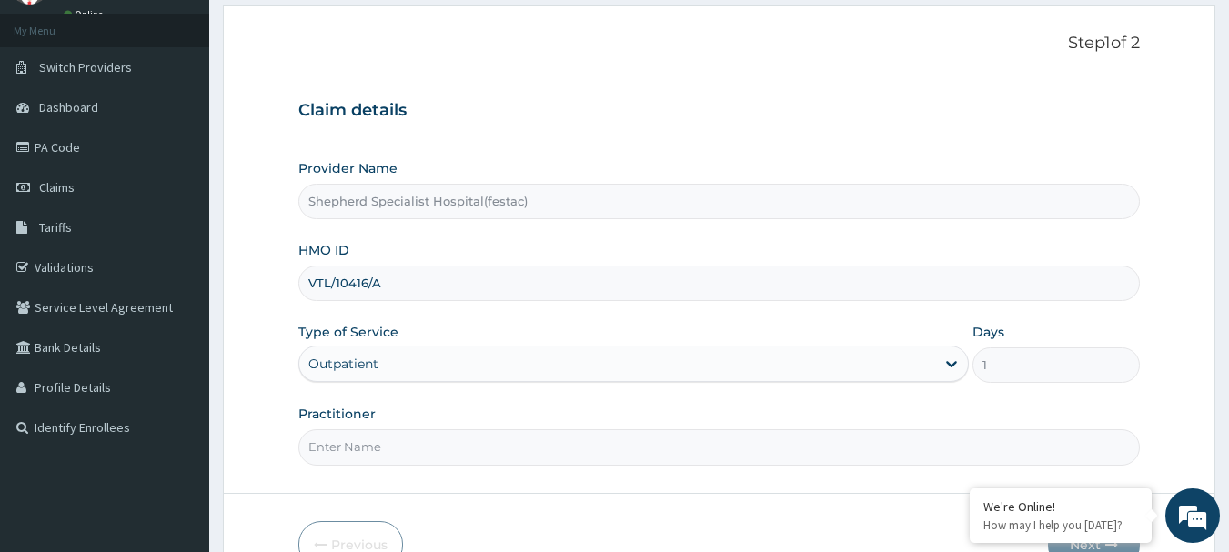
click at [394, 435] on input "Practitioner" at bounding box center [719, 446] width 842 height 35
type input "DR [PERSON_NAME]"
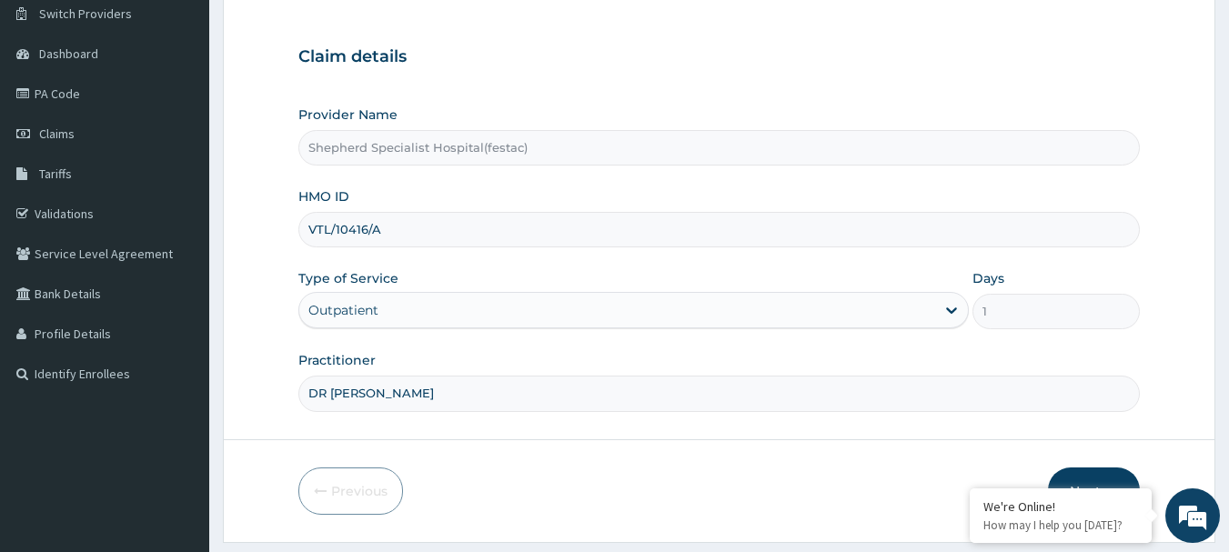
scroll to position [196, 0]
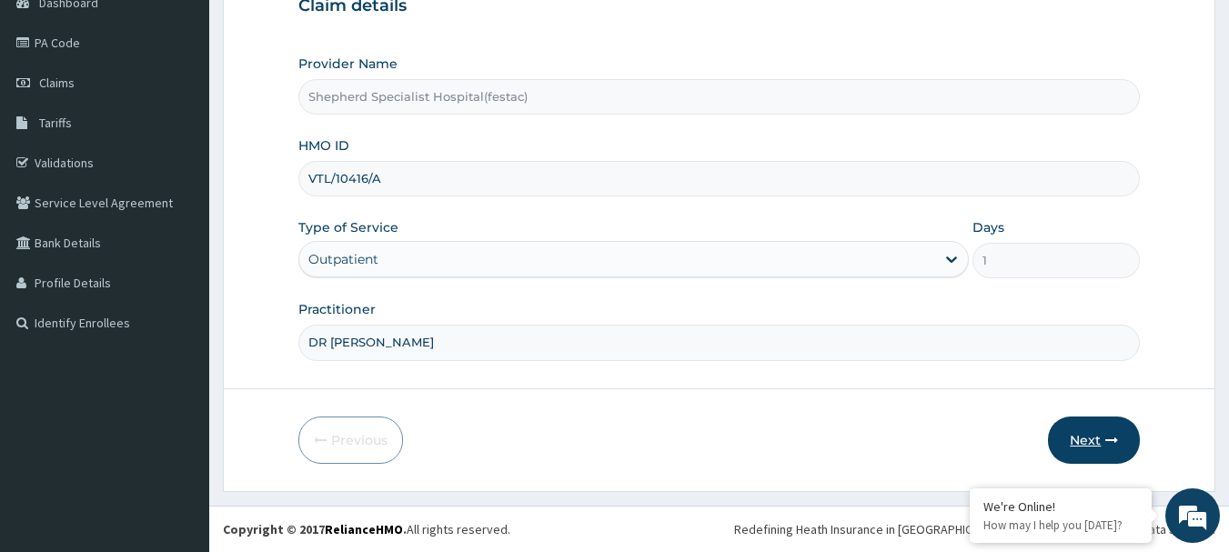
click at [1117, 451] on button "Next" at bounding box center [1094, 440] width 92 height 47
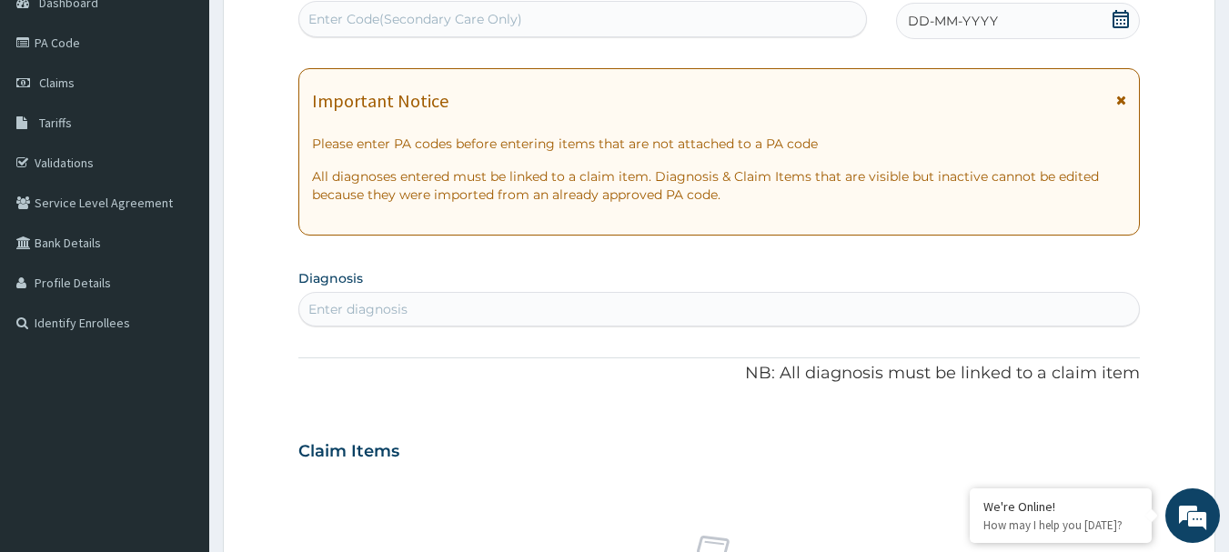
scroll to position [0, 0]
click at [1118, 22] on icon at bounding box center [1120, 19] width 18 height 18
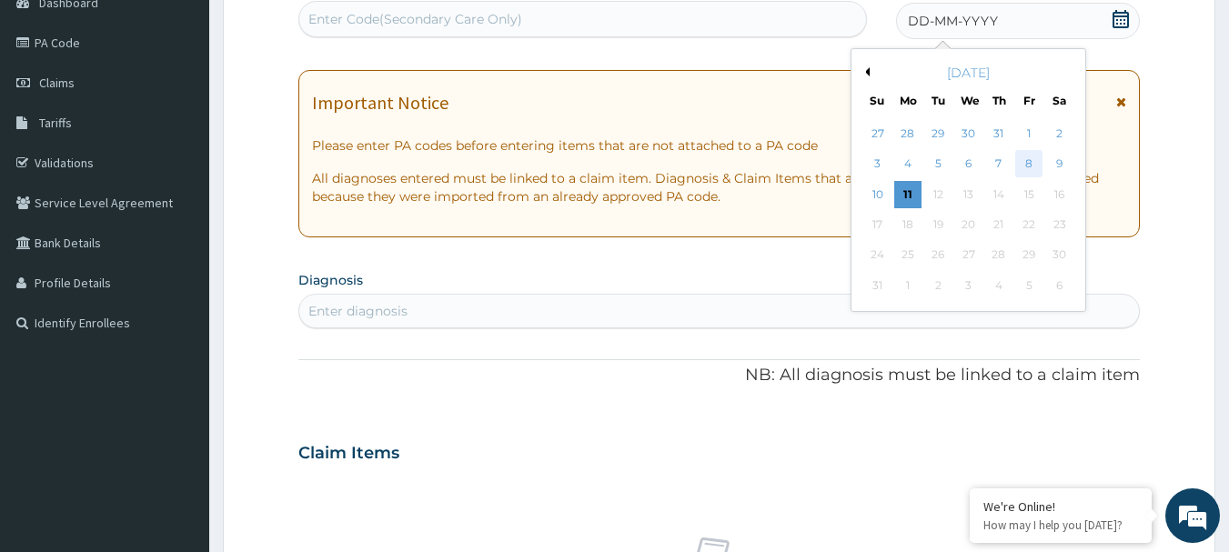
click at [1027, 160] on div "8" at bounding box center [1028, 164] width 27 height 27
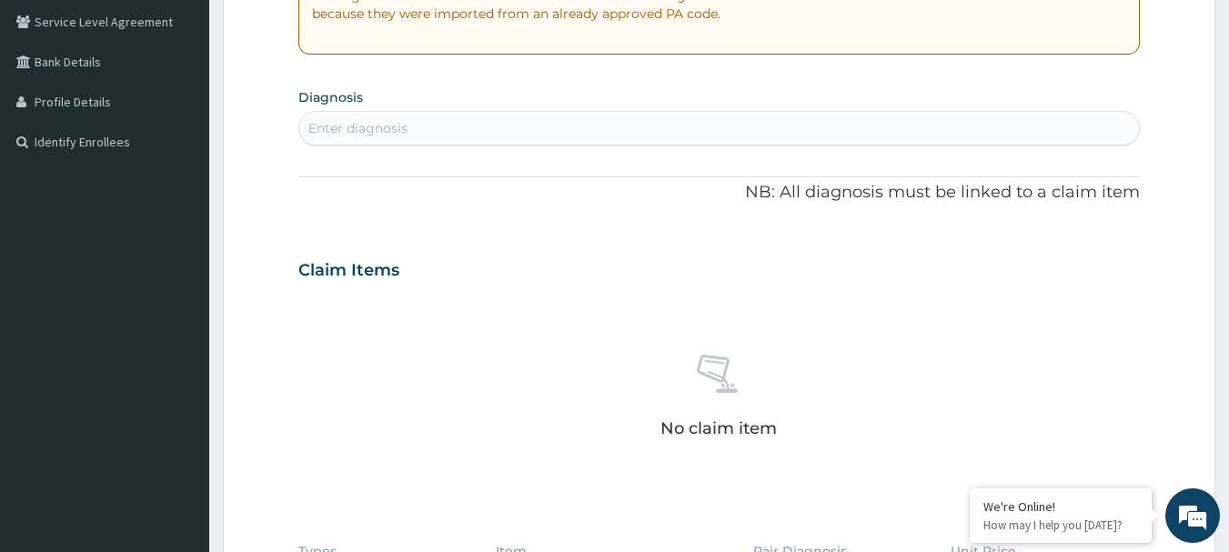
scroll to position [377, 0]
click at [477, 128] on div "Enter diagnosis" at bounding box center [719, 127] width 840 height 29
type input "FALCIPA"
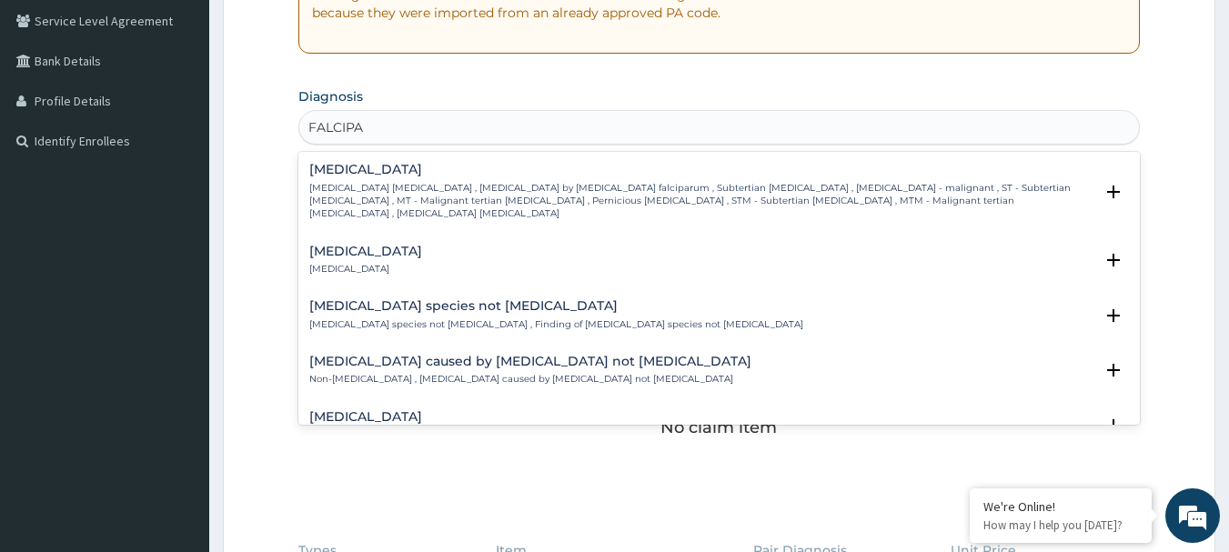
click at [467, 164] on h4 "[MEDICAL_DATA]" at bounding box center [701, 170] width 785 height 14
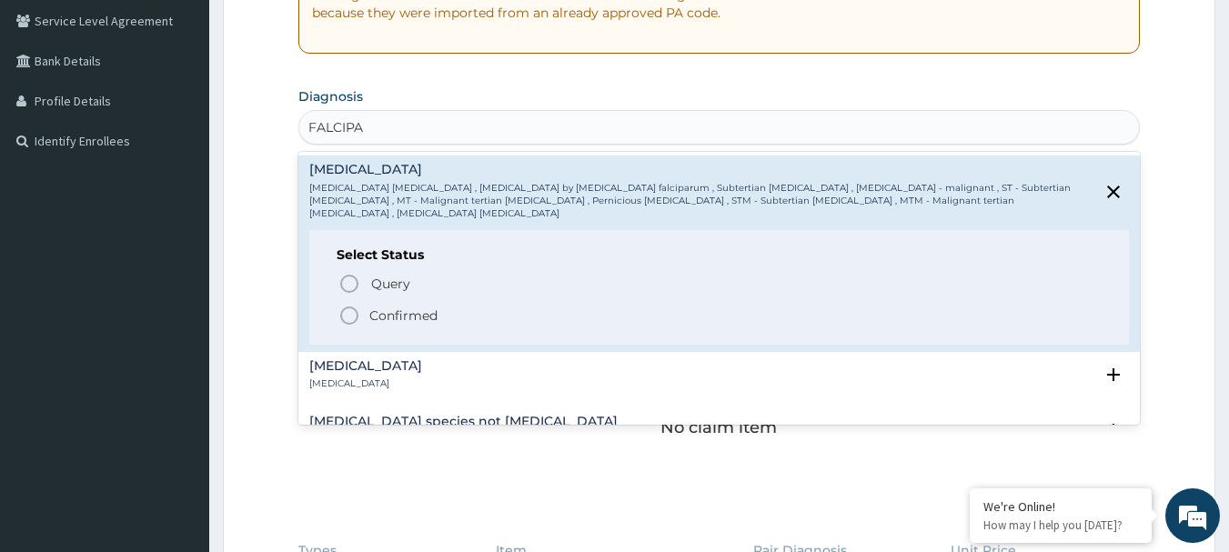
click at [354, 305] on icon "status option filled" at bounding box center [349, 316] width 22 height 22
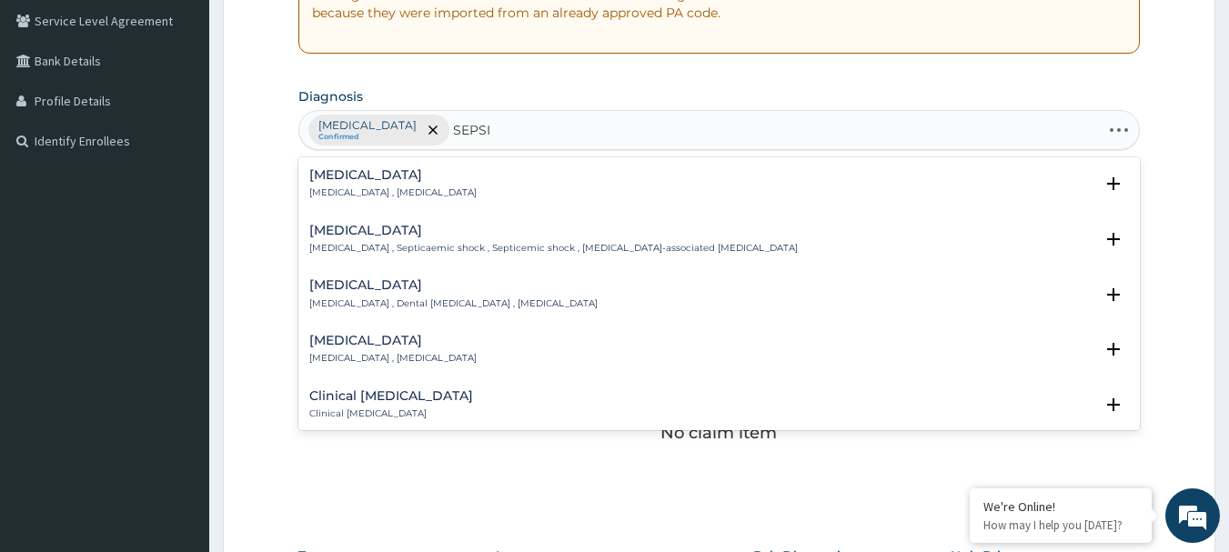
type input "[MEDICAL_DATA]"
click at [339, 186] on div "[MEDICAL_DATA] [MEDICAL_DATA] , [MEDICAL_DATA]" at bounding box center [392, 184] width 167 height 32
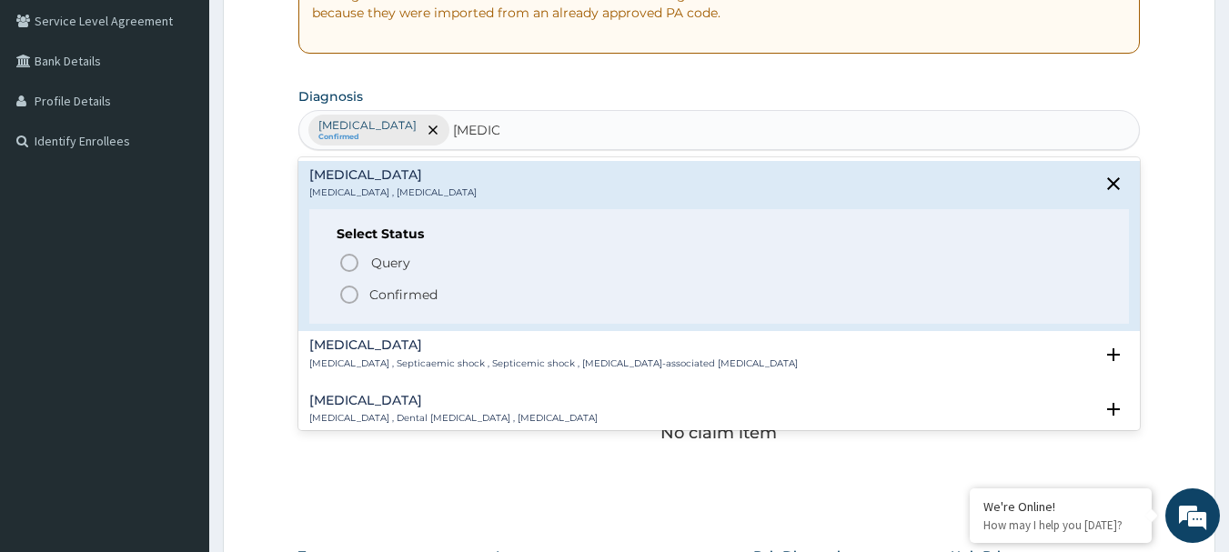
click at [356, 288] on icon "status option filled" at bounding box center [349, 295] width 22 height 22
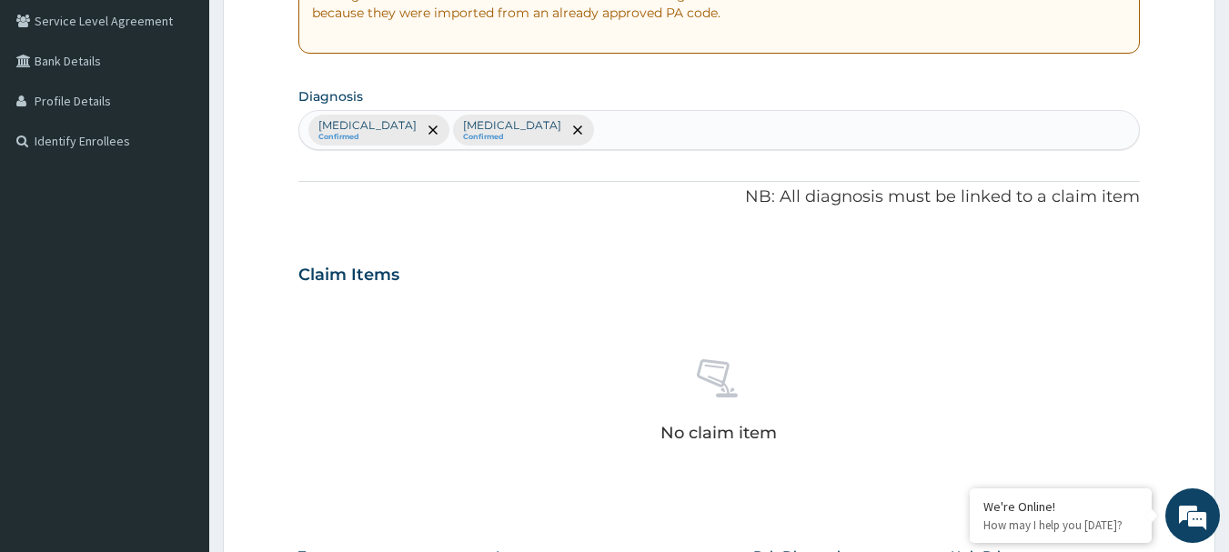
type input "J"
type input "U"
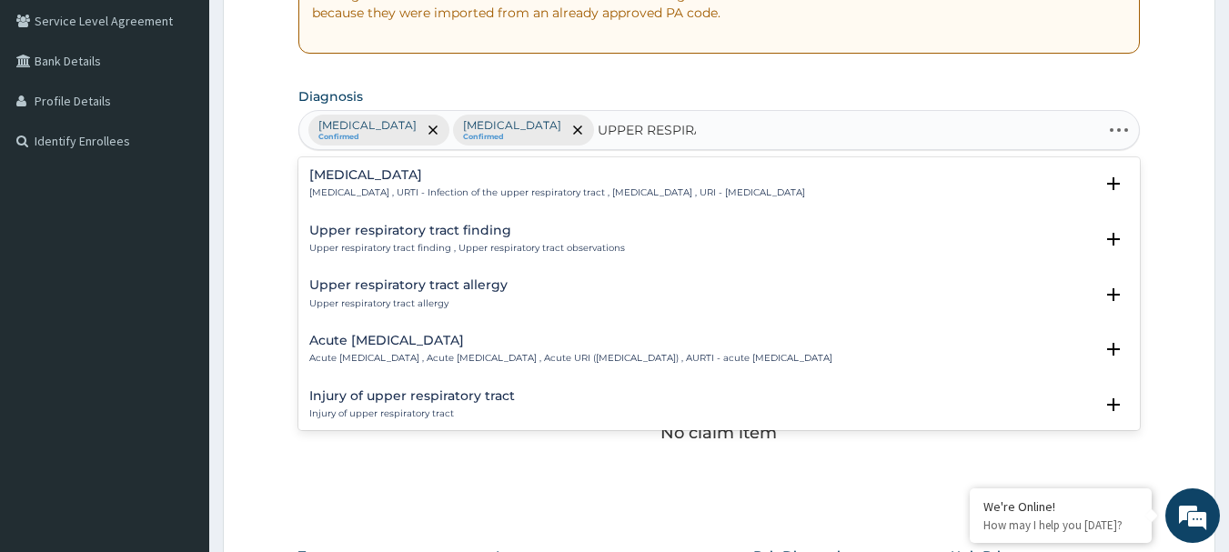
type input "UPPER RESPIRAT"
click at [416, 202] on div "[MEDICAL_DATA] [MEDICAL_DATA] , URTI - Infection of the upper respiratory tract…" at bounding box center [719, 188] width 820 height 41
click at [416, 182] on h4 "[MEDICAL_DATA]" at bounding box center [557, 175] width 496 height 14
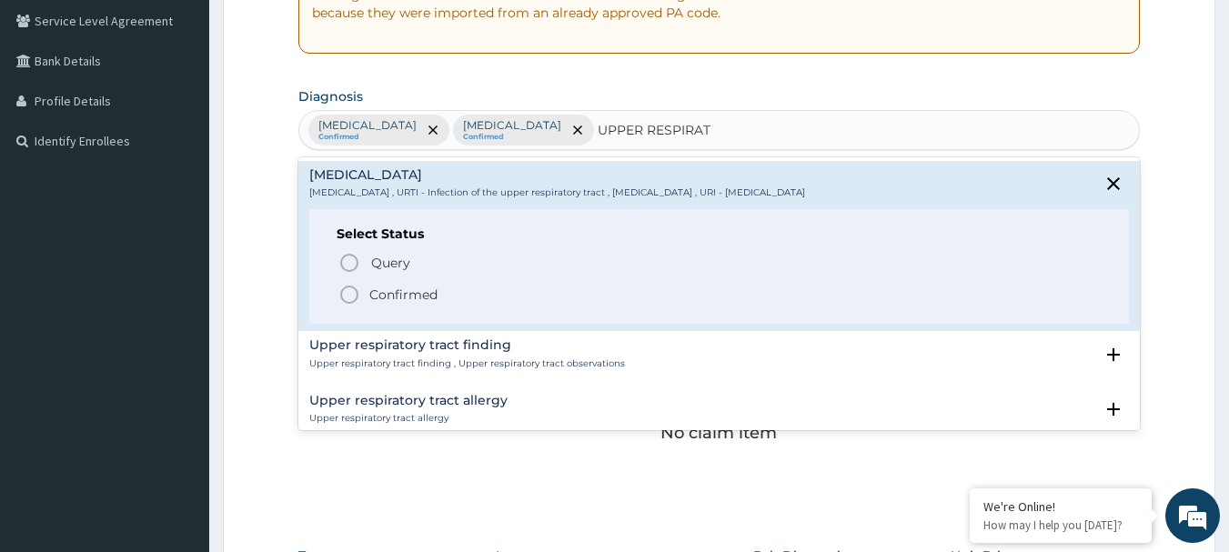
click at [349, 294] on icon "status option filled" at bounding box center [349, 295] width 22 height 22
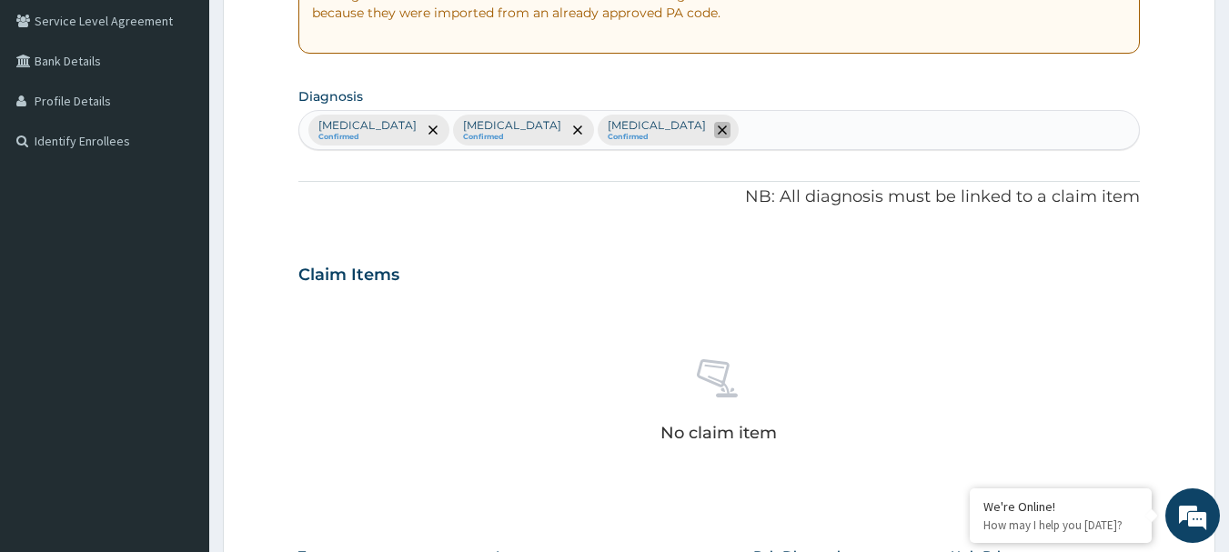
click at [718, 133] on icon "remove selection option" at bounding box center [722, 129] width 9 height 9
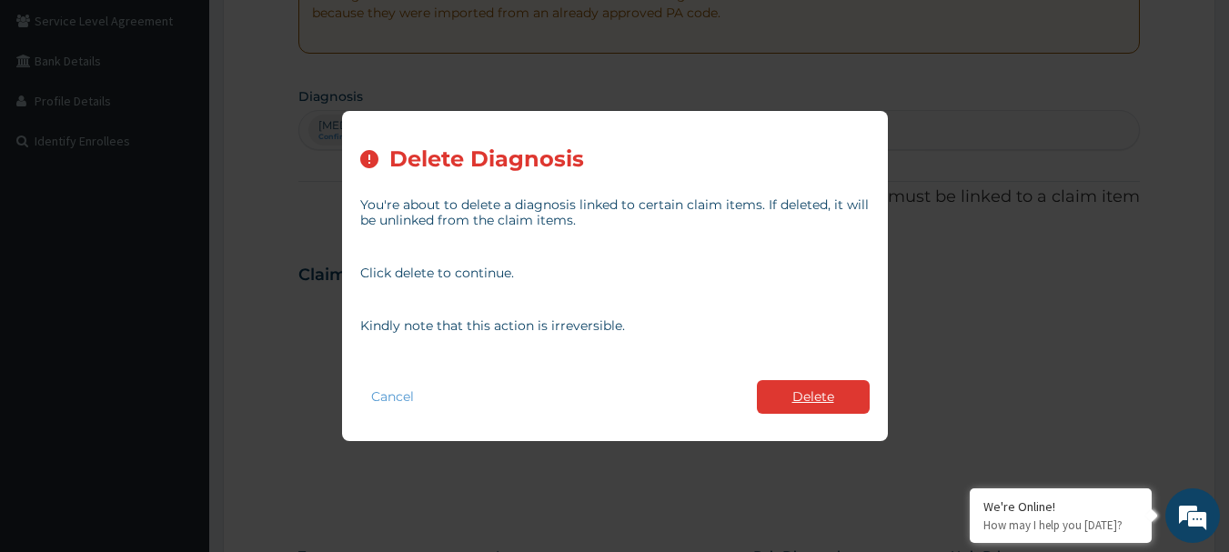
click at [824, 392] on button "Delete" at bounding box center [813, 397] width 113 height 34
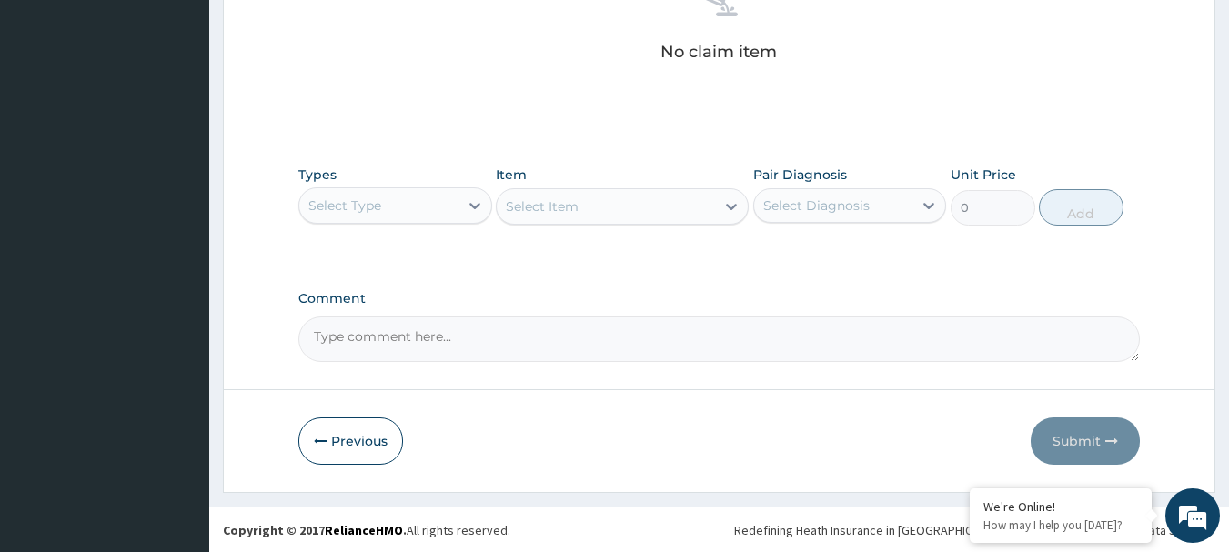
scroll to position [759, 0]
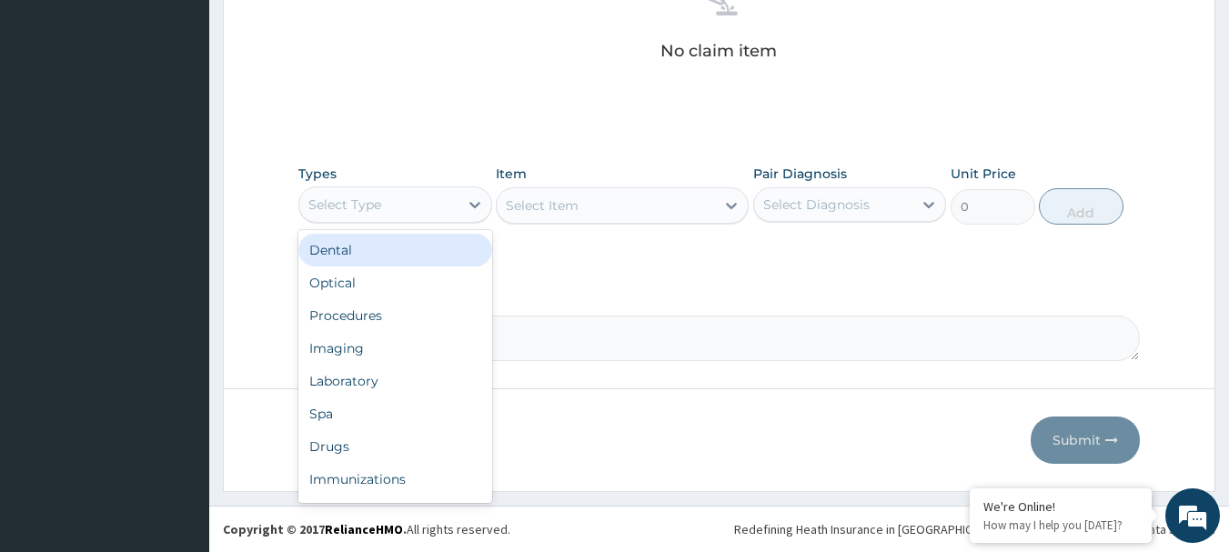
click at [393, 220] on div "Select Type" at bounding box center [395, 204] width 194 height 36
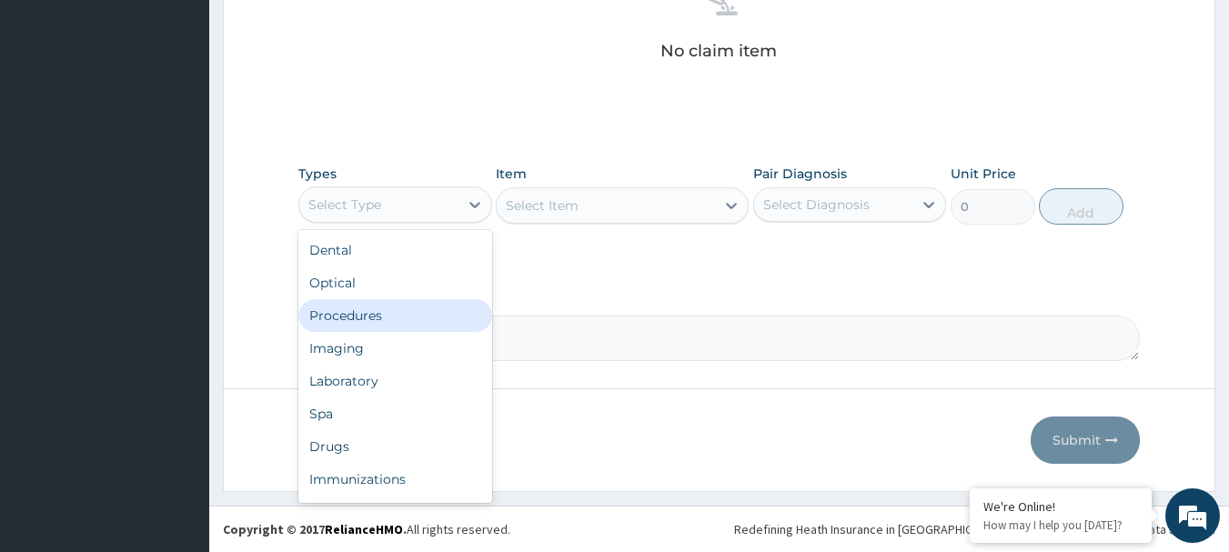
drag, startPoint x: 355, startPoint y: 313, endPoint x: 506, endPoint y: 233, distance: 170.9
click at [357, 312] on div "Procedures" at bounding box center [395, 315] width 194 height 33
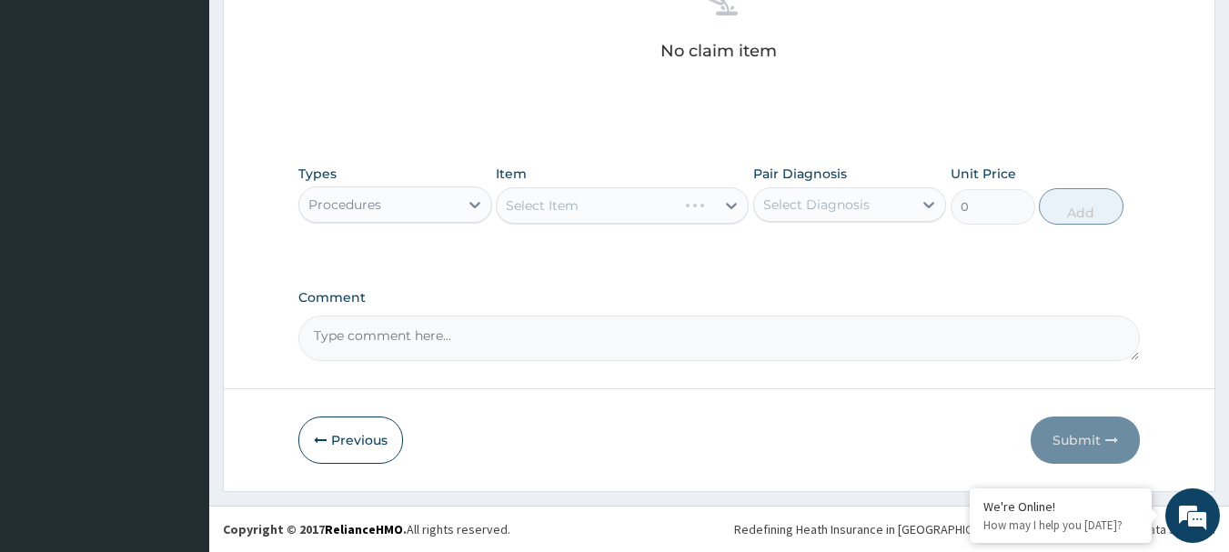
click at [572, 201] on div "Select Item" at bounding box center [622, 205] width 253 height 36
click at [578, 208] on div "Select Item" at bounding box center [622, 205] width 253 height 36
click at [578, 209] on div "Select Item" at bounding box center [606, 205] width 218 height 29
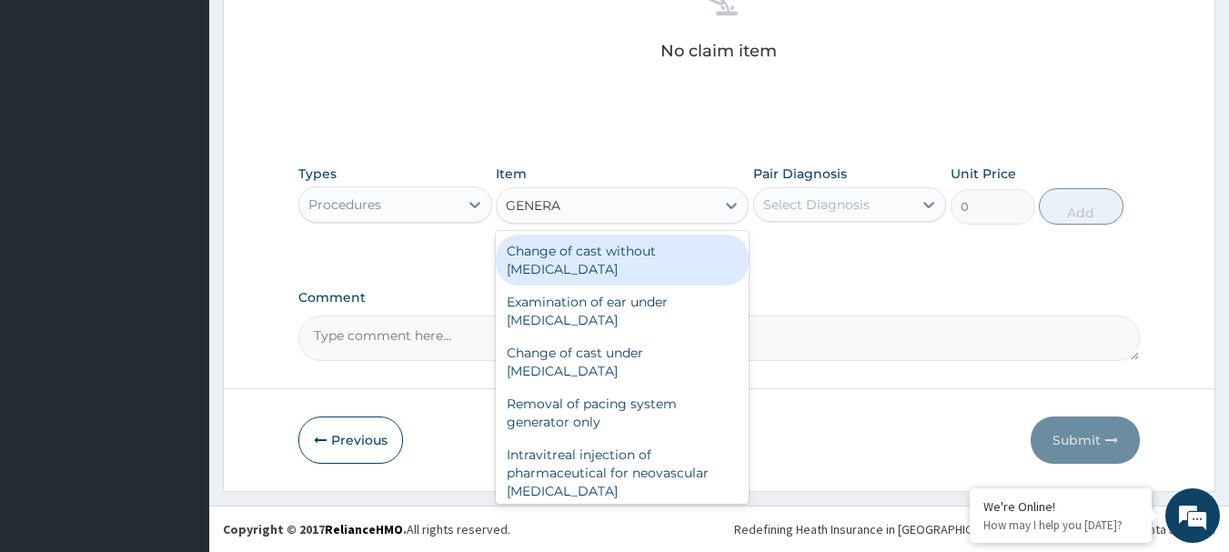
type input "GENERAL"
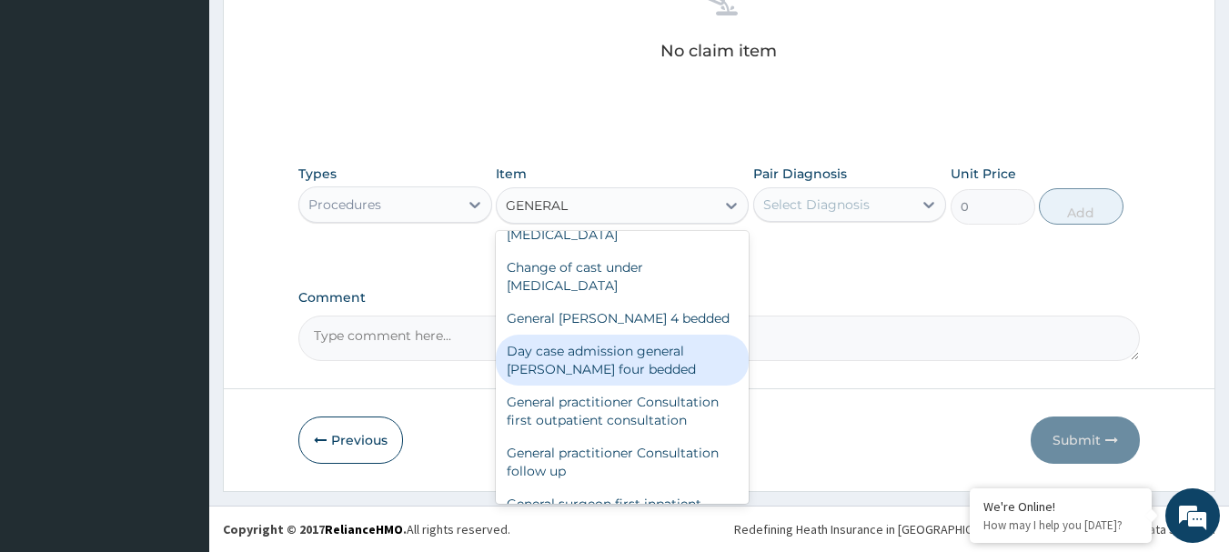
scroll to position [91, 0]
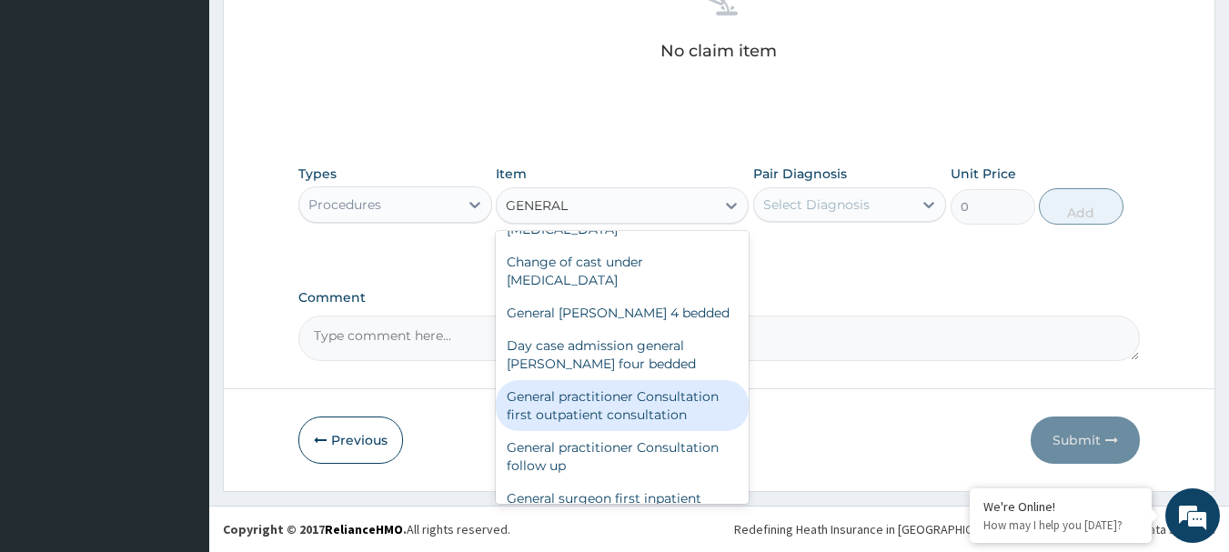
drag, startPoint x: 638, startPoint y: 417, endPoint x: 701, endPoint y: 346, distance: 94.6
click at [643, 408] on div "General practitioner Consultation first outpatient consultation" at bounding box center [622, 405] width 253 height 51
type input "3600"
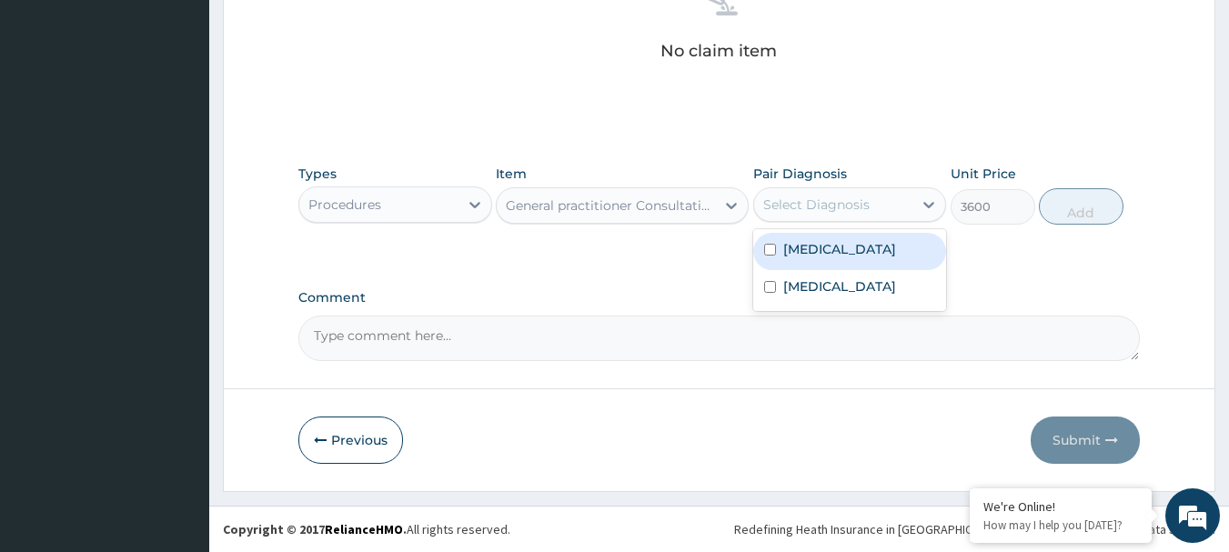
click at [821, 209] on div "Select Diagnosis" at bounding box center [816, 205] width 106 height 18
click at [802, 260] on div "[MEDICAL_DATA]" at bounding box center [850, 251] width 194 height 37
checkbox input "true"
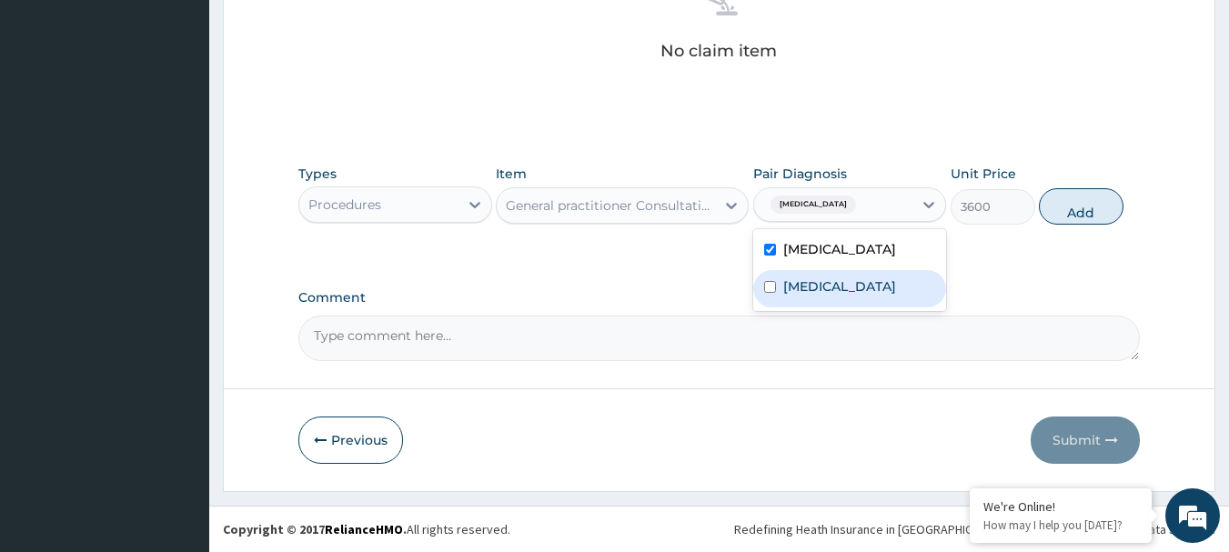
click at [804, 270] on div "[MEDICAL_DATA]" at bounding box center [850, 288] width 194 height 37
checkbox input "true"
click at [1092, 183] on div "Types Procedures Item General practitioner Consultation first outpatient consul…" at bounding box center [719, 195] width 842 height 78
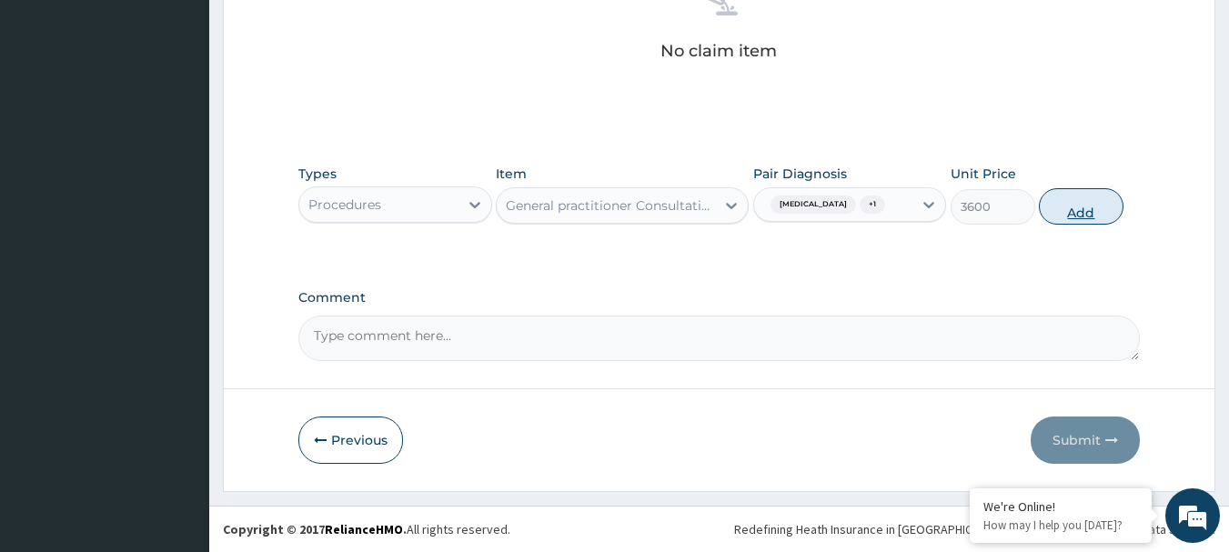
click at [1089, 206] on button "Add" at bounding box center [1081, 206] width 85 height 36
type input "0"
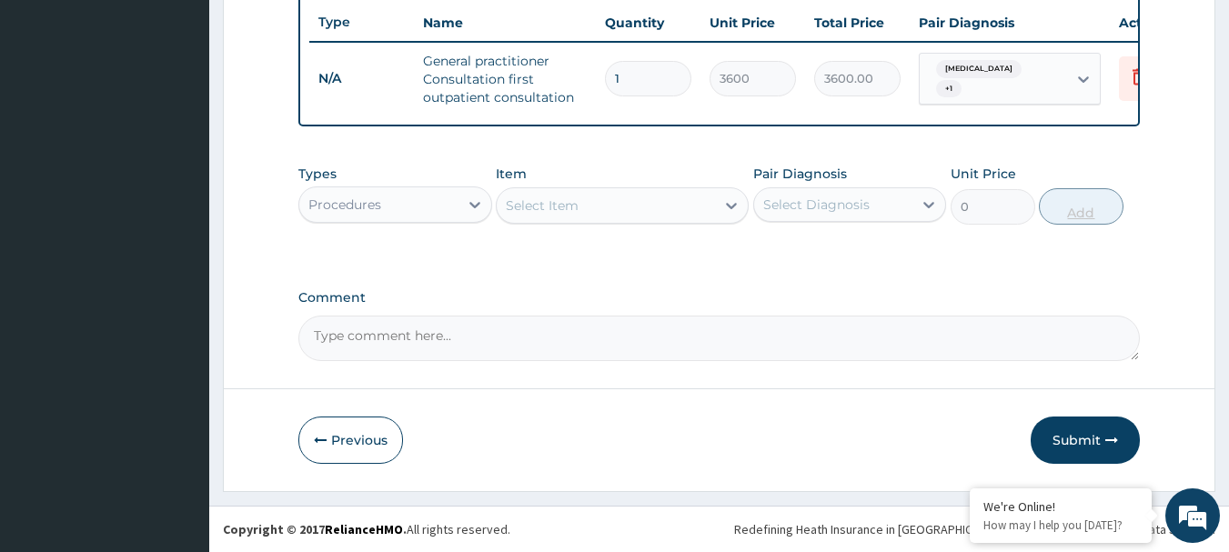
scroll to position [697, 0]
click at [391, 209] on div "Procedures" at bounding box center [378, 204] width 159 height 29
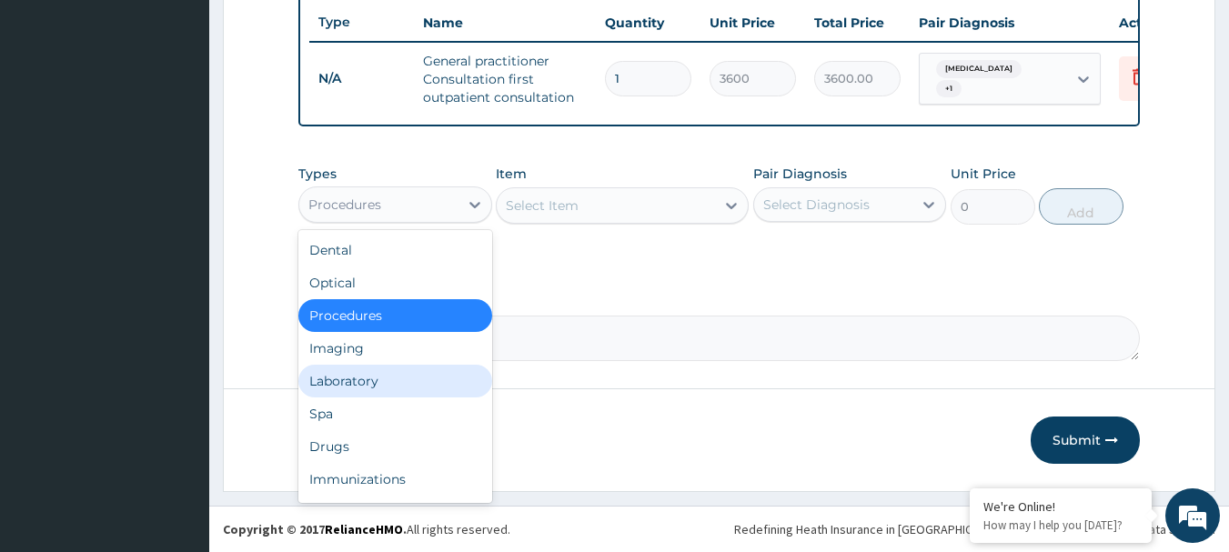
click at [374, 381] on div "Laboratory" at bounding box center [395, 381] width 194 height 33
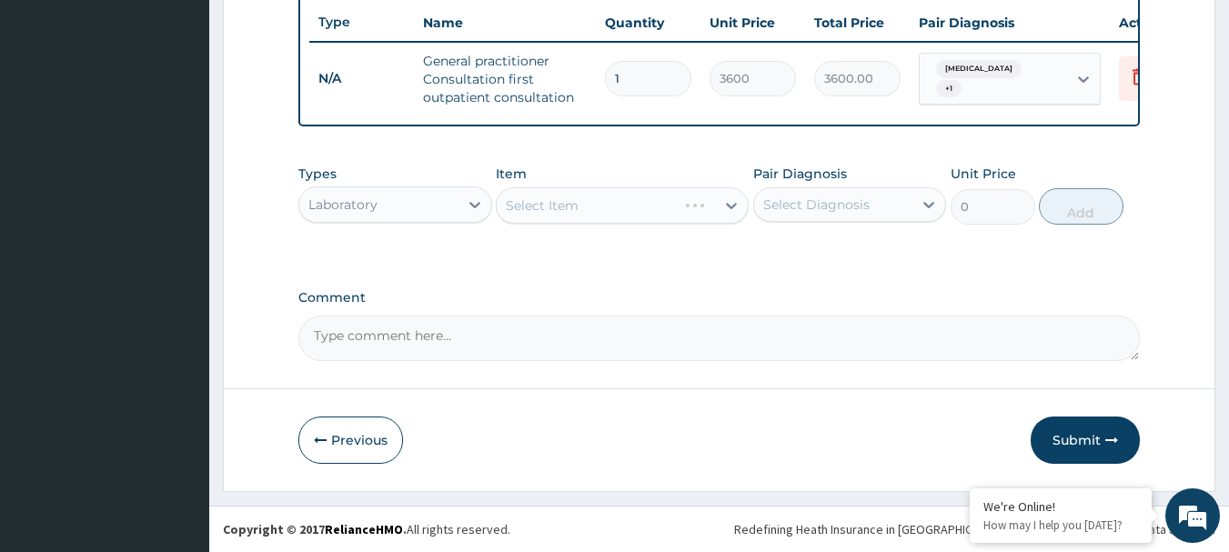
click at [582, 212] on div "Select Item" at bounding box center [622, 205] width 253 height 36
click at [580, 206] on div "Select Item" at bounding box center [622, 205] width 253 height 36
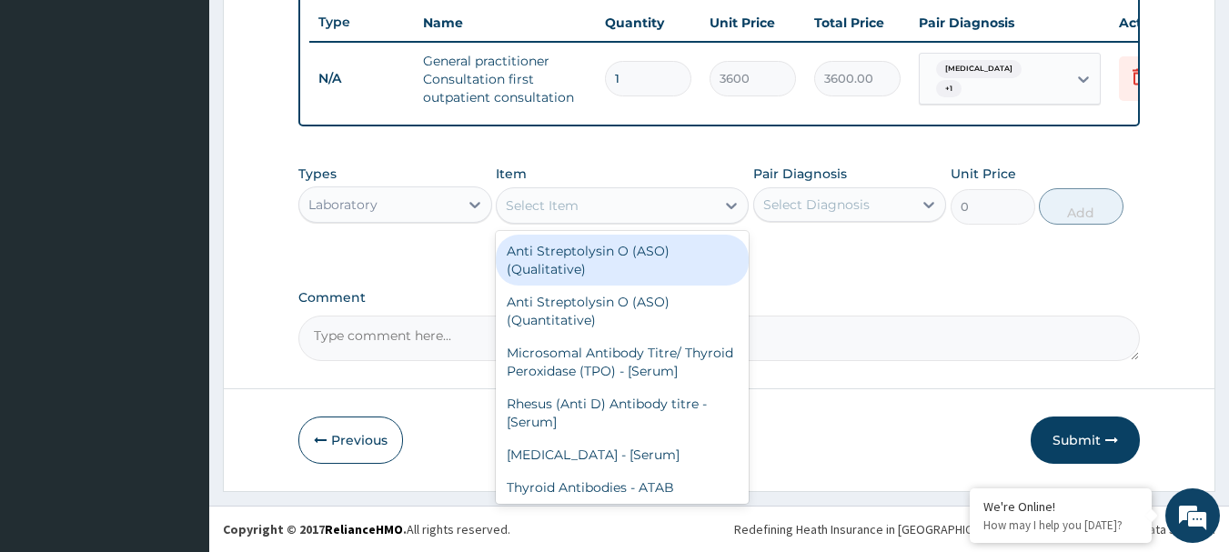
click at [580, 206] on div "Select Item" at bounding box center [606, 205] width 218 height 29
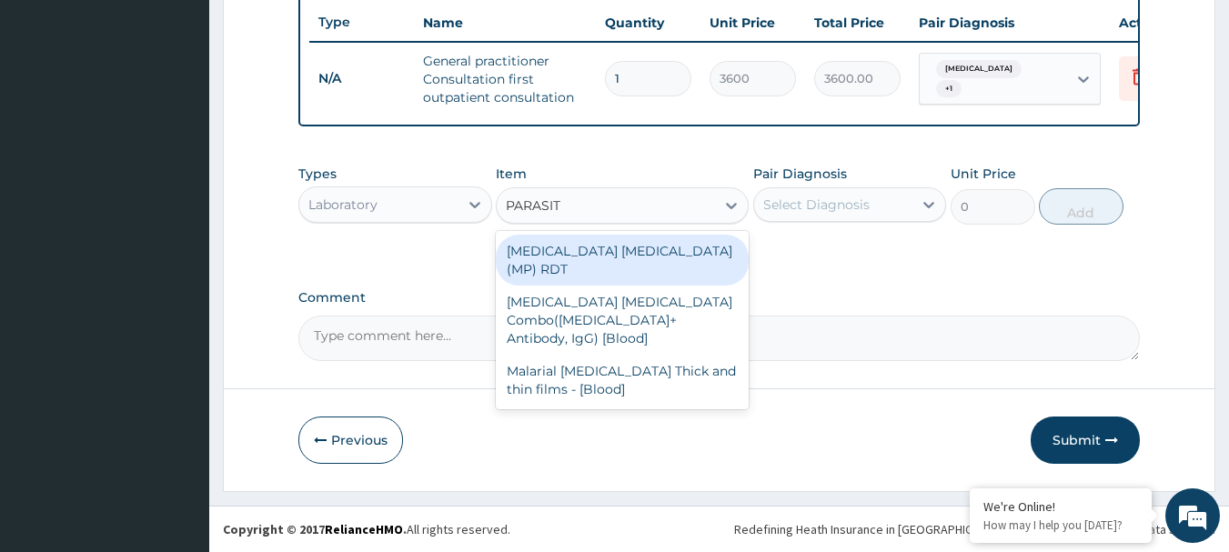
type input "[MEDICAL_DATA]"
click at [622, 246] on div "[MEDICAL_DATA] [MEDICAL_DATA] (MP) RDT" at bounding box center [622, 260] width 253 height 51
type input "2100"
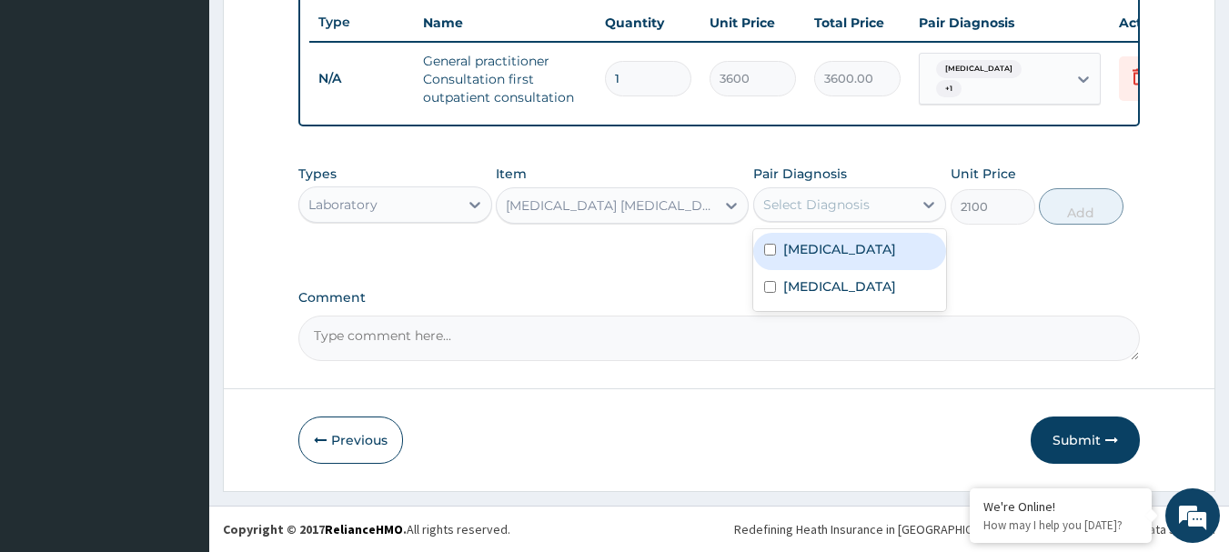
click at [829, 198] on div "Select Diagnosis" at bounding box center [816, 205] width 106 height 18
click at [809, 256] on label "[MEDICAL_DATA]" at bounding box center [839, 249] width 113 height 18
checkbox input "true"
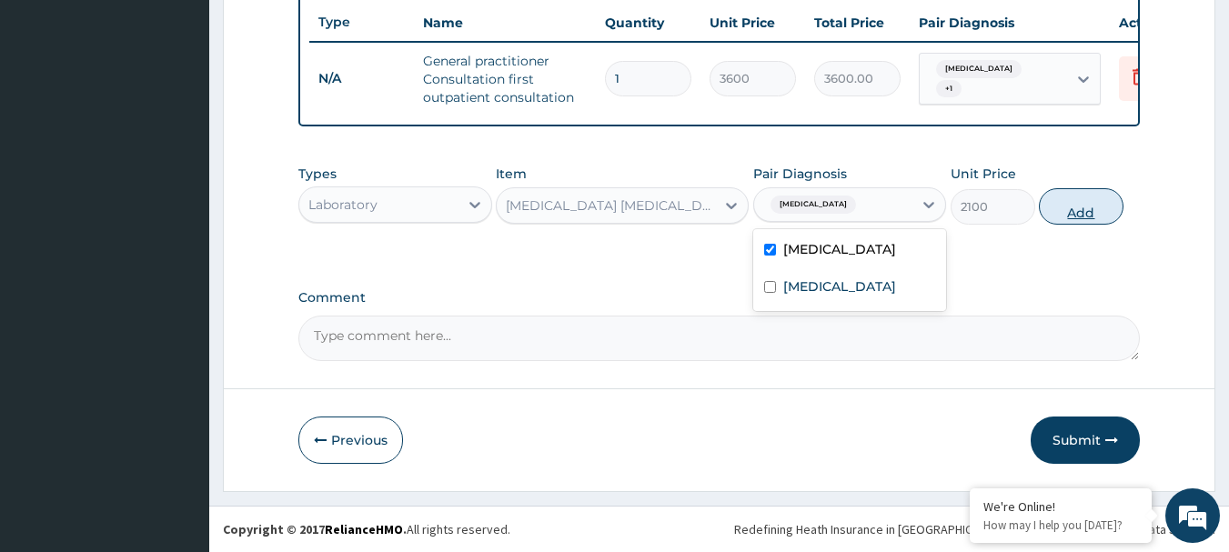
click at [1093, 206] on button "Add" at bounding box center [1081, 206] width 85 height 36
type input "0"
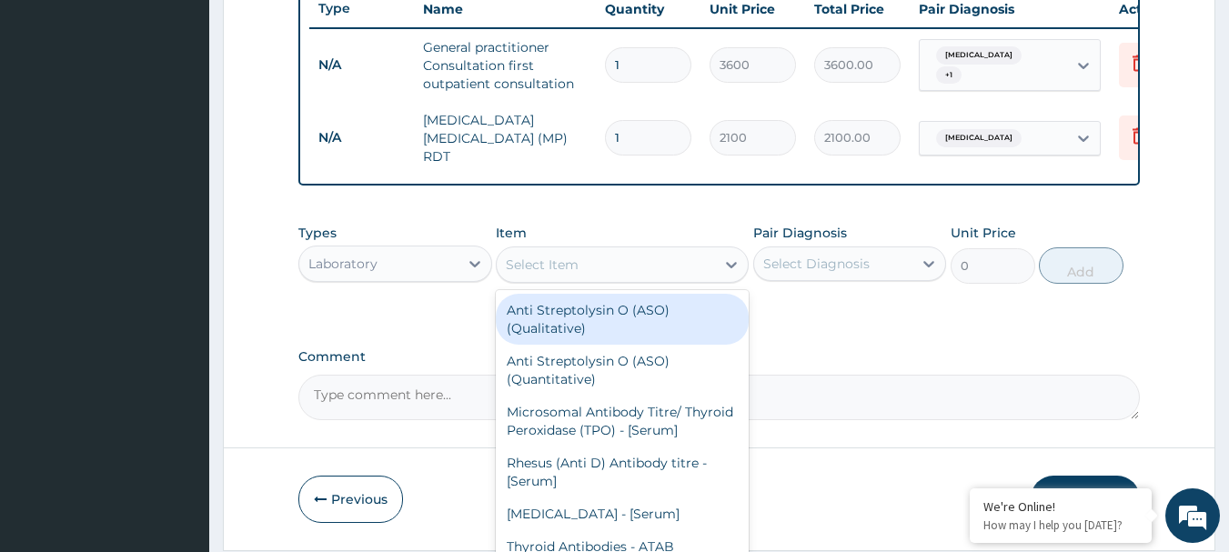
click at [554, 262] on div "Select Item" at bounding box center [542, 265] width 73 height 18
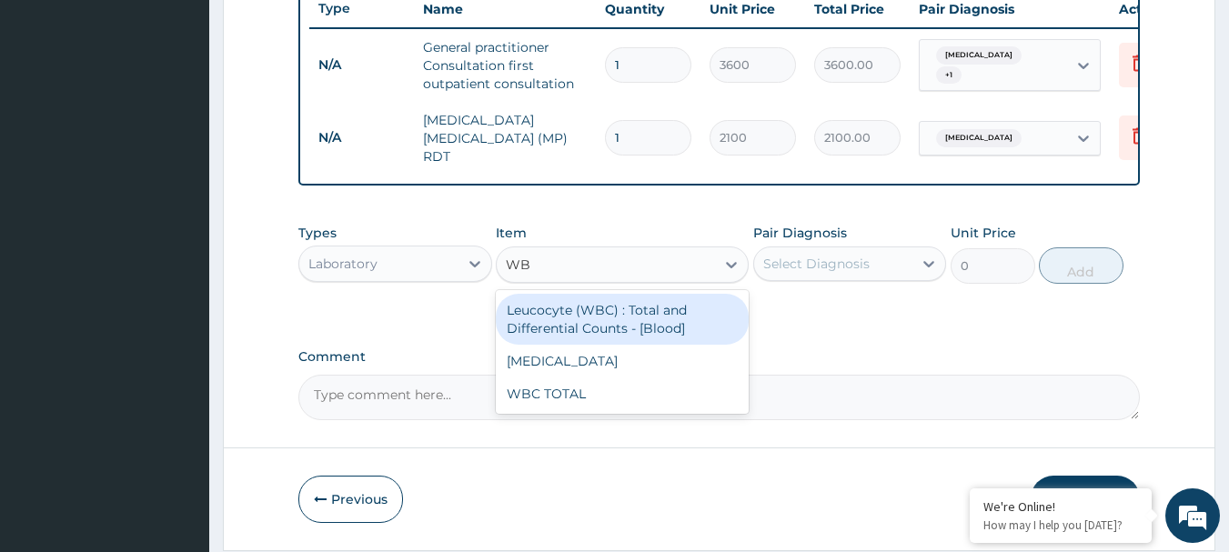
type input "WBC"
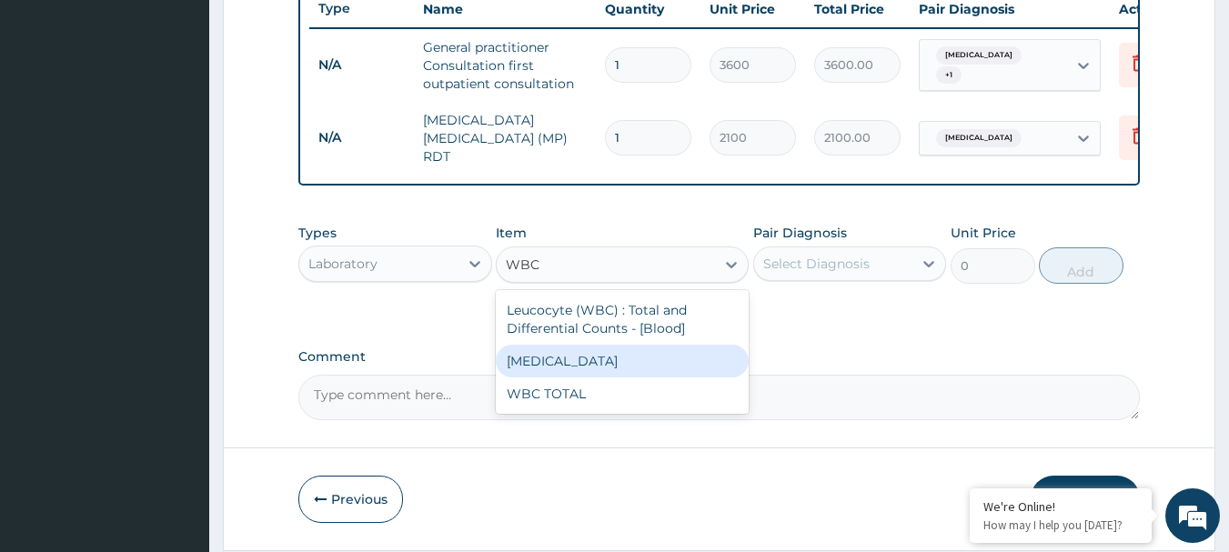
drag, startPoint x: 614, startPoint y: 367, endPoint x: 786, endPoint y: 312, distance: 180.6
click at [617, 367] on div "[MEDICAL_DATA]" at bounding box center [622, 361] width 253 height 33
type input "2100"
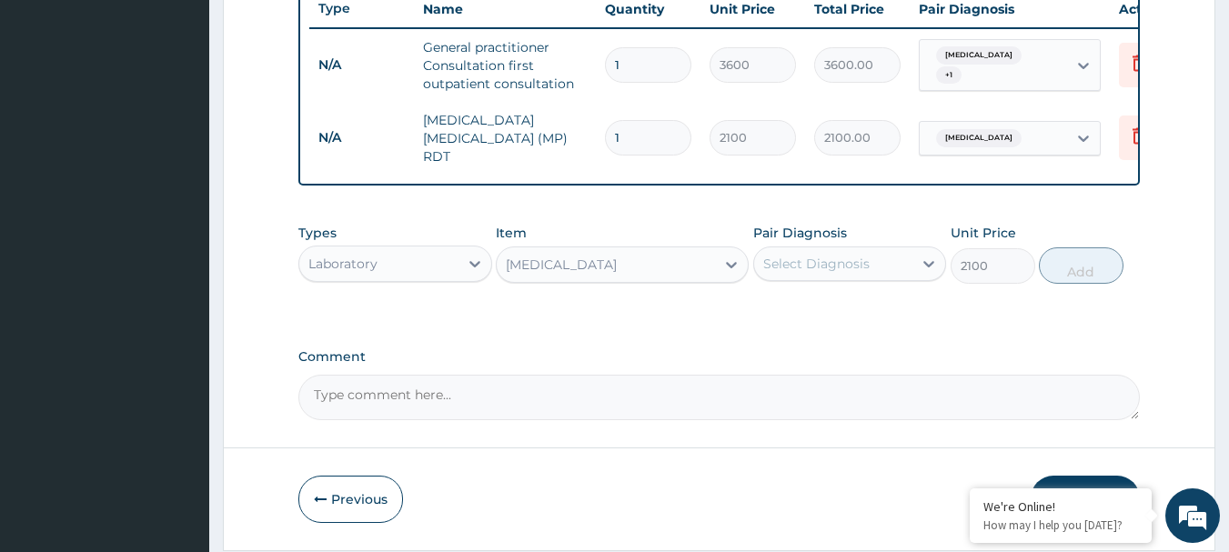
click at [811, 256] on div "Select Diagnosis" at bounding box center [833, 263] width 159 height 29
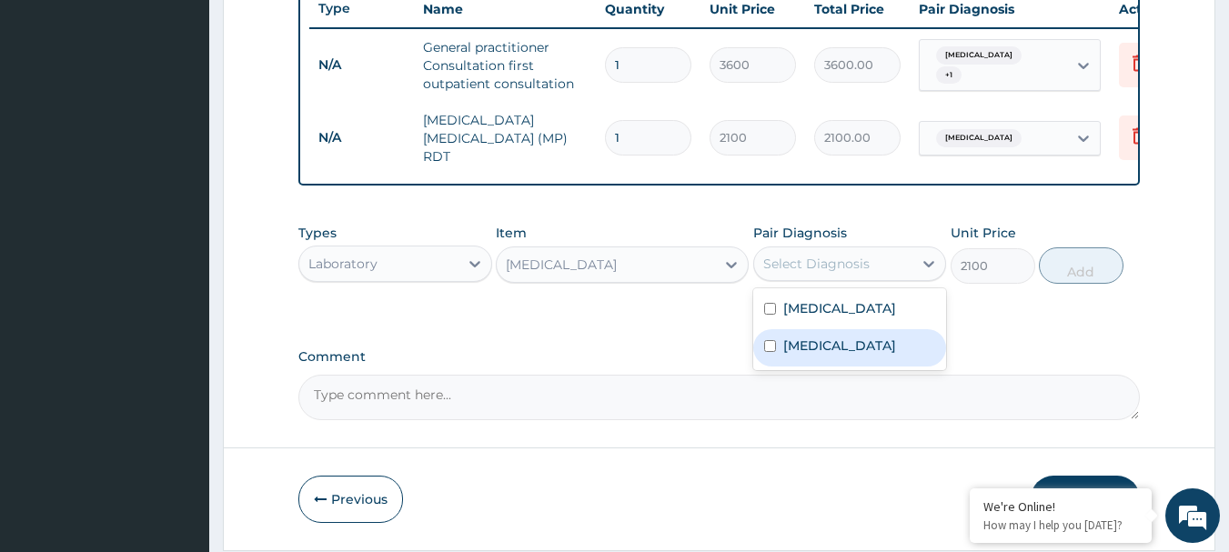
drag, startPoint x: 794, startPoint y: 346, endPoint x: 857, endPoint y: 321, distance: 67.4
click at [810, 338] on div "[MEDICAL_DATA]" at bounding box center [850, 347] width 194 height 37
checkbox input "true"
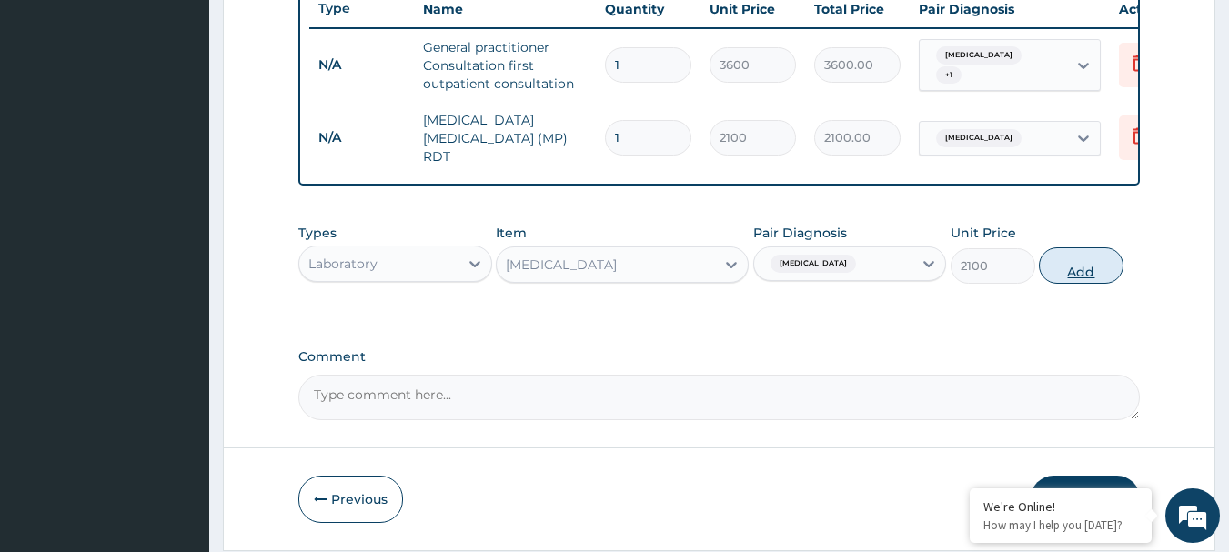
click at [1120, 275] on button "Add" at bounding box center [1081, 265] width 85 height 36
type input "0"
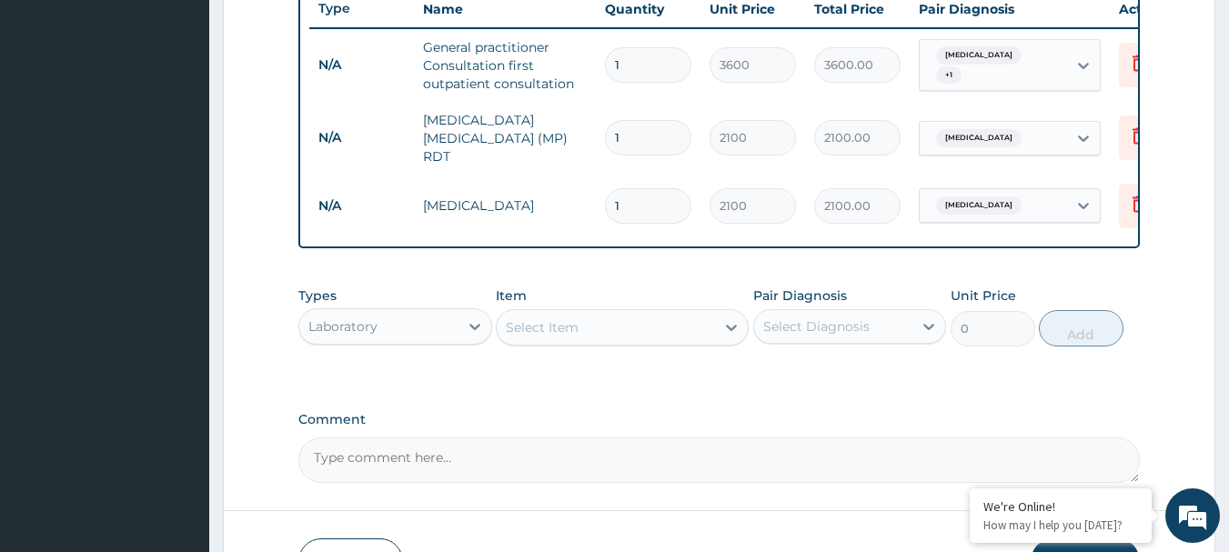
click at [540, 334] on div "Select Item" at bounding box center [542, 327] width 73 height 18
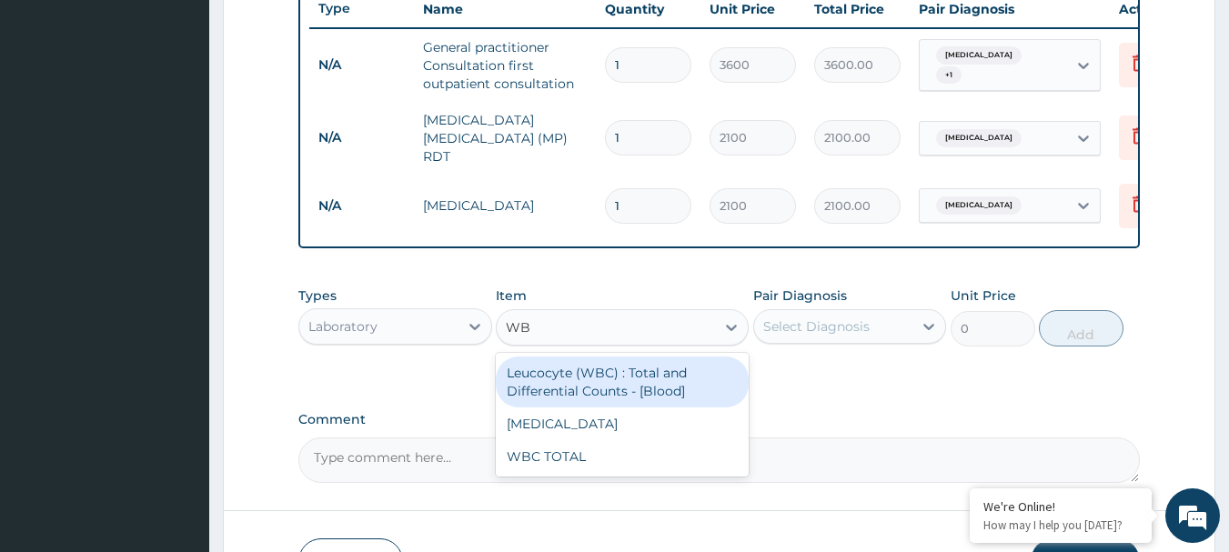
type input "WBC"
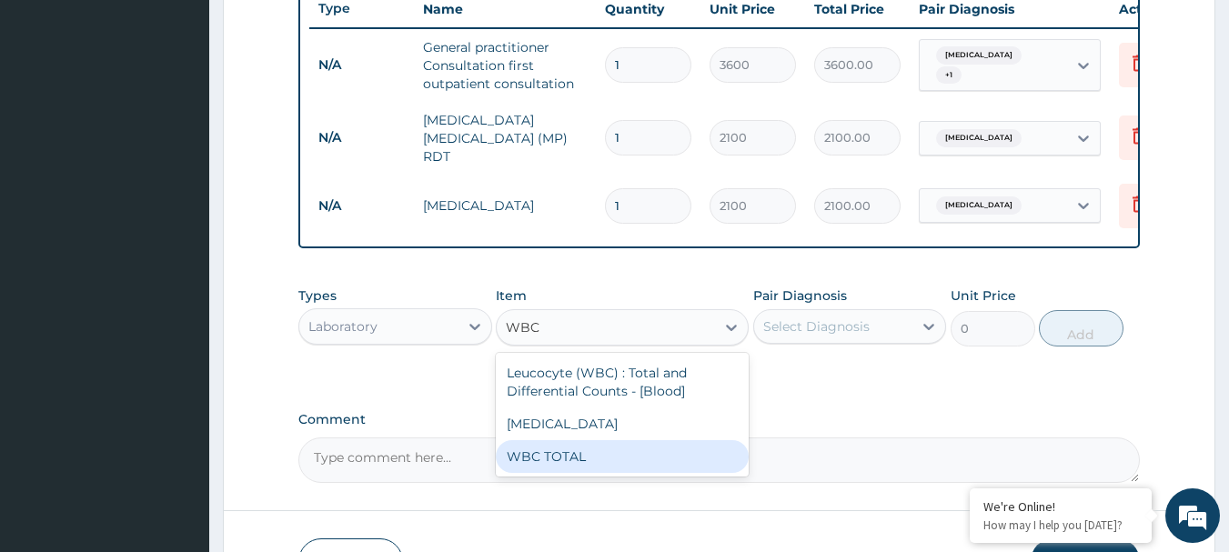
click at [549, 455] on div "WBC TOTAL" at bounding box center [622, 456] width 253 height 33
type input "2100"
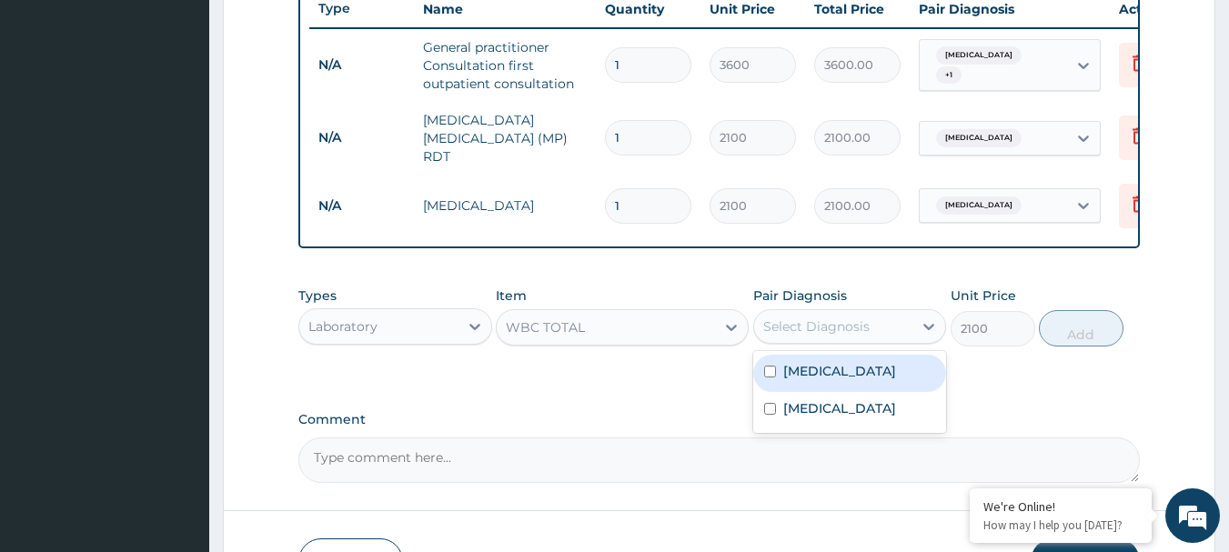
drag, startPoint x: 841, startPoint y: 318, endPoint x: 835, endPoint y: 343, distance: 25.4
click at [841, 319] on div "Select Diagnosis" at bounding box center [833, 326] width 159 height 29
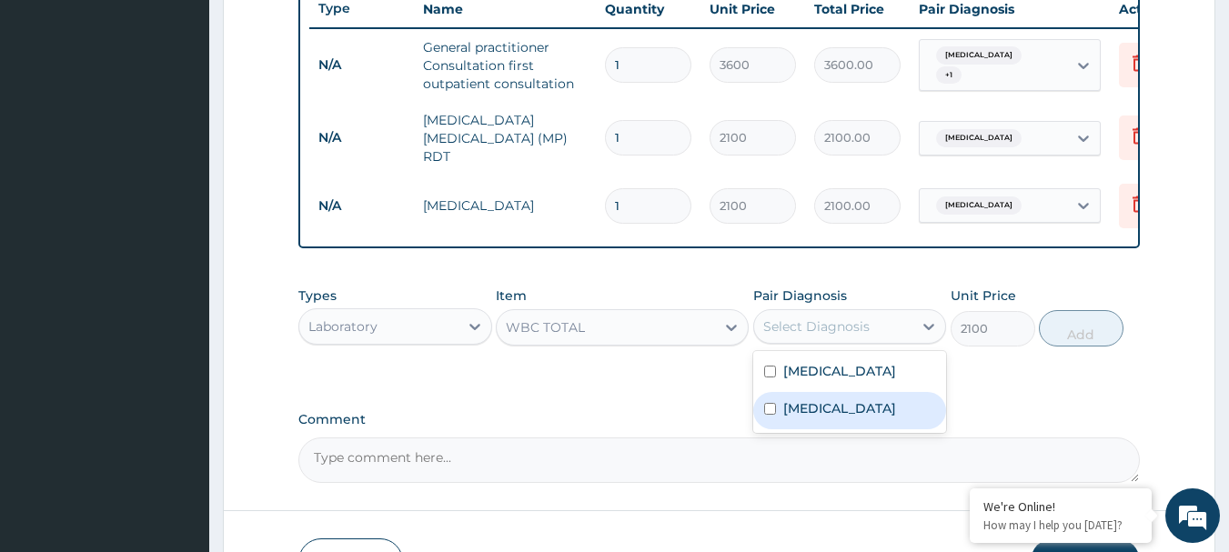
click at [811, 417] on label "[MEDICAL_DATA]" at bounding box center [839, 408] width 113 height 18
checkbox input "true"
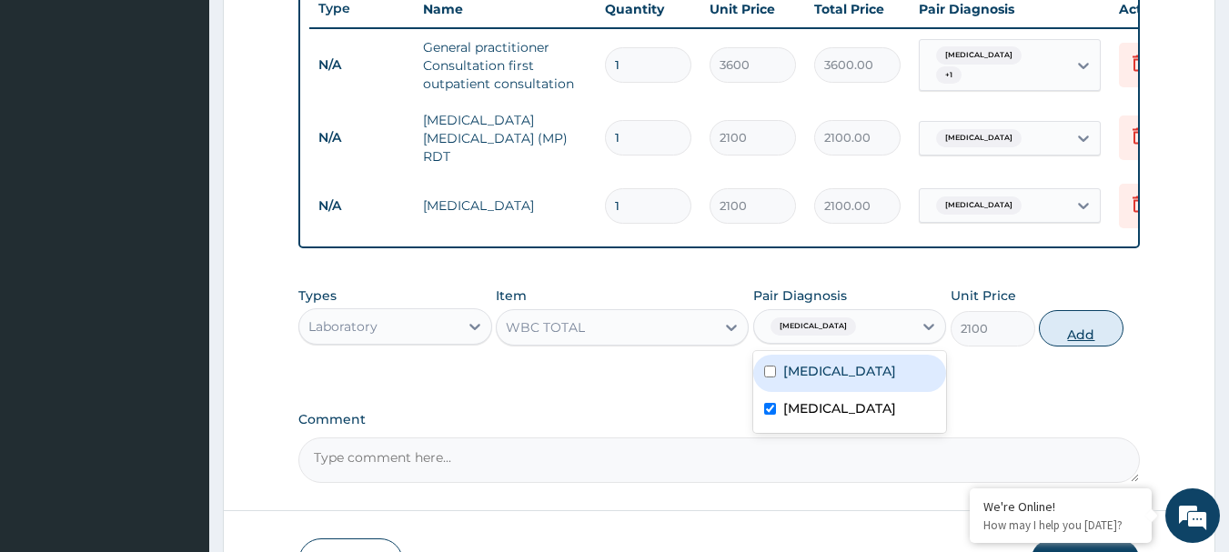
click at [1083, 320] on button "Add" at bounding box center [1081, 328] width 85 height 36
type input "0"
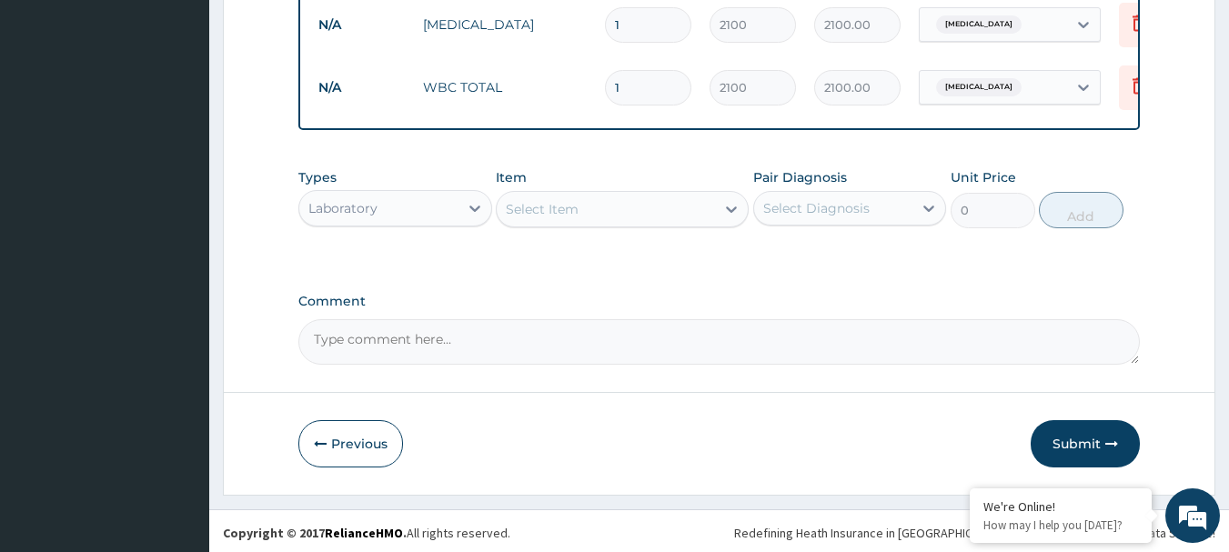
scroll to position [878, 0]
click at [378, 226] on div "Laboratory" at bounding box center [395, 207] width 194 height 36
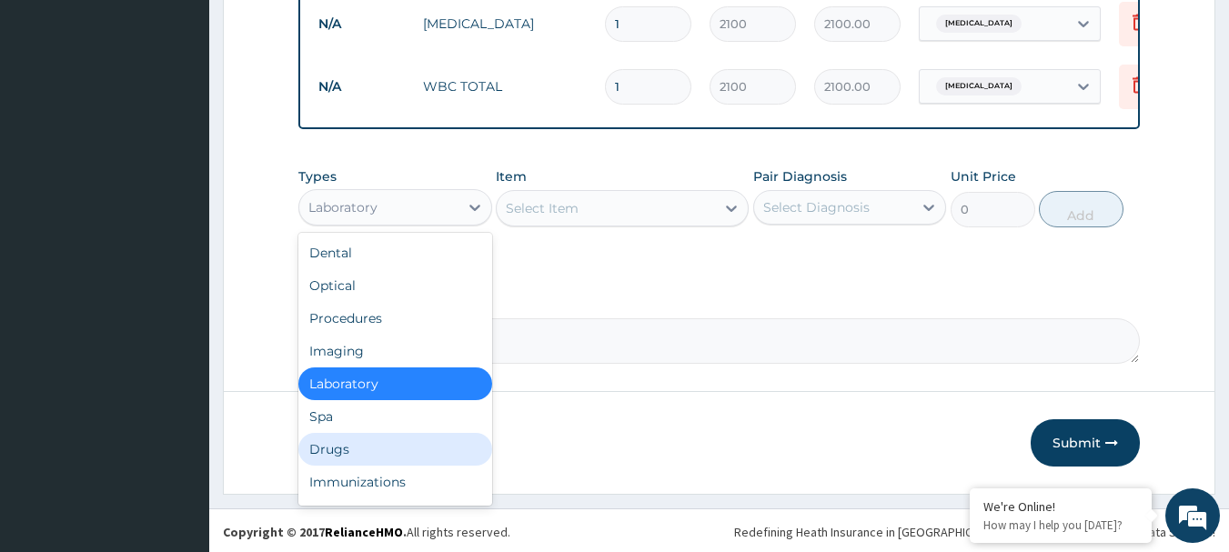
drag, startPoint x: 327, startPoint y: 443, endPoint x: 339, endPoint y: 414, distance: 31.4
click at [327, 441] on div "Drugs" at bounding box center [395, 449] width 194 height 33
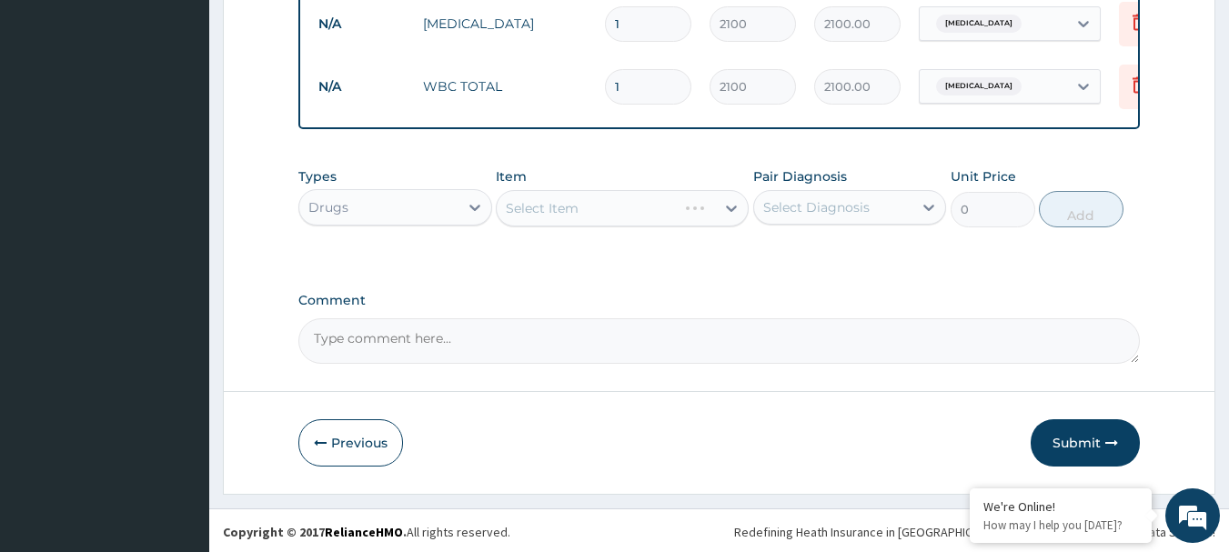
click at [558, 210] on div "Select Item" at bounding box center [622, 208] width 253 height 36
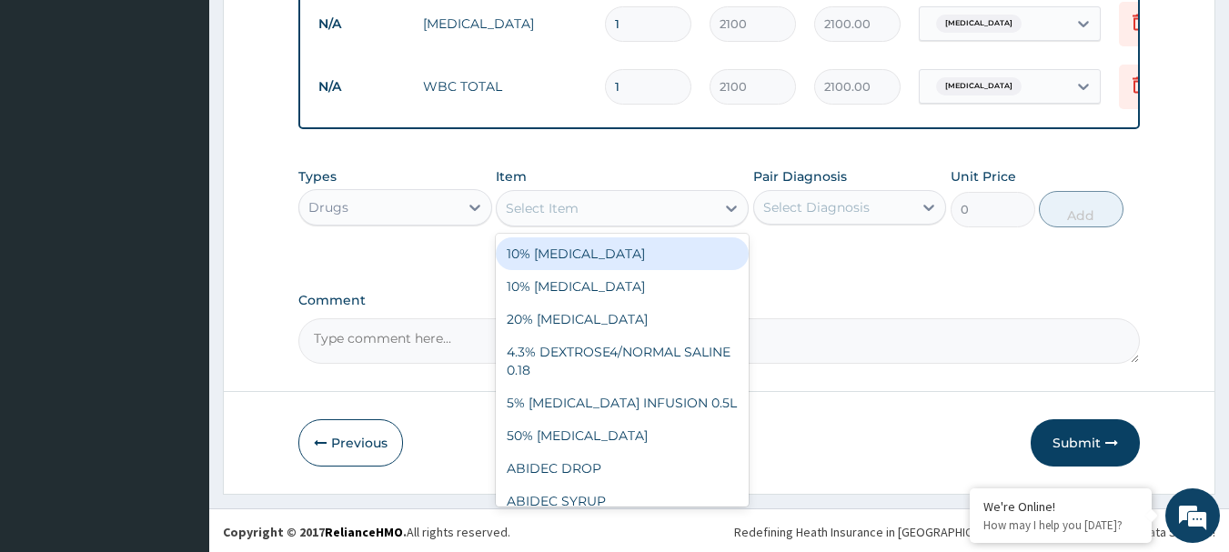
click at [565, 222] on div "Select Item" at bounding box center [606, 208] width 218 height 29
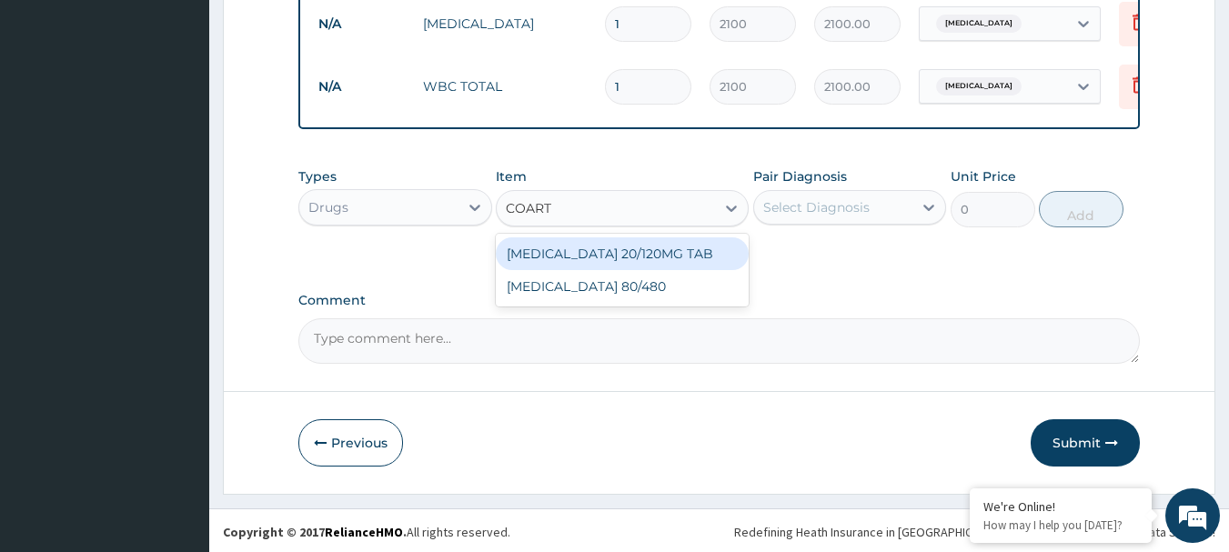
type input "COARTE"
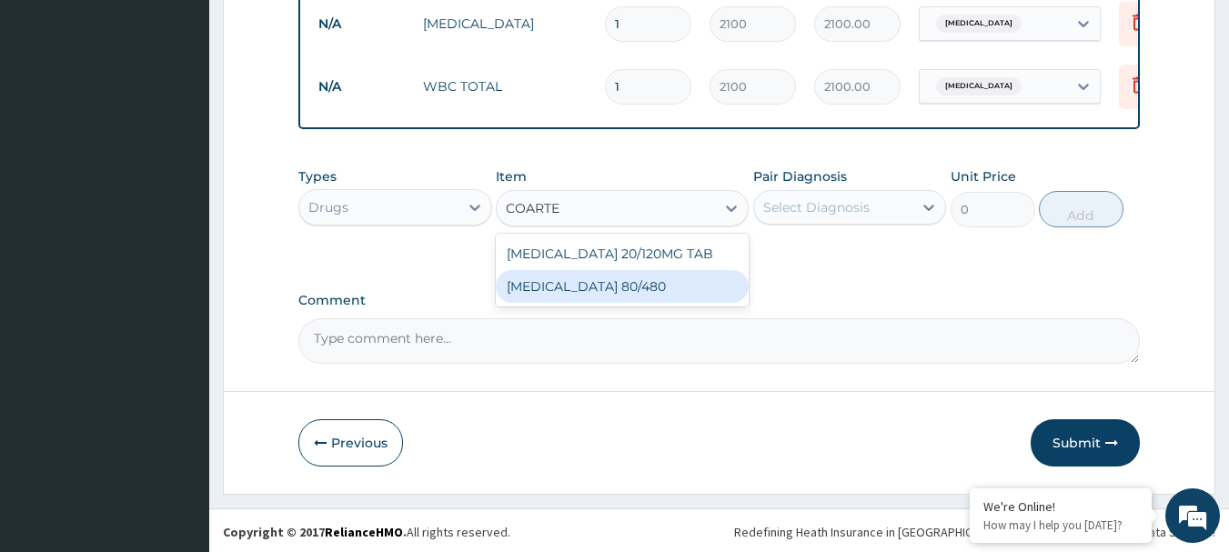
click at [570, 290] on div "[MEDICAL_DATA] 80/480" at bounding box center [622, 286] width 253 height 33
type input "119"
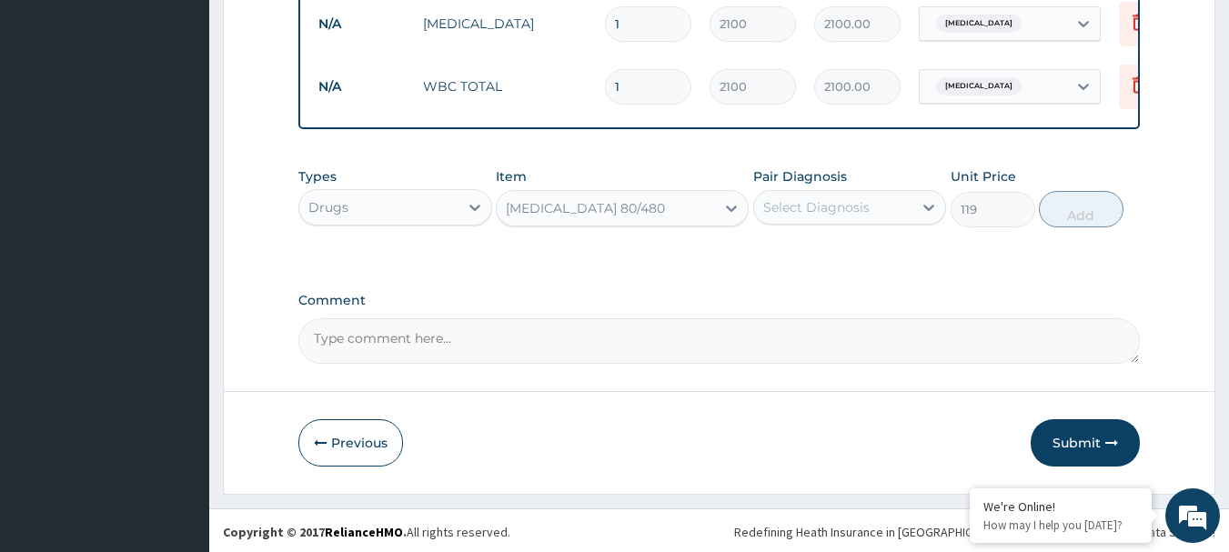
click at [866, 206] on div "Select Diagnosis" at bounding box center [816, 207] width 106 height 18
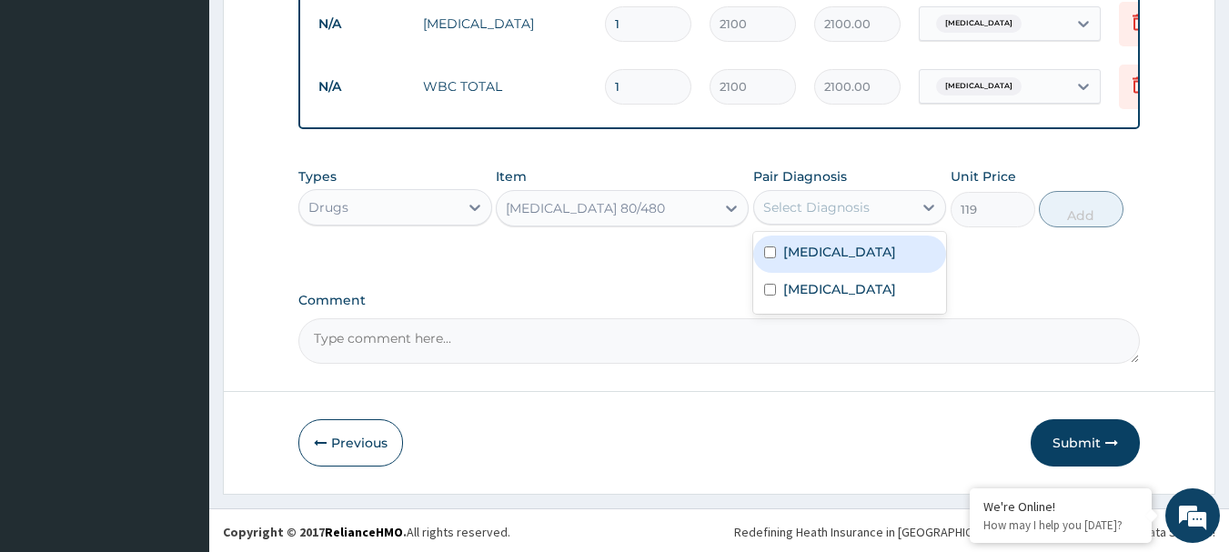
drag, startPoint x: 816, startPoint y: 254, endPoint x: 979, endPoint y: 215, distance: 167.4
click at [831, 246] on label "[MEDICAL_DATA]" at bounding box center [839, 252] width 113 height 18
checkbox input "true"
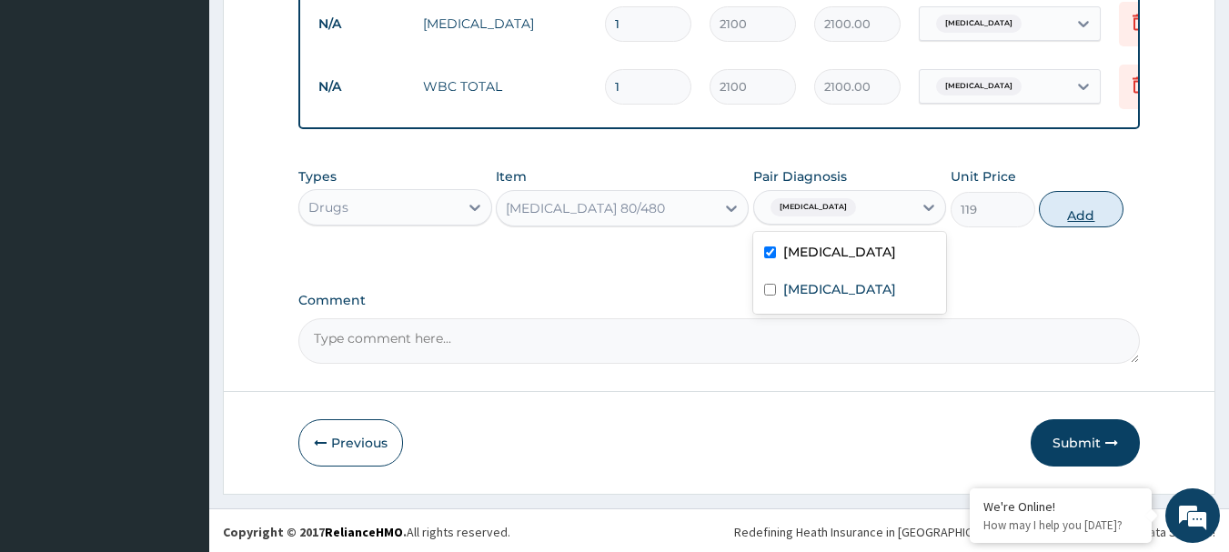
click at [1090, 216] on button "Add" at bounding box center [1081, 209] width 85 height 36
type input "0"
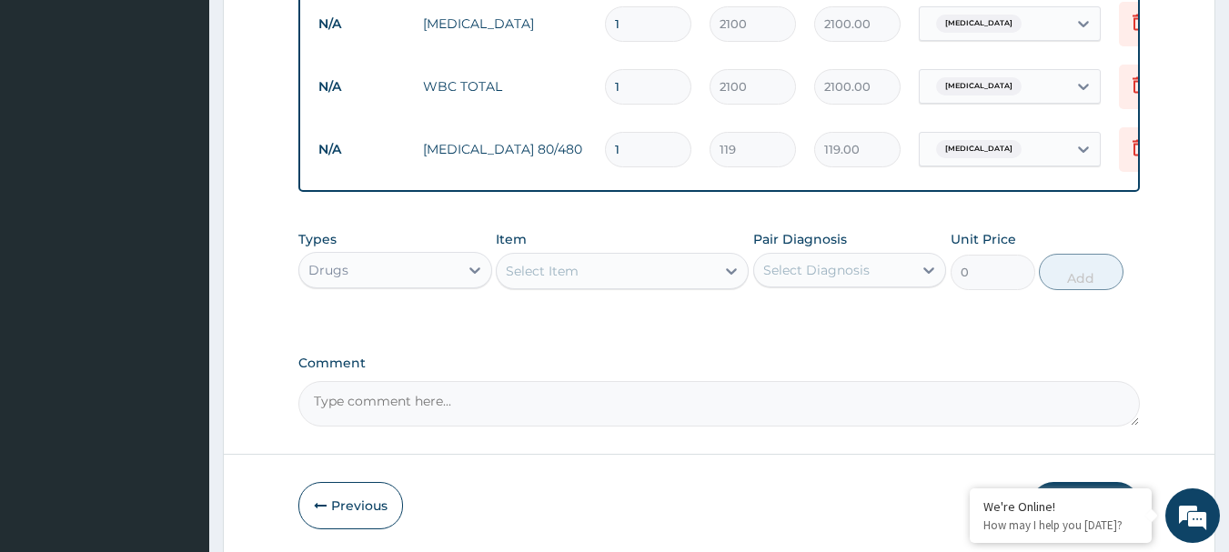
click at [583, 286] on div "Select Item" at bounding box center [606, 270] width 218 height 29
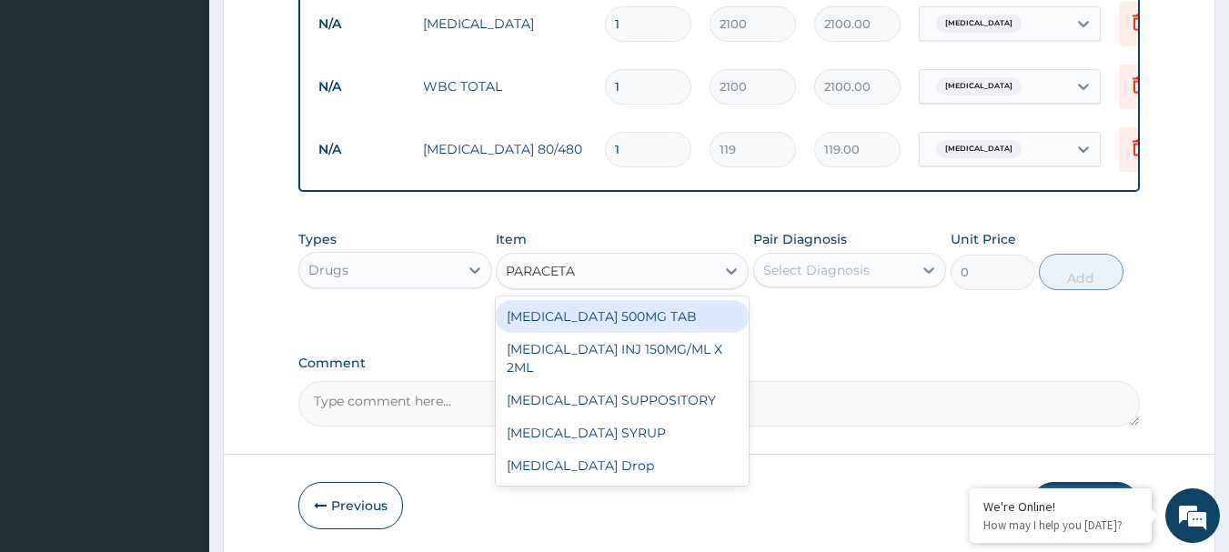
type input "PARACETAM"
click at [640, 322] on div "[MEDICAL_DATA] 500MG TAB" at bounding box center [622, 316] width 253 height 33
type input "34"
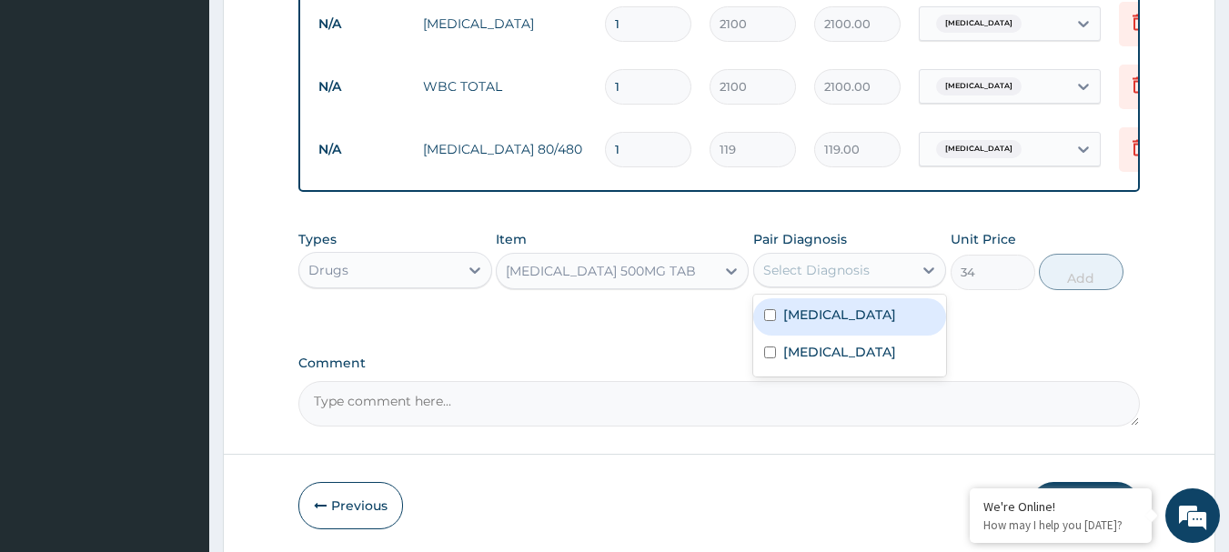
click at [824, 284] on div "Select Diagnosis" at bounding box center [833, 270] width 159 height 29
drag, startPoint x: 807, startPoint y: 333, endPoint x: 1013, endPoint y: 298, distance: 209.3
click at [810, 330] on div "[MEDICAL_DATA]" at bounding box center [850, 316] width 194 height 37
checkbox input "true"
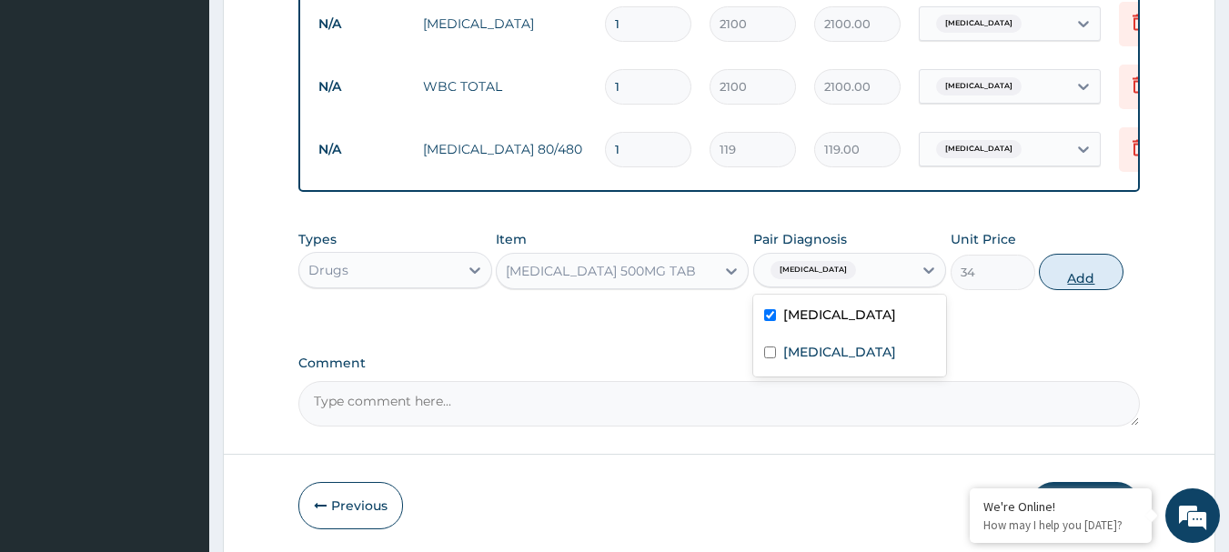
click at [1096, 290] on button "Add" at bounding box center [1081, 272] width 85 height 36
type input "0"
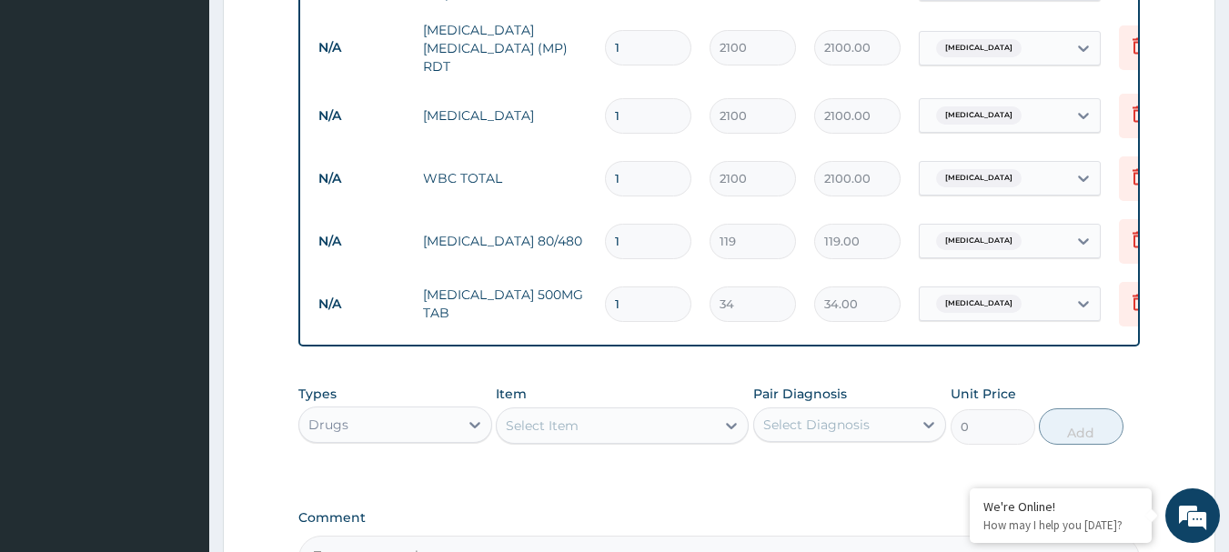
scroll to position [788, 0]
click at [666, 228] on input "1" at bounding box center [648, 240] width 86 height 35
type input "0.00"
type input "6"
type input "714.00"
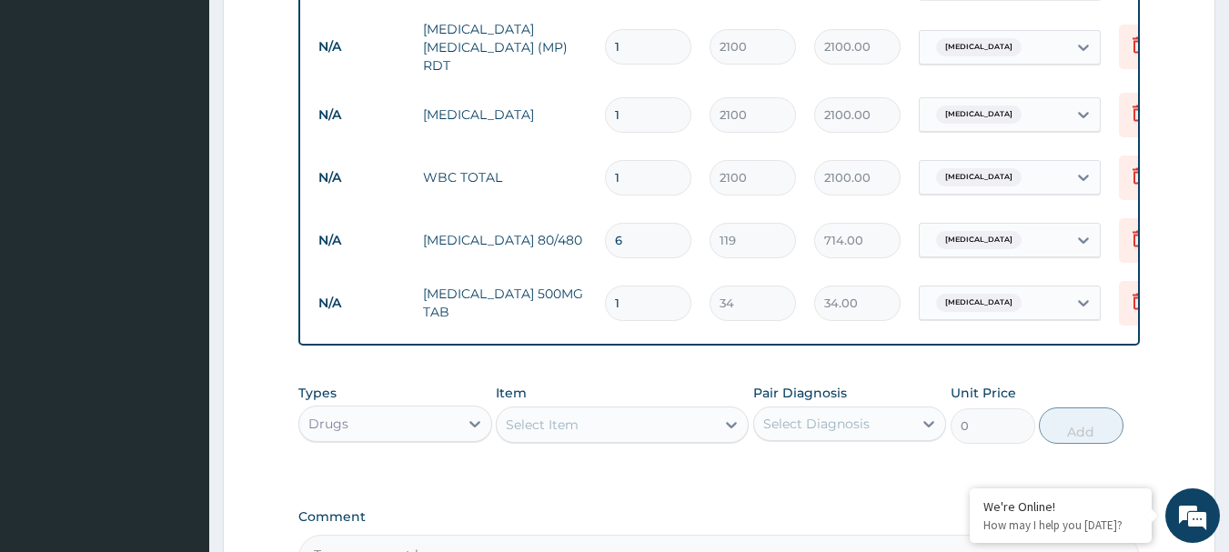
type input "6"
click at [651, 287] on input "1" at bounding box center [648, 303] width 86 height 35
type input "18"
type input "612.00"
type input "18"
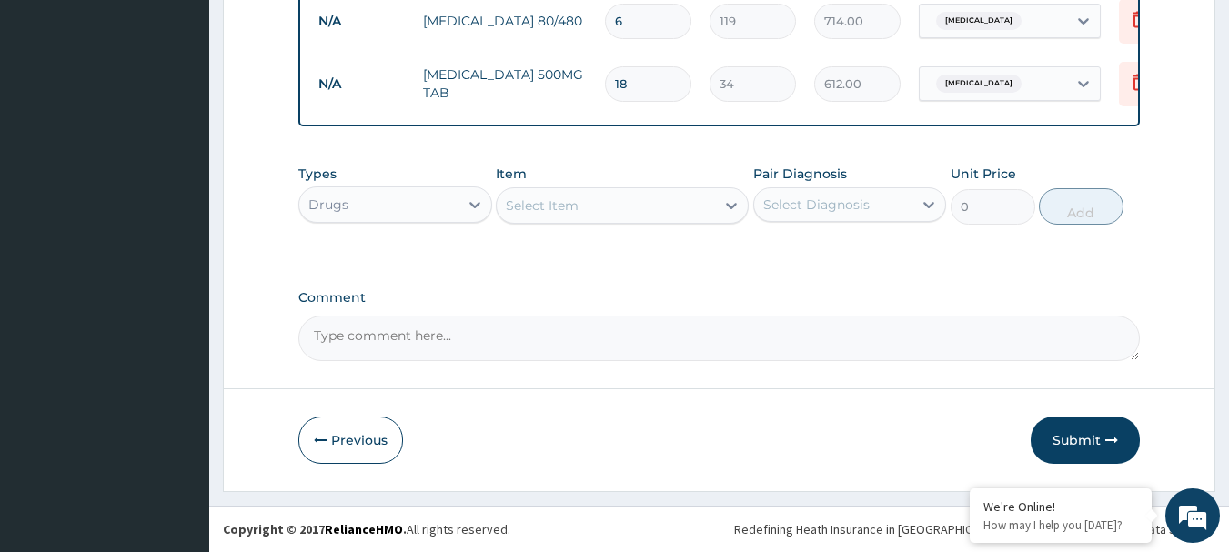
click at [1062, 453] on button "Submit" at bounding box center [1084, 440] width 109 height 47
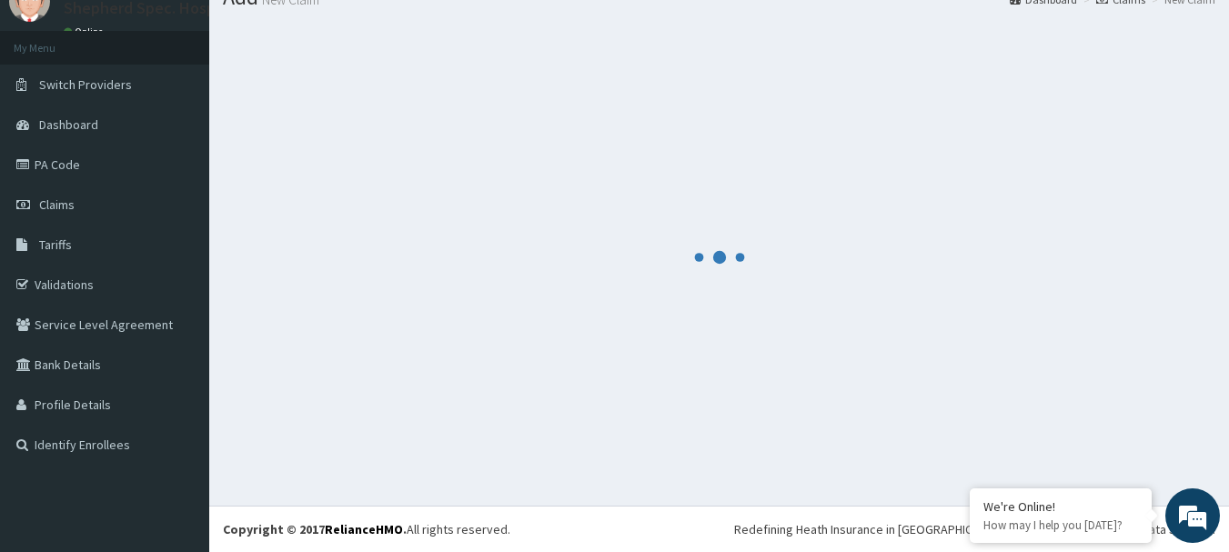
scroll to position [74, 0]
